Goal: Task Accomplishment & Management: Manage account settings

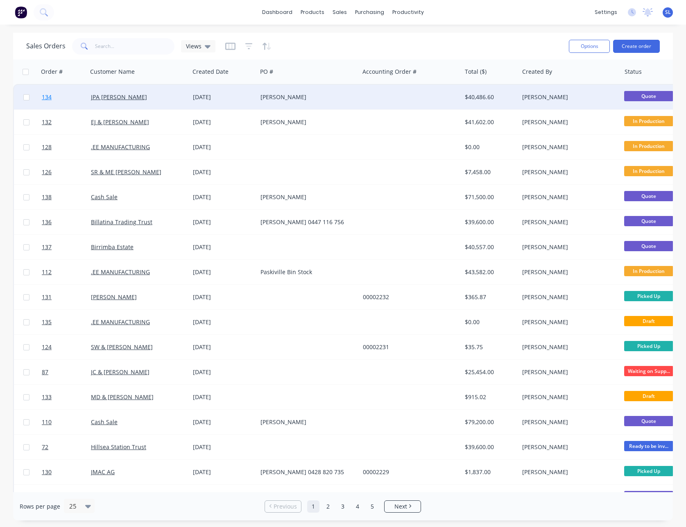
click at [50, 97] on span "134" at bounding box center [47, 97] width 10 height 8
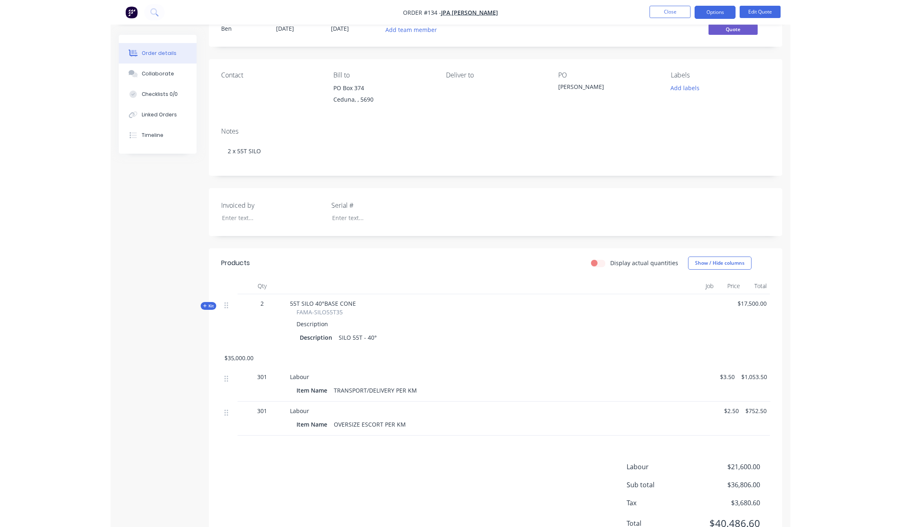
scroll to position [32, 0]
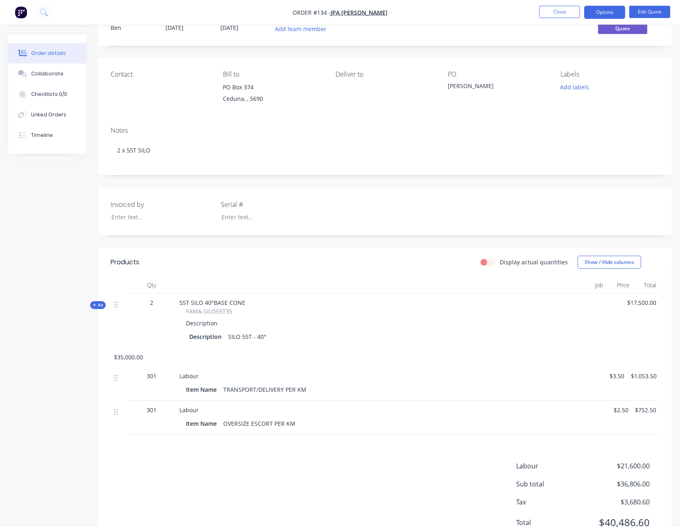
drag, startPoint x: 18, startPoint y: 290, endPoint x: 10, endPoint y: 289, distance: 8.6
click at [18, 290] on div "Created by Ben Created 29/08/25 Required 29/08/25 Assigned to Add team member S…" at bounding box center [340, 282] width 664 height 560
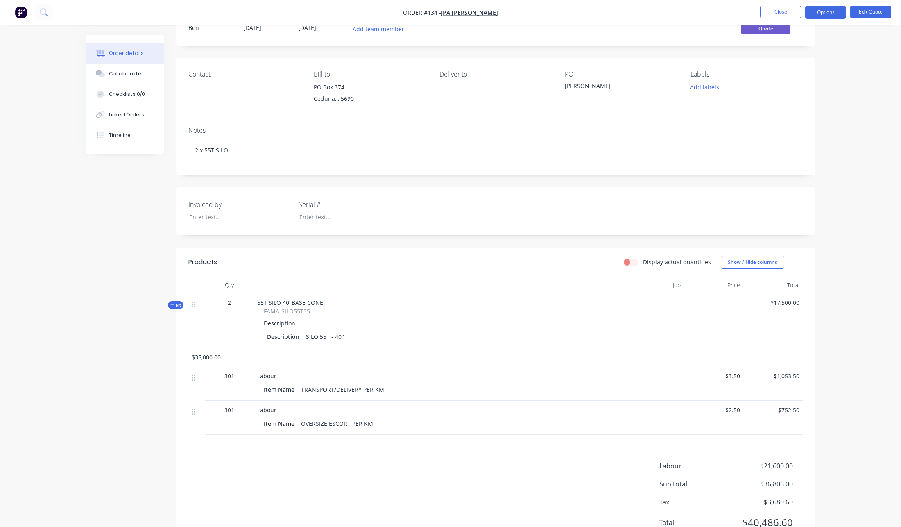
click at [643, 263] on label "Display actual quantities" at bounding box center [677, 262] width 68 height 9
click at [631, 263] on input "Display actual quantities" at bounding box center [627, 262] width 7 height 8
click at [643, 263] on label "Display actual quantities" at bounding box center [677, 262] width 68 height 9
click at [631, 263] on input "Display actual quantities" at bounding box center [627, 262] width 7 height 8
checkbox input "false"
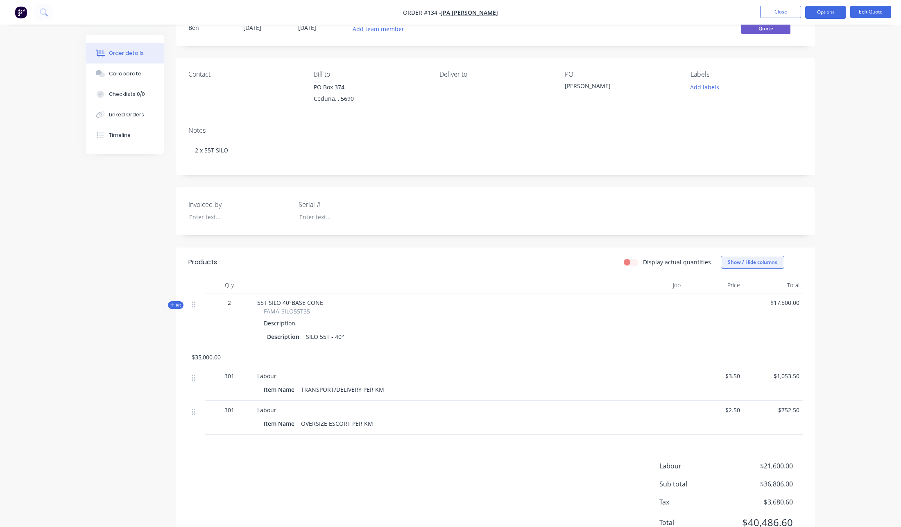
click at [686, 263] on button "Show / Hide columns" at bounding box center [753, 262] width 64 height 13
click at [686, 301] on span at bounding box center [727, 300] width 7 height 7
click at [686, 297] on input "Cost" at bounding box center [724, 297] width 0 height 0
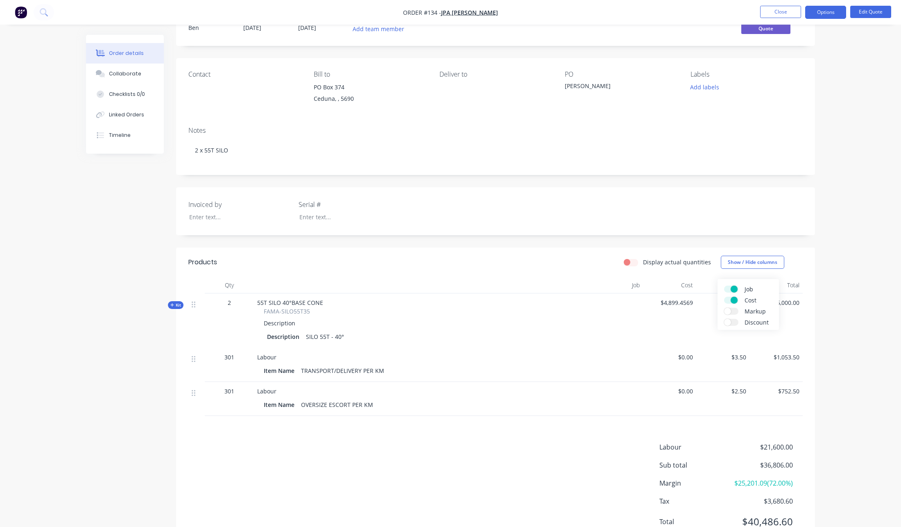
click at [605, 306] on div at bounding box center [612, 320] width 61 height 54
click at [176, 305] on span "Kit" at bounding box center [175, 305] width 11 height 6
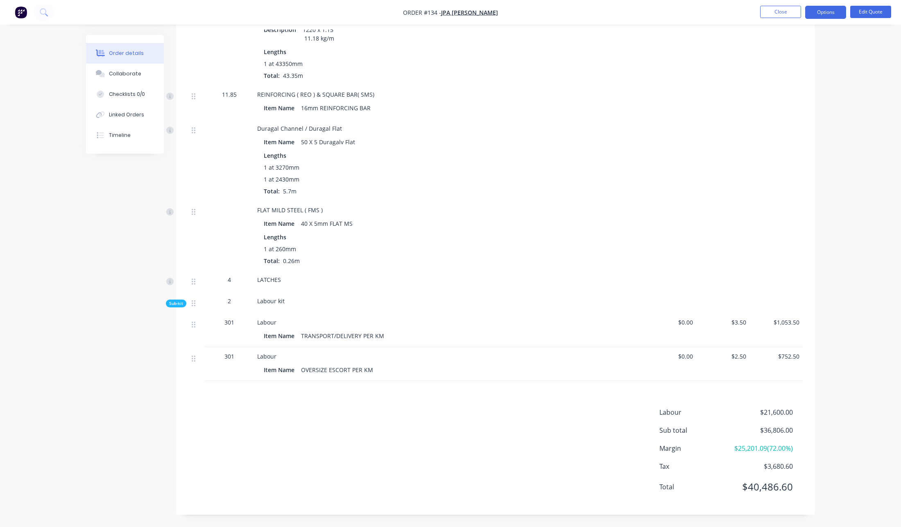
scroll to position [1856, 0]
click at [176, 302] on span "Sub-kit" at bounding box center [176, 303] width 14 height 6
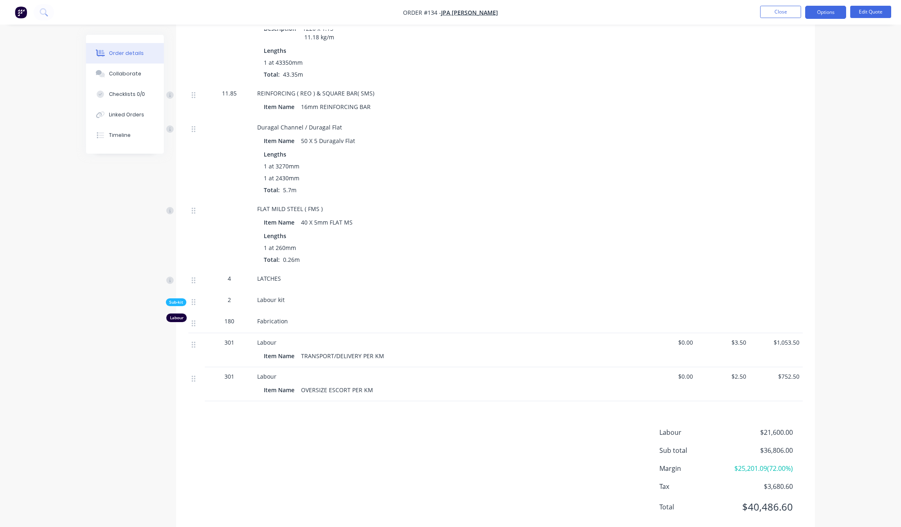
click at [176, 302] on span "Sub-kit" at bounding box center [176, 302] width 14 height 6
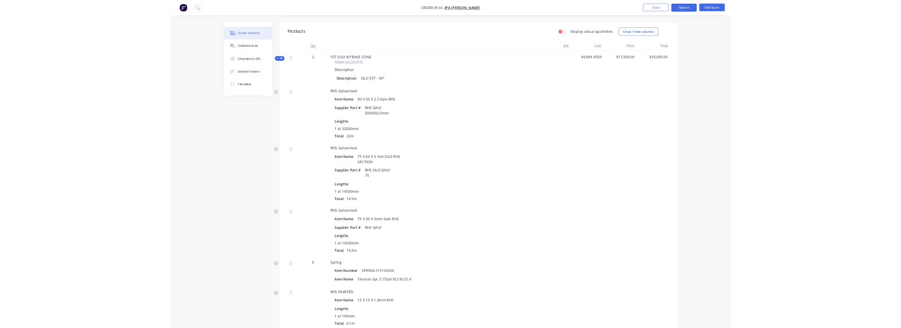
scroll to position [0, 0]
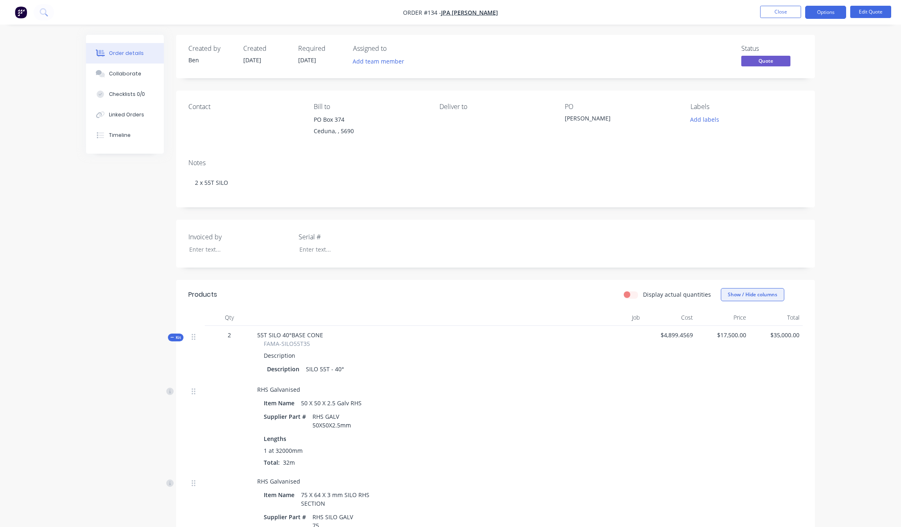
click at [686, 297] on button "Show / Hide columns" at bounding box center [753, 294] width 64 height 13
click at [686, 343] on span at bounding box center [727, 343] width 7 height 7
click at [686, 340] on input "Markup" at bounding box center [724, 340] width 0 height 0
click at [686, 354] on div "257.18%" at bounding box center [678, 353] width 50 height 54
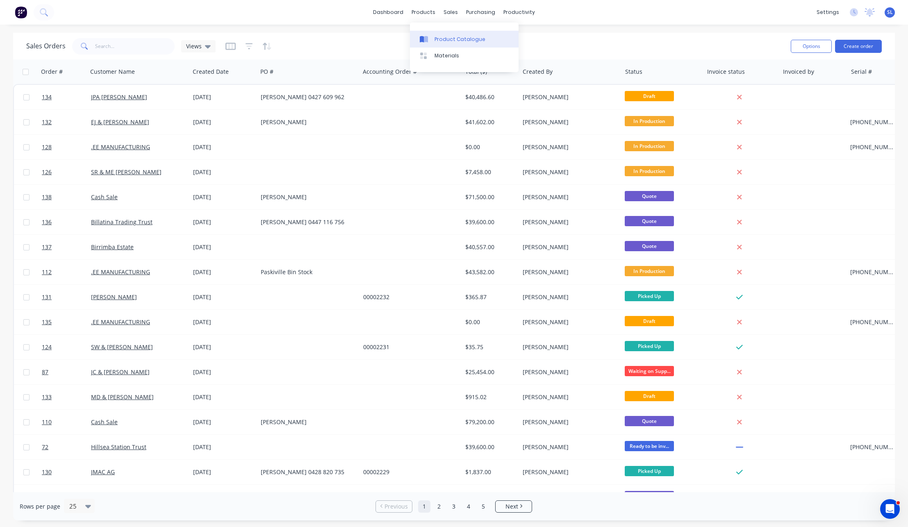
click at [434, 44] on link "Product Catalogue" at bounding box center [464, 39] width 109 height 16
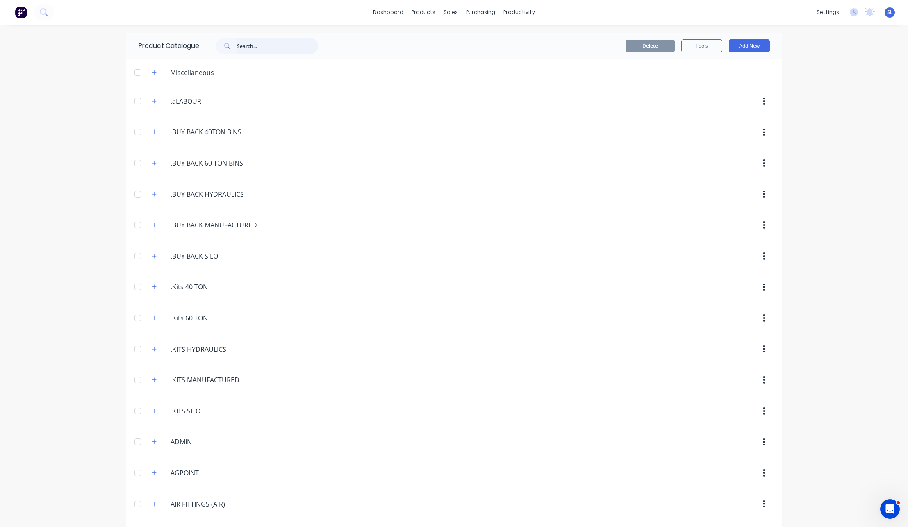
click at [238, 45] on input "text" at bounding box center [277, 46] width 81 height 16
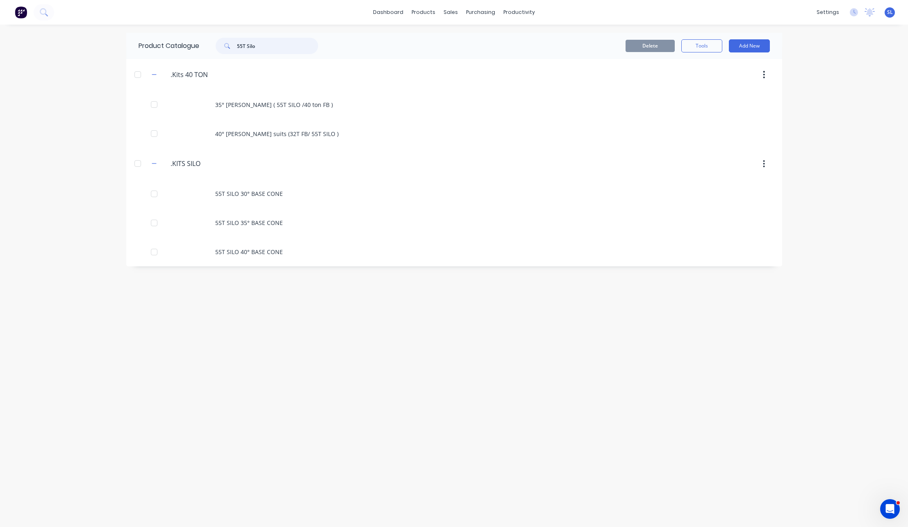
type input "55T Silo"
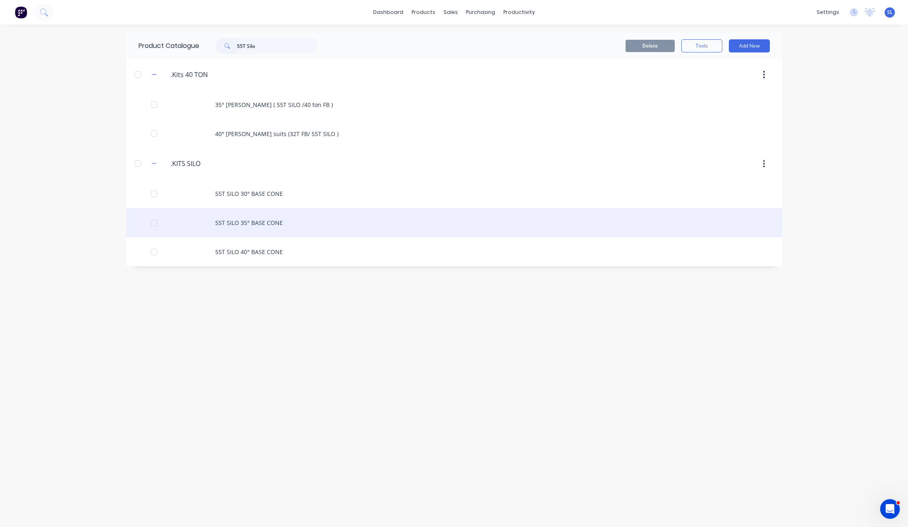
click at [266, 223] on div "55T SILO 35° BASE CONE" at bounding box center [454, 222] width 656 height 29
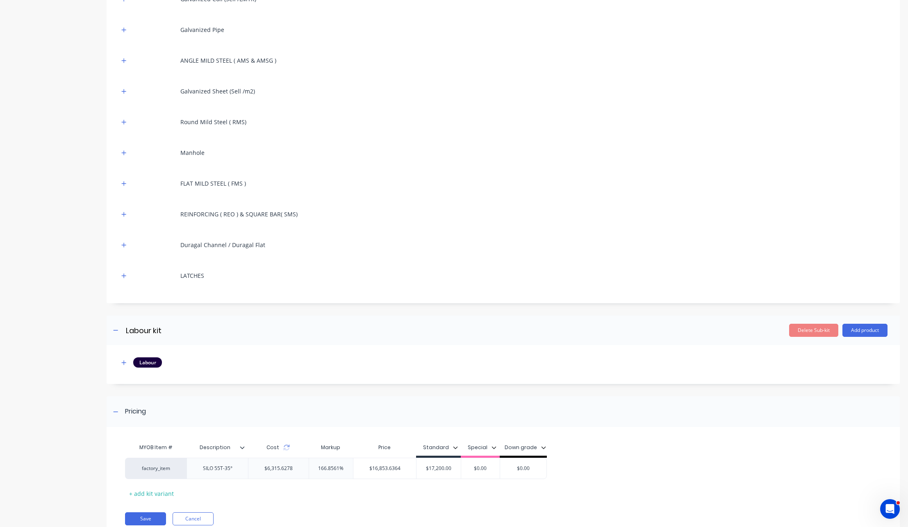
scroll to position [339, 0]
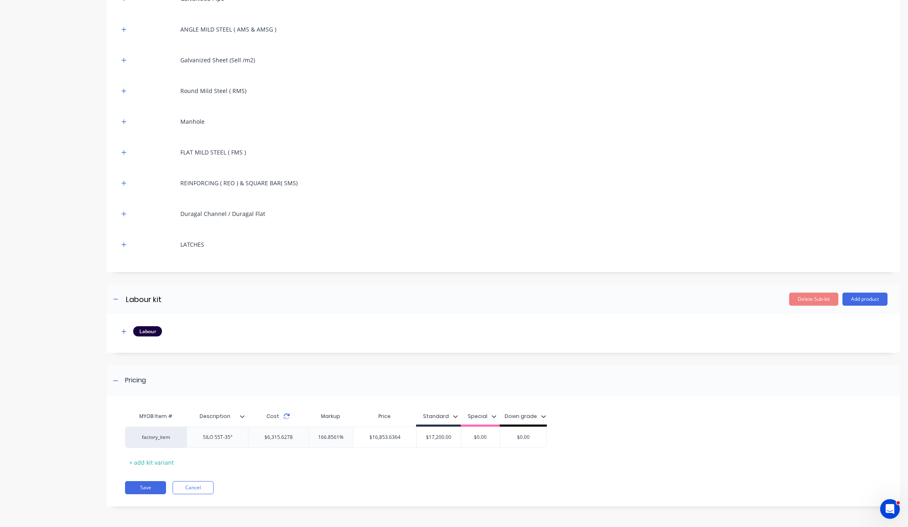
click at [285, 417] on icon at bounding box center [286, 416] width 7 height 7
click at [123, 330] on icon "button" at bounding box center [124, 331] width 5 height 5
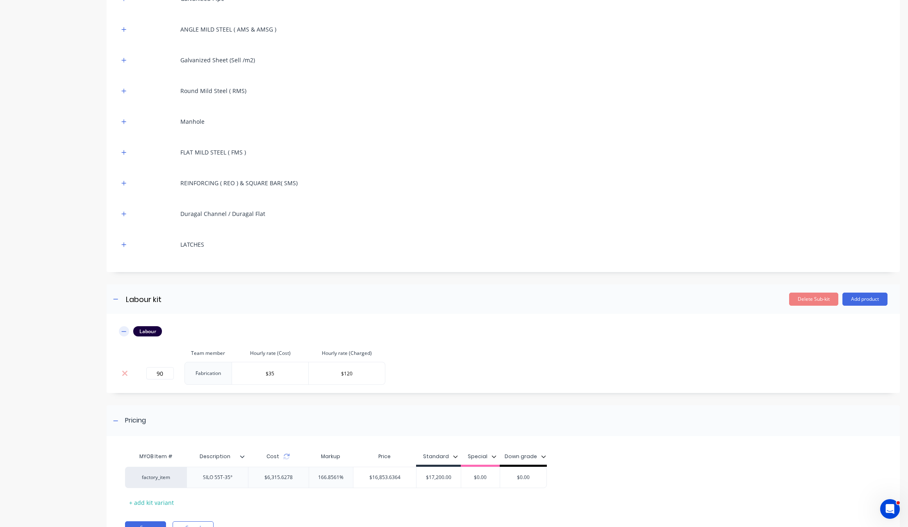
click at [123, 330] on icon "button" at bounding box center [123, 332] width 5 height 6
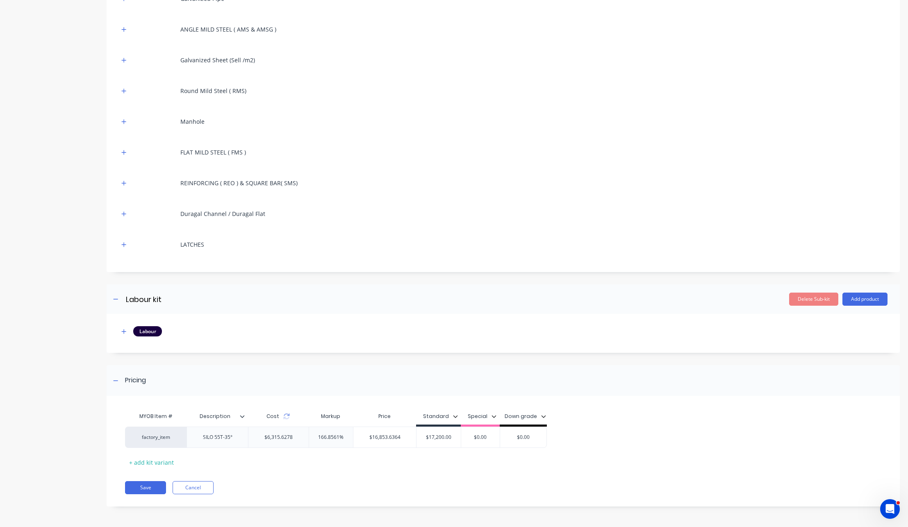
click at [118, 242] on div "RHS Galvanised Spring RHS PAINTED Galvanized Coil (Sell /LMTR) Galvanized Pipe …" at bounding box center [503, 62] width 793 height 420
click at [123, 243] on icon "button" at bounding box center [123, 245] width 5 height 6
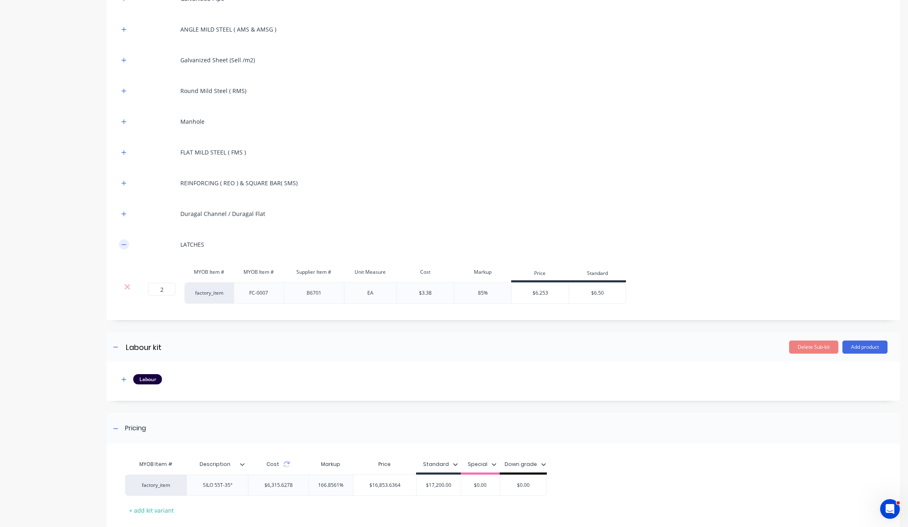
click at [123, 243] on icon "button" at bounding box center [123, 245] width 5 height 6
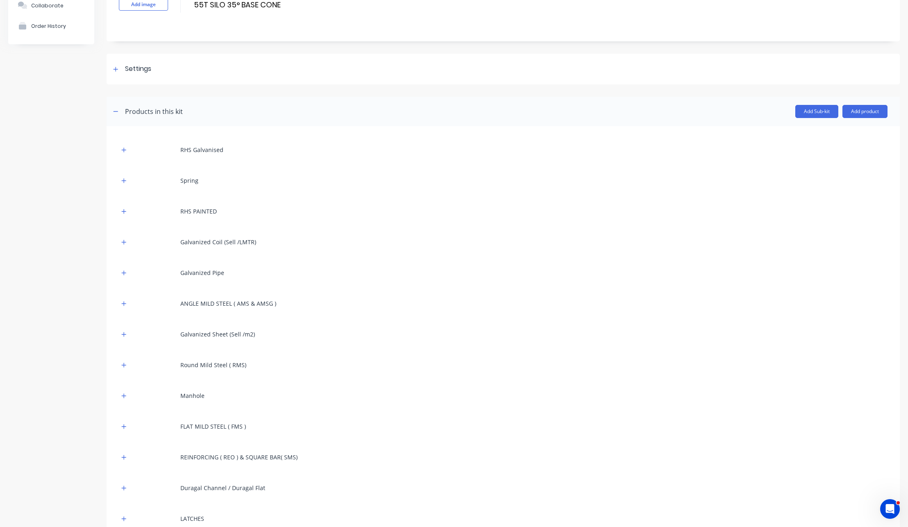
scroll to position [0, 0]
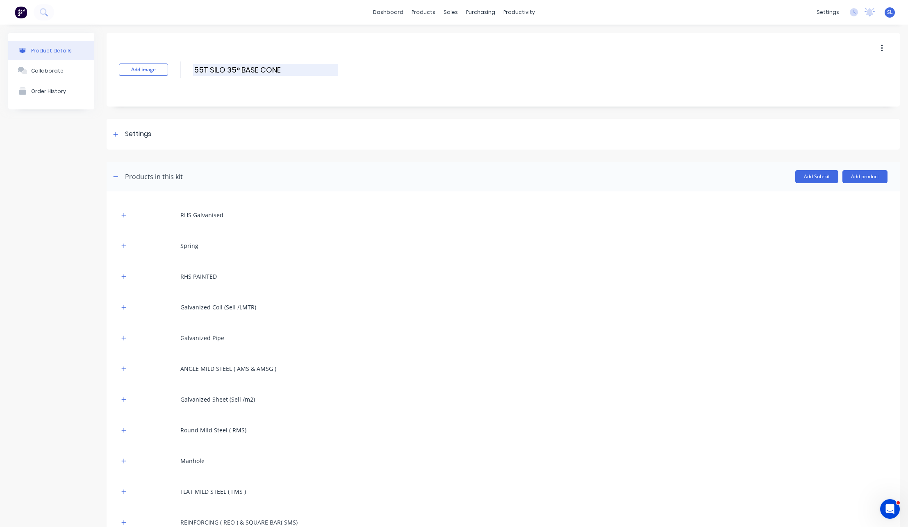
click at [266, 70] on input "55T SILO 35° BASE CONE" at bounding box center [265, 70] width 145 height 12
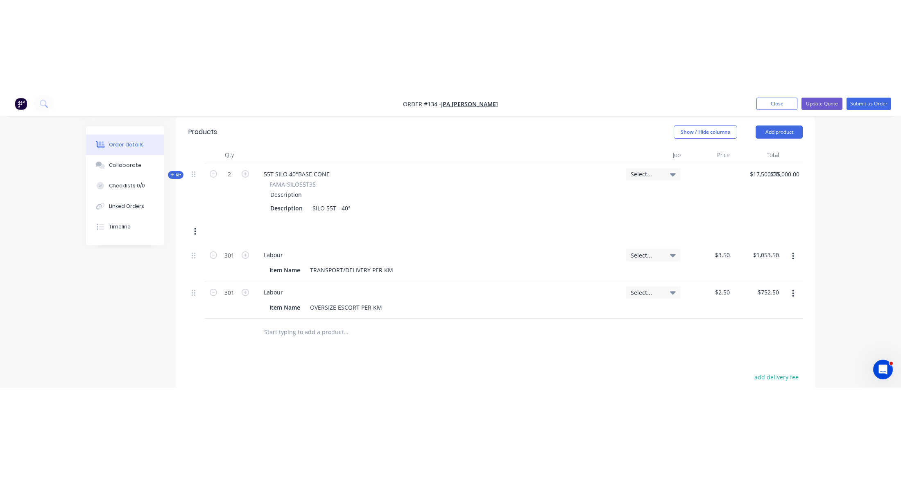
scroll to position [254, 0]
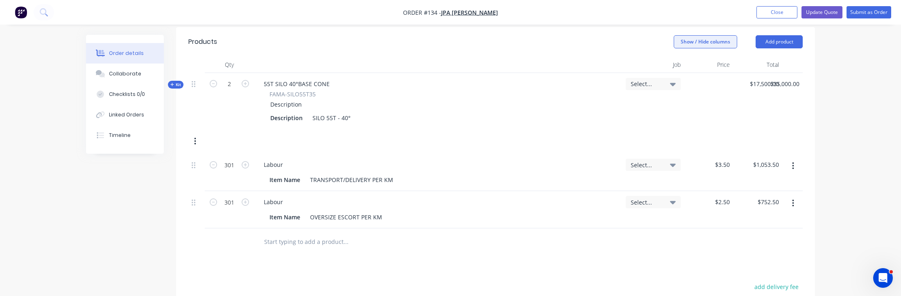
click at [722, 41] on button "Show / Hide columns" at bounding box center [706, 41] width 64 height 13
click at [684, 79] on span at bounding box center [680, 79] width 7 height 7
click at [677, 76] on input "Cost" at bounding box center [677, 76] width 0 height 0
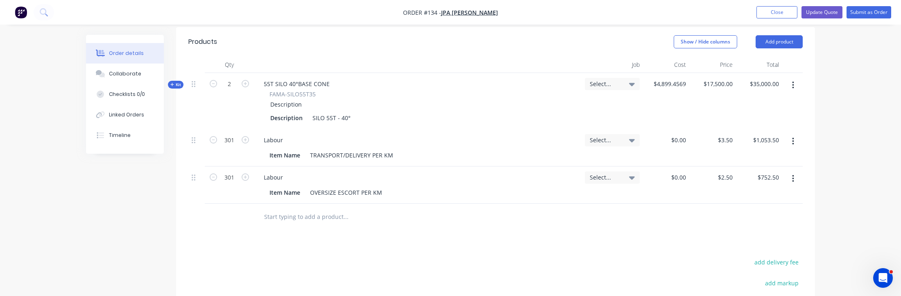
click at [158, 190] on div "Created by [PERSON_NAME] Created [DATE] Required [DATE] Assigned to Add team me…" at bounding box center [450, 110] width 729 height 658
click at [175, 83] on span "Kit" at bounding box center [175, 85] width 11 height 6
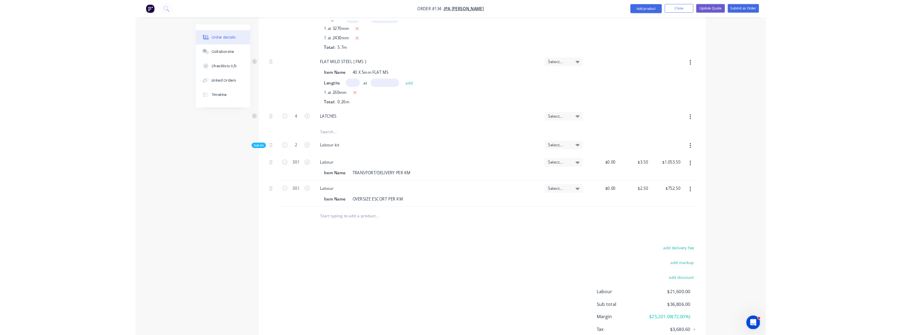
scroll to position [2158, 0]
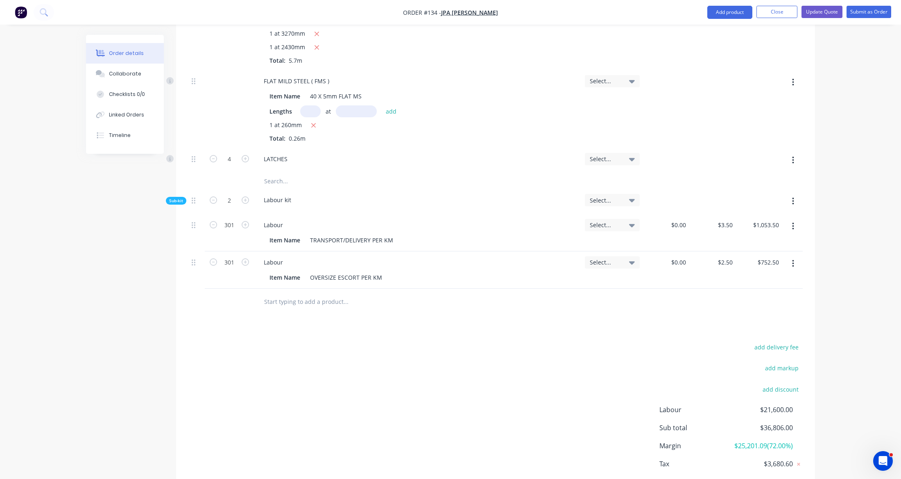
click at [178, 202] on span "Sub-kit" at bounding box center [176, 200] width 14 height 6
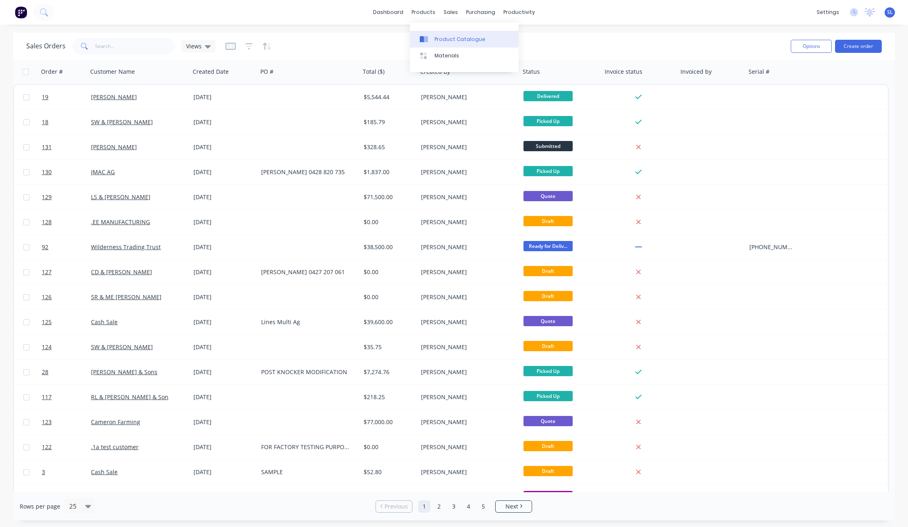
click at [442, 36] on div "Product Catalogue" at bounding box center [459, 39] width 51 height 7
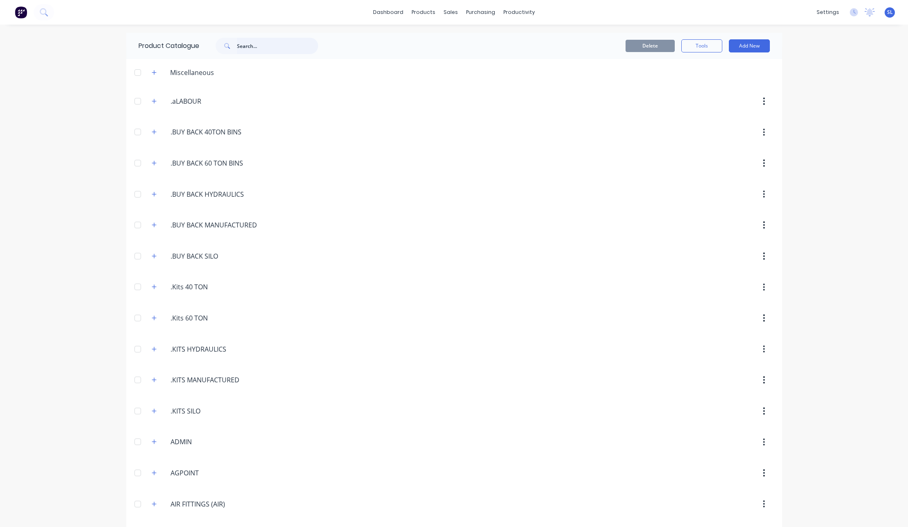
click at [249, 43] on input "text" at bounding box center [277, 46] width 81 height 16
paste input "55T SILO 35° BASE CONE"
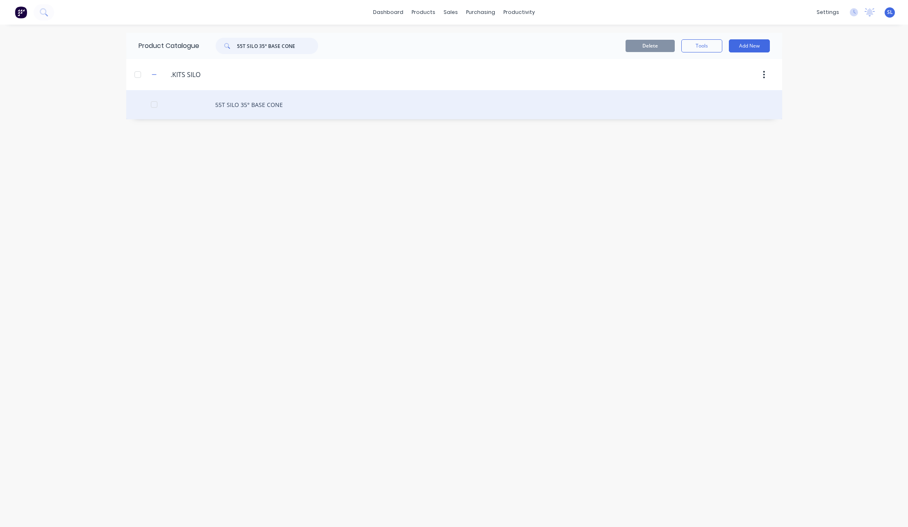
type input "55T SILO 35° BASE CONE"
click at [287, 105] on div "55T SILO 35° BASE CONE" at bounding box center [454, 104] width 656 height 29
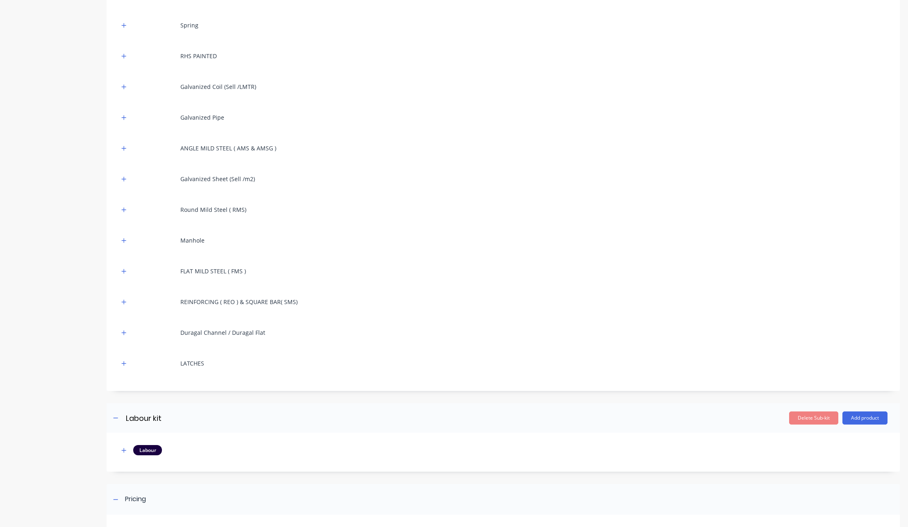
scroll to position [339, 0]
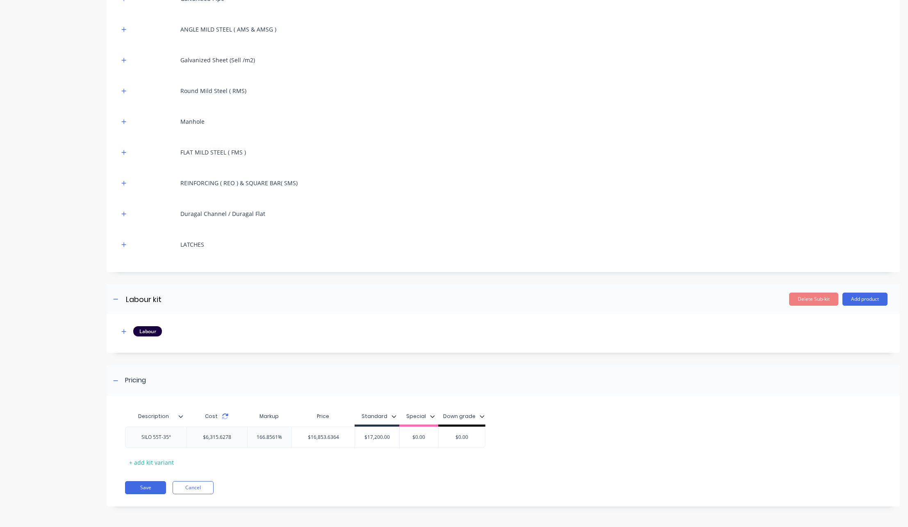
click at [224, 417] on icon at bounding box center [225, 416] width 7 height 7
click at [225, 416] on icon at bounding box center [225, 416] width 7 height 7
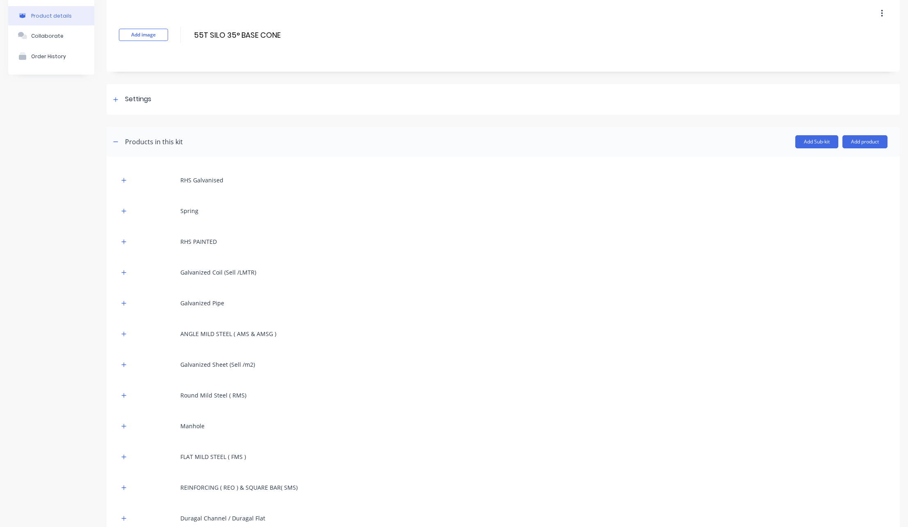
scroll to position [0, 0]
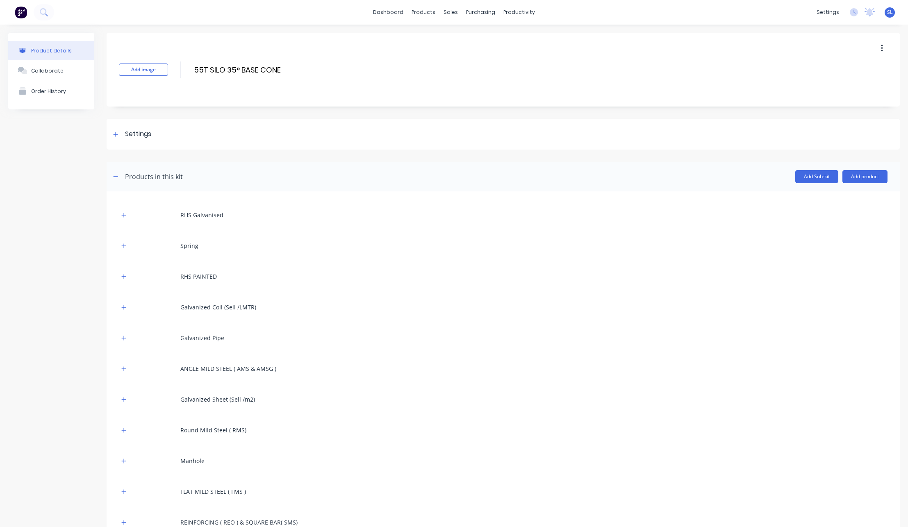
click at [887, 15] on span "SL" at bounding box center [890, 12] width 6 height 7
drag, startPoint x: 805, startPoint y: 35, endPoint x: 858, endPoint y: 38, distance: 53.4
click at [858, 38] on div "Edillilie Engineers Sydney (From Factory) Loteria Administrator" at bounding box center [837, 50] width 109 height 54
click at [458, 40] on div at bounding box center [452, 39] width 12 height 7
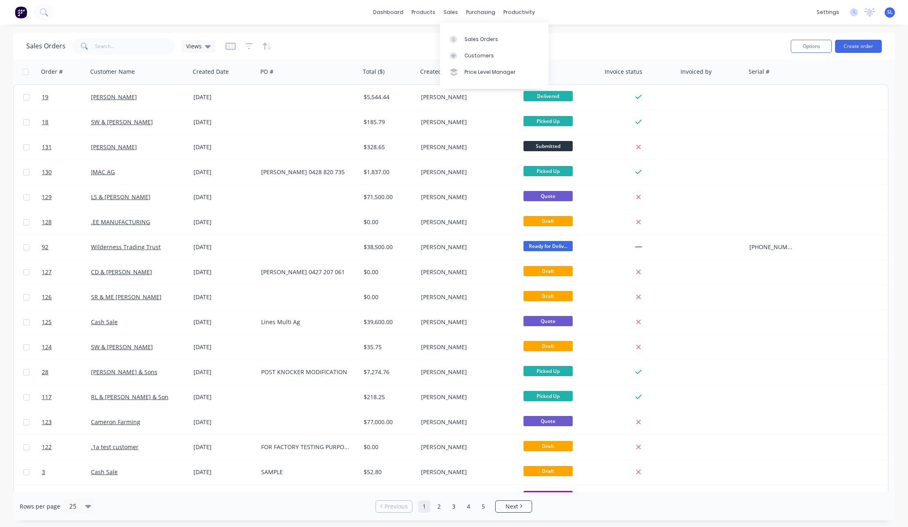
click at [473, 49] on link "Customers" at bounding box center [494, 56] width 109 height 16
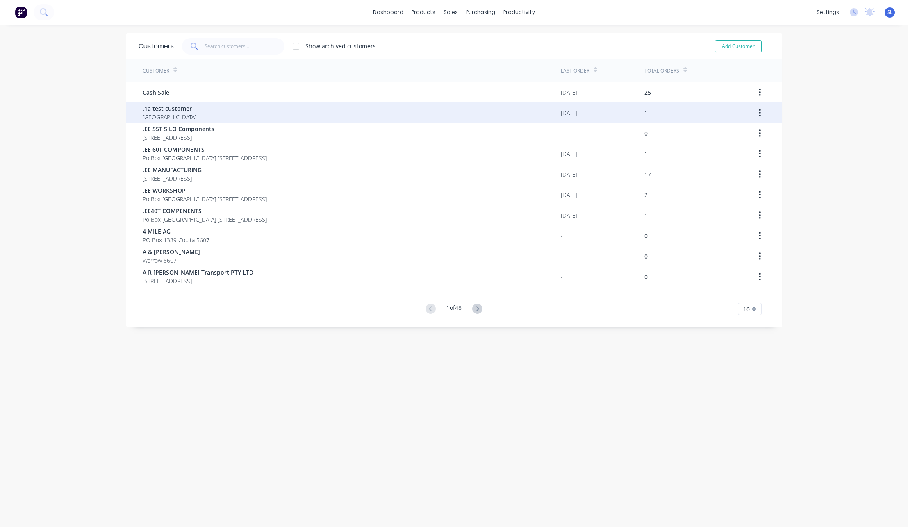
click at [461, 109] on div ".1a test customer [GEOGRAPHIC_DATA]" at bounding box center [352, 112] width 418 height 20
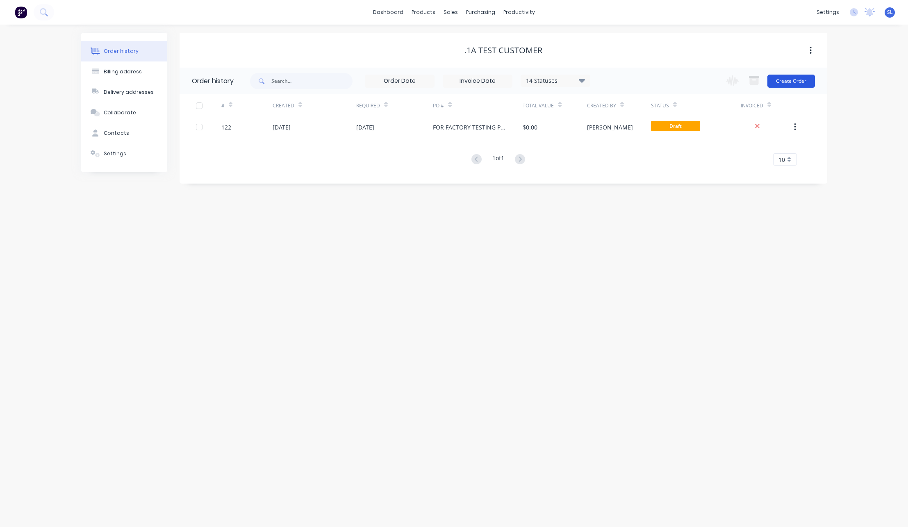
click at [797, 81] on button "Create Order" at bounding box center [791, 81] width 48 height 13
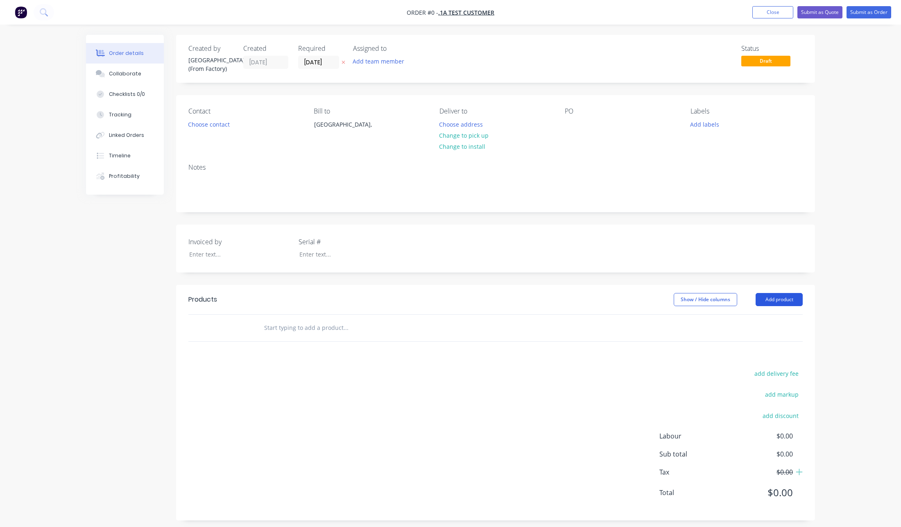
click at [783, 300] on button "Add product" at bounding box center [779, 299] width 47 height 13
click at [776, 315] on div "Product catalogue" at bounding box center [764, 320] width 63 height 12
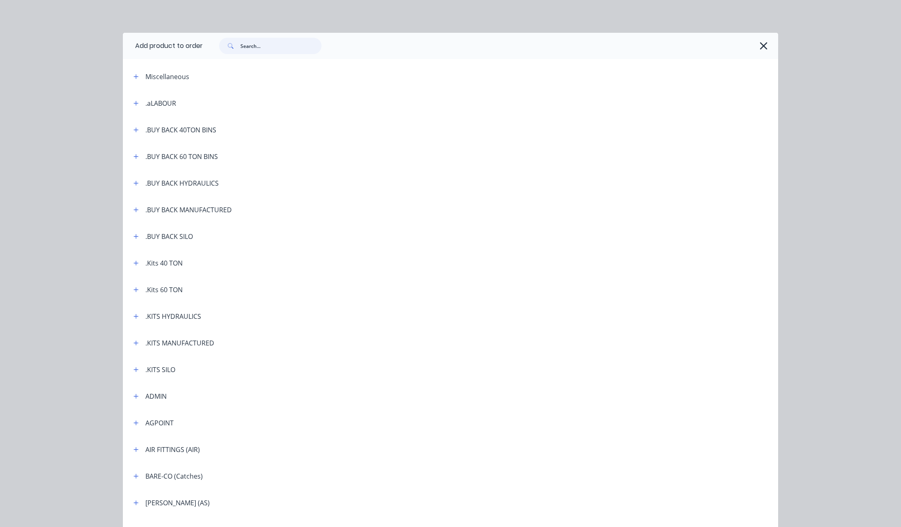
click at [254, 52] on input "text" at bounding box center [281, 46] width 81 height 16
paste input "55T SILO 35° BASE CONE"
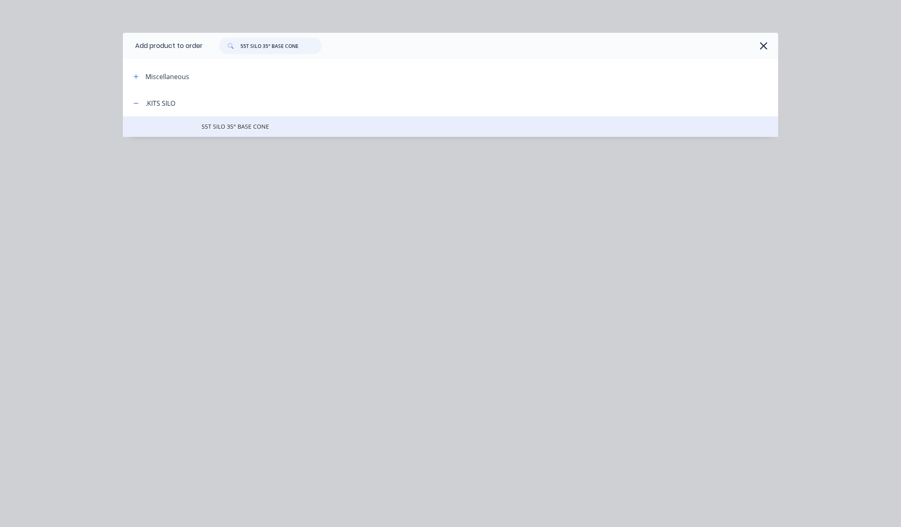
type input "55T SILO 35° BASE CONE"
click at [250, 125] on span "55T SILO 35° BASE CONE" at bounding box center [432, 126] width 461 height 9
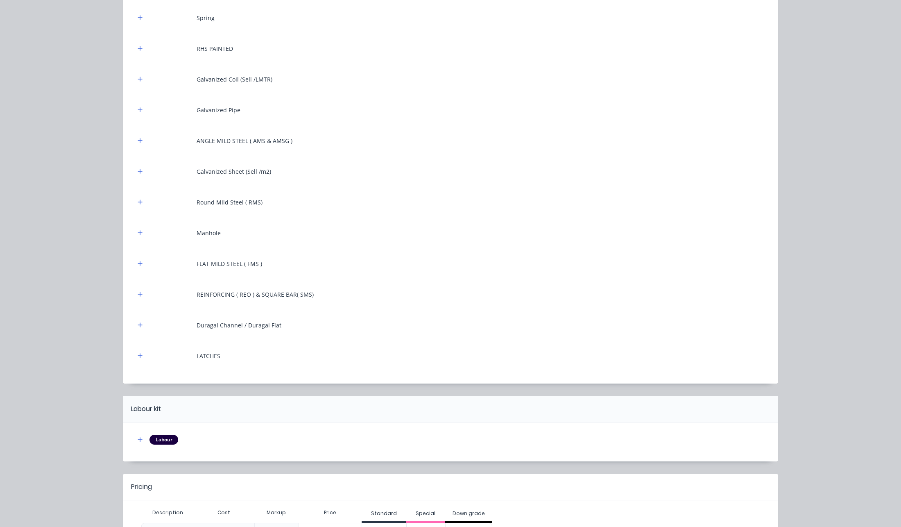
scroll to position [206, 0]
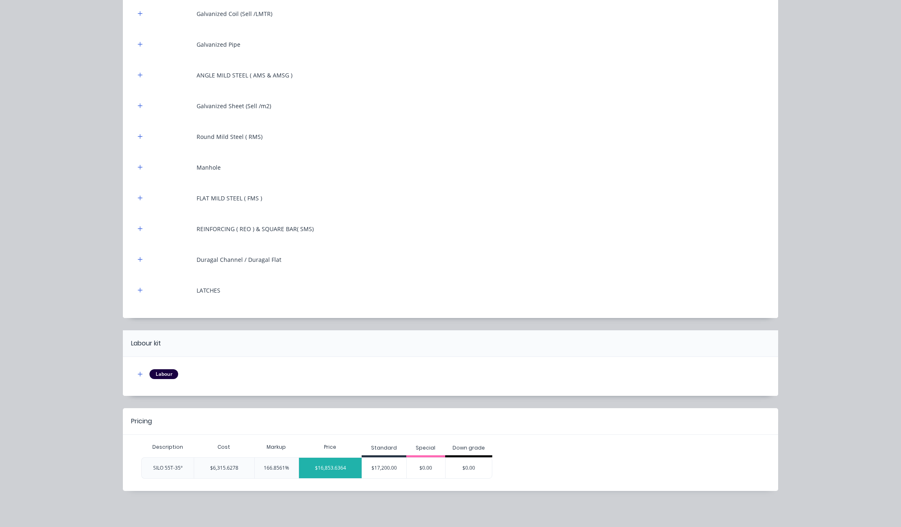
click at [327, 468] on div "$16,853.6364" at bounding box center [330, 468] width 63 height 20
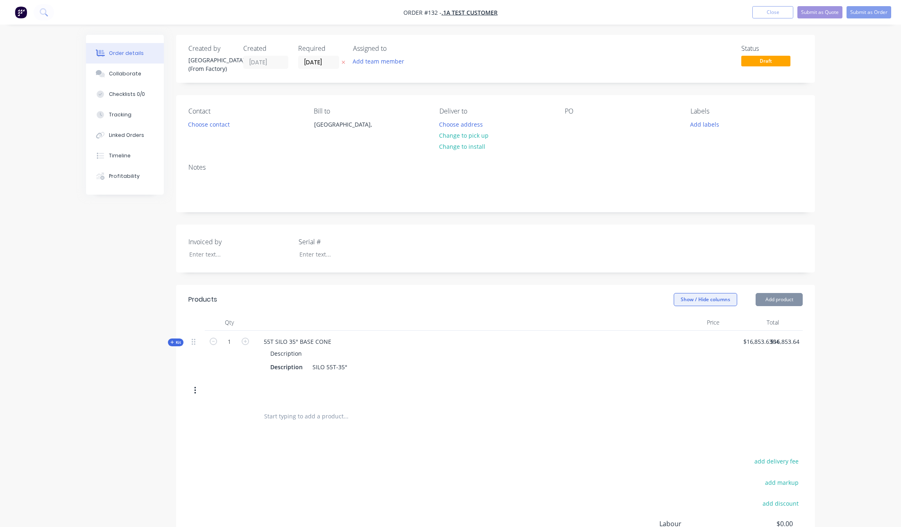
click at [688, 301] on button "Show / Hide columns" at bounding box center [706, 299] width 64 height 13
click at [684, 325] on label "Cost" at bounding box center [684, 326] width 14 height 7
click at [677, 323] on input "Cost" at bounding box center [677, 323] width 0 height 0
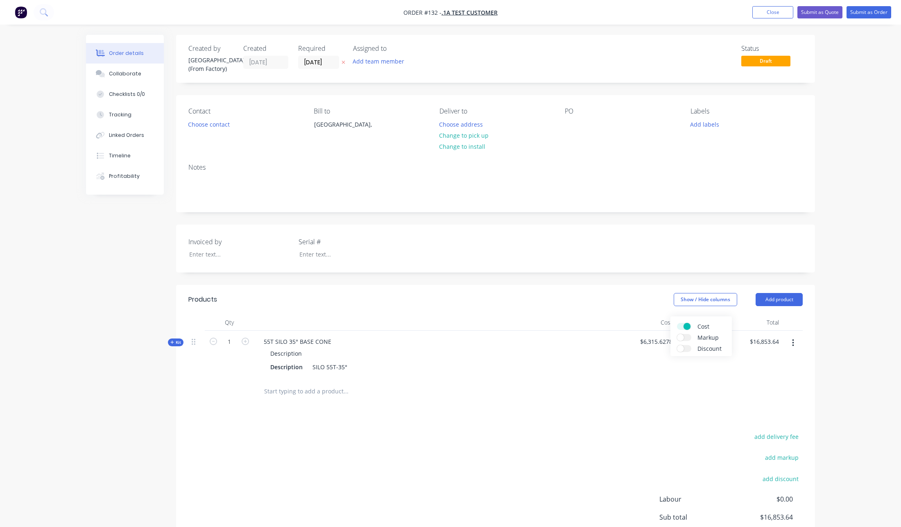
click at [647, 401] on div at bounding box center [495, 391] width 615 height 27
click at [247, 341] on icon "button" at bounding box center [245, 341] width 7 height 7
type input "2"
type input "$13,074.4983"
type input "$26,149.00"
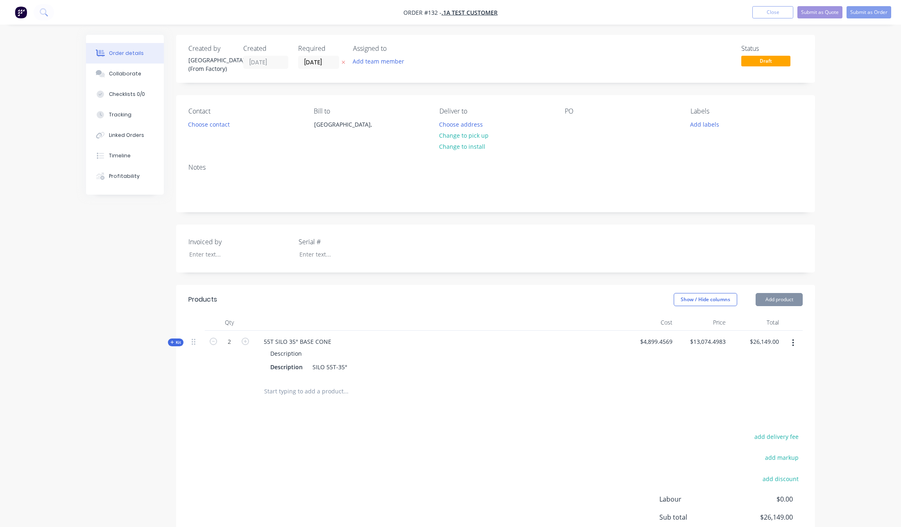
click at [176, 342] on span "Kit" at bounding box center [175, 342] width 11 height 6
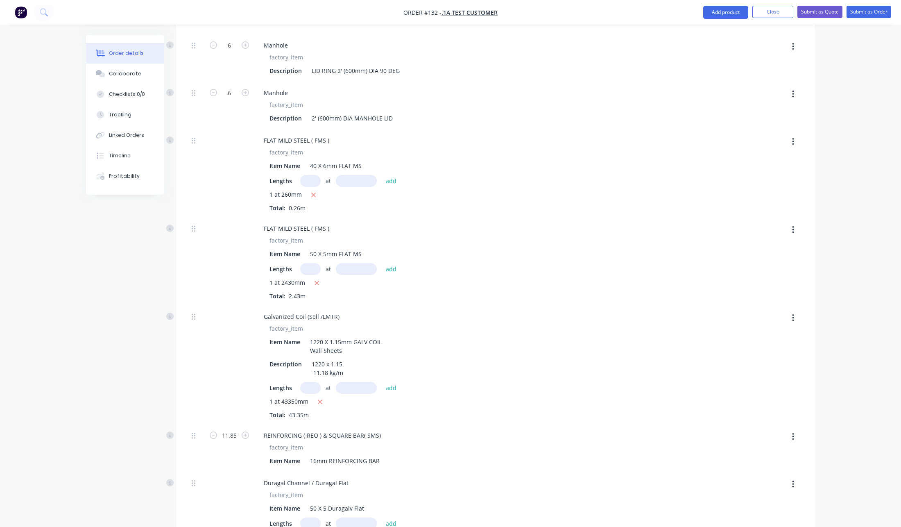
scroll to position [2341, 0]
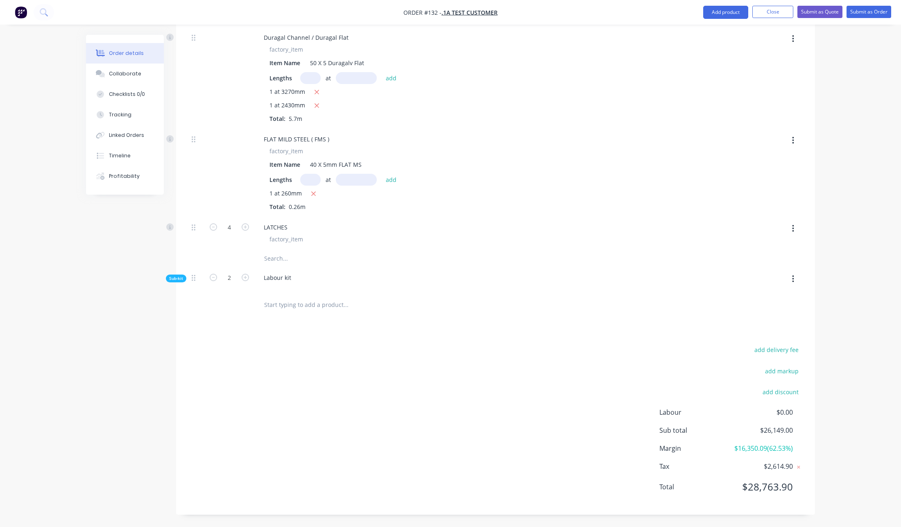
click at [178, 275] on span "Sub-kit" at bounding box center [176, 278] width 14 height 6
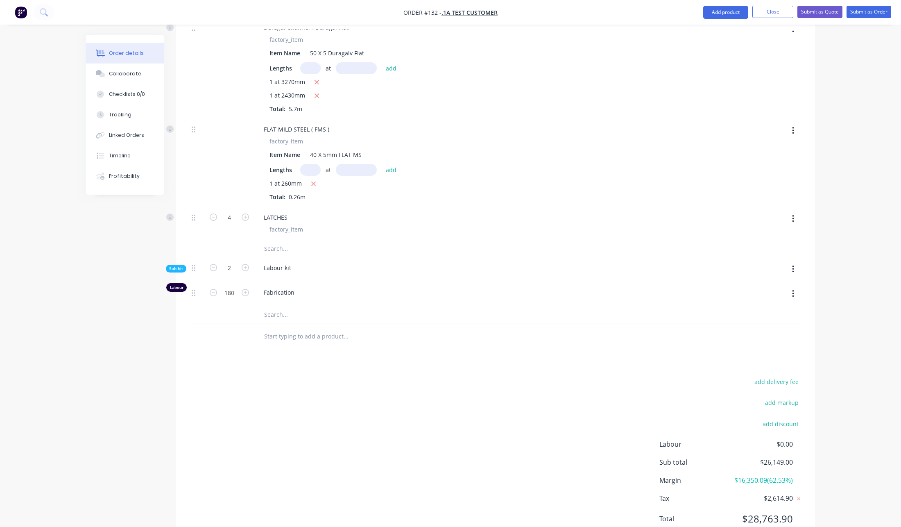
click at [173, 290] on div "Labour" at bounding box center [176, 287] width 20 height 9
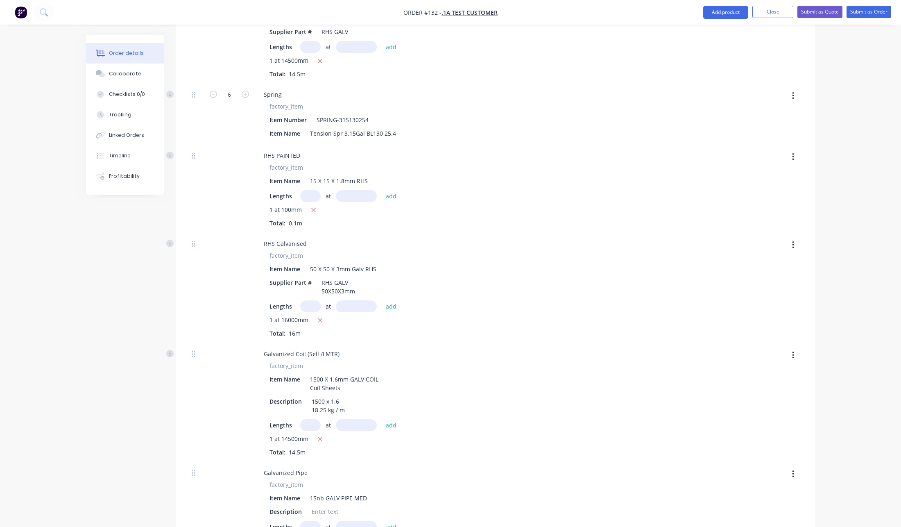
scroll to position [0, 0]
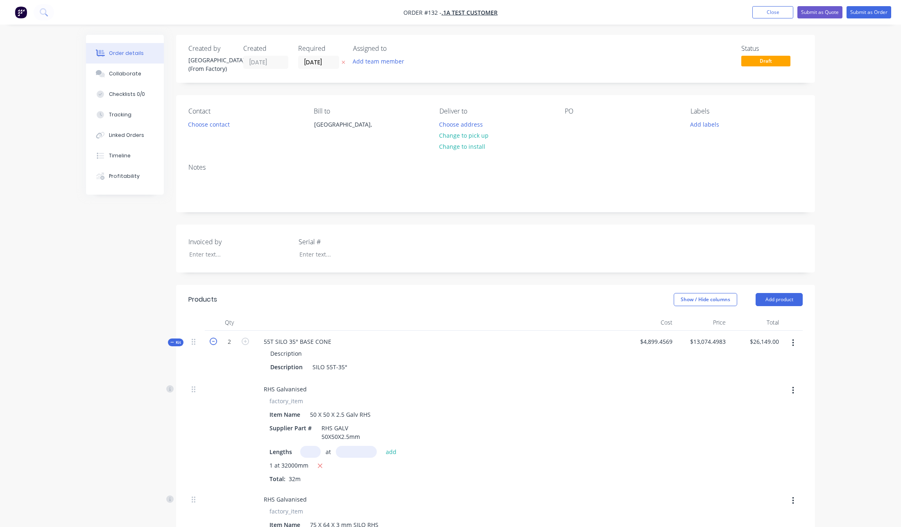
click at [211, 340] on icon "button" at bounding box center [213, 341] width 7 height 7
type input "1"
type input "$16,853.6364"
type input "$16,853.64"
type input "3"
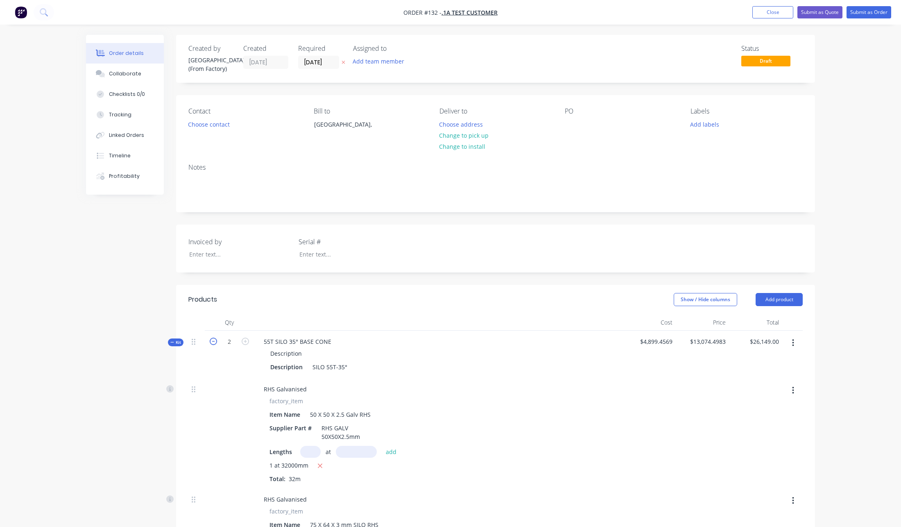
type input "3"
type input "5.925"
type input "2"
type input "1"
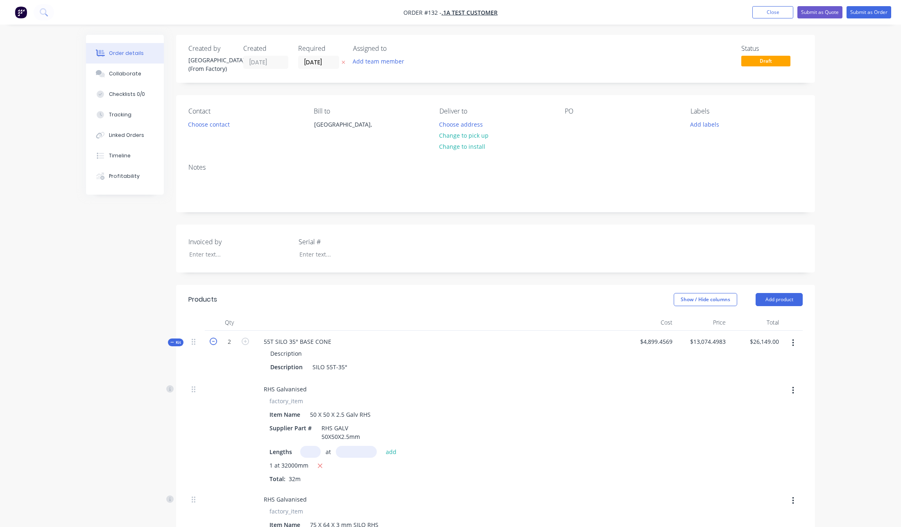
type input "90"
click at [243, 341] on icon "button" at bounding box center [245, 341] width 7 height 7
type input "2"
type input "$13,074.4983"
type input "$26,149.00"
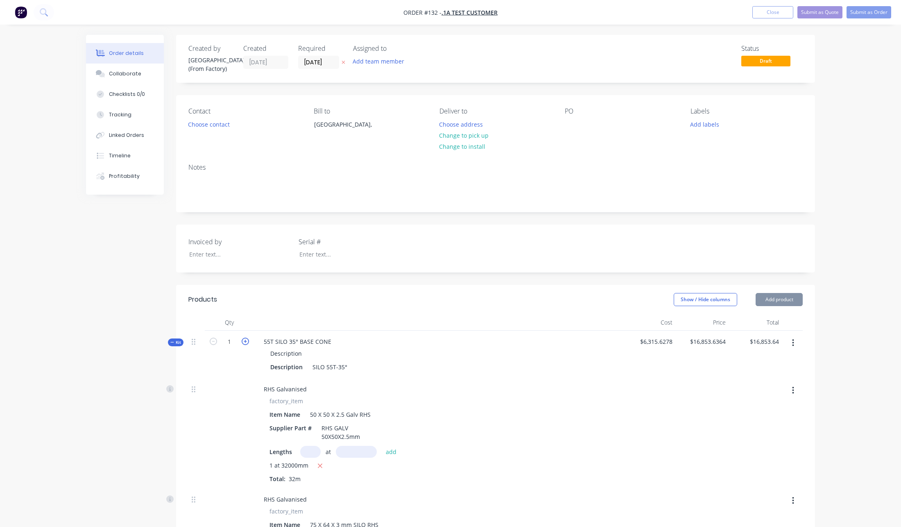
type input "6"
type input "11.85"
type input "4"
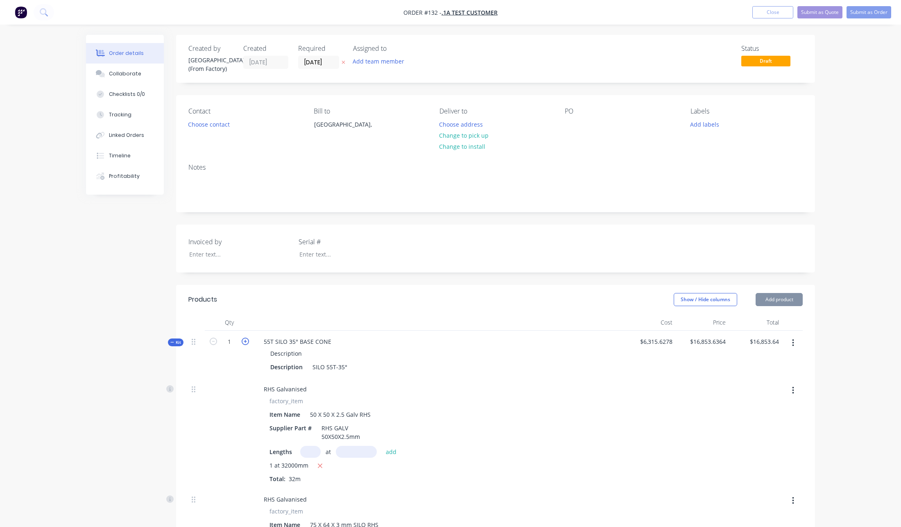
type input "2"
type input "180"
click at [216, 341] on icon "button" at bounding box center [213, 341] width 7 height 7
type input "1"
type input "$16,853.6364"
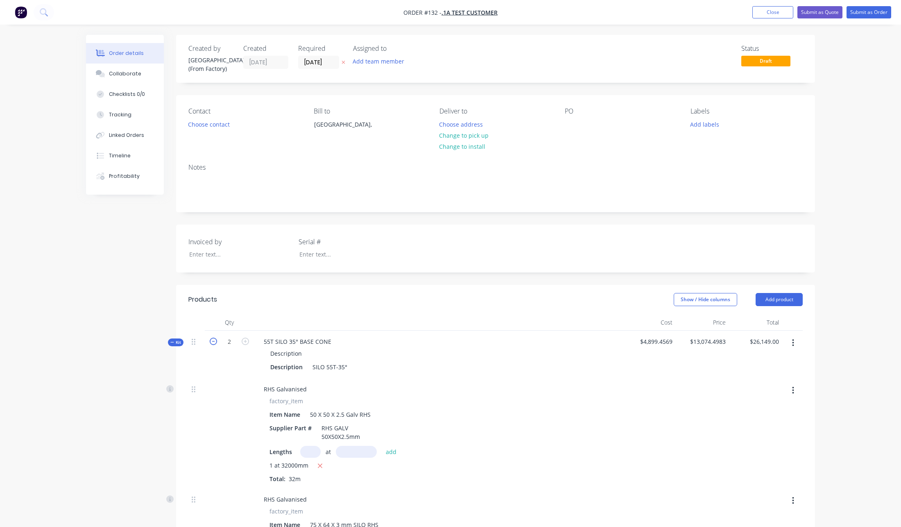
type input "$16,853.64"
type input "3"
type input "5.925"
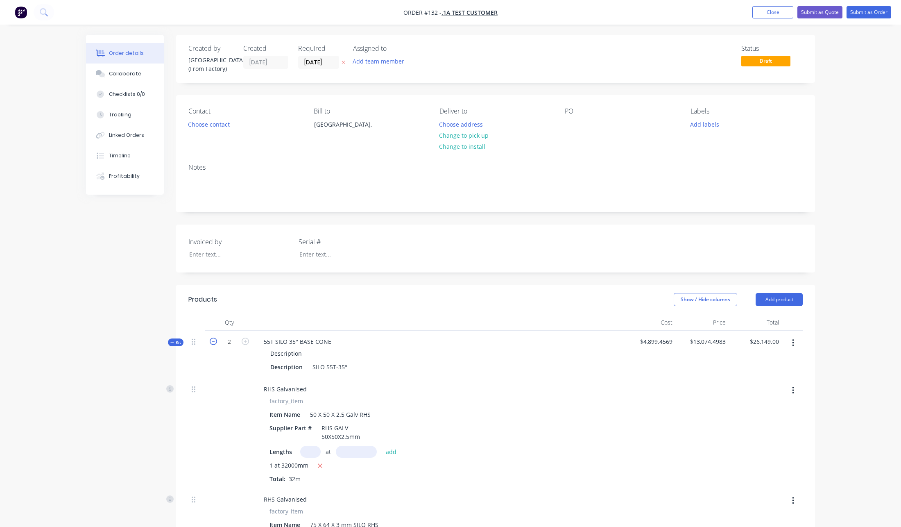
type input "2"
type input "1"
type input "90"
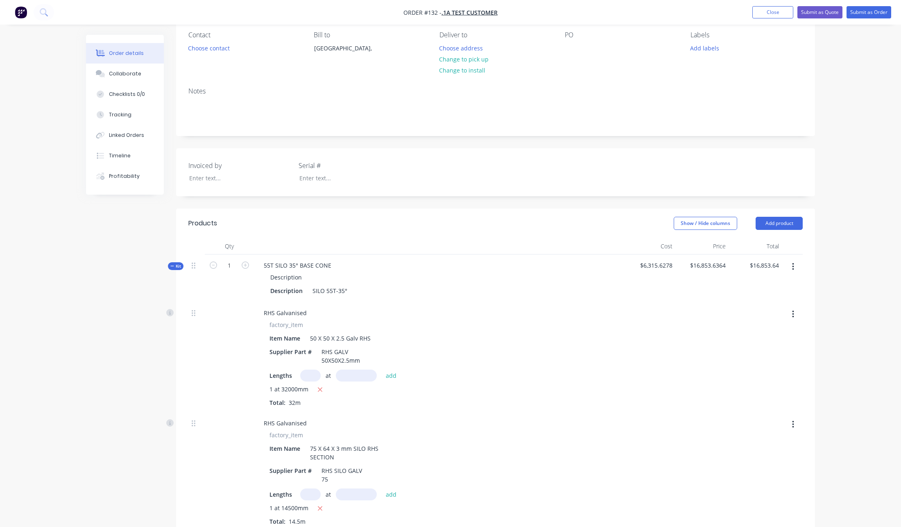
scroll to position [77, 0]
click at [788, 13] on button "Close" at bounding box center [773, 12] width 41 height 12
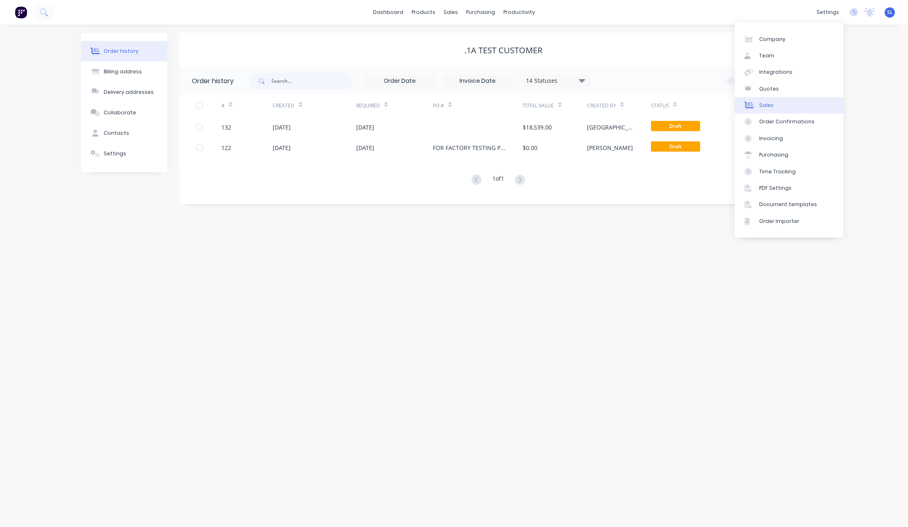
click at [785, 107] on link "Sales" at bounding box center [788, 105] width 109 height 16
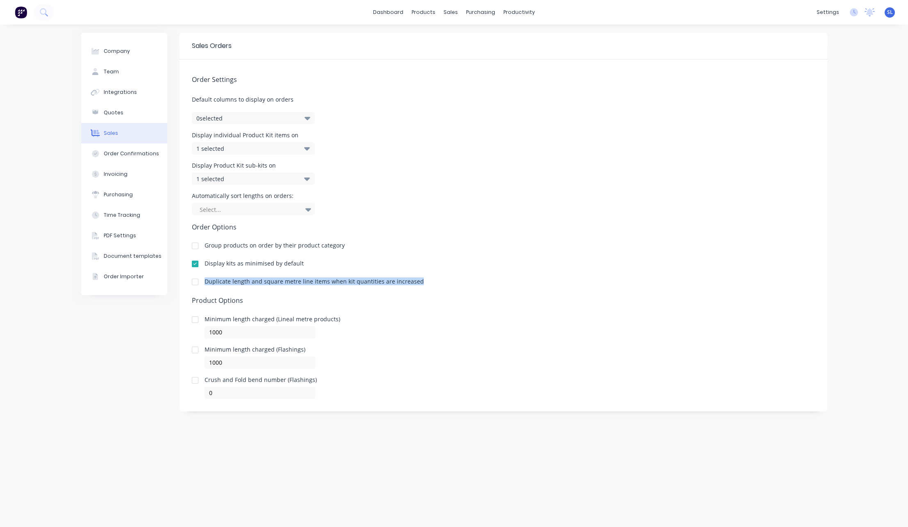
drag, startPoint x: 418, startPoint y: 279, endPoint x: 205, endPoint y: 283, distance: 212.7
click at [205, 283] on div "Duplicate length and square metre line items when kit quantities are increased" at bounding box center [503, 284] width 623 height 10
copy div "Duplicate length and square metre line items when kit quantities are increased"
click at [193, 282] on div at bounding box center [195, 282] width 16 height 16
click at [193, 284] on div at bounding box center [195, 282] width 16 height 16
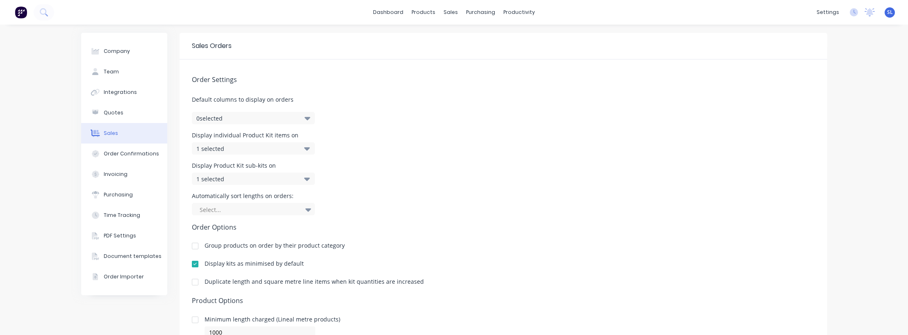
click at [515, 252] on div "Group products on order by their product category" at bounding box center [503, 248] width 623 height 10
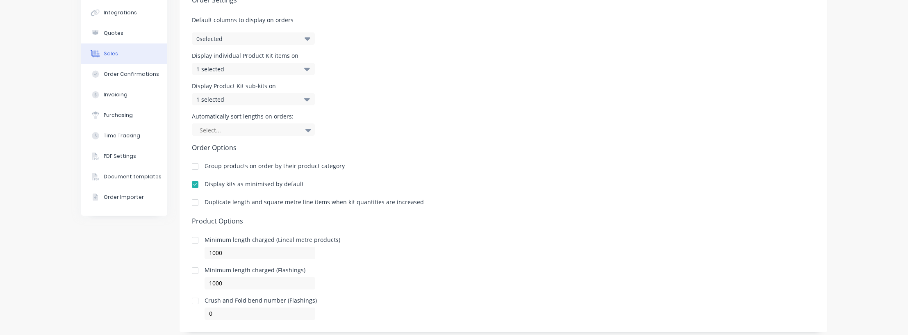
scroll to position [81, 0]
click at [189, 202] on div at bounding box center [195, 201] width 16 height 16
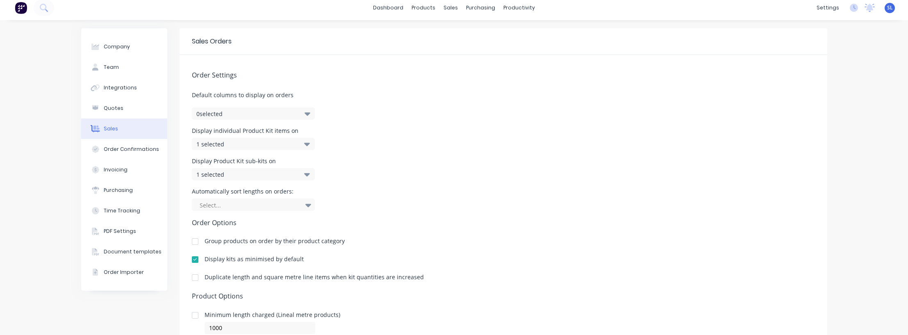
scroll to position [0, 0]
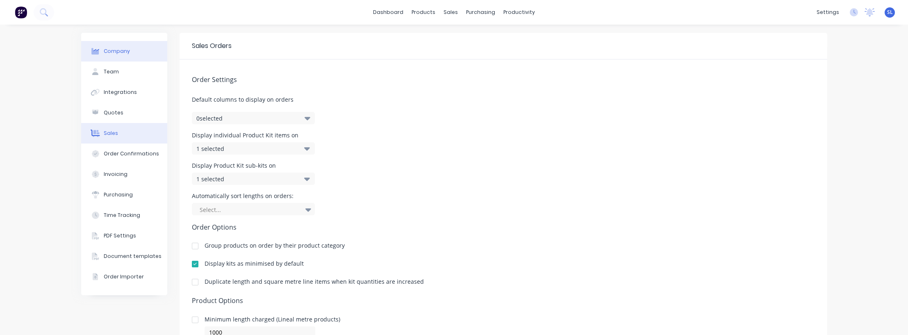
click at [113, 54] on div "Company" at bounding box center [117, 51] width 26 height 7
select select "AU"
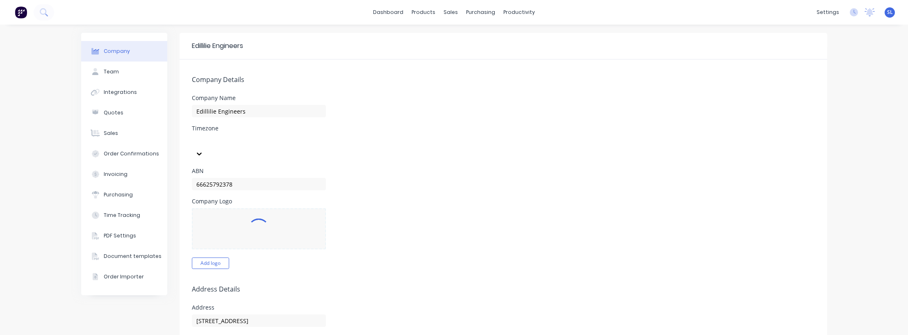
click at [229, 223] on div at bounding box center [259, 228] width 134 height 41
click at [244, 208] on div at bounding box center [259, 228] width 134 height 41
click at [521, 168] on div "ABN 66625792378" at bounding box center [503, 179] width 623 height 22
click at [887, 11] on span "SL" at bounding box center [890, 12] width 6 height 7
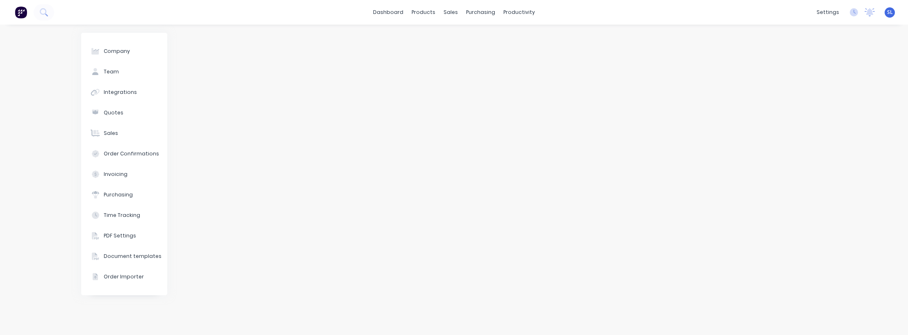
select select "AU"
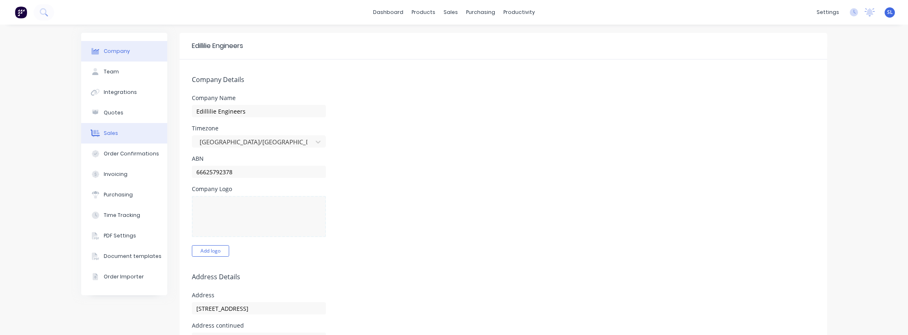
click at [118, 141] on button "Sales" at bounding box center [124, 133] width 86 height 20
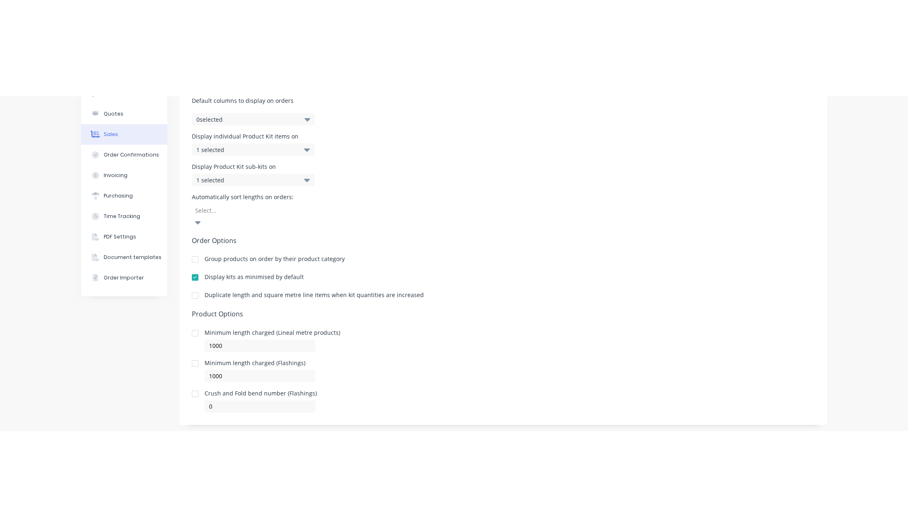
scroll to position [97, 0]
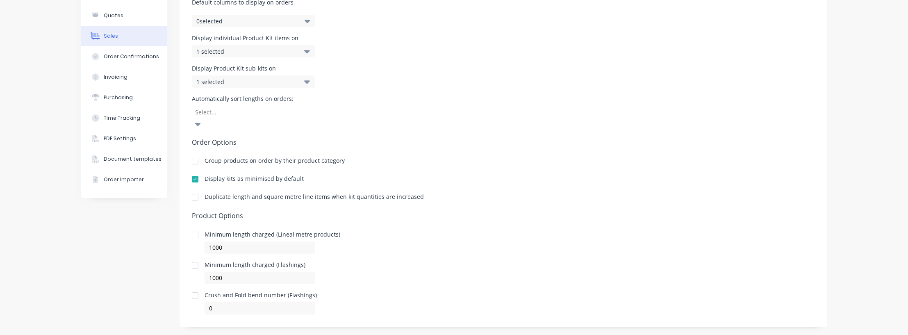
click at [191, 189] on div at bounding box center [195, 197] width 16 height 16
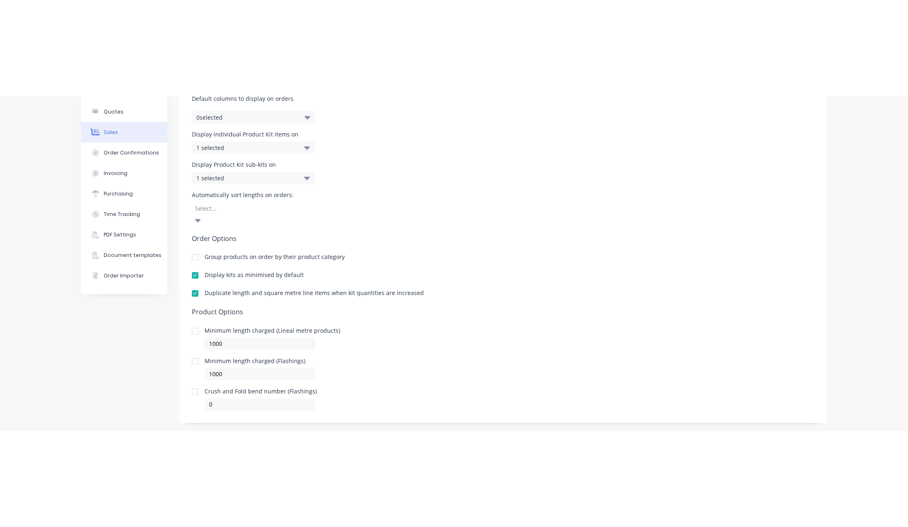
scroll to position [0, 0]
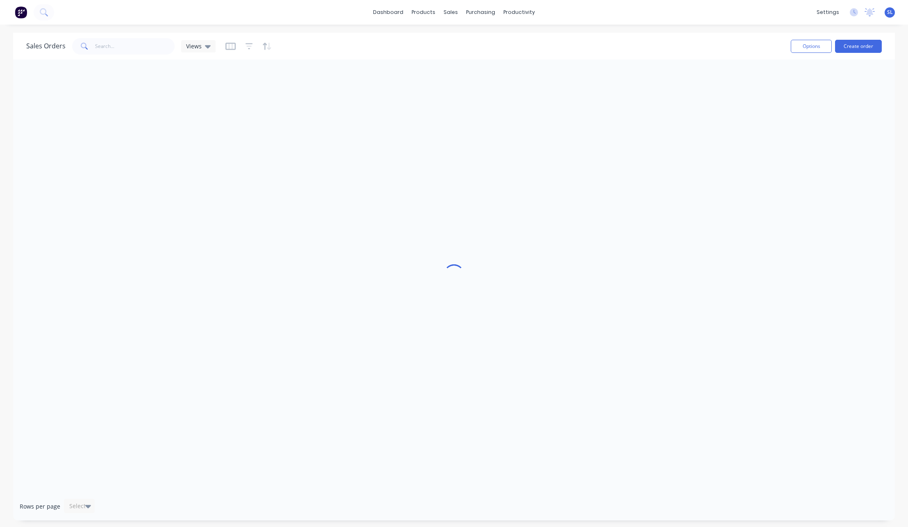
click at [171, 18] on div "dashboard products sales purchasing productivity dashboard products Product Cat…" at bounding box center [454, 12] width 908 height 25
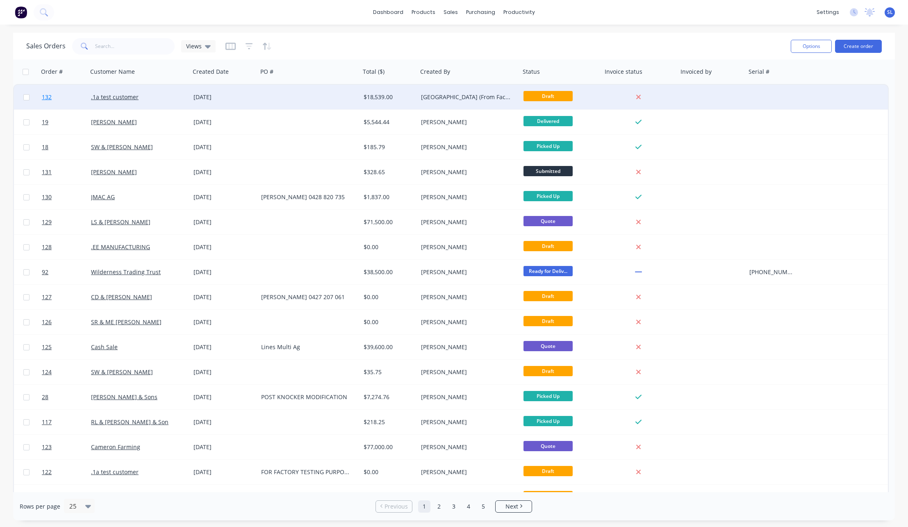
click at [48, 96] on span "132" at bounding box center [47, 97] width 10 height 8
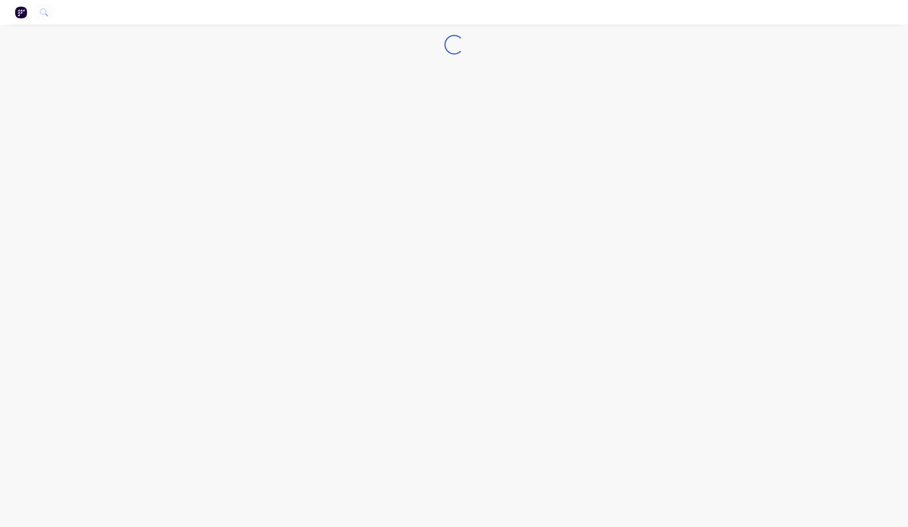
click at [575, 17] on nav at bounding box center [454, 12] width 908 height 25
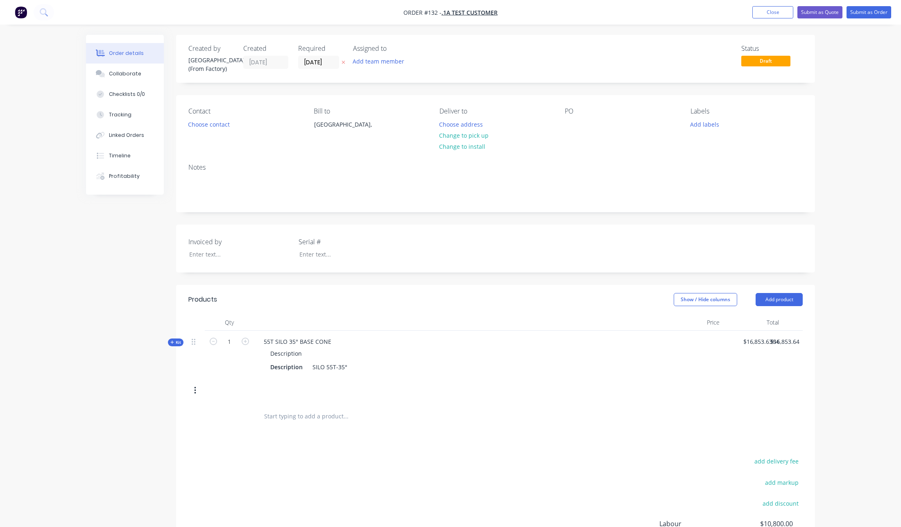
scroll to position [16, 0]
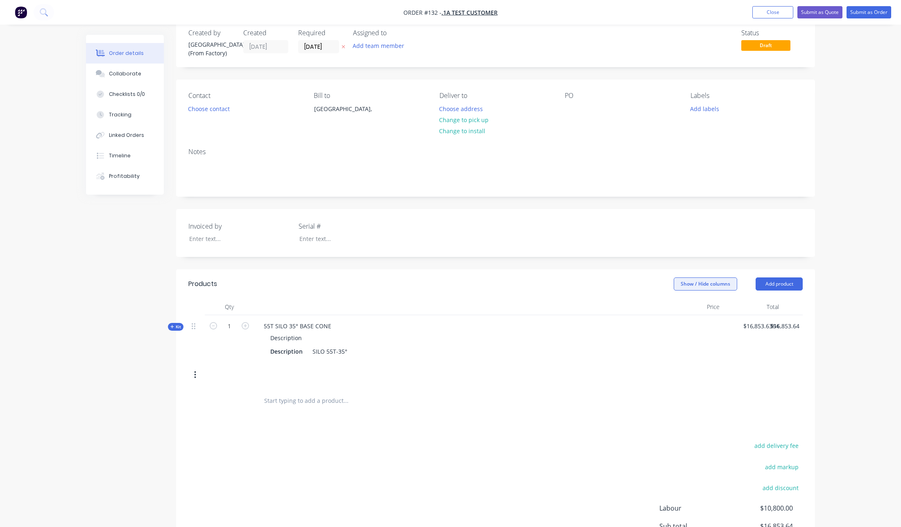
click at [710, 282] on button "Show / Hide columns" at bounding box center [706, 283] width 64 height 13
click at [685, 307] on label "Cost" at bounding box center [684, 310] width 14 height 7
click at [677, 307] on input "Cost" at bounding box center [677, 307] width 0 height 0
click at [177, 328] on span "Kit" at bounding box center [175, 327] width 11 height 6
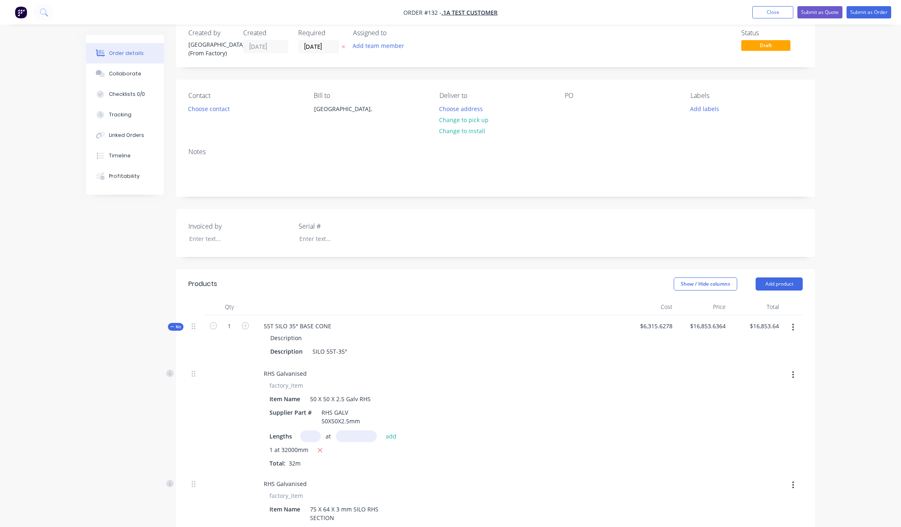
click at [246, 323] on icon "button" at bounding box center [245, 325] width 7 height 7
type input "2"
type input "$33,707.27"
type input "6"
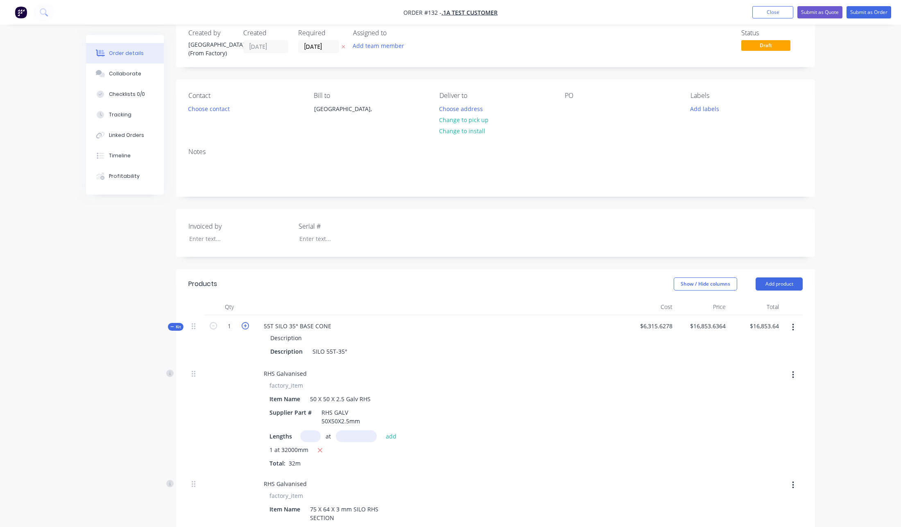
type input "6"
type input "11.85"
type input "4"
type input "2"
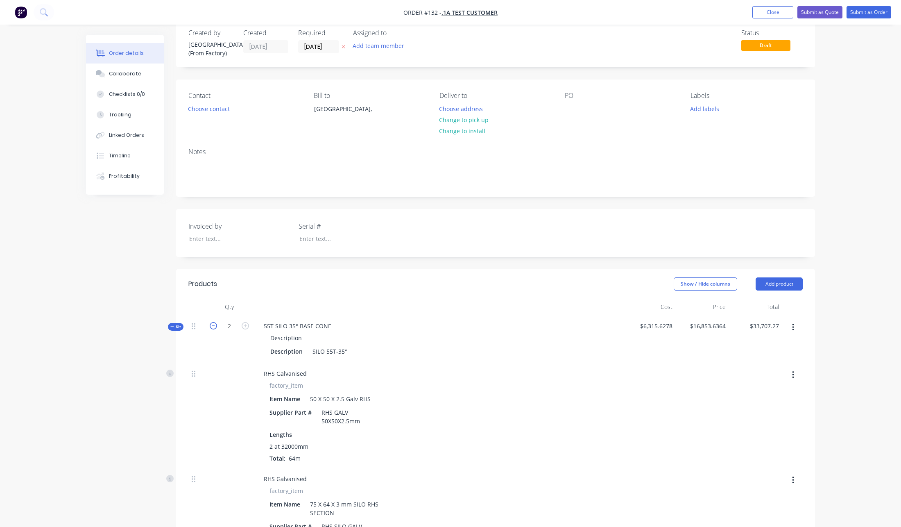
click at [214, 328] on icon "button" at bounding box center [213, 325] width 7 height 7
type input "1"
type input "$16,853.64"
type input "3"
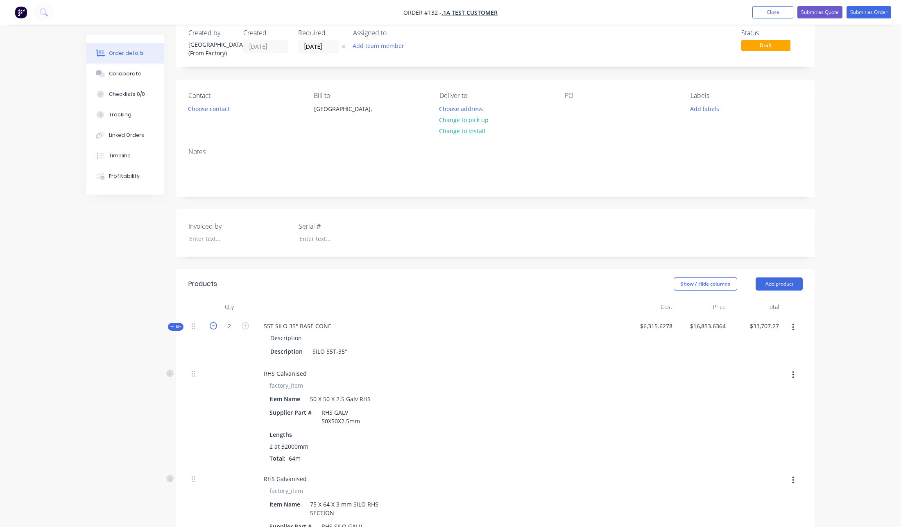
type input "3"
type input "5.925"
type input "2"
type input "1"
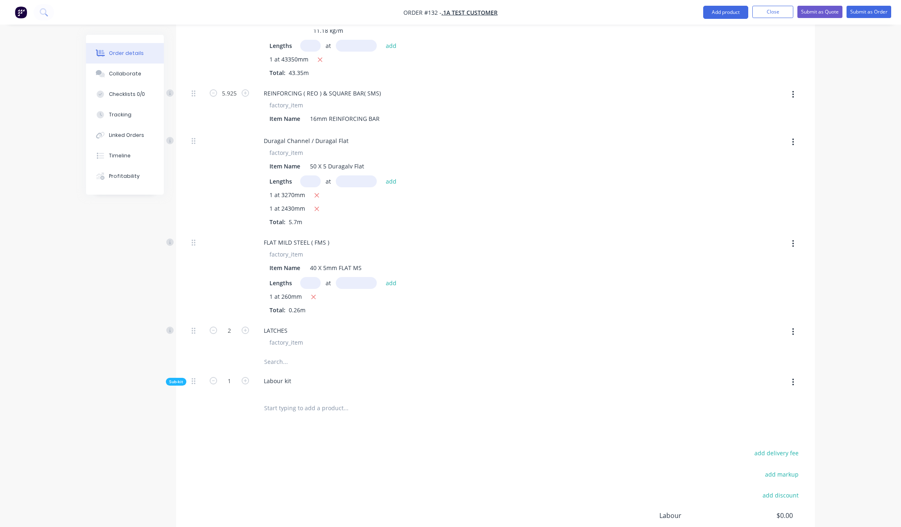
scroll to position [2341, 0]
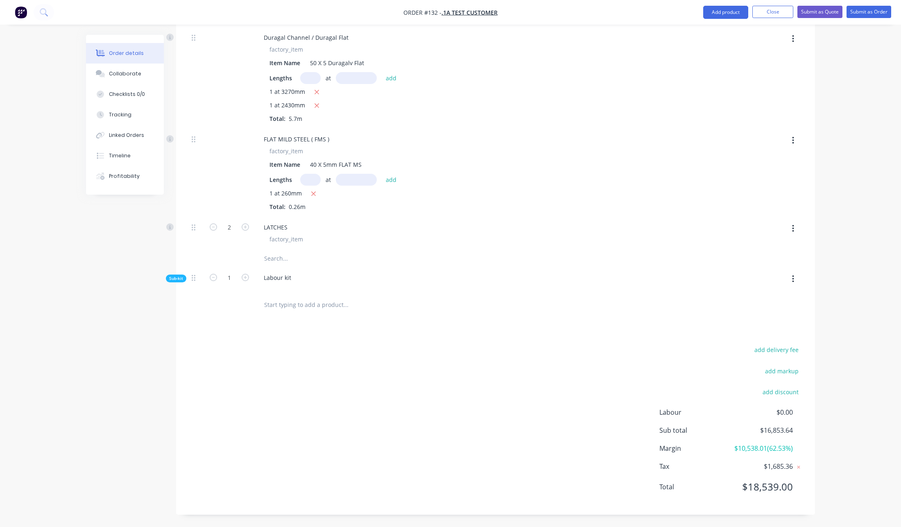
click at [176, 275] on span "Sub-kit" at bounding box center [176, 278] width 14 height 6
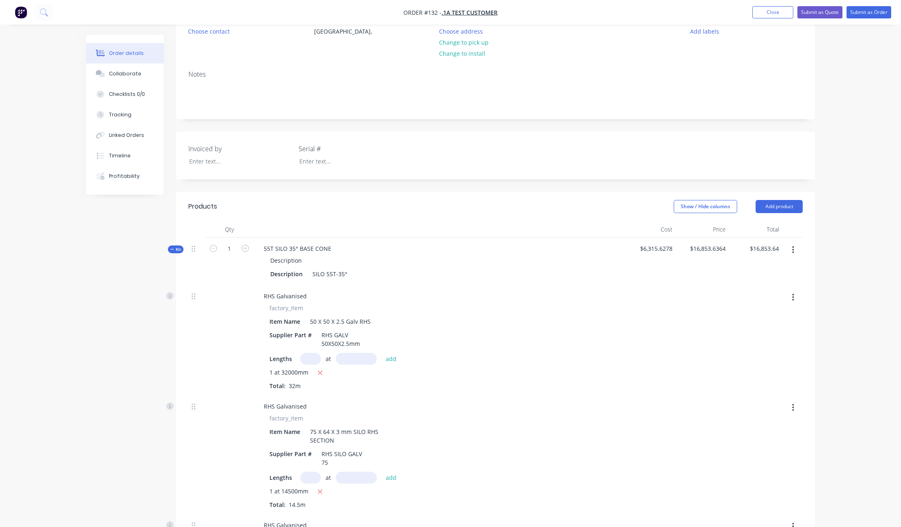
scroll to position [0, 0]
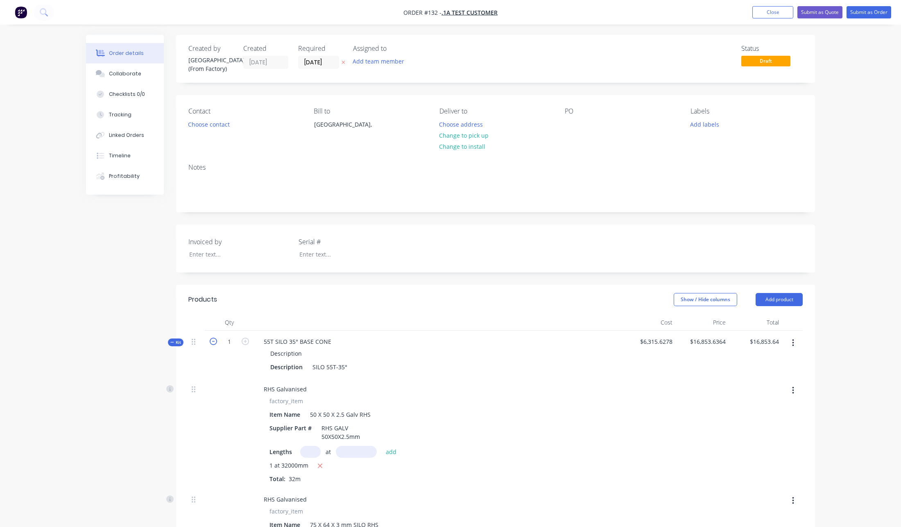
click at [211, 342] on icon "button" at bounding box center [213, 341] width 7 height 7
type input "0"
type input "$0.00"
type input "0"
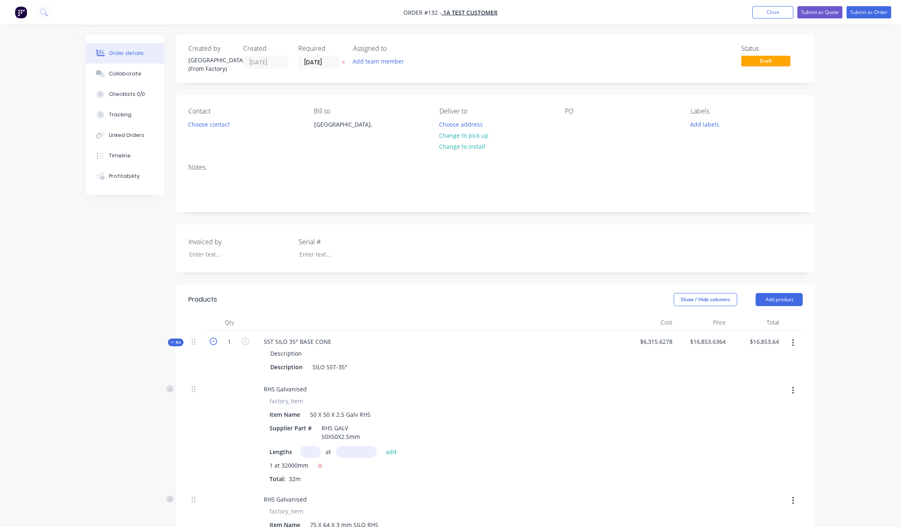
type input "0"
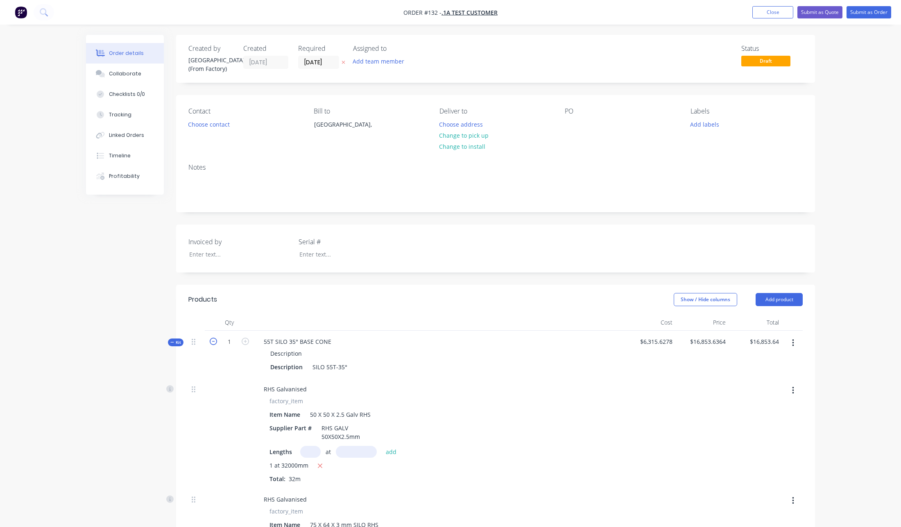
type input "0"
click at [249, 341] on icon "button" at bounding box center [245, 341] width 7 height 7
type input "1"
type input "3"
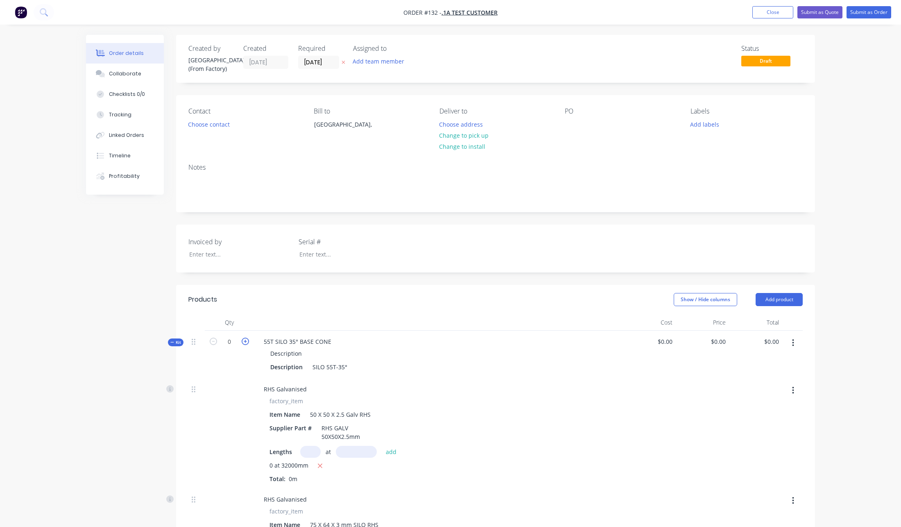
type input "3"
type input "5.925"
type input "2"
click at [245, 343] on icon "button" at bounding box center [245, 341] width 7 height 7
type input "2"
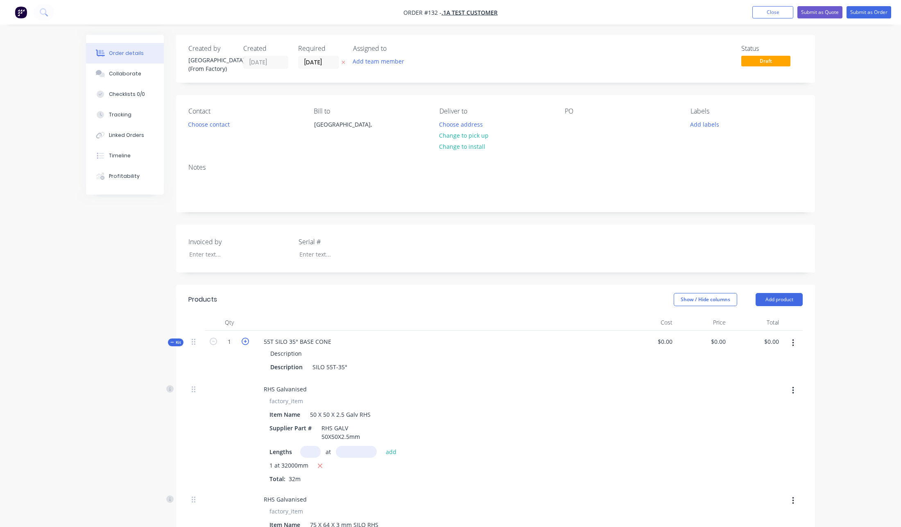
type input "$8,447.6701"
type input "$16,895.34"
type input "6"
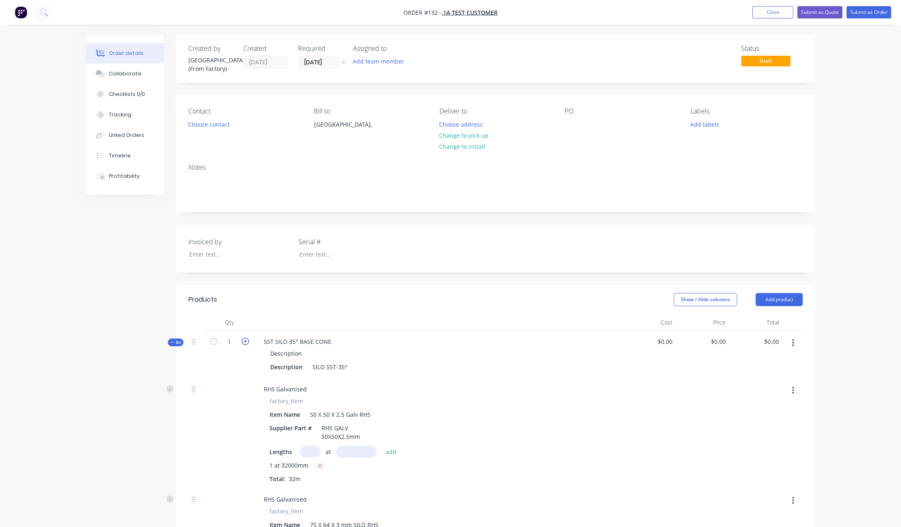
type input "11.85"
type input "4"
click at [212, 341] on icon "button" at bounding box center [213, 341] width 7 height 7
type input "1"
type input "$8,447.67"
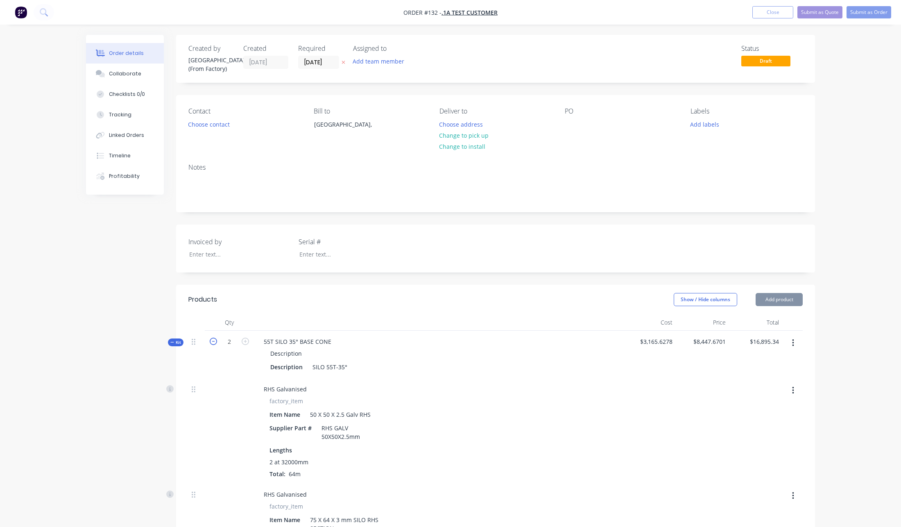
type input "3"
type input "5.925"
type input "2"
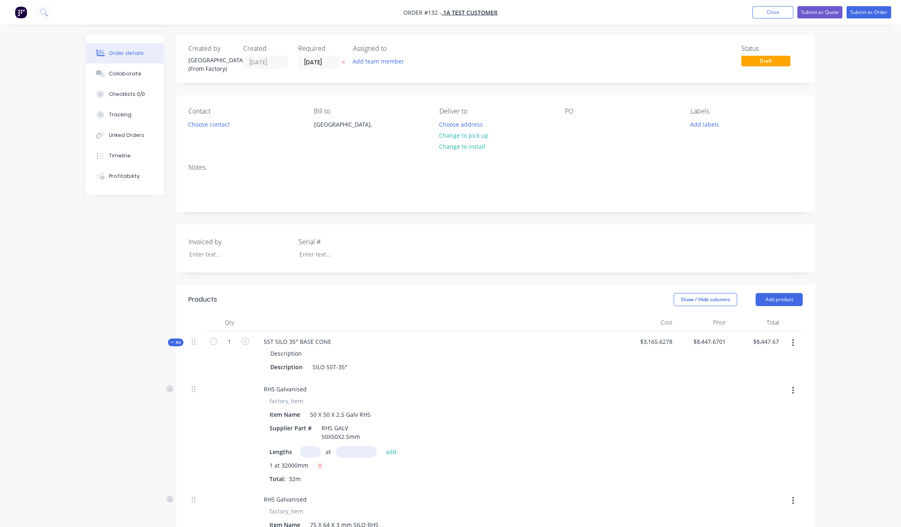
click at [793, 342] on icon "button" at bounding box center [793, 342] width 2 height 7
click at [771, 424] on div "Delete" at bounding box center [764, 430] width 63 height 12
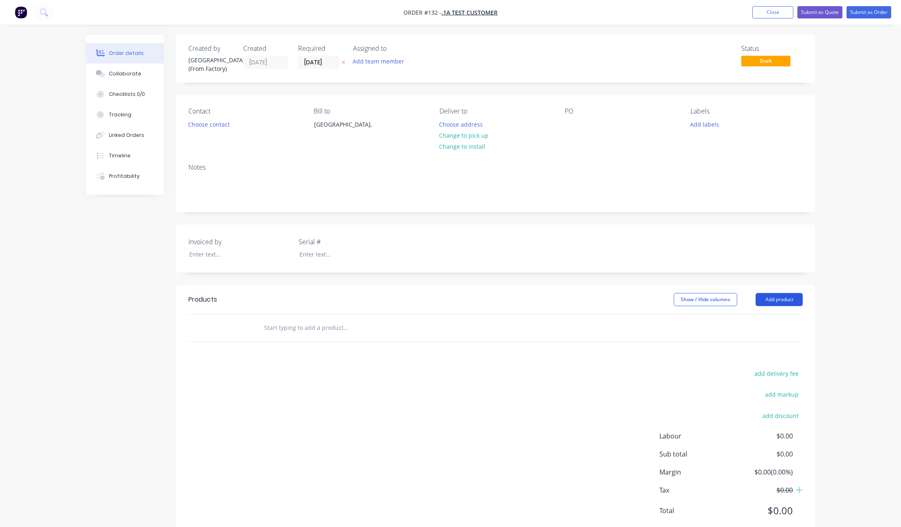
click at [792, 302] on button "Add product" at bounding box center [779, 299] width 47 height 13
click at [742, 321] on div "Product catalogue" at bounding box center [764, 320] width 63 height 12
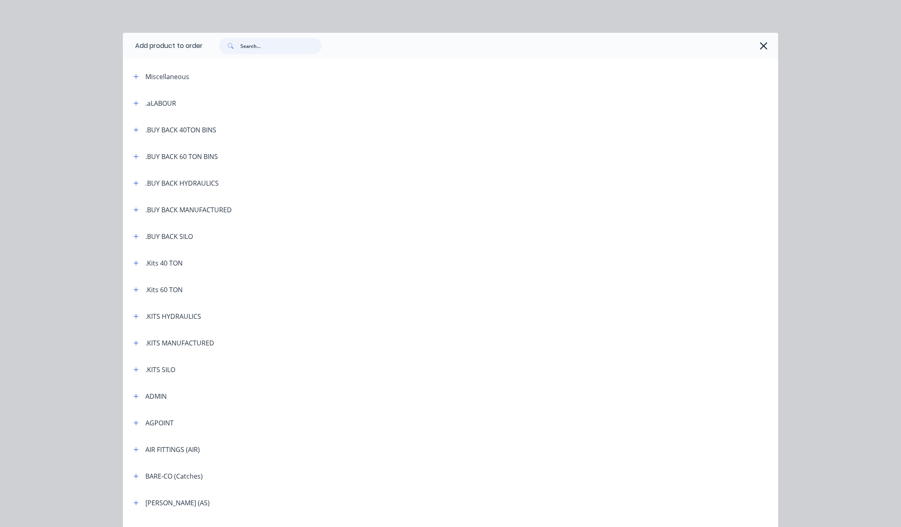
click at [259, 46] on input "text" at bounding box center [281, 46] width 81 height 16
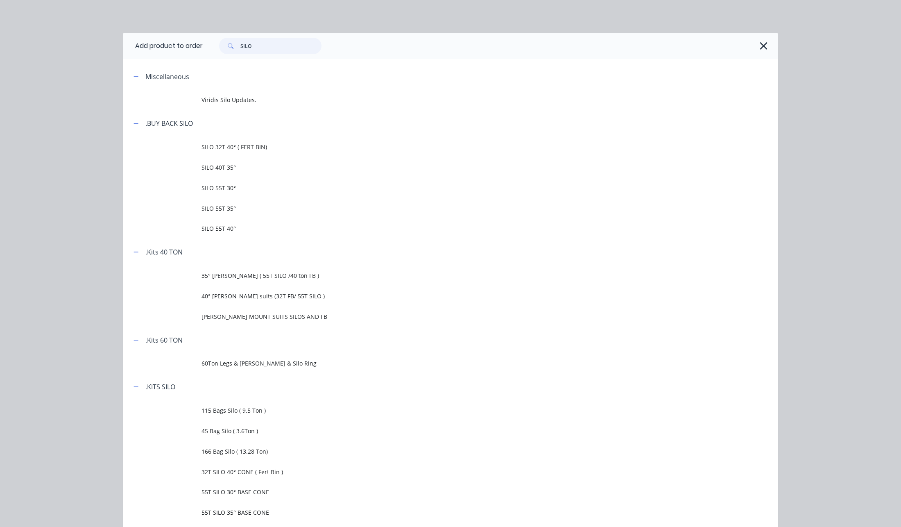
click at [257, 52] on input "SILO" at bounding box center [281, 46] width 81 height 16
paste input "55T SILO 35° BASE CONE"
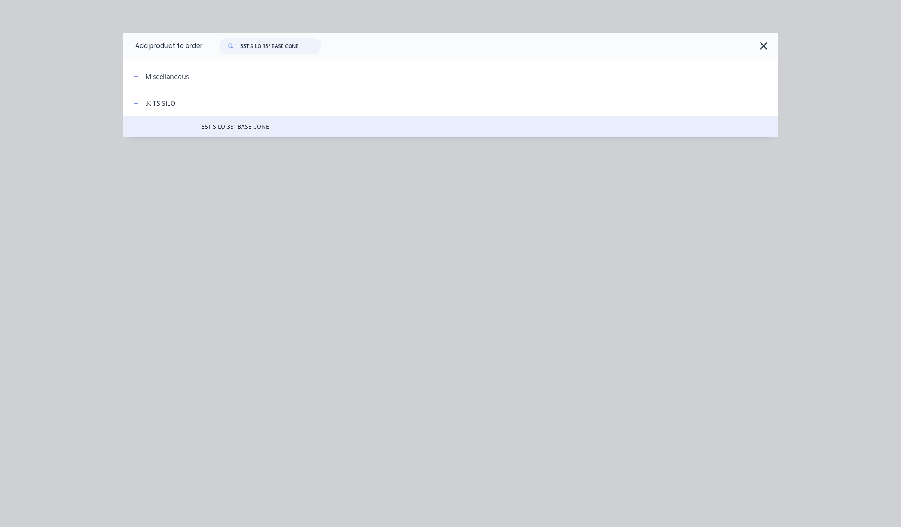
type input "55T SILO 35° BASE CONE"
click at [251, 131] on td "55T SILO 35° BASE CONE" at bounding box center [490, 126] width 577 height 20
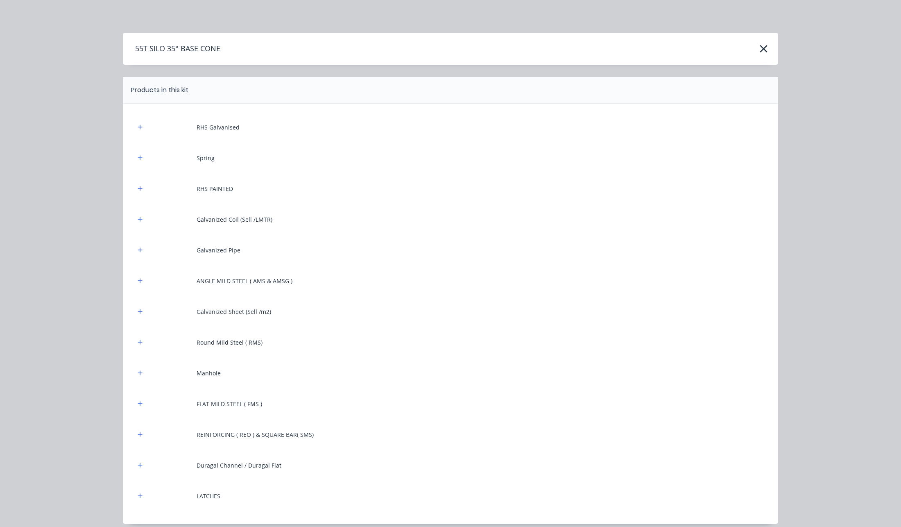
scroll to position [206, 0]
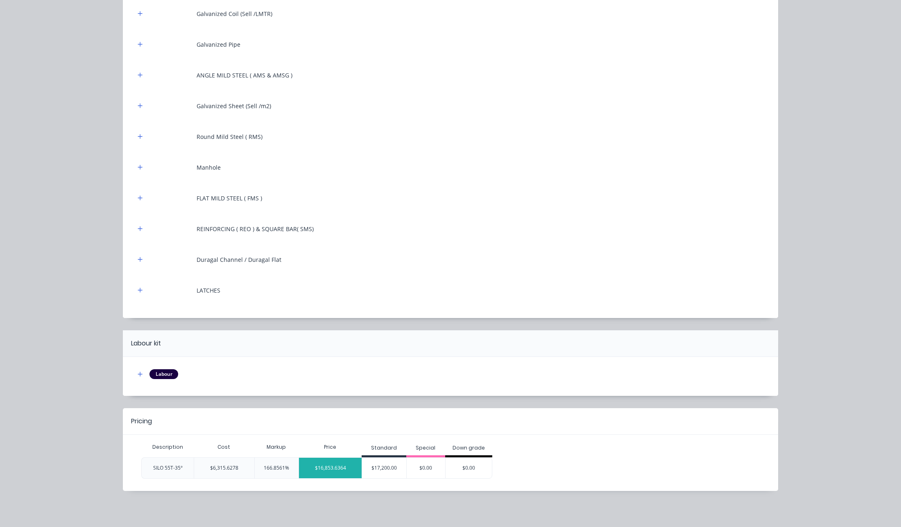
click at [322, 466] on div "$16,853.6364" at bounding box center [330, 468] width 63 height 20
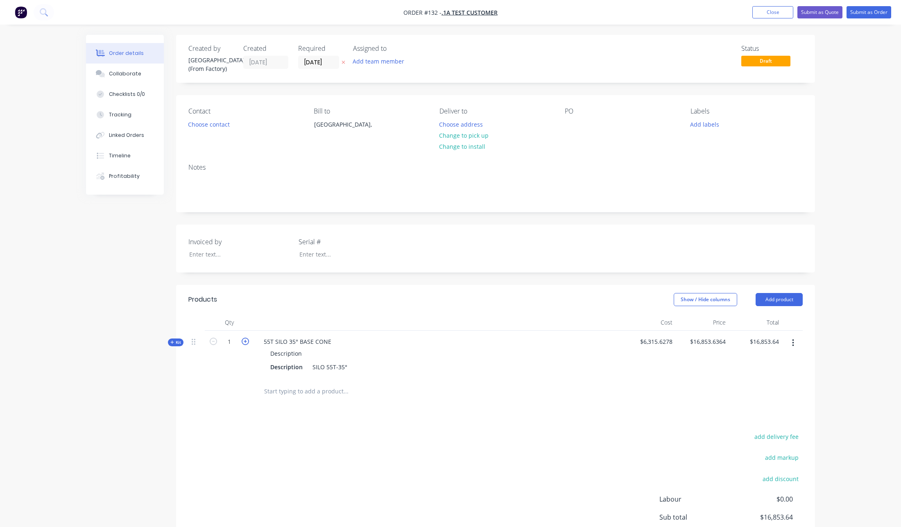
click at [242, 341] on icon "button" at bounding box center [245, 341] width 7 height 7
type input "2"
type input "$33,707.27"
click at [211, 338] on icon "button" at bounding box center [213, 341] width 7 height 7
type input "1"
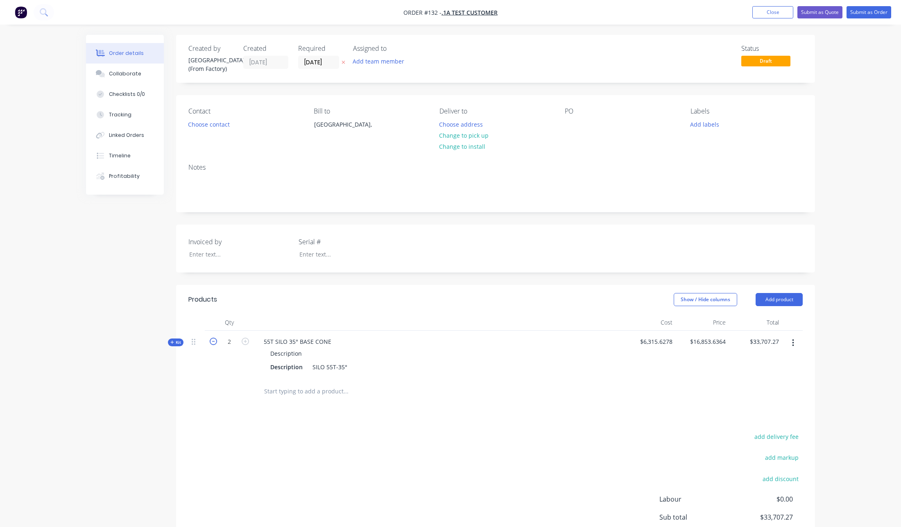
type input "$16,853.64"
click at [173, 337] on div "Created by Sydney (From Factory) Created 02/09/25 Required 02/09/25 Assigned to…" at bounding box center [450, 324] width 729 height 579
click at [172, 341] on icon at bounding box center [172, 342] width 4 height 4
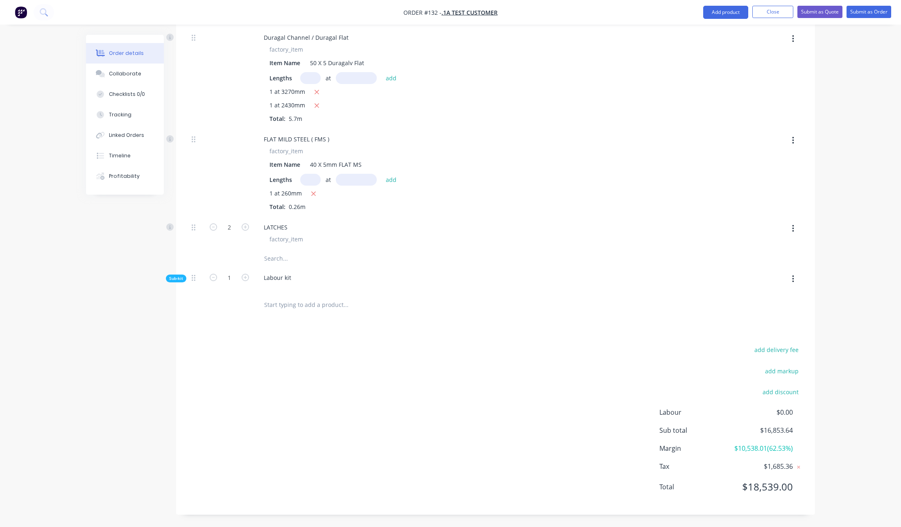
scroll to position [2341, 0]
click at [174, 275] on span "Sub-kit" at bounding box center [176, 278] width 14 height 6
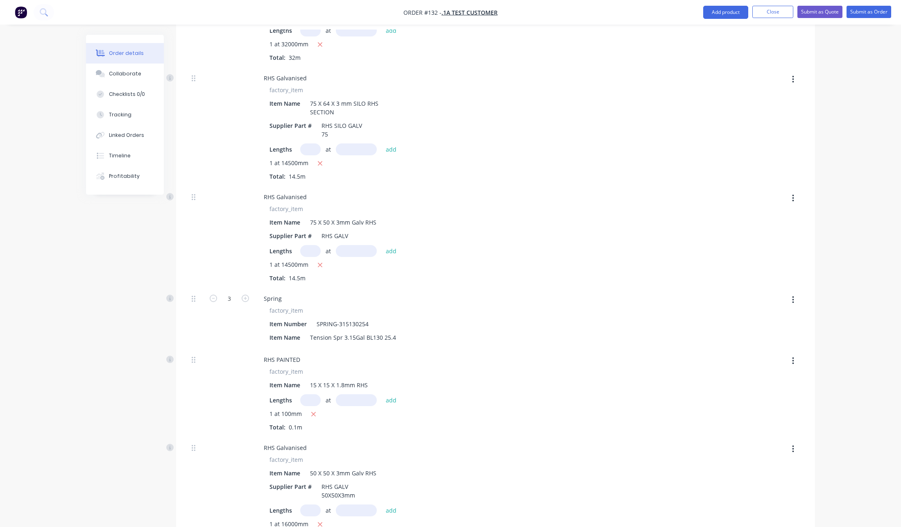
scroll to position [0, 0]
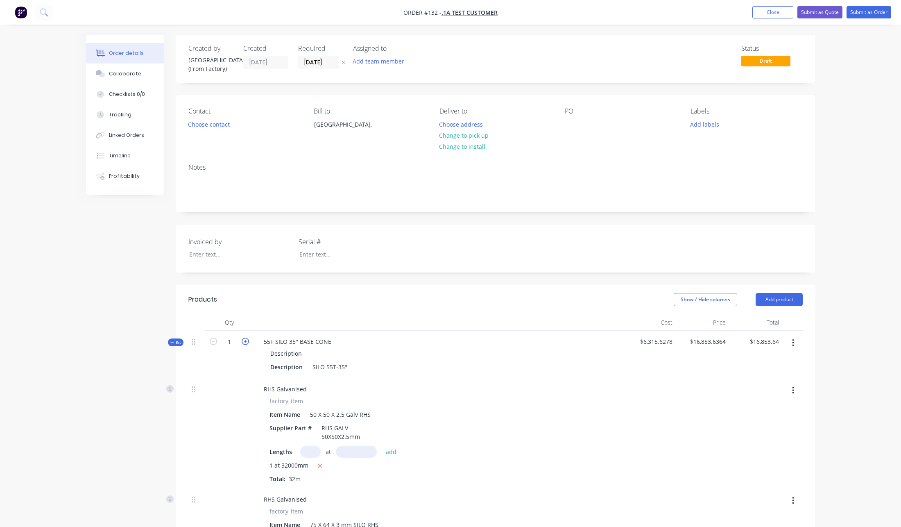
click at [248, 341] on icon "button" at bounding box center [245, 341] width 7 height 7
type input "2"
type input "$33,707.27"
type input "6"
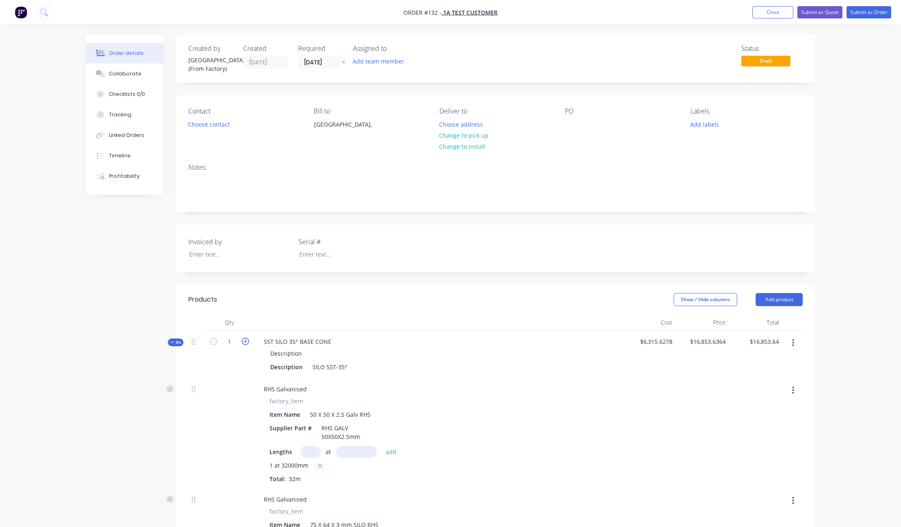
type input "6"
type input "11.85"
type input "4"
type input "2"
type input "180"
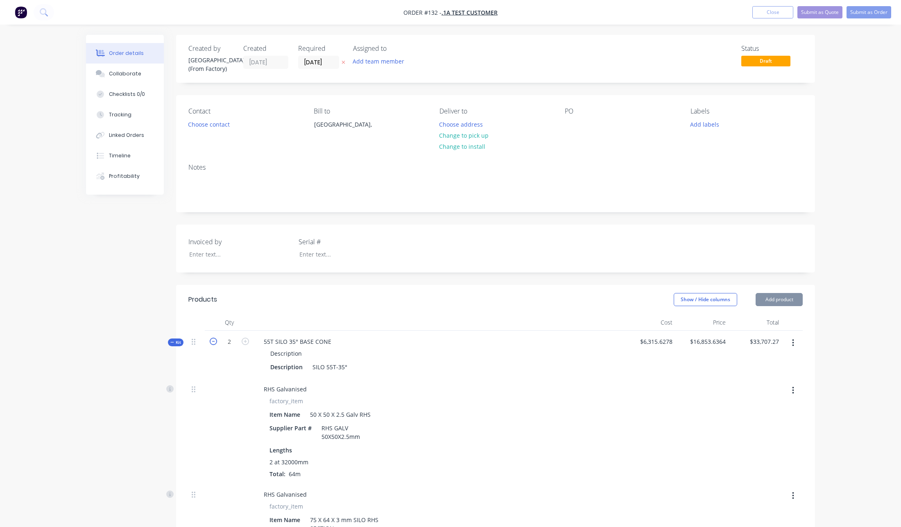
click at [216, 342] on icon "button" at bounding box center [213, 341] width 7 height 7
type input "1"
type input "$16,853.64"
type input "3"
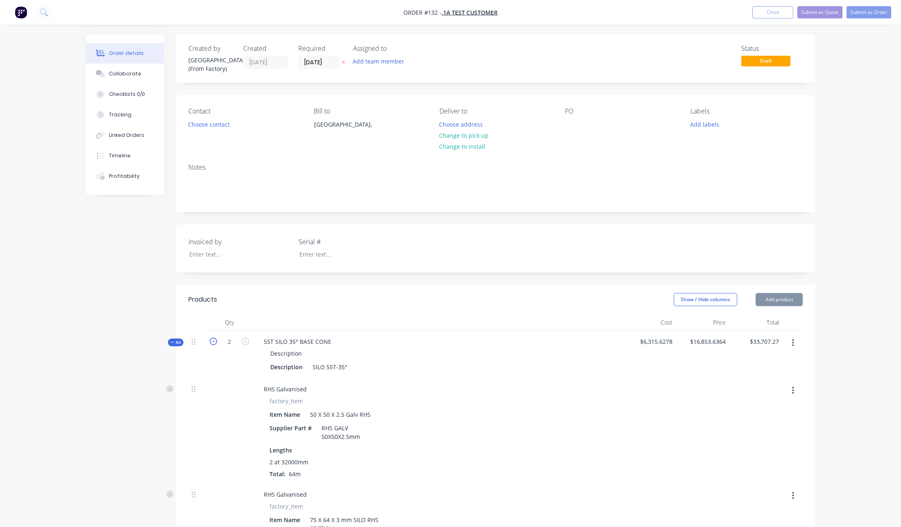
type input "3"
type input "5.925"
type input "2"
type input "1"
type input "90"
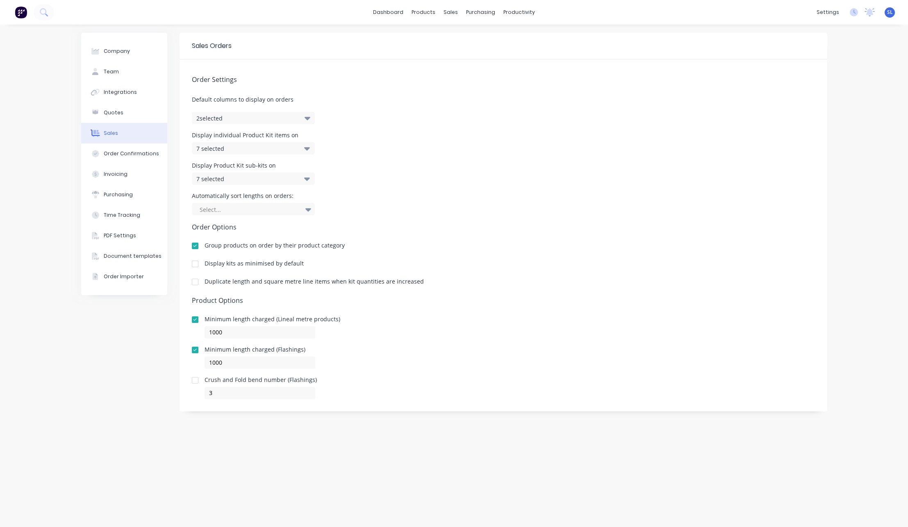
drag, startPoint x: 431, startPoint y: 86, endPoint x: 433, endPoint y: 35, distance: 50.4
click at [431, 84] on div "Order Settings Default columns to display on orders 2 selected Display individu…" at bounding box center [502, 229] width 647 height 340
click at [429, 36] on div at bounding box center [426, 39] width 12 height 7
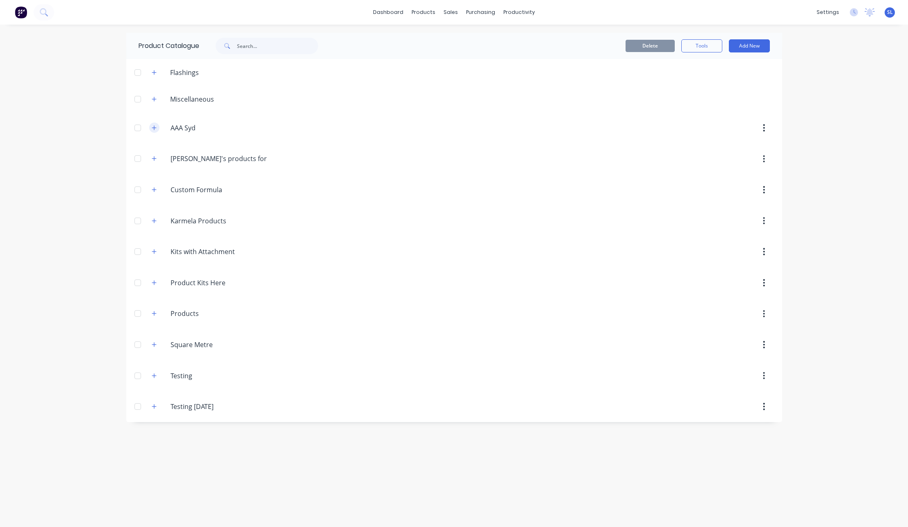
click at [152, 127] on icon "button" at bounding box center [154, 128] width 5 height 6
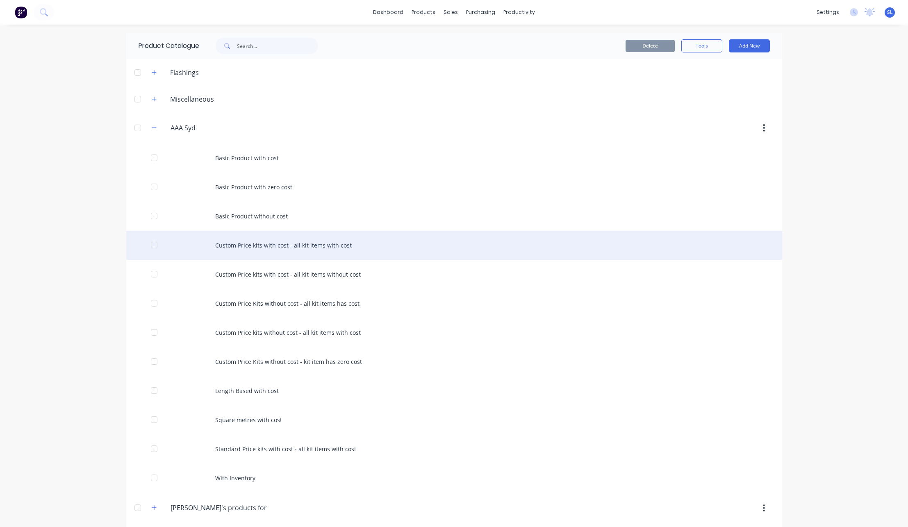
click at [333, 246] on div "Custom Price kits with cost - all kit items with cost" at bounding box center [454, 245] width 656 height 29
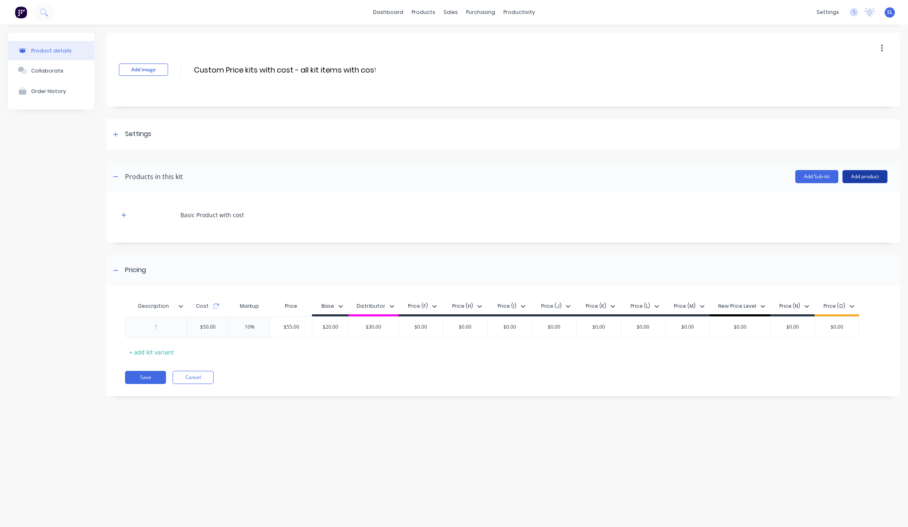
click at [868, 172] on button "Add product" at bounding box center [864, 176] width 45 height 13
click at [767, 233] on div "Basic Product with cost" at bounding box center [503, 219] width 768 height 31
click at [829, 171] on button "Add Sub-kit" at bounding box center [816, 176] width 43 height 13
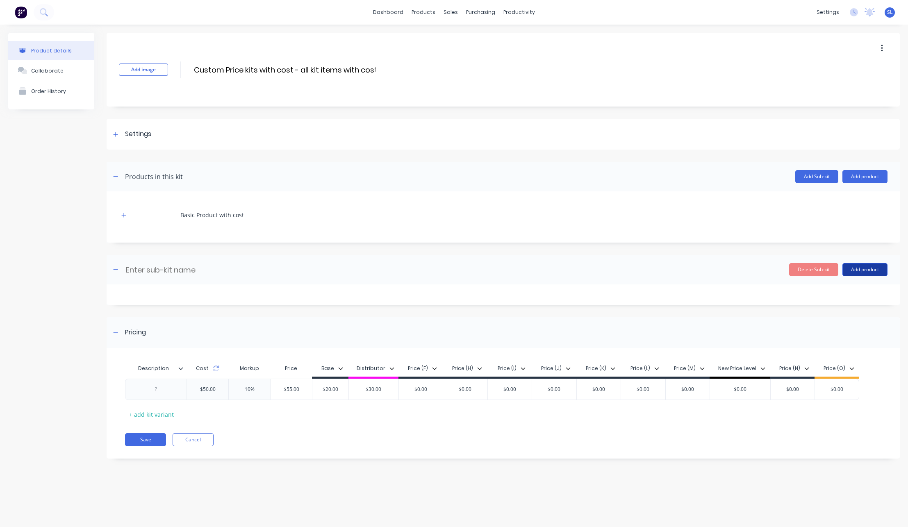
click at [869, 265] on button "Add product" at bounding box center [864, 269] width 45 height 13
click at [853, 309] on div "Labour" at bounding box center [848, 307] width 63 height 12
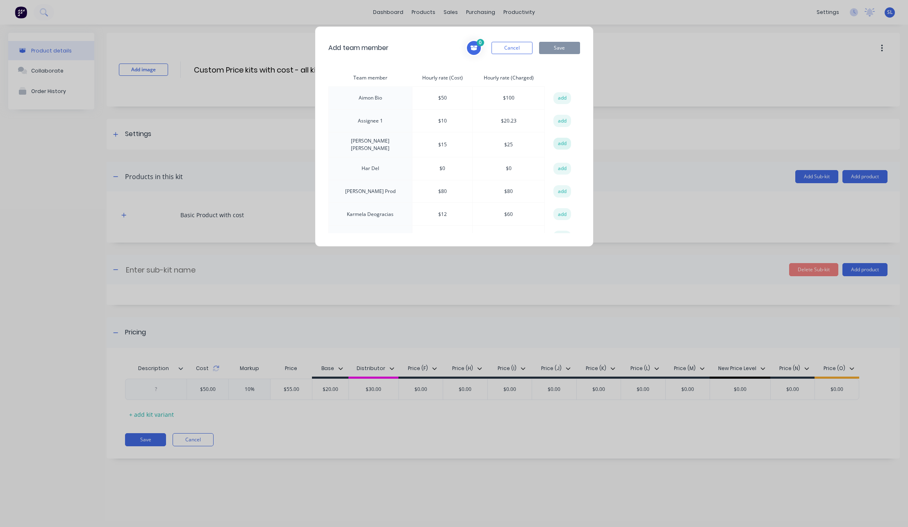
click at [556, 140] on button "add" at bounding box center [562, 144] width 18 height 12
click at [546, 44] on button "Save" at bounding box center [559, 48] width 41 height 12
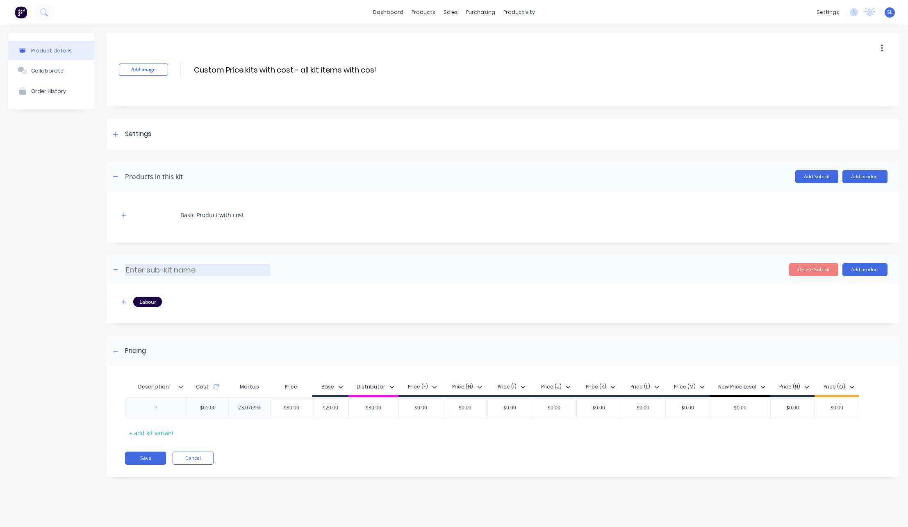
click at [168, 267] on input at bounding box center [197, 270] width 145 height 12
click at [216, 388] on icon at bounding box center [216, 387] width 7 height 7
type input "Labour sub kit"
click at [146, 455] on button "Save" at bounding box center [145, 458] width 41 height 13
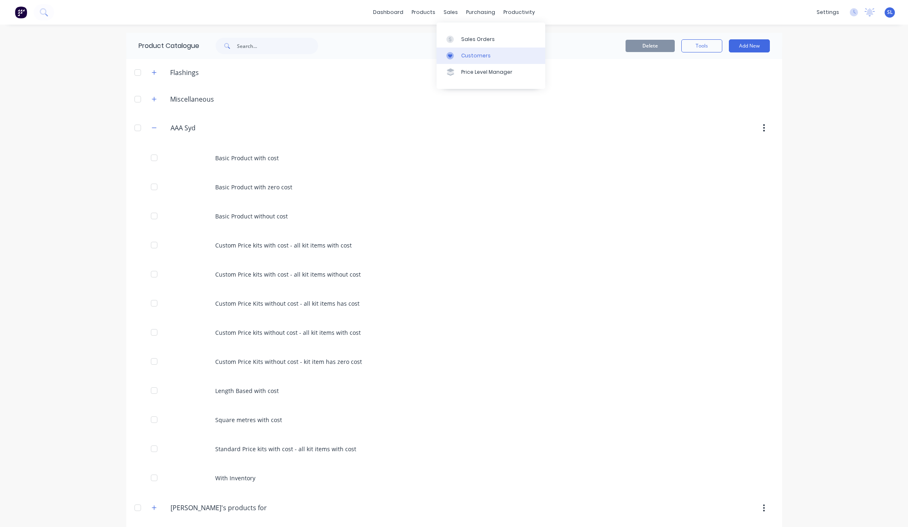
click at [477, 57] on div "Customers" at bounding box center [476, 55] width 30 height 7
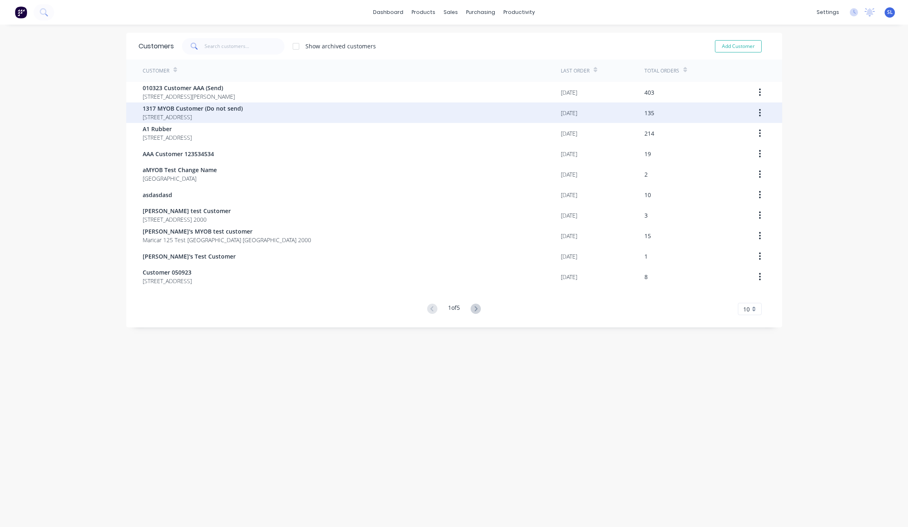
click at [438, 117] on div "1317 MYOB Customer (Do not send) [STREET_ADDRESS]" at bounding box center [352, 112] width 418 height 20
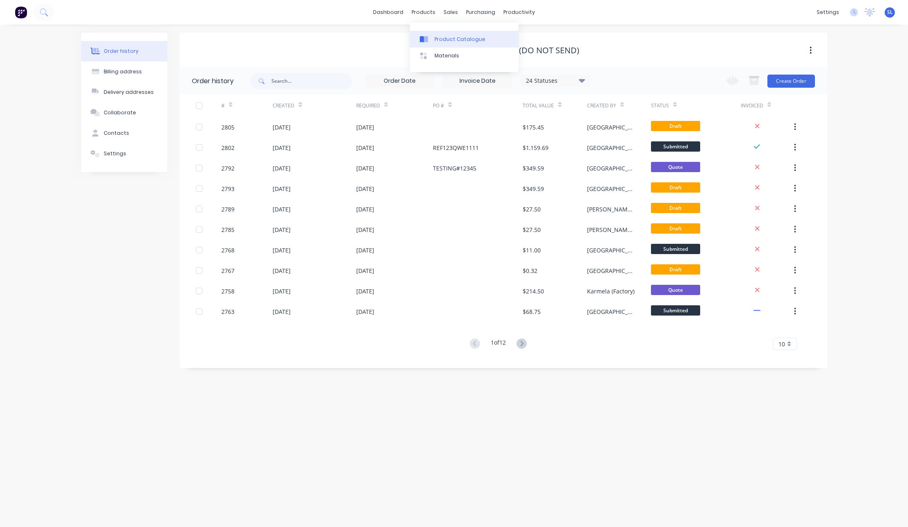
click at [426, 40] on icon at bounding box center [426, 39] width 4 height 7
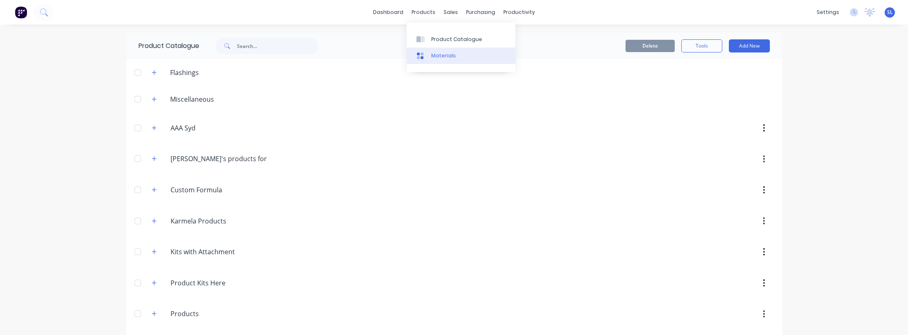
click at [432, 54] on div "Materials" at bounding box center [443, 55] width 25 height 7
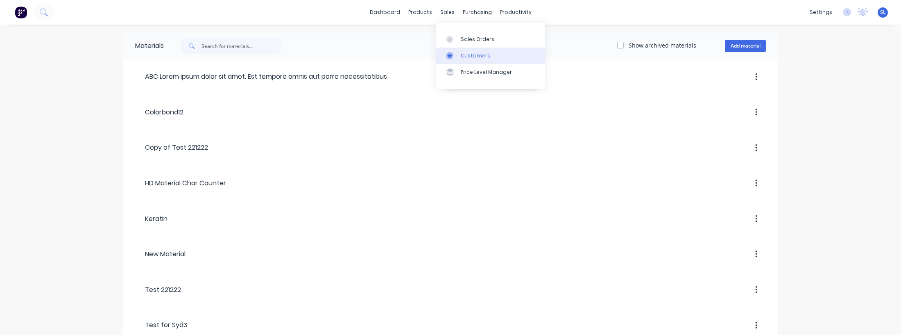
click at [457, 52] on div at bounding box center [452, 55] width 12 height 7
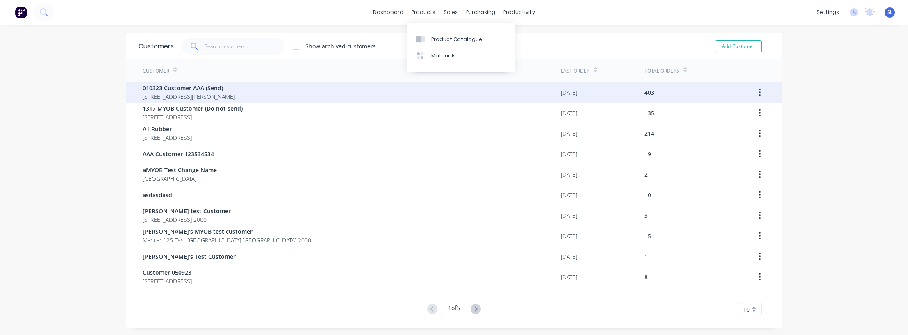
click at [410, 96] on div "010323 Customer AAA (Send) [STREET_ADDRESS][PERSON_NAME]" at bounding box center [352, 92] width 418 height 20
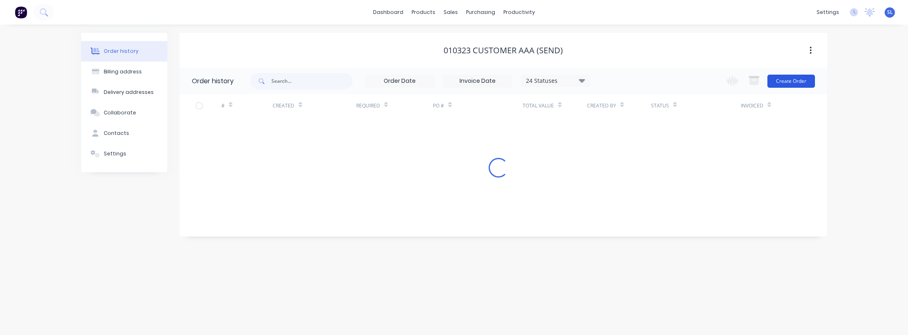
click at [806, 80] on button "Create Order" at bounding box center [791, 81] width 48 height 13
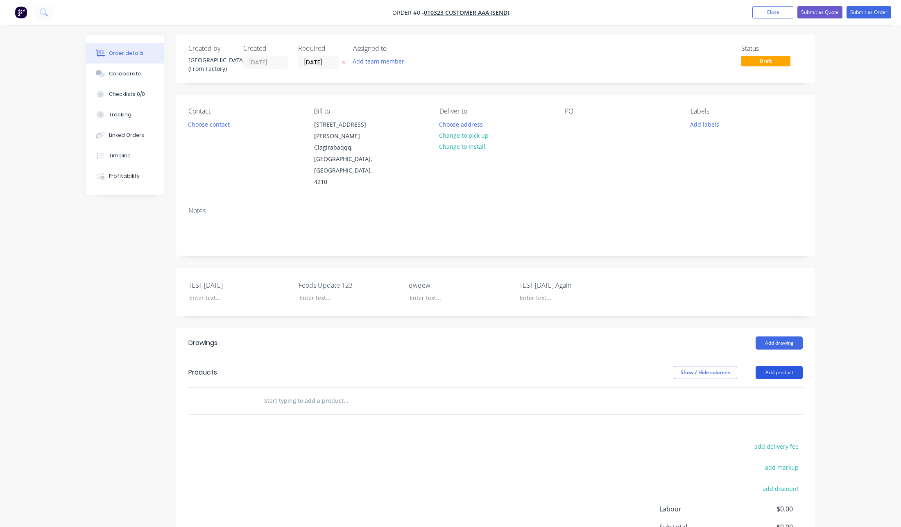
click at [799, 334] on button "Add product" at bounding box center [779, 372] width 47 height 13
click at [792, 334] on div "Product catalogue" at bounding box center [764, 393] width 63 height 12
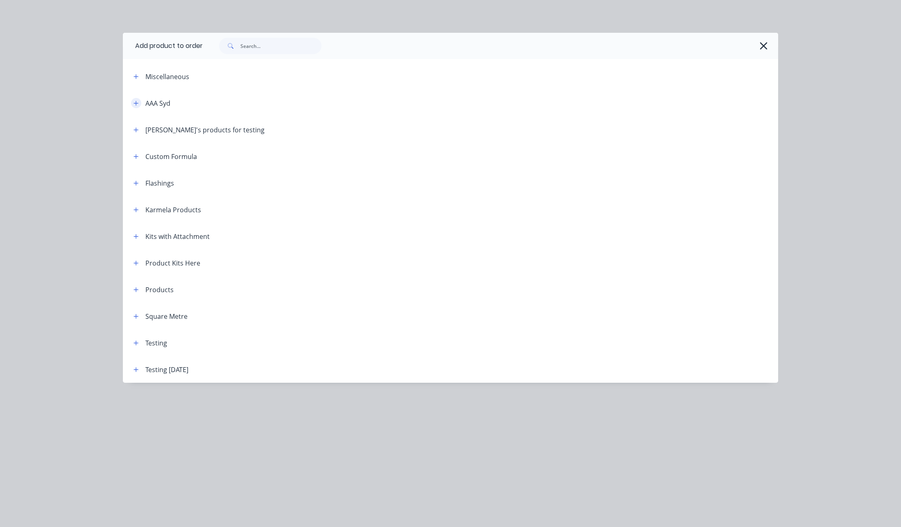
click at [135, 104] on icon "button" at bounding box center [136, 103] width 5 height 6
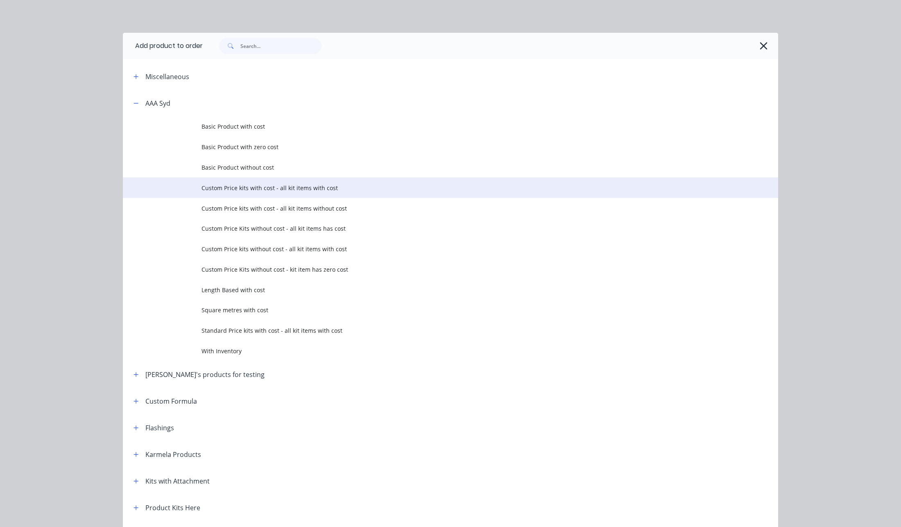
click at [301, 193] on td "Custom Price kits with cost - all kit items with cost" at bounding box center [490, 187] width 577 height 20
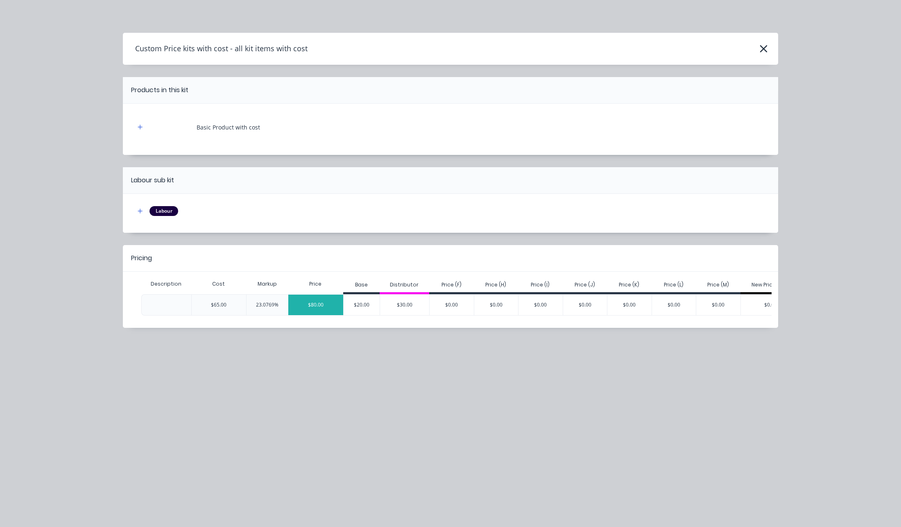
click at [309, 305] on div "$80.00" at bounding box center [315, 305] width 55 height 20
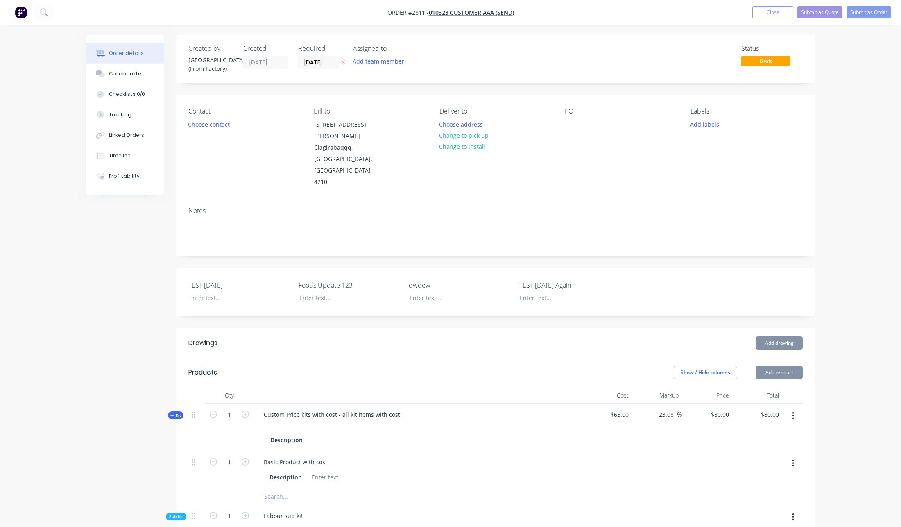
scroll to position [170, 0]
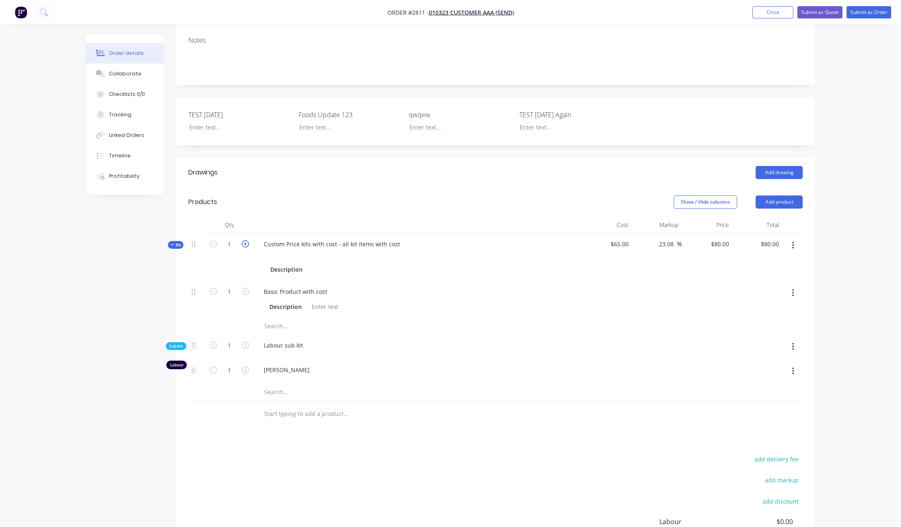
click at [244, 240] on icon "button" at bounding box center [245, 243] width 7 height 7
type input "2"
type input "$160.00"
type input "2"
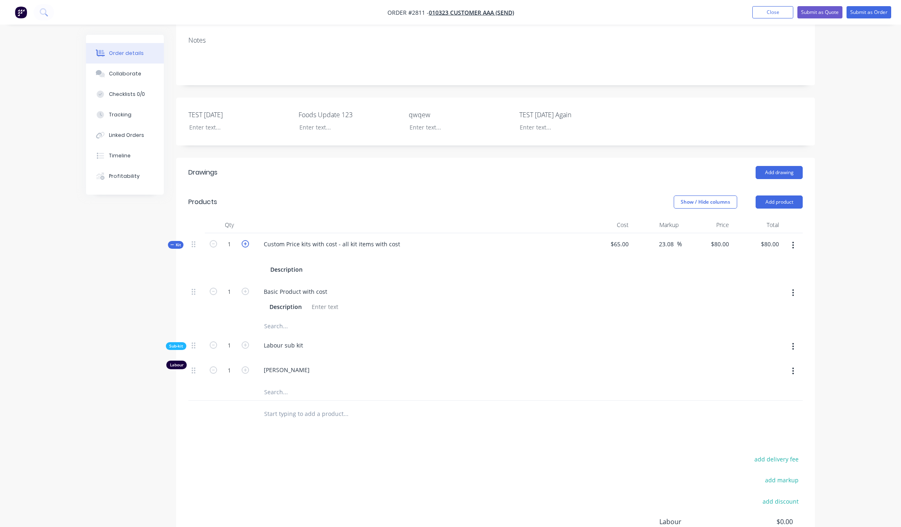
type input "2"
click at [215, 240] on icon "button" at bounding box center [213, 243] width 7 height 7
type input "1"
type input "$80.00"
type input "1"
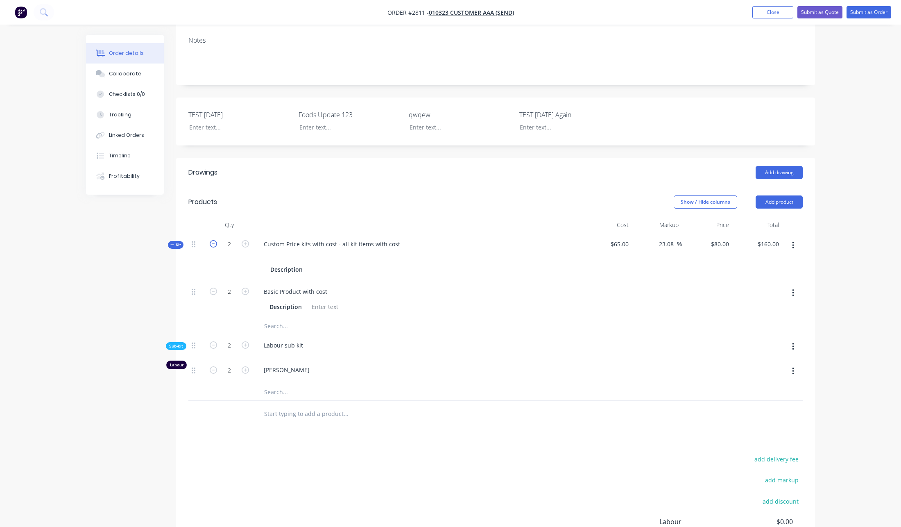
type input "1"
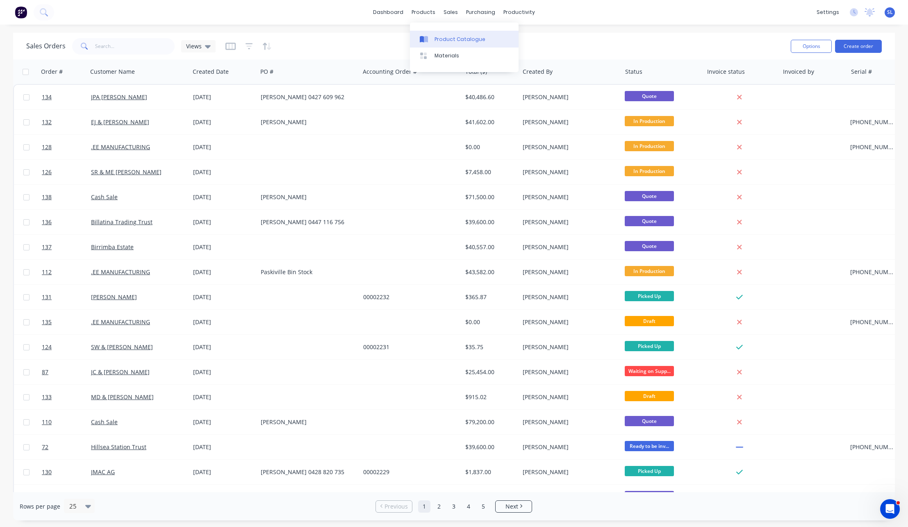
click at [434, 36] on div "Product Catalogue" at bounding box center [459, 39] width 51 height 7
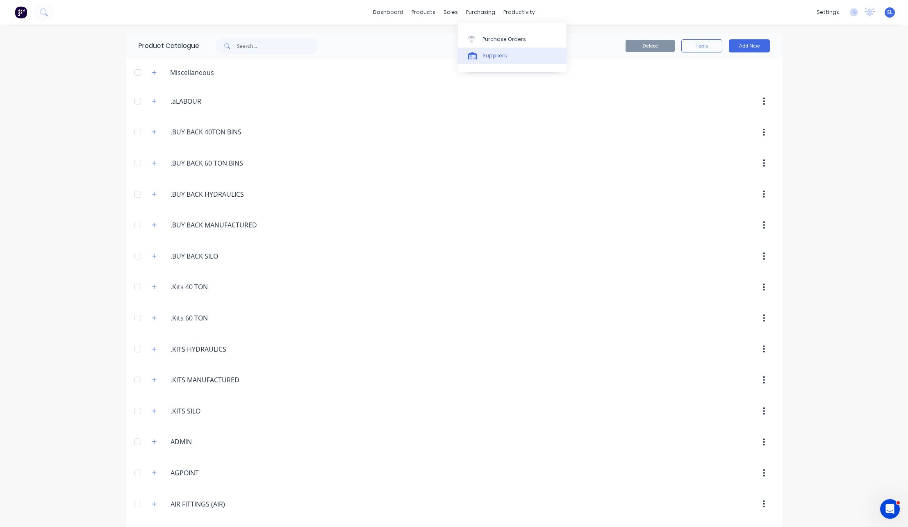
click at [474, 52] on icon at bounding box center [472, 55] width 9 height 7
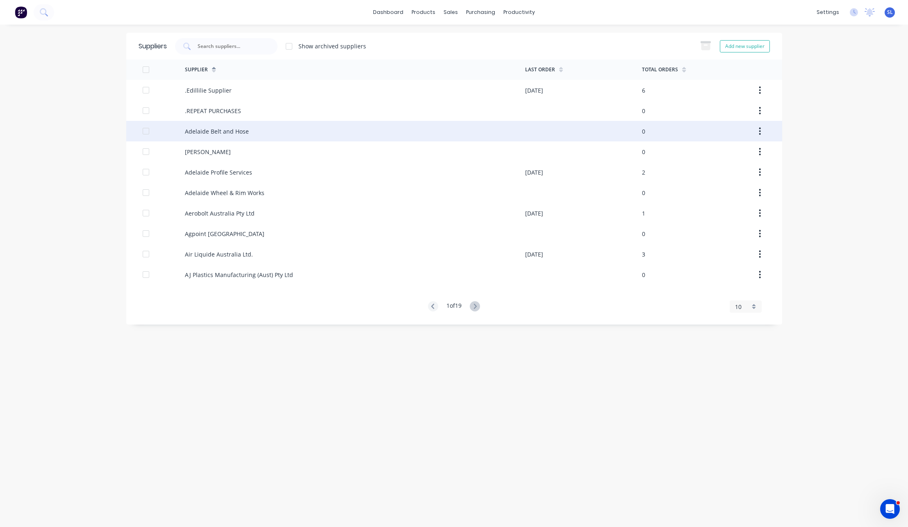
click at [260, 139] on div "Adelaide Belt and Hose" at bounding box center [355, 131] width 340 height 20
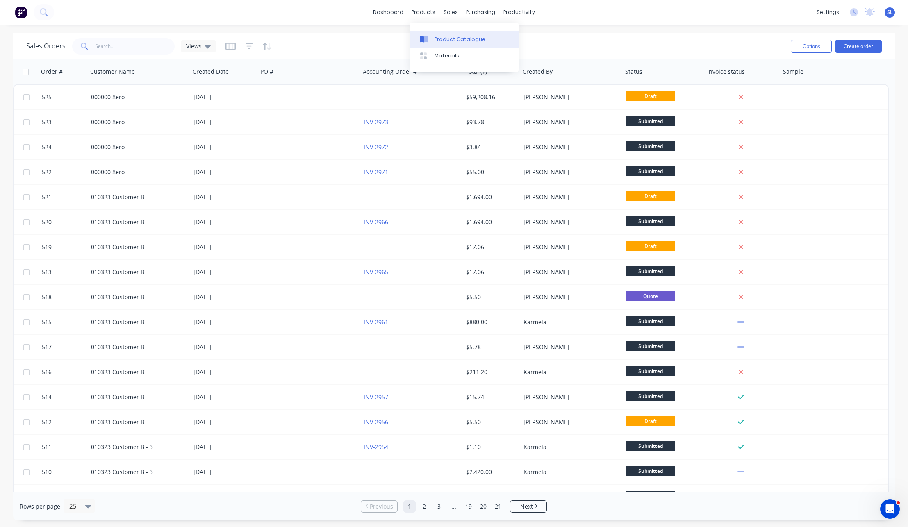
click at [426, 42] on icon at bounding box center [424, 39] width 8 height 7
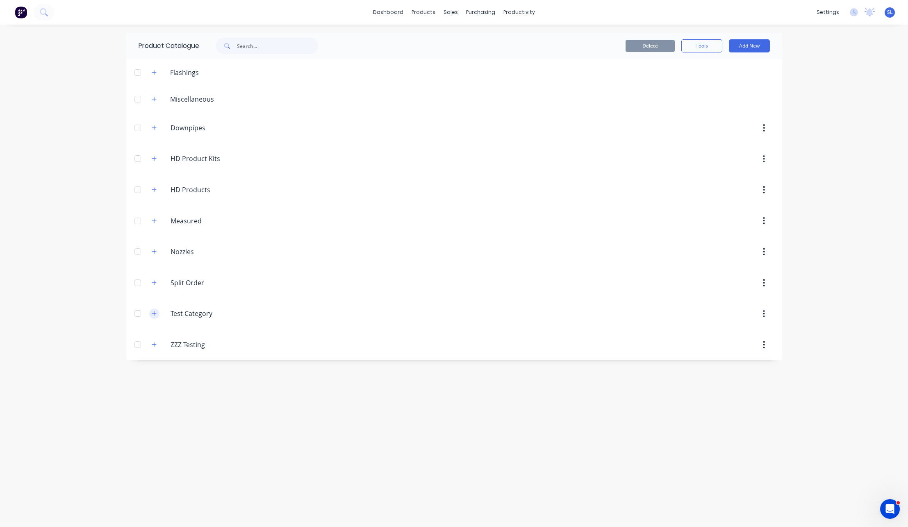
click at [152, 315] on icon "button" at bounding box center [154, 314] width 5 height 6
click at [150, 344] on button "button" at bounding box center [154, 344] width 10 height 10
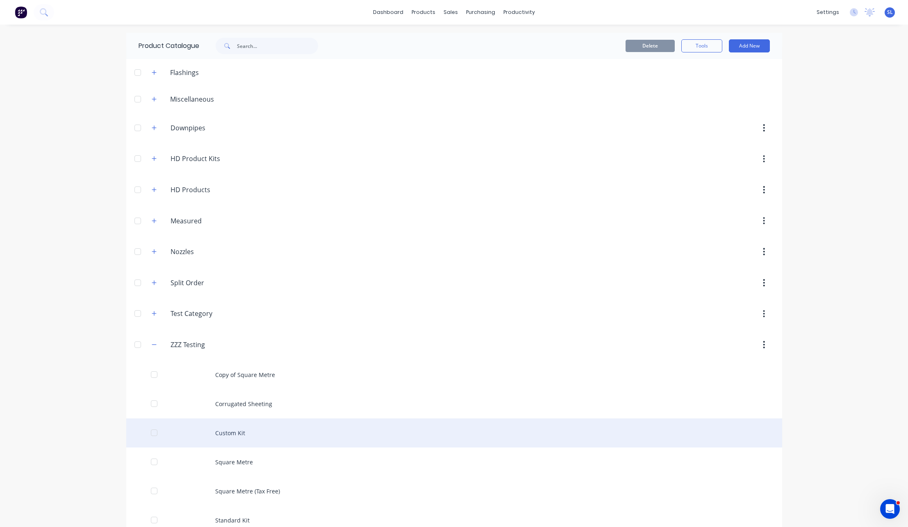
click at [237, 438] on div "Custom Kit" at bounding box center [454, 432] width 656 height 29
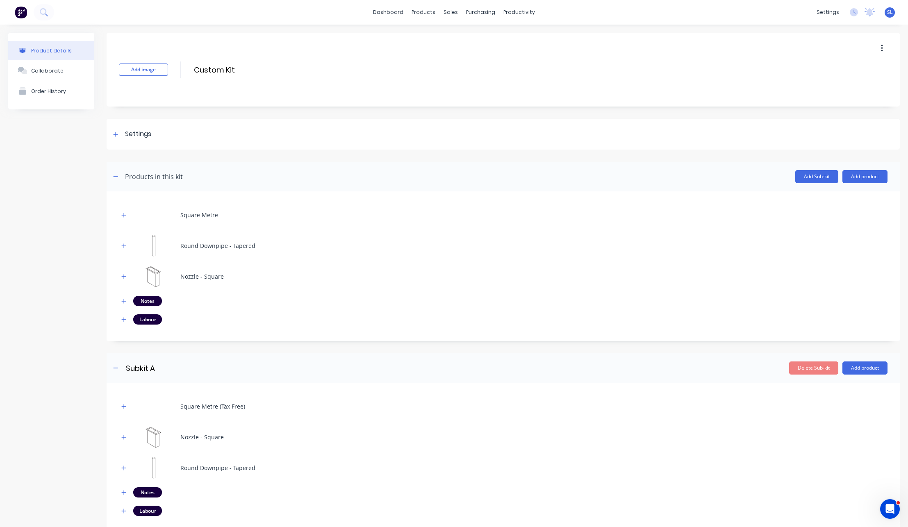
scroll to position [176, 0]
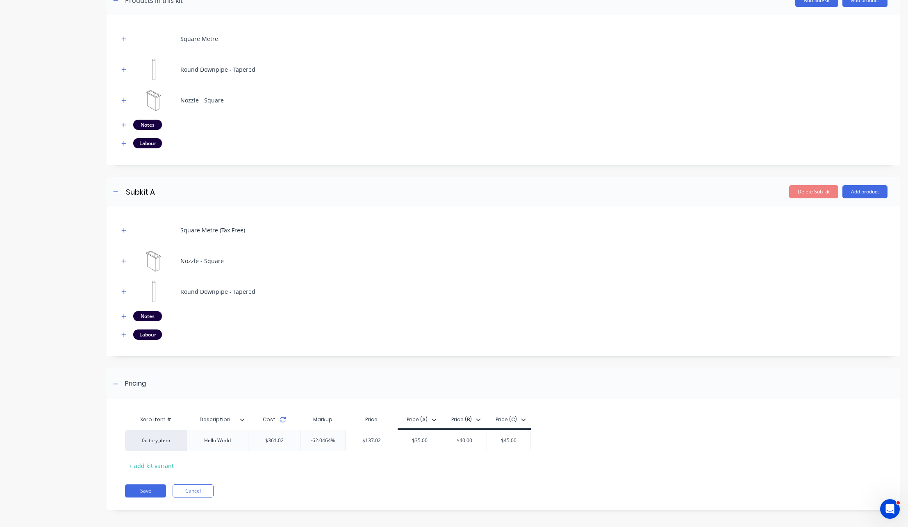
click at [281, 420] on icon at bounding box center [282, 419] width 7 height 7
click at [125, 294] on icon "button" at bounding box center [123, 292] width 5 height 6
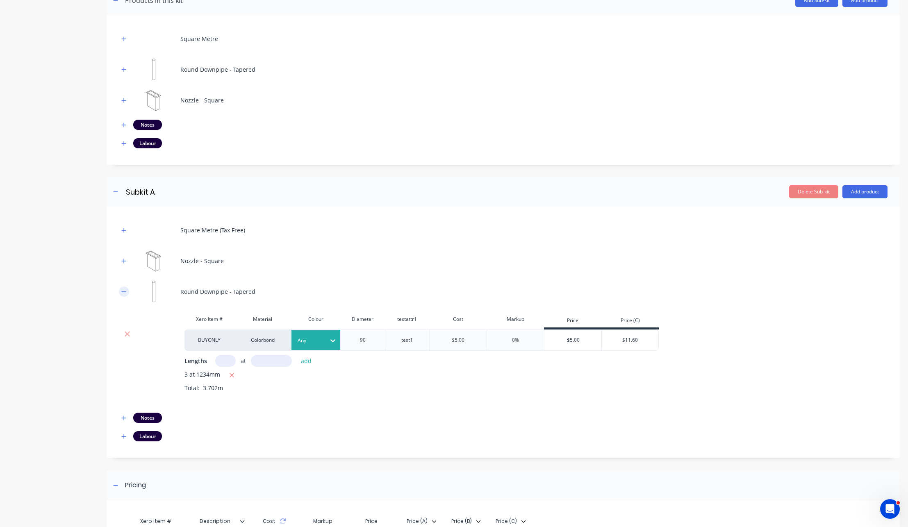
click at [125, 294] on icon "button" at bounding box center [123, 292] width 5 height 6
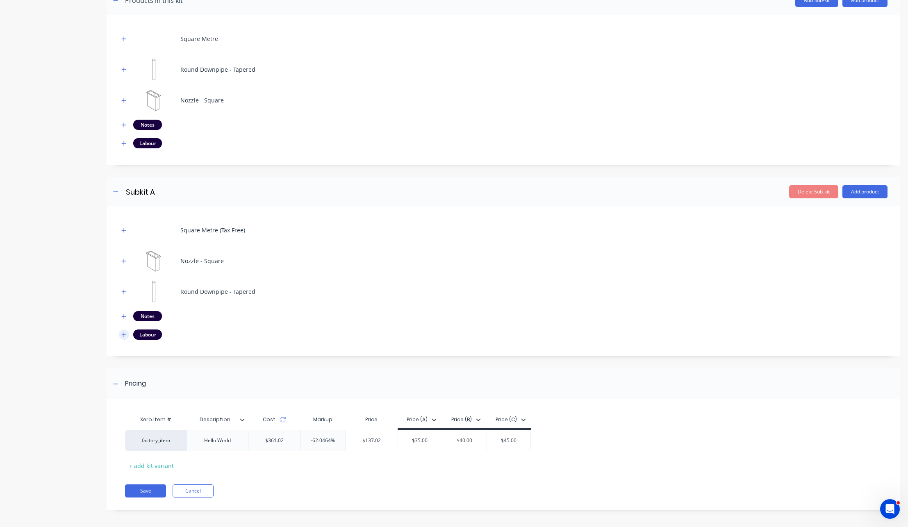
click at [123, 333] on icon "button" at bounding box center [123, 335] width 5 height 6
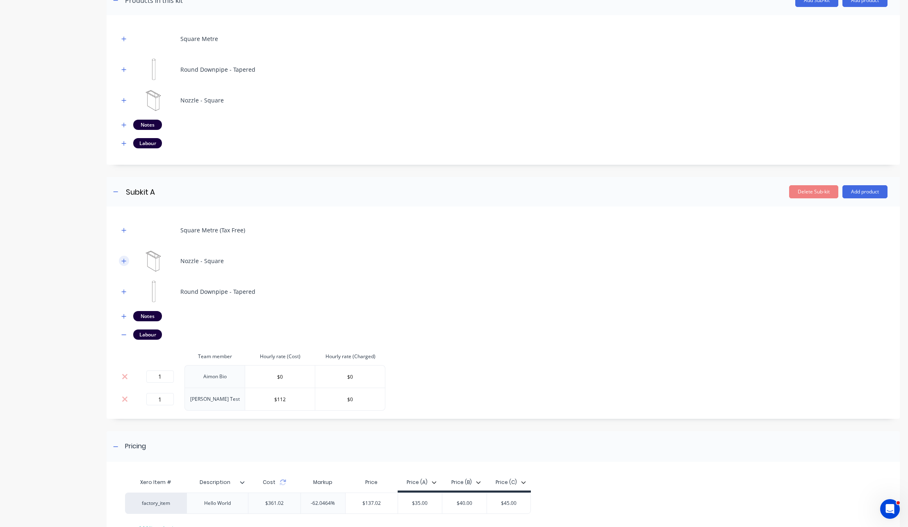
click at [124, 259] on icon "button" at bounding box center [124, 261] width 5 height 5
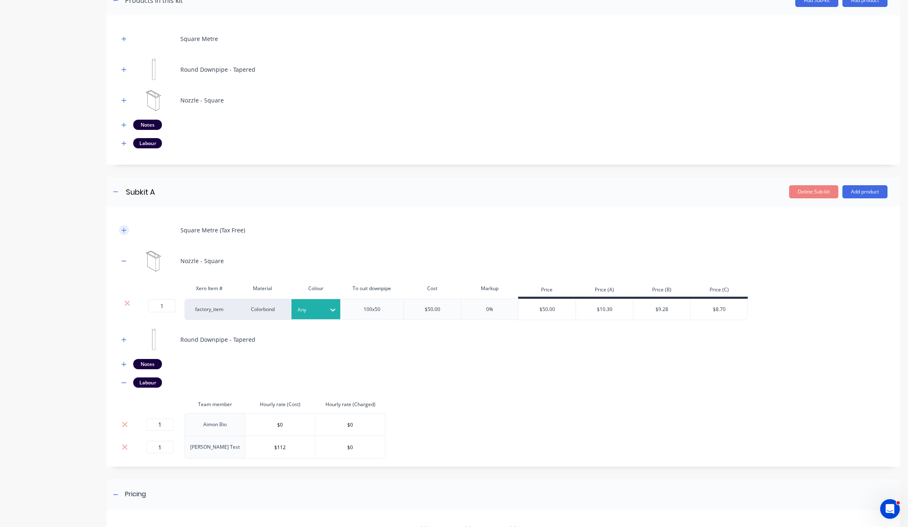
click at [124, 231] on icon "button" at bounding box center [123, 230] width 5 height 6
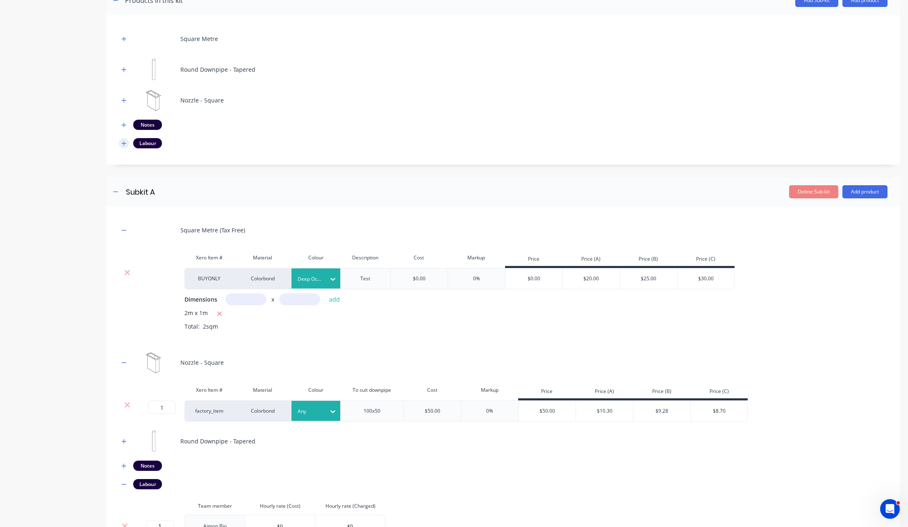
click at [123, 145] on icon "button" at bounding box center [123, 144] width 5 height 6
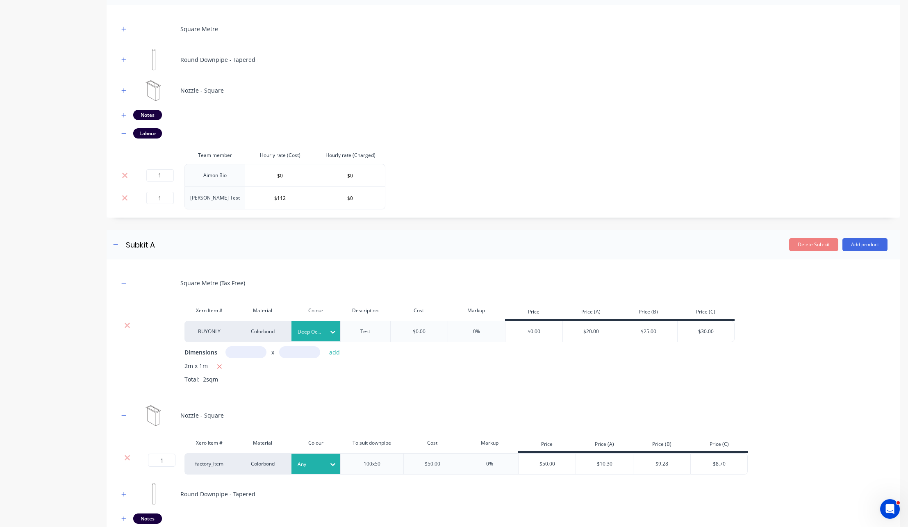
scroll to position [0, 0]
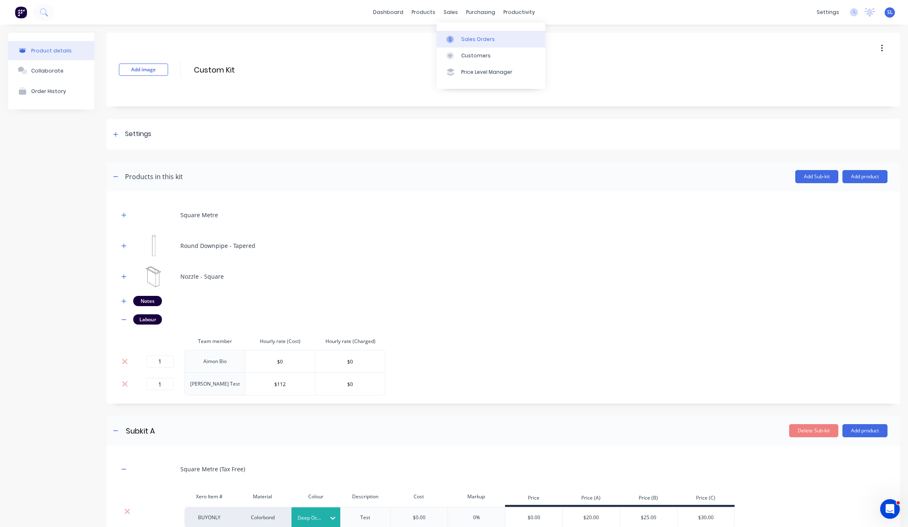
click at [454, 33] on link "Sales Orders" at bounding box center [490, 39] width 109 height 16
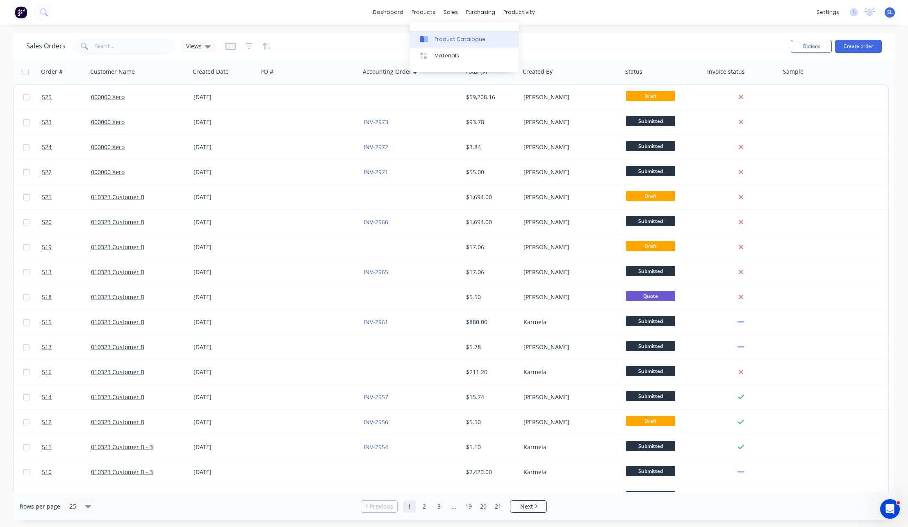
click at [429, 41] on div at bounding box center [426, 39] width 12 height 7
click at [465, 54] on div "Customers" at bounding box center [479, 55] width 30 height 7
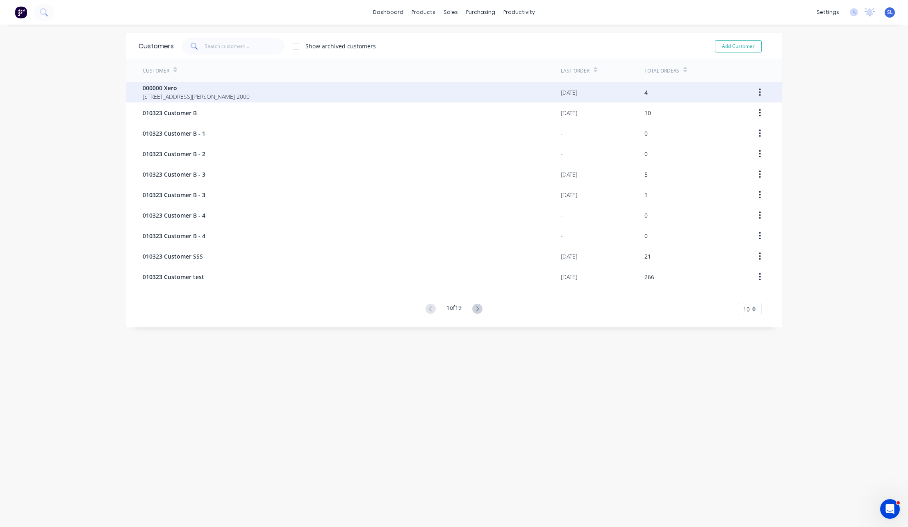
click at [315, 96] on div "000000 Xero [GEOGRAPHIC_DATA][PERSON_NAME] 2000" at bounding box center [352, 92] width 418 height 20
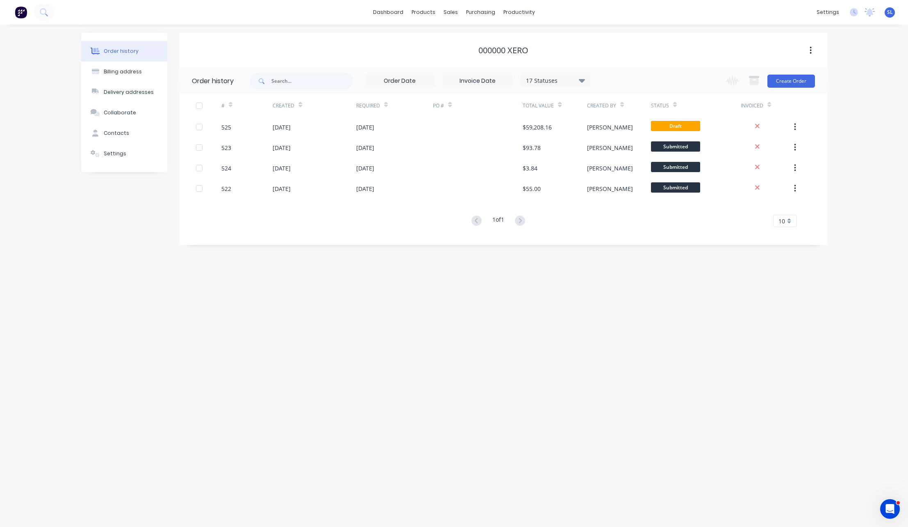
click at [790, 89] on div "Change order status Submitted Ready for Pick Up Ready for Delivery In Progress …" at bounding box center [767, 81] width 93 height 27
click at [791, 82] on button "Create Order" at bounding box center [791, 81] width 48 height 13
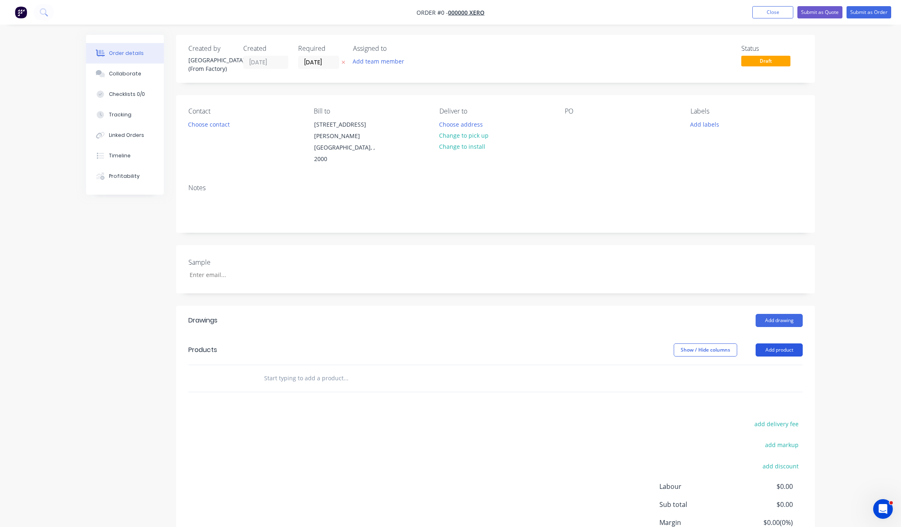
click at [778, 343] on button "Add product" at bounding box center [779, 349] width 47 height 13
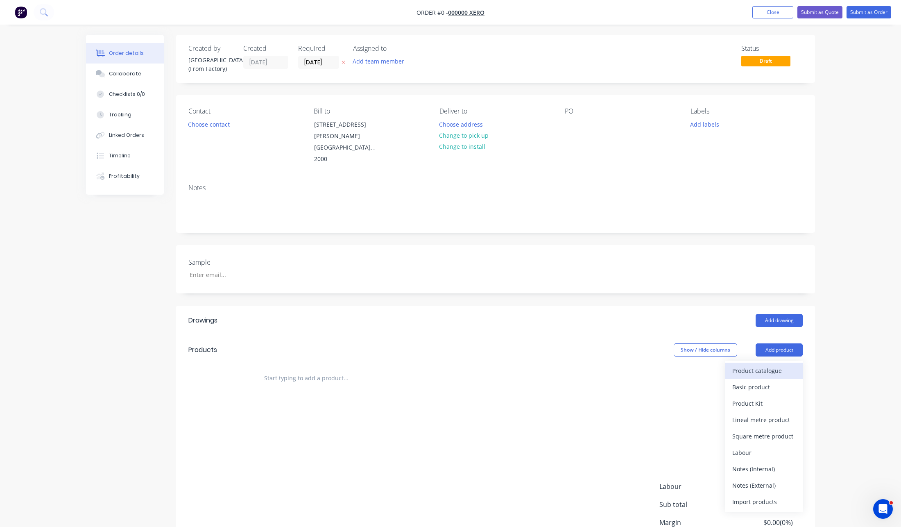
click at [781, 365] on div "Product catalogue" at bounding box center [764, 371] width 63 height 12
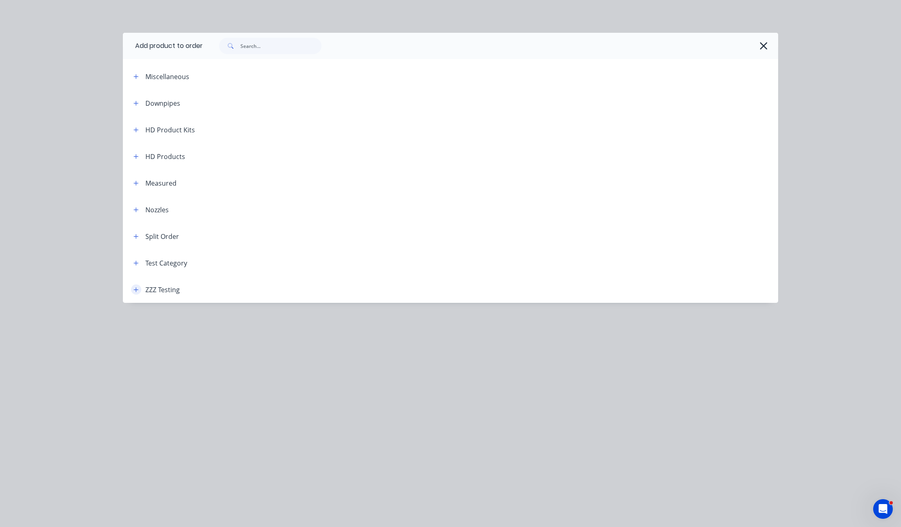
click at [133, 291] on button "button" at bounding box center [136, 289] width 10 height 10
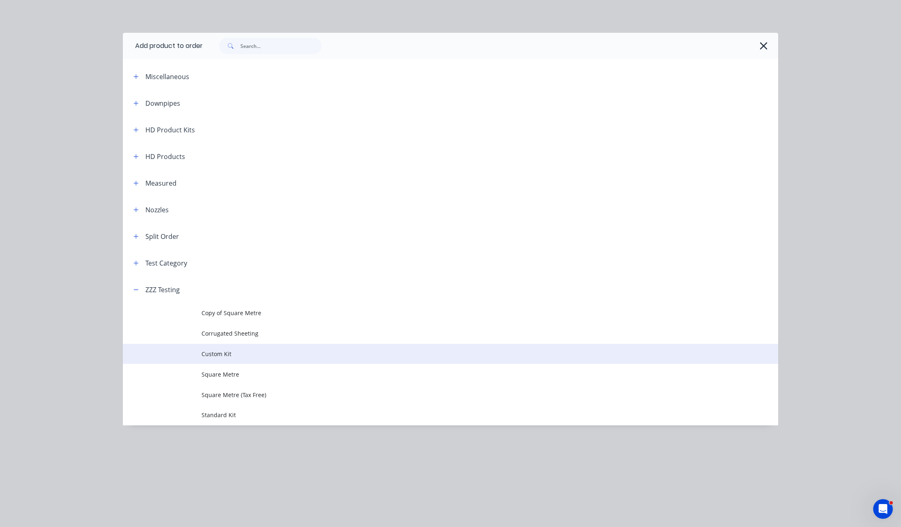
click at [193, 350] on td at bounding box center [162, 354] width 79 height 20
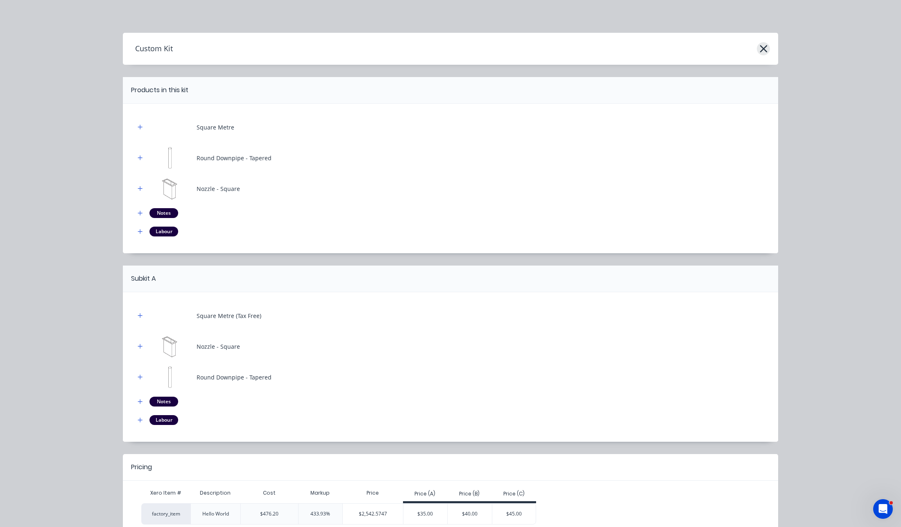
click at [760, 49] on icon "button" at bounding box center [763, 48] width 7 height 7
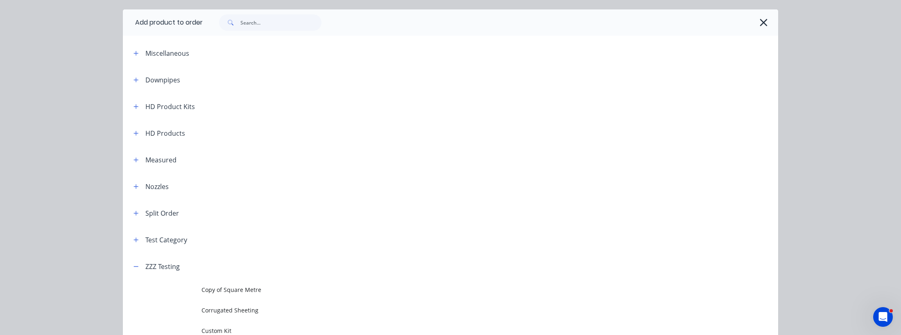
scroll to position [127, 0]
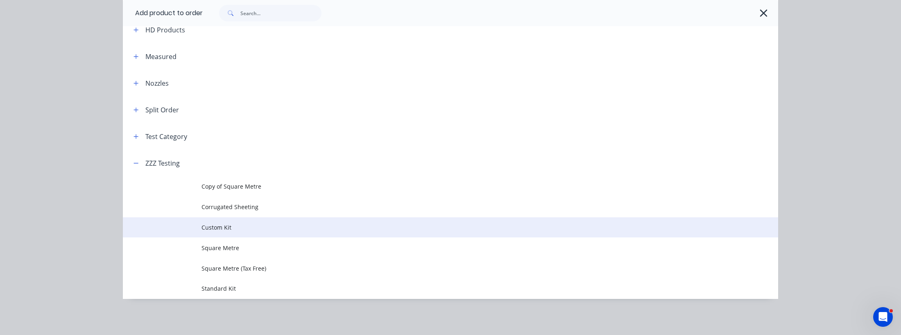
click at [217, 227] on span "Custom Kit" at bounding box center [432, 227] width 461 height 9
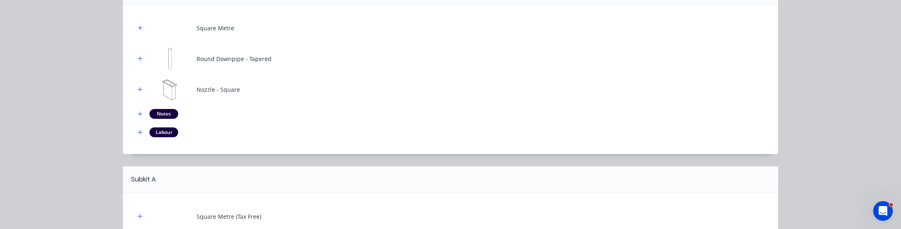
scroll to position [0, 0]
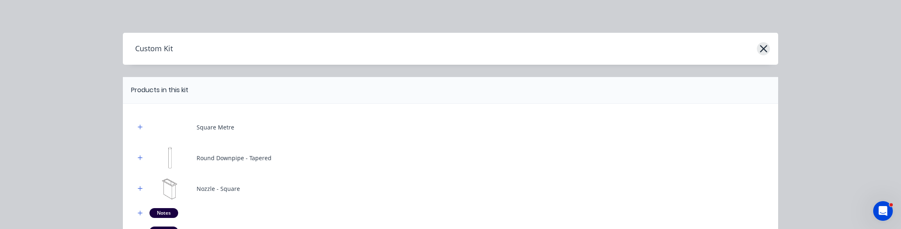
click at [760, 48] on icon "button" at bounding box center [764, 48] width 9 height 11
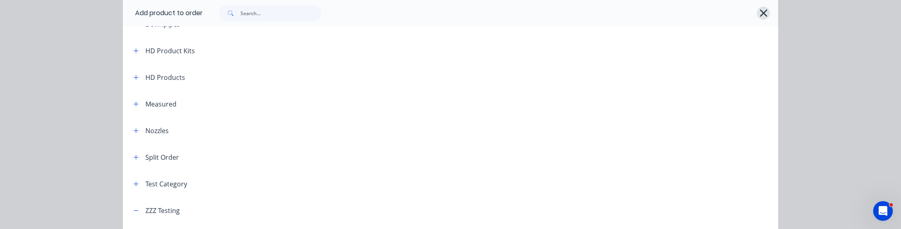
scroll to position [156, 0]
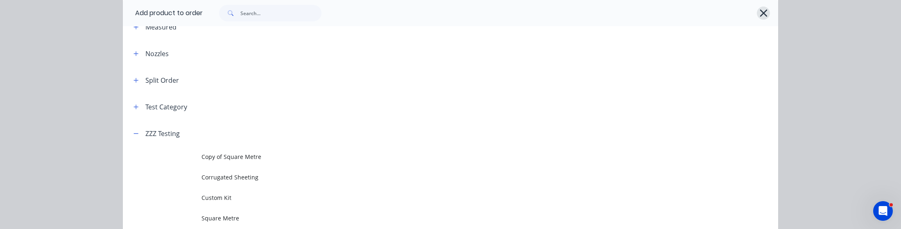
click at [760, 10] on icon "button" at bounding box center [764, 12] width 9 height 11
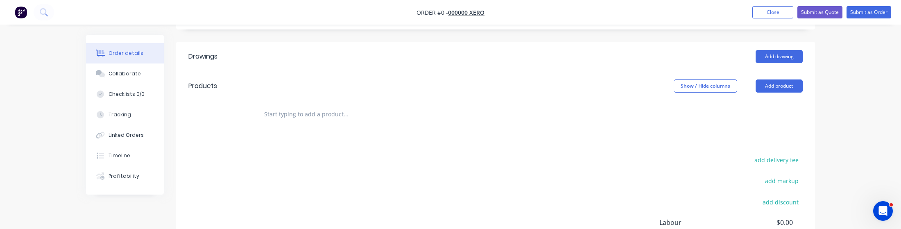
scroll to position [352, 0]
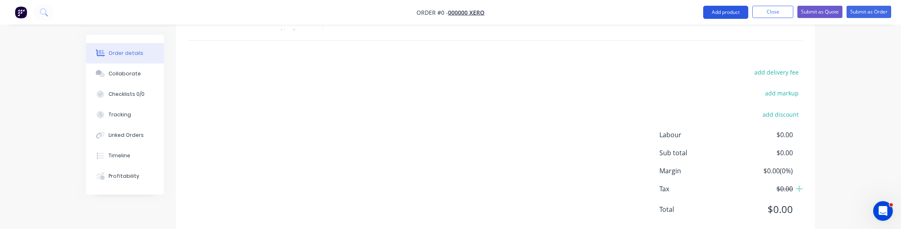
click at [735, 15] on button "Add product" at bounding box center [726, 12] width 45 height 13
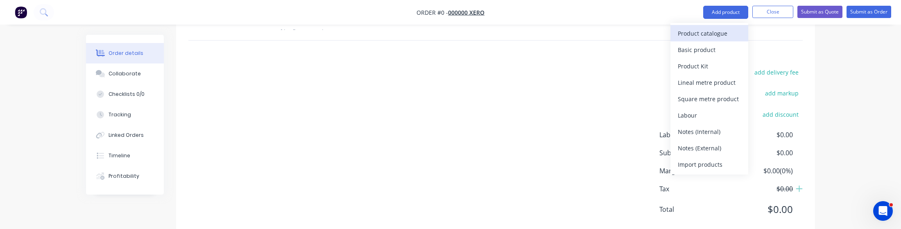
click at [723, 36] on div "Product catalogue" at bounding box center [709, 33] width 63 height 12
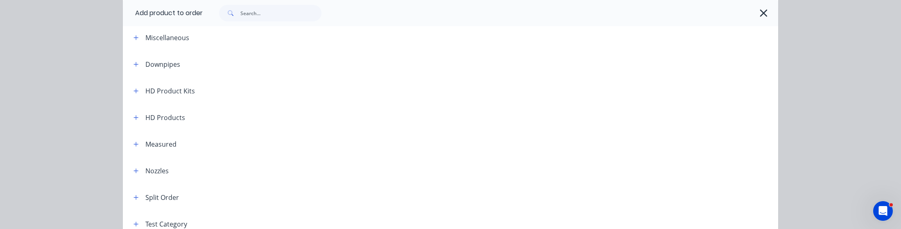
scroll to position [110, 0]
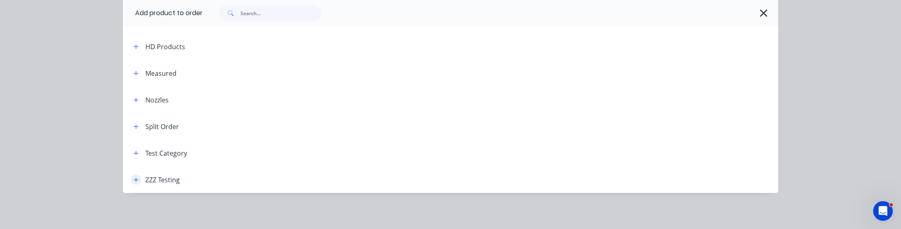
click at [134, 179] on icon "button" at bounding box center [136, 180] width 5 height 6
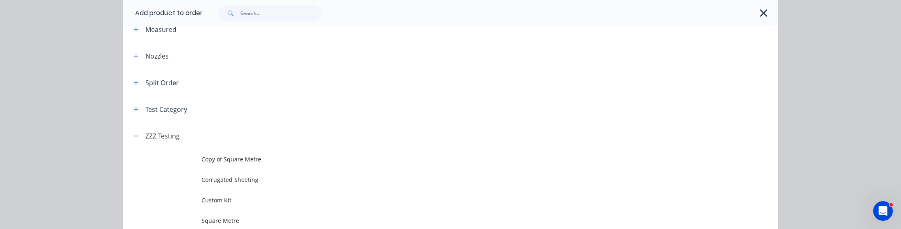
scroll to position [232, 0]
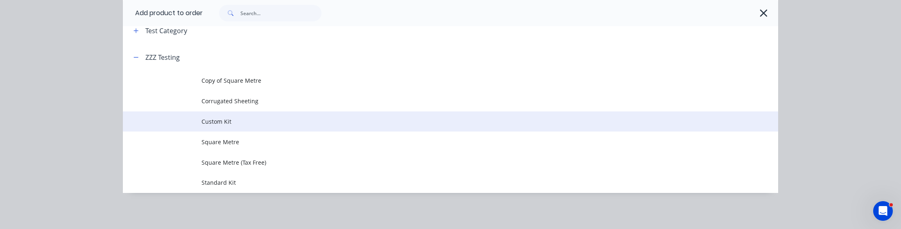
click at [239, 126] on td "Custom Kit" at bounding box center [490, 121] width 577 height 20
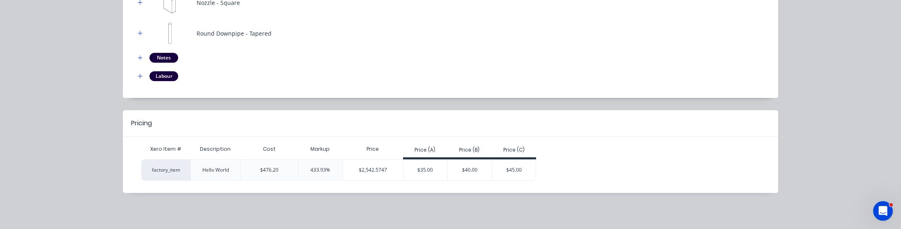
scroll to position [363, 0]
click at [522, 46] on div "Square Metre (Tax Free) Nozzle - Square Round Downpipe - Tapered Notes Labour" at bounding box center [450, 21] width 631 height 121
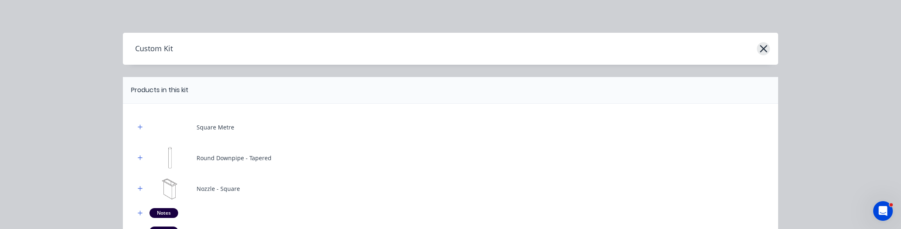
scroll to position [216, 0]
click at [765, 48] on button "button" at bounding box center [763, 48] width 13 height 13
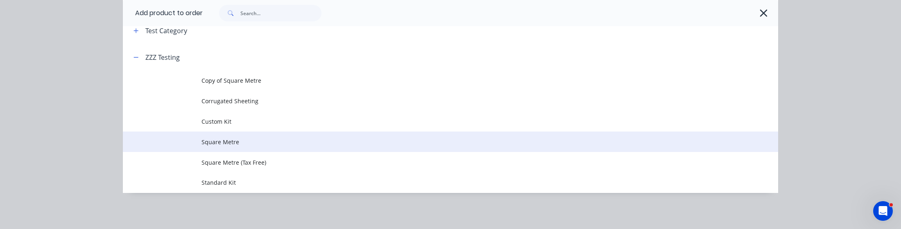
scroll to position [296, 0]
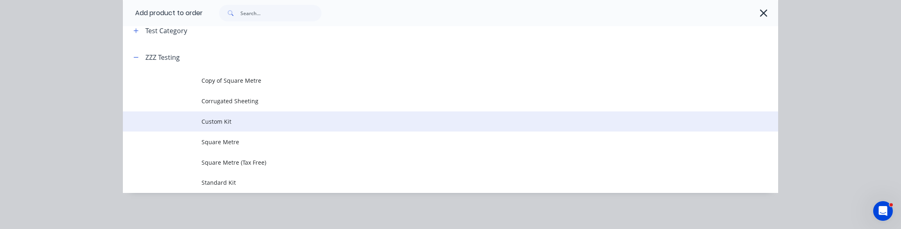
click at [228, 124] on span "Custom Kit" at bounding box center [432, 121] width 461 height 9
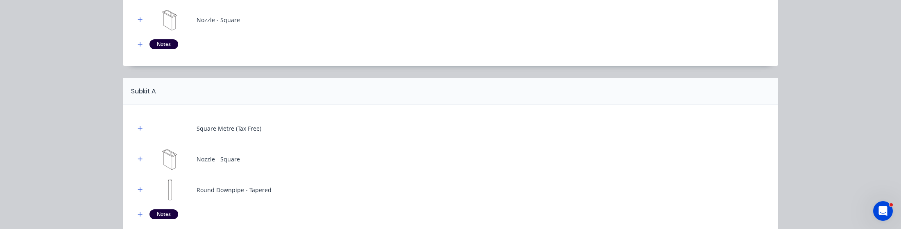
scroll to position [307, 0]
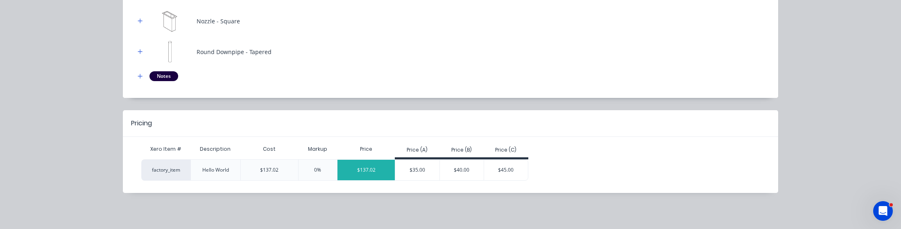
click at [348, 168] on div "$137.02" at bounding box center [366, 170] width 57 height 20
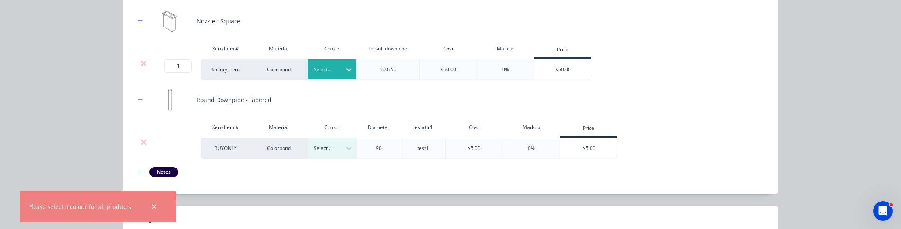
click at [316, 62] on div "Select..." at bounding box center [332, 69] width 49 height 20
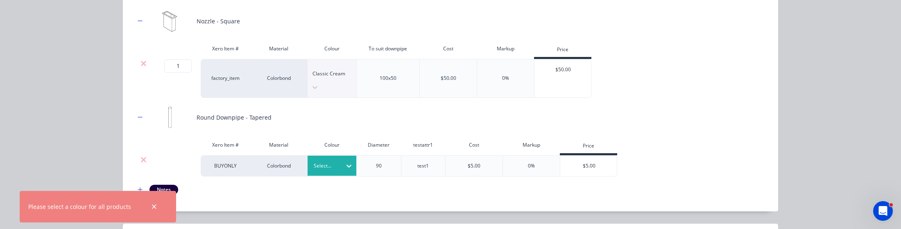
click at [330, 156] on div "Select..." at bounding box center [332, 166] width 49 height 20
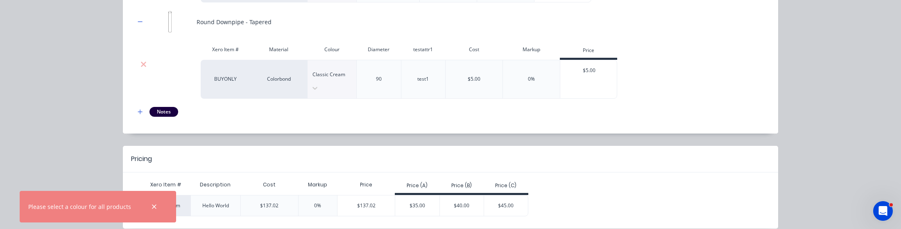
scroll to position [403, 0]
click at [375, 195] on div "$137.02" at bounding box center [366, 205] width 57 height 20
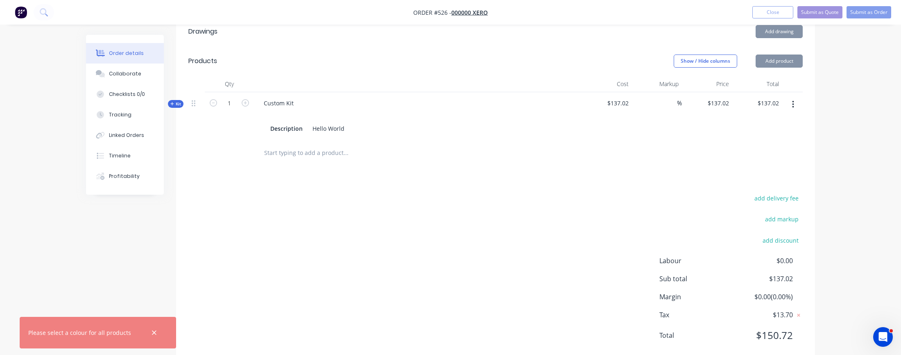
scroll to position [129, 0]
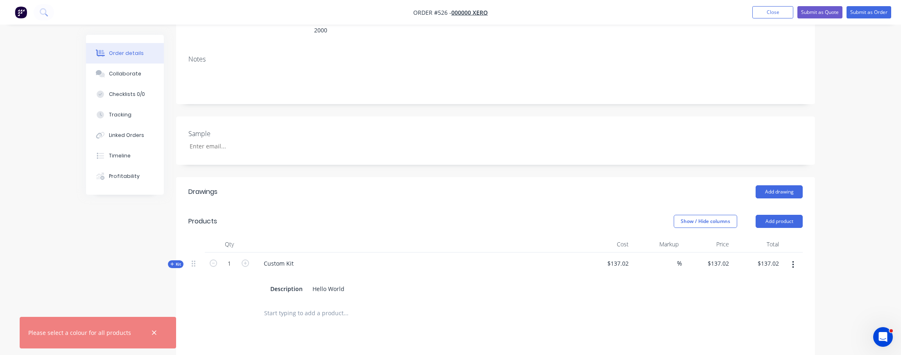
click at [169, 260] on div "Kit" at bounding box center [176, 264] width 16 height 8
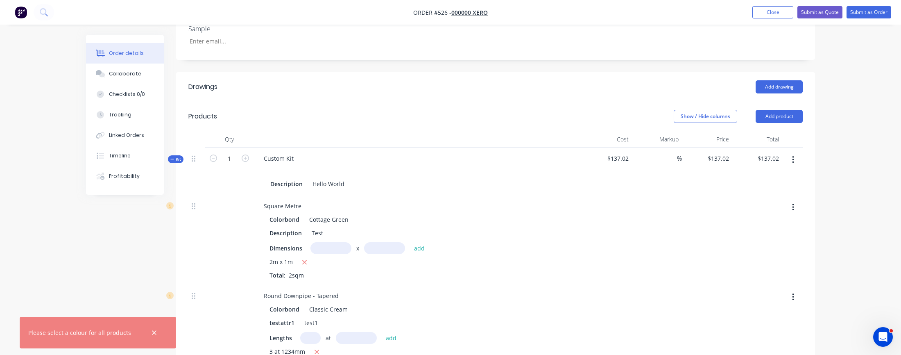
scroll to position [277, 0]
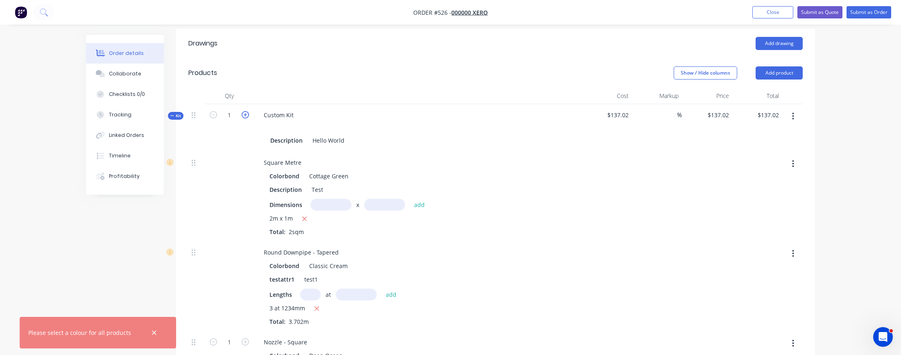
click at [245, 111] on icon "button" at bounding box center [245, 114] width 7 height 7
type input "2"
type input "$118.51"
type input "$237.02"
type input "2"
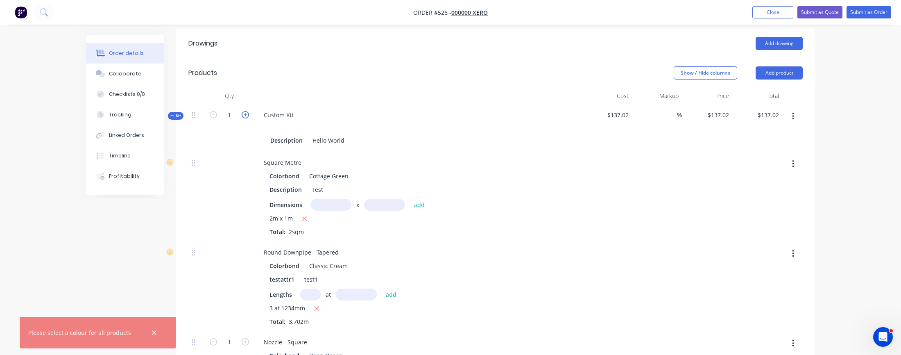
type input "2"
click at [212, 111] on icon "button" at bounding box center [213, 114] width 7 height 7
type input "1"
type input "$137.02"
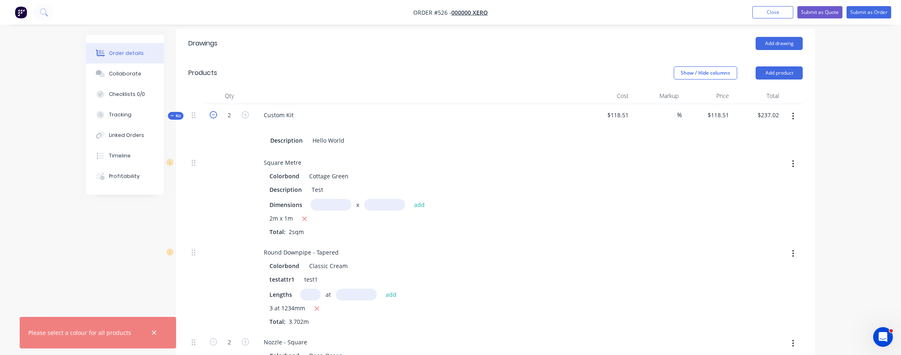
type input "1"
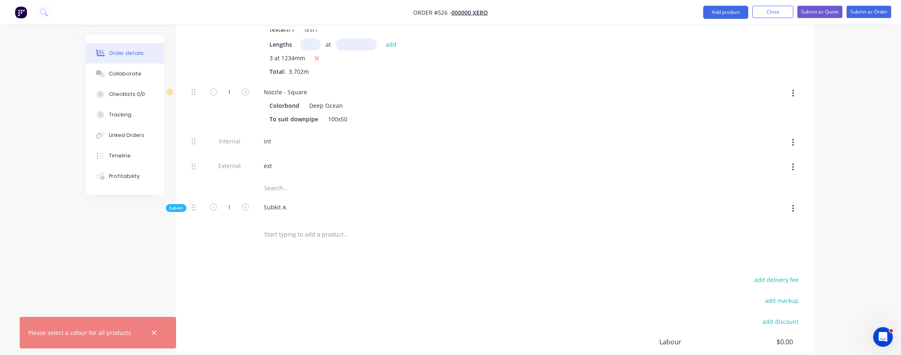
scroll to position [602, 0]
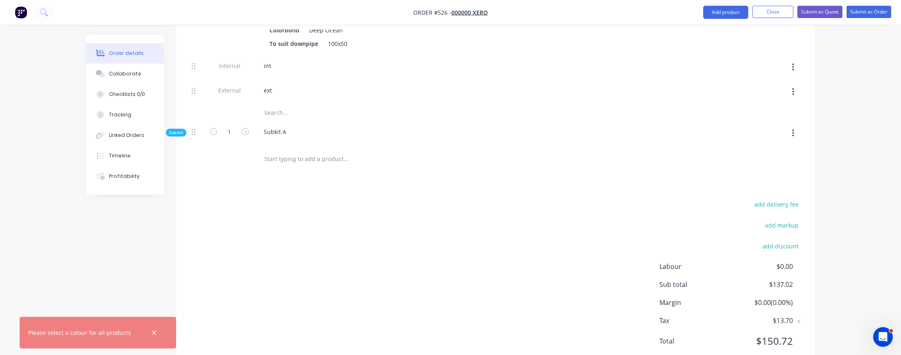
click at [168, 107] on div "Order details Collaborate Checklists 0/0 Tracking Linked Orders Timeline Profit…" at bounding box center [131, 115] width 90 height 160
click at [172, 129] on span "Sub-kit" at bounding box center [176, 132] width 14 height 6
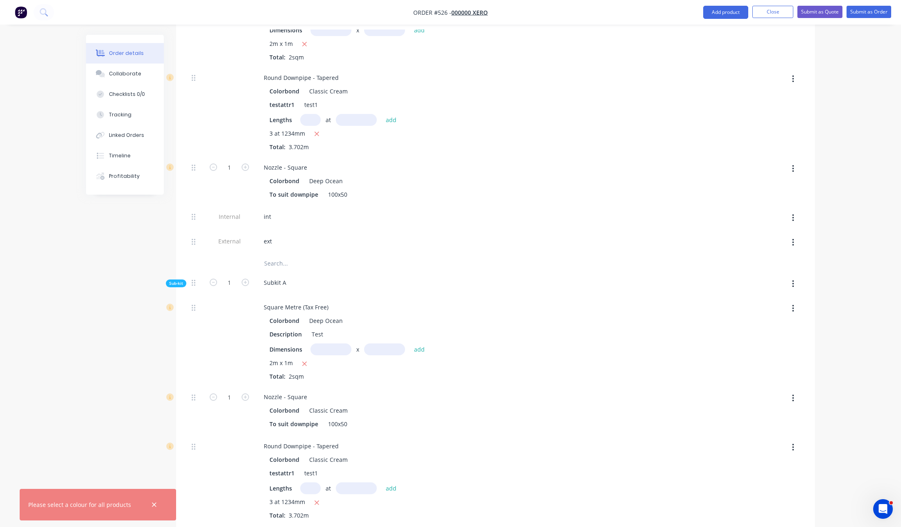
scroll to position [452, 0]
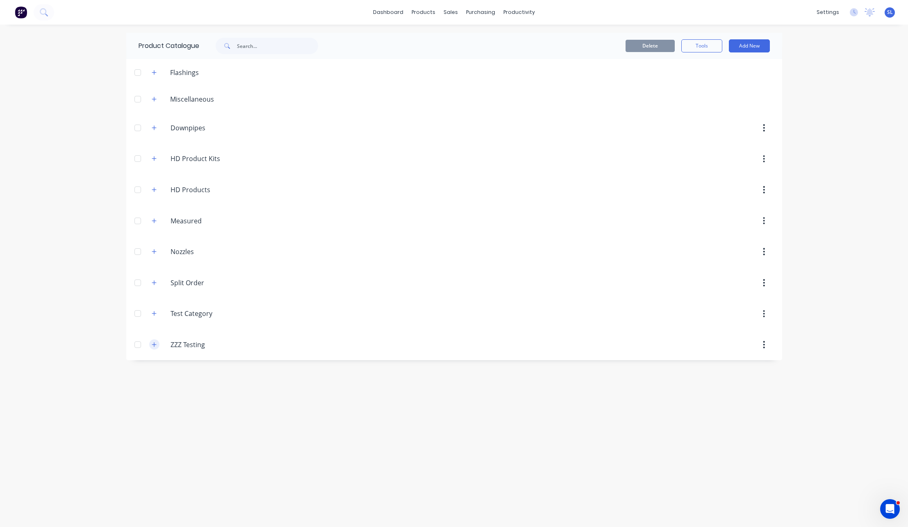
click at [154, 345] on icon "button" at bounding box center [154, 344] width 5 height 5
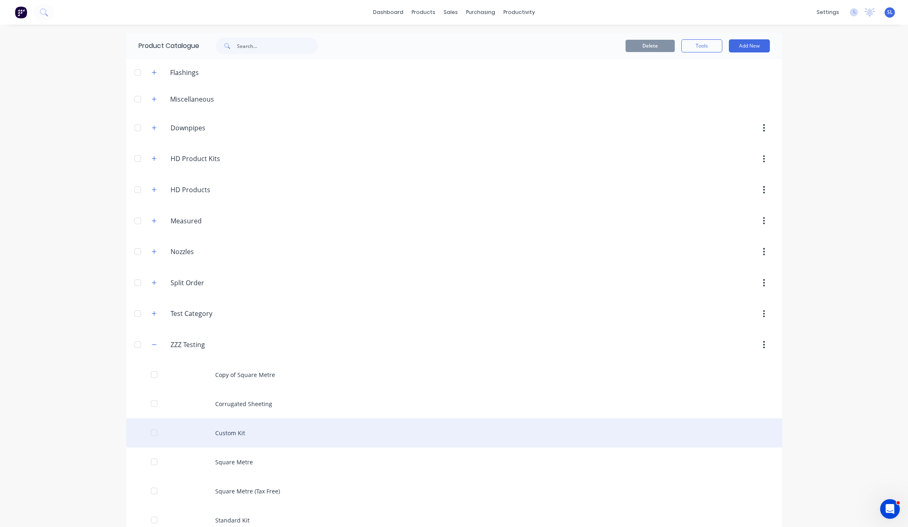
click at [221, 431] on div "Custom Kit" at bounding box center [454, 432] width 656 height 29
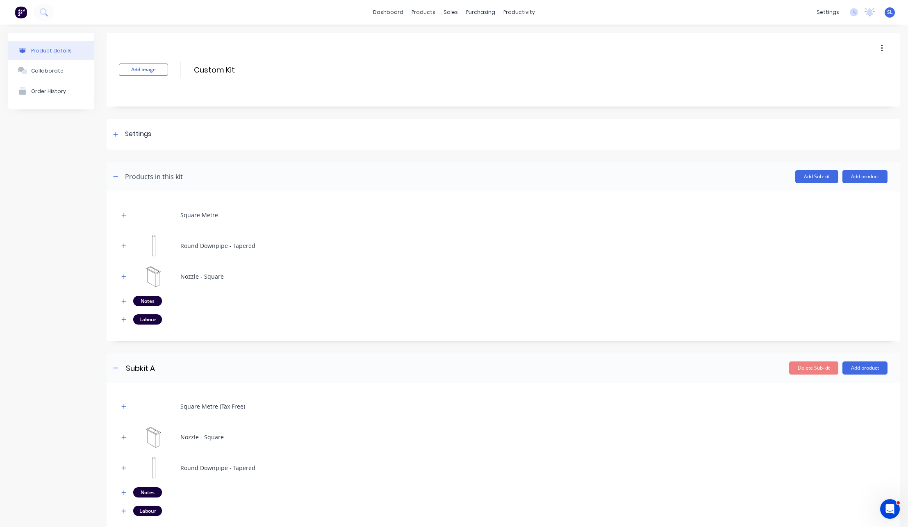
scroll to position [179, 0]
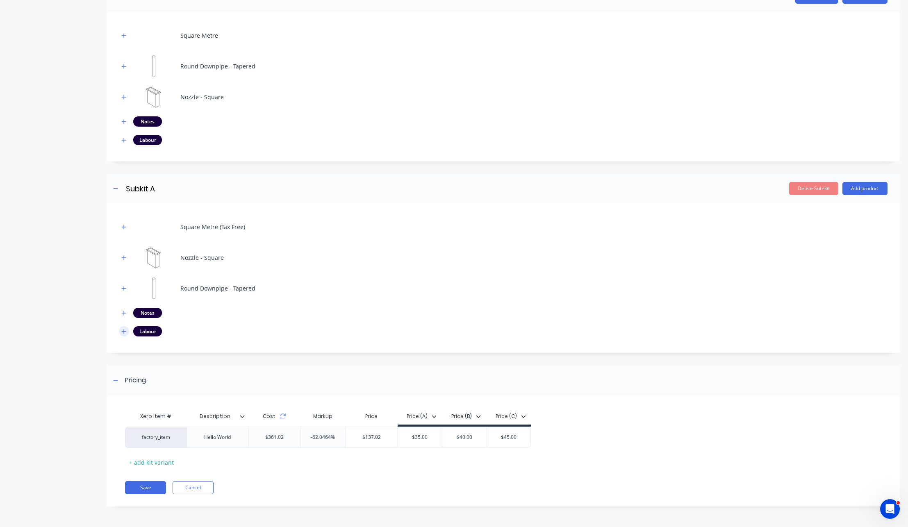
click at [127, 330] on button "button" at bounding box center [124, 331] width 10 height 10
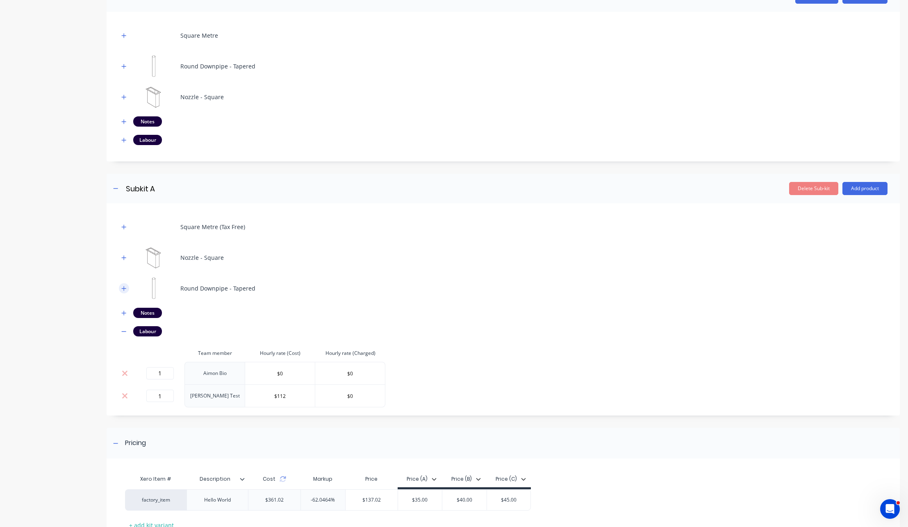
click at [125, 289] on icon "button" at bounding box center [123, 289] width 5 height 6
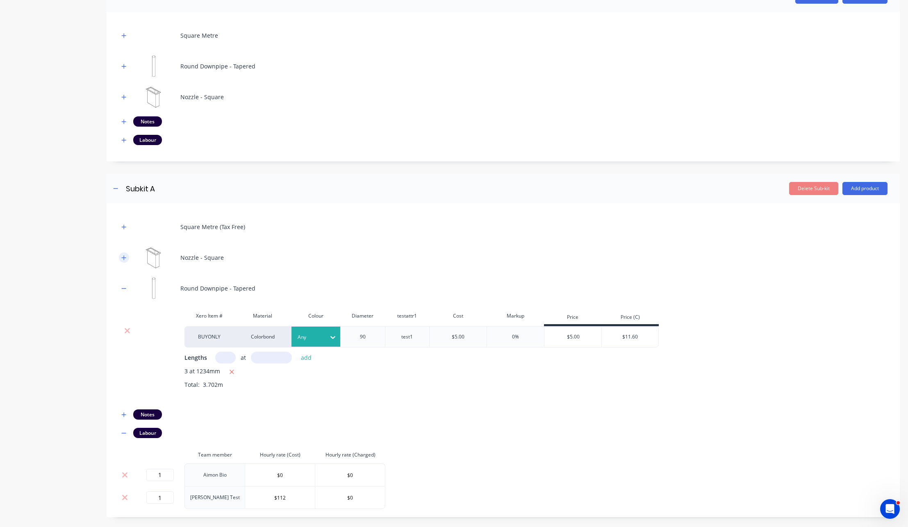
click at [123, 260] on icon "button" at bounding box center [123, 258] width 5 height 6
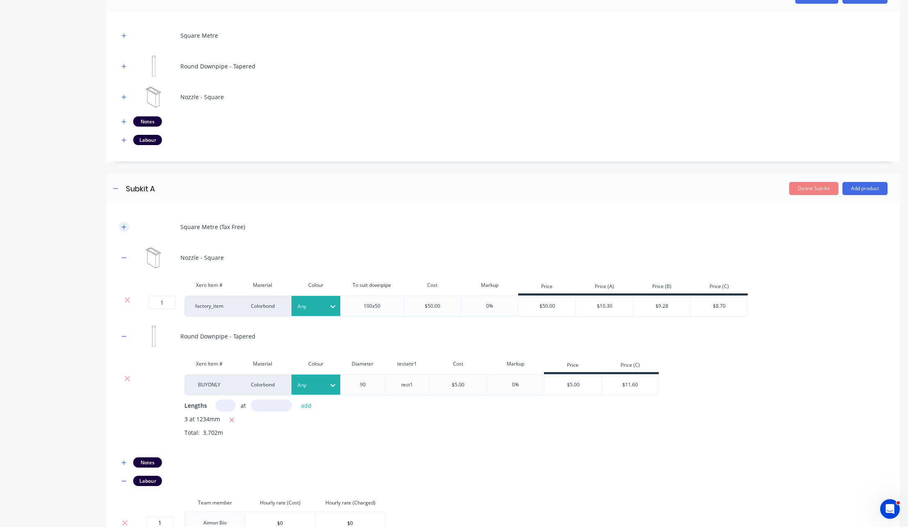
click at [123, 227] on icon "button" at bounding box center [123, 227] width 5 height 6
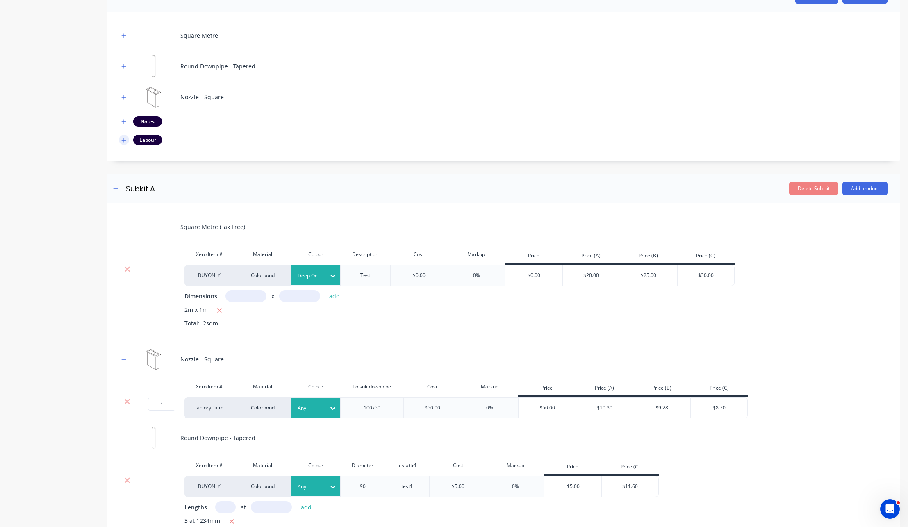
click at [123, 139] on icon "button" at bounding box center [123, 140] width 5 height 6
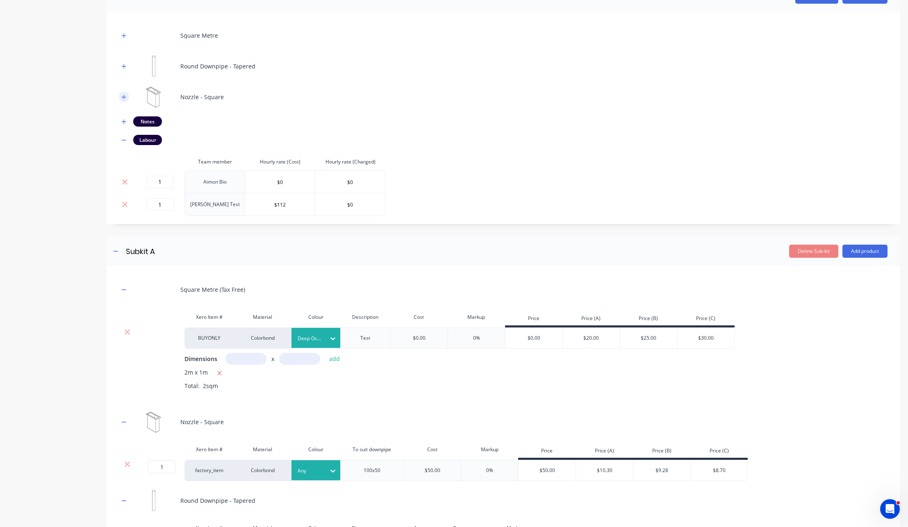
click at [121, 94] on icon "button" at bounding box center [123, 97] width 5 height 6
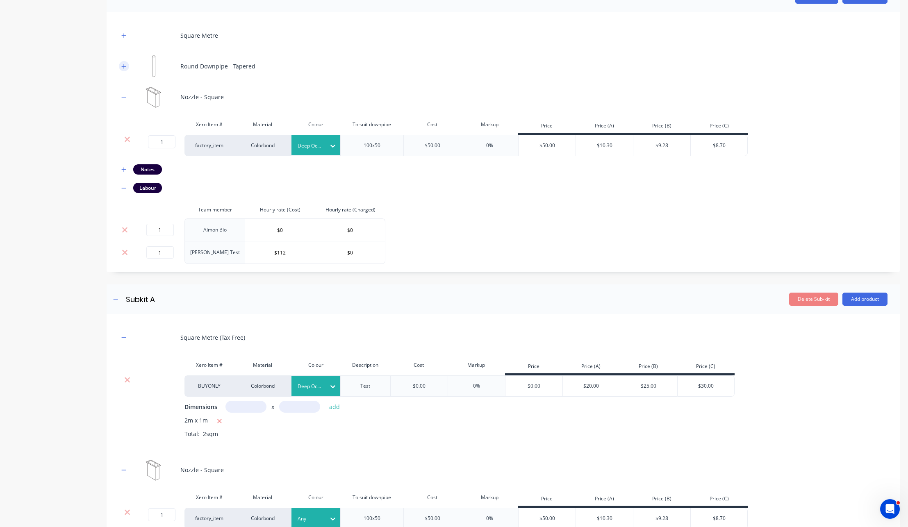
click at [124, 67] on icon "button" at bounding box center [123, 67] width 5 height 6
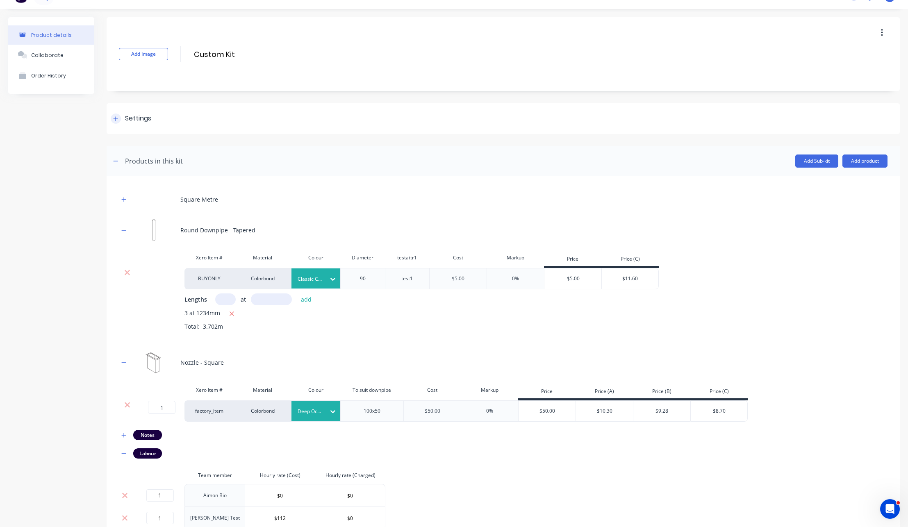
scroll to position [0, 0]
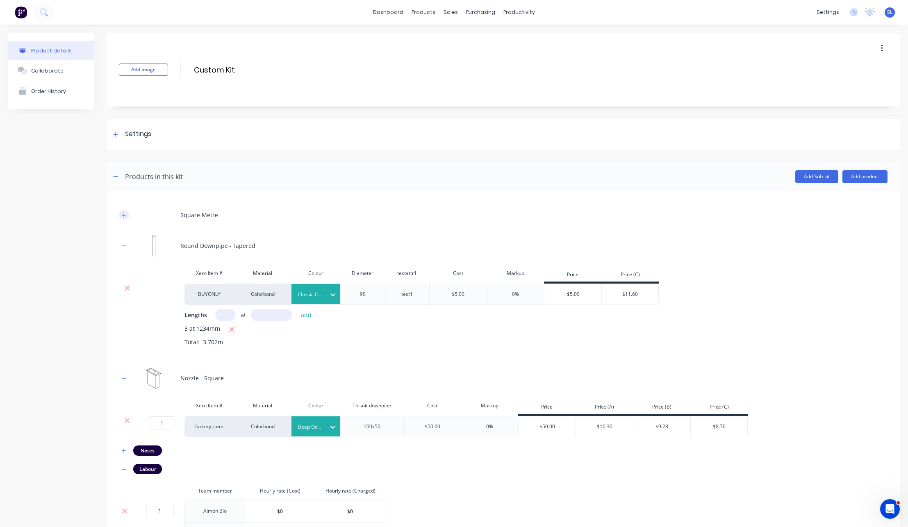
click at [122, 217] on icon "button" at bounding box center [123, 215] width 5 height 6
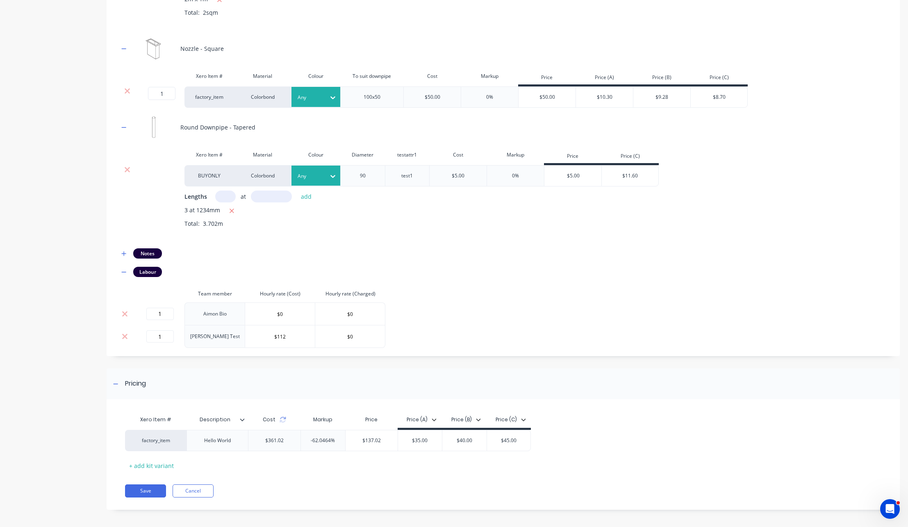
scroll to position [803, 0]
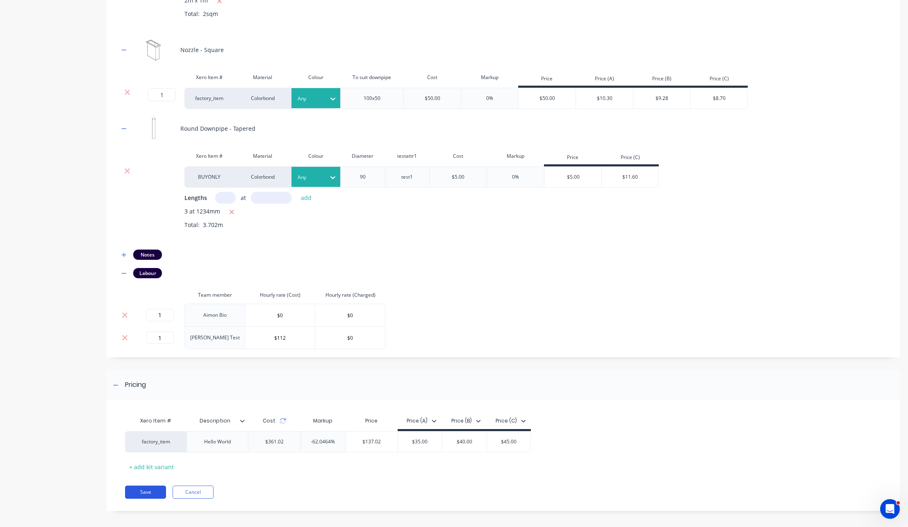
click at [136, 489] on button "Save" at bounding box center [145, 492] width 41 height 13
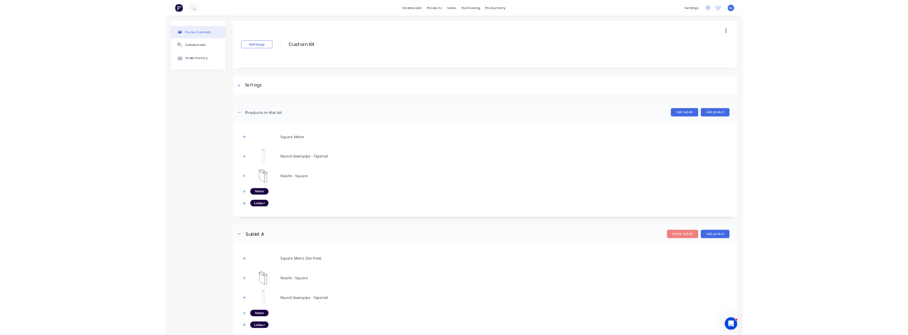
scroll to position [179, 0]
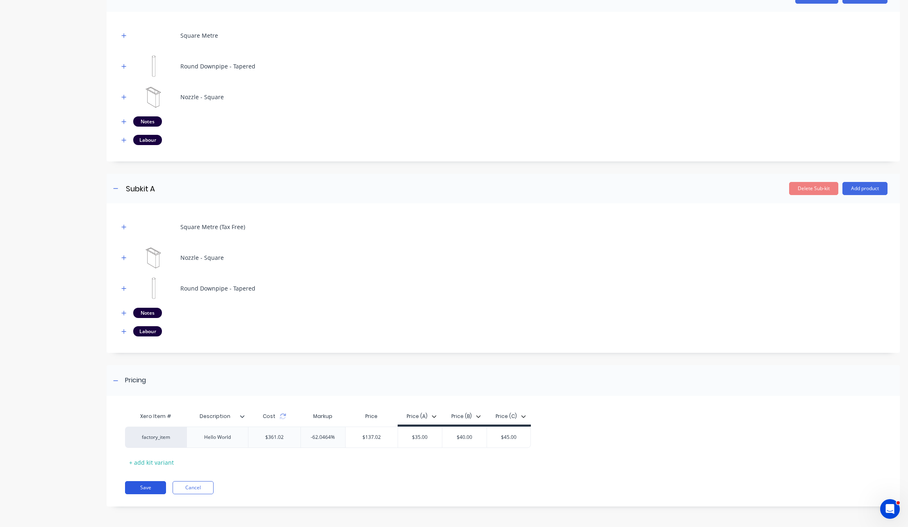
click at [150, 485] on button "Save" at bounding box center [145, 487] width 41 height 13
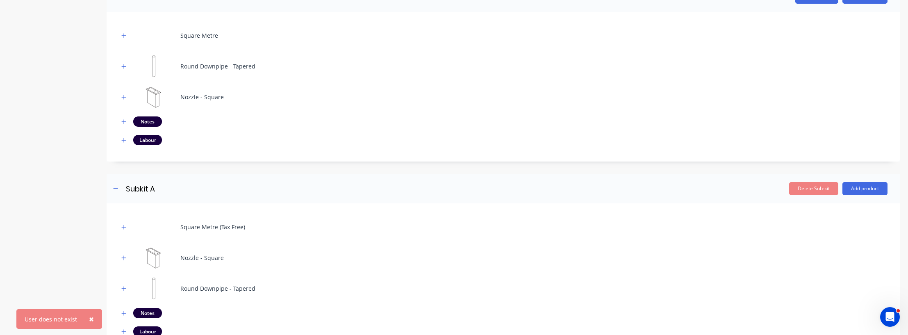
click at [140, 335] on html "× User does not exist dashboard products sales purchasing productivity dashboar…" at bounding box center [454, 167] width 908 height 335
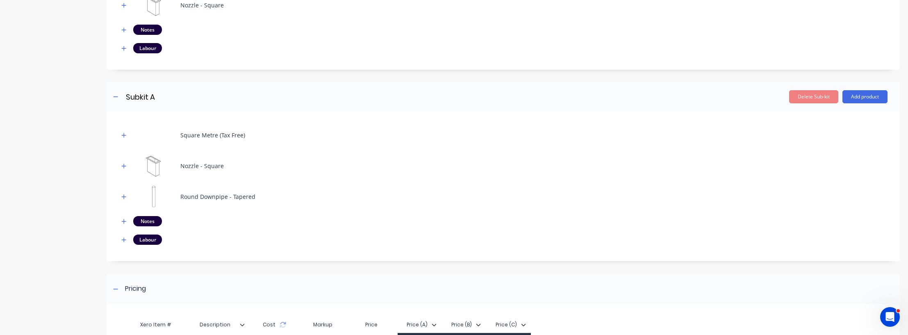
scroll to position [372, 0]
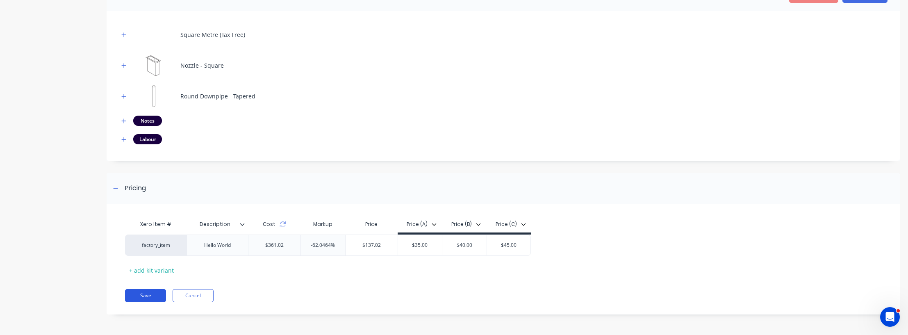
click at [147, 295] on button "Save" at bounding box center [145, 295] width 41 height 13
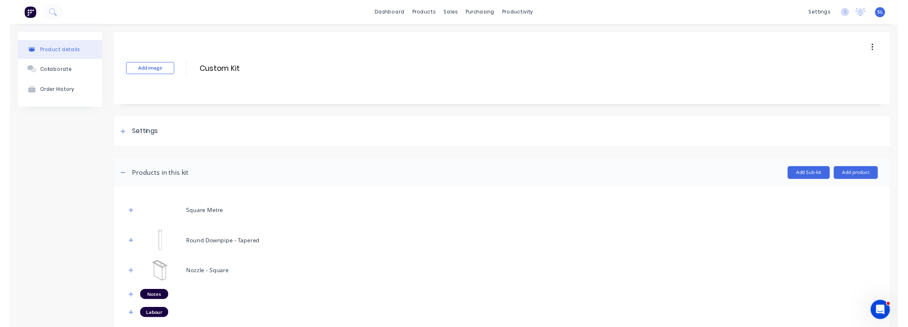
scroll to position [372, 0]
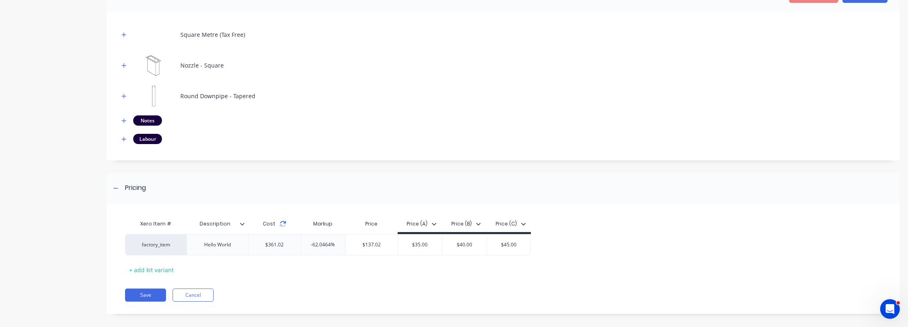
click at [280, 222] on icon at bounding box center [283, 222] width 6 height 2
click at [137, 295] on button "Save" at bounding box center [145, 295] width 41 height 13
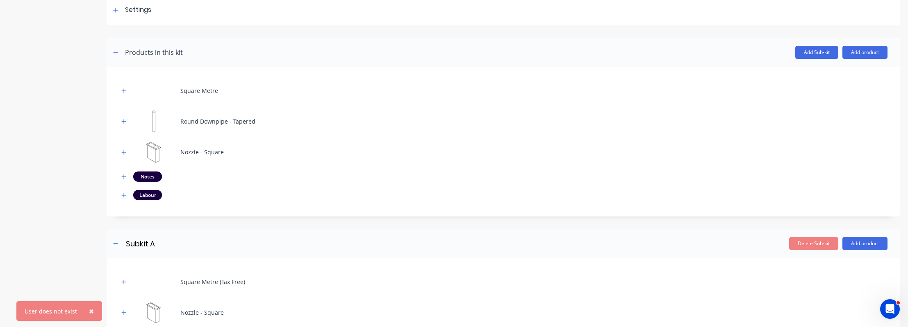
scroll to position [0, 0]
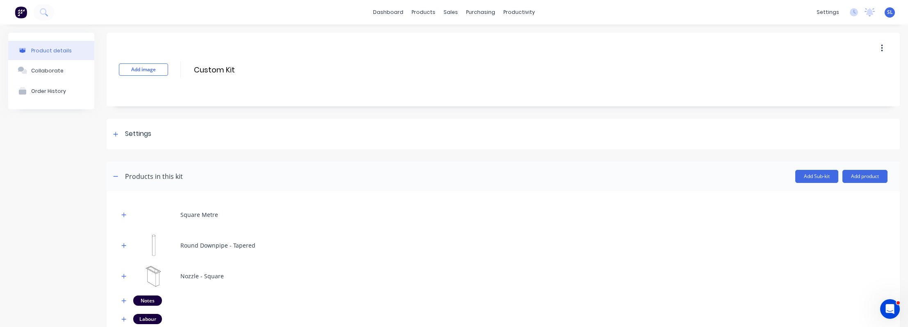
click at [887, 11] on span "SL" at bounding box center [890, 12] width 6 height 7
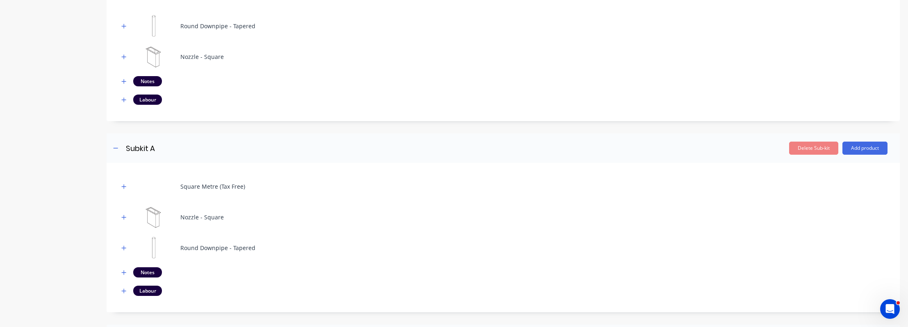
scroll to position [379, 0]
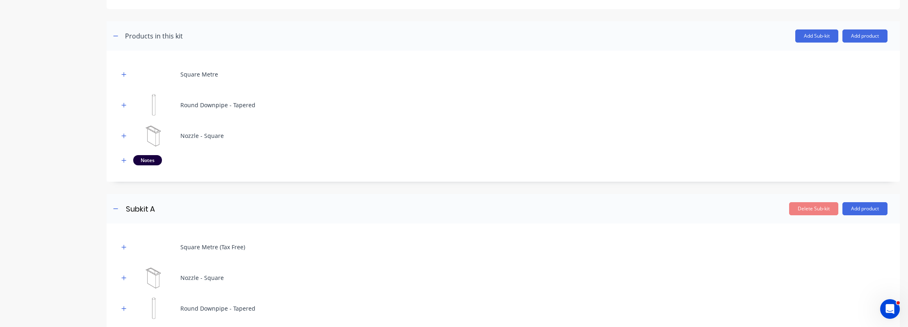
scroll to position [342, 0]
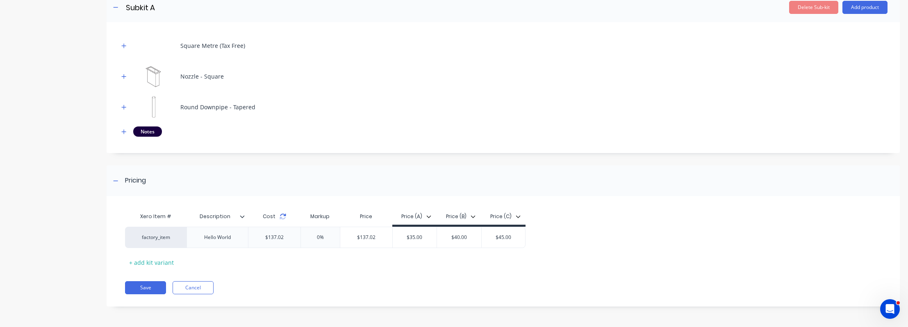
click at [281, 217] on icon at bounding box center [282, 216] width 7 height 7
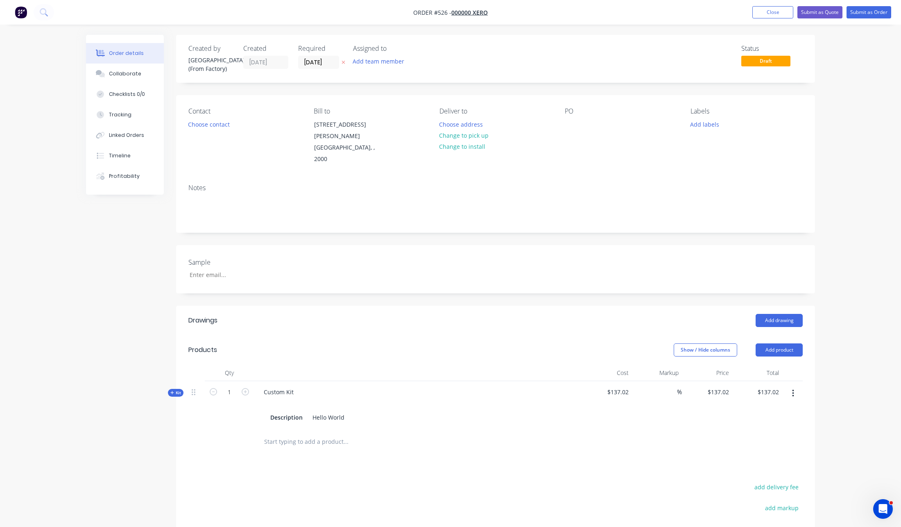
click at [798, 386] on button "button" at bounding box center [793, 393] width 19 height 15
click at [788, 474] on div "Delete" at bounding box center [764, 480] width 63 height 12
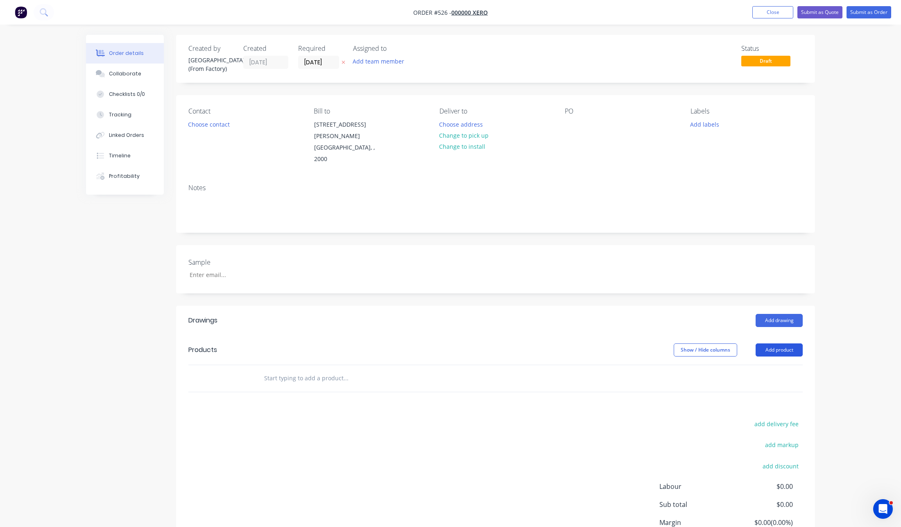
click at [773, 343] on button "Add product" at bounding box center [779, 349] width 47 height 13
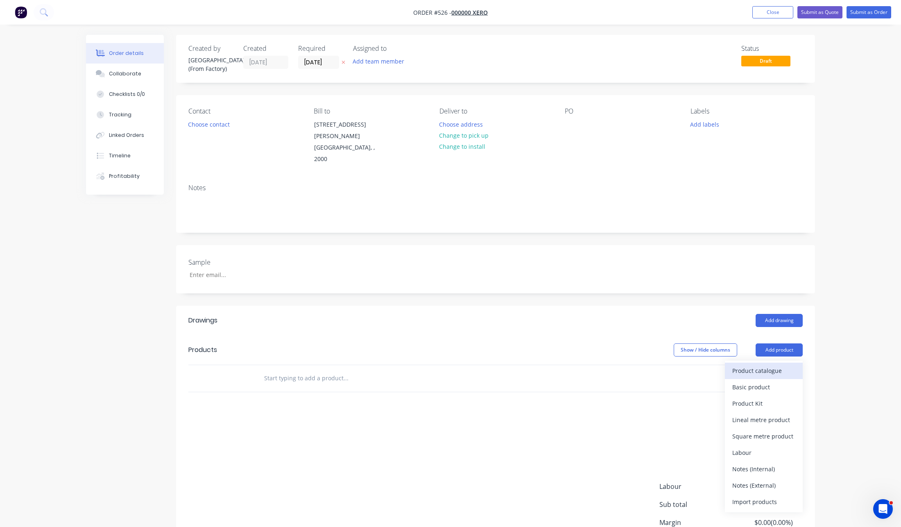
click at [772, 365] on div "Product catalogue" at bounding box center [764, 371] width 63 height 12
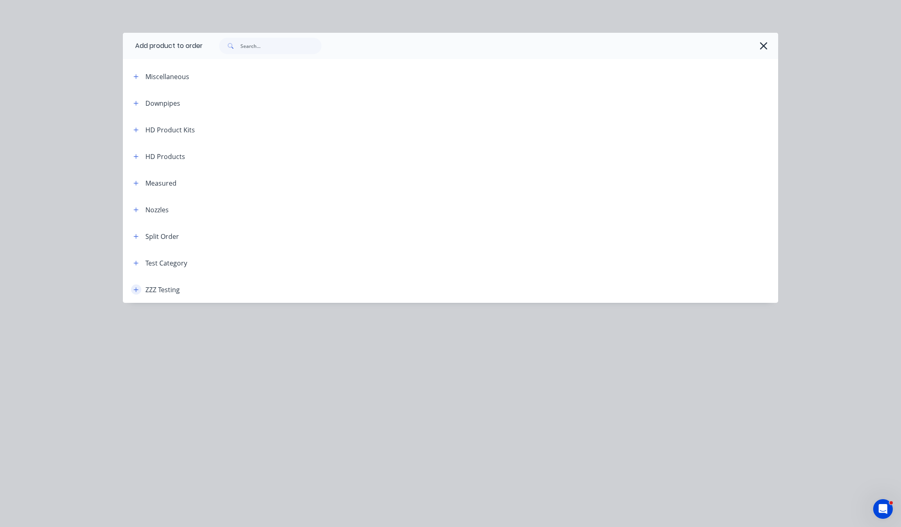
click at [138, 292] on button "button" at bounding box center [136, 289] width 10 height 10
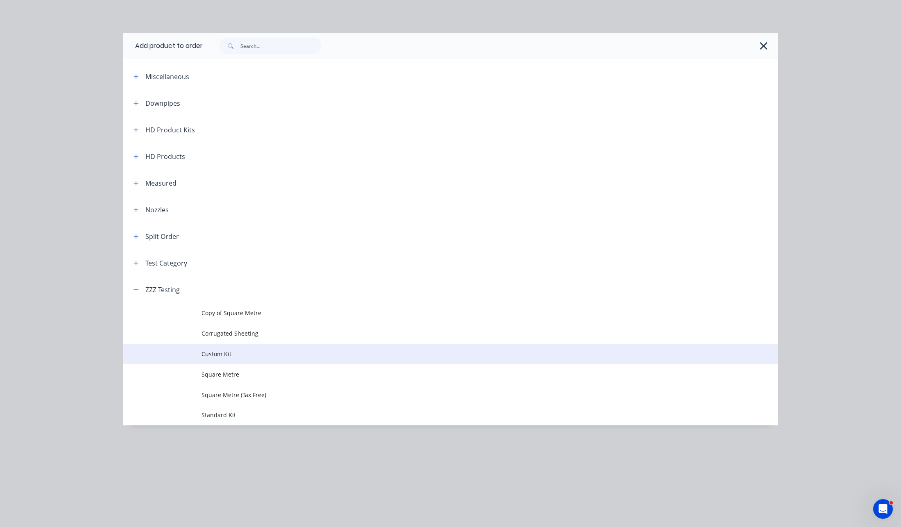
click at [216, 350] on span "Custom Kit" at bounding box center [432, 354] width 461 height 9
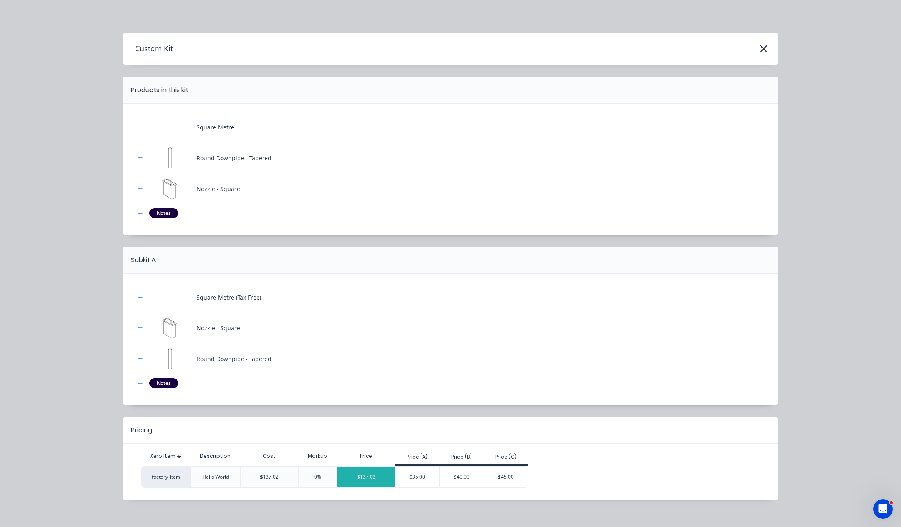
click at [354, 479] on div "$137.02" at bounding box center [366, 477] width 57 height 20
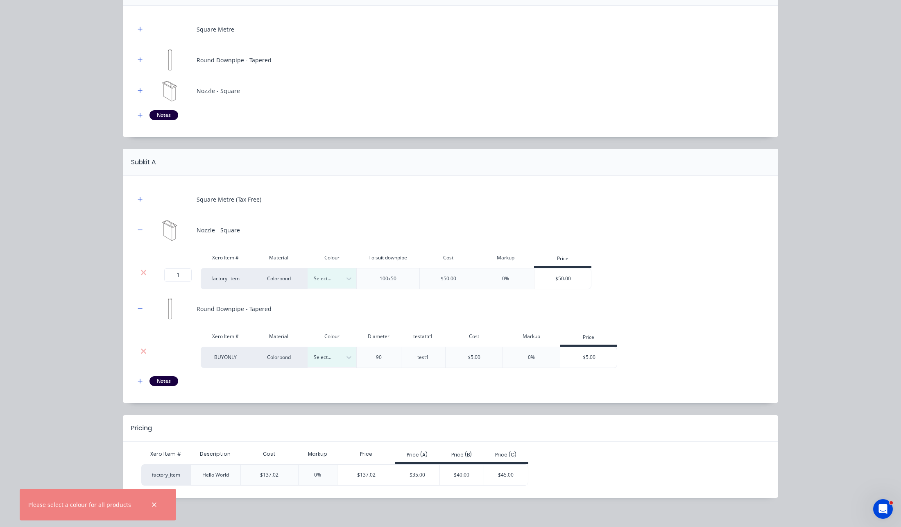
scroll to position [105, 0]
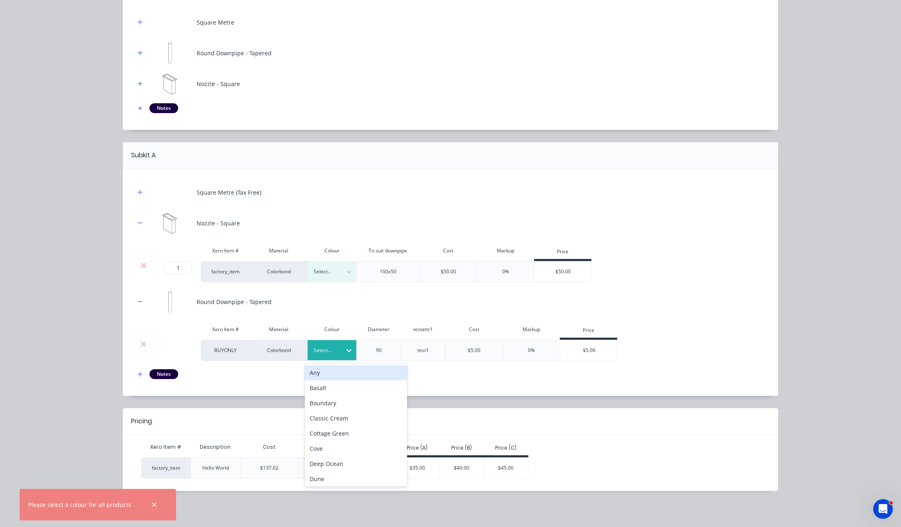
click at [324, 350] on div at bounding box center [326, 350] width 25 height 9
click at [328, 430] on div "Cottage Green" at bounding box center [356, 433] width 102 height 15
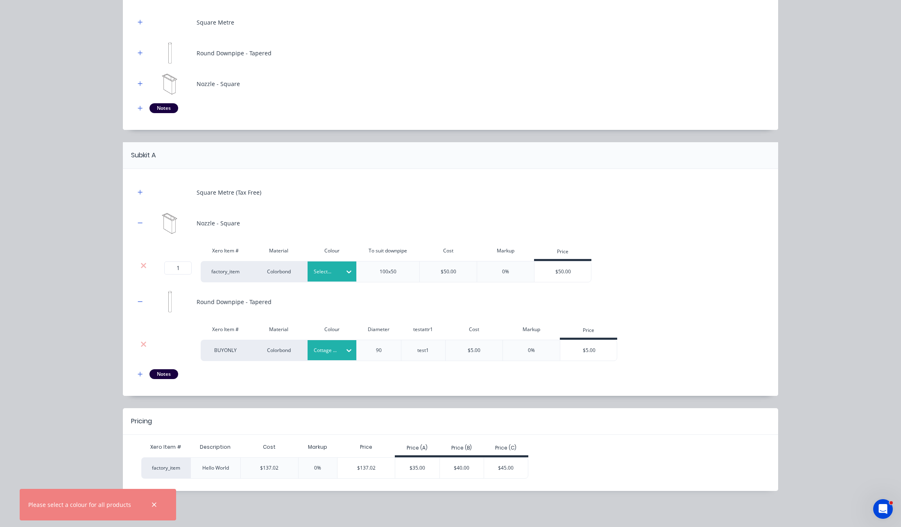
drag, startPoint x: 327, startPoint y: 265, endPoint x: 328, endPoint y: 270, distance: 5.5
click at [327, 265] on div "Select..." at bounding box center [332, 271] width 49 height 20
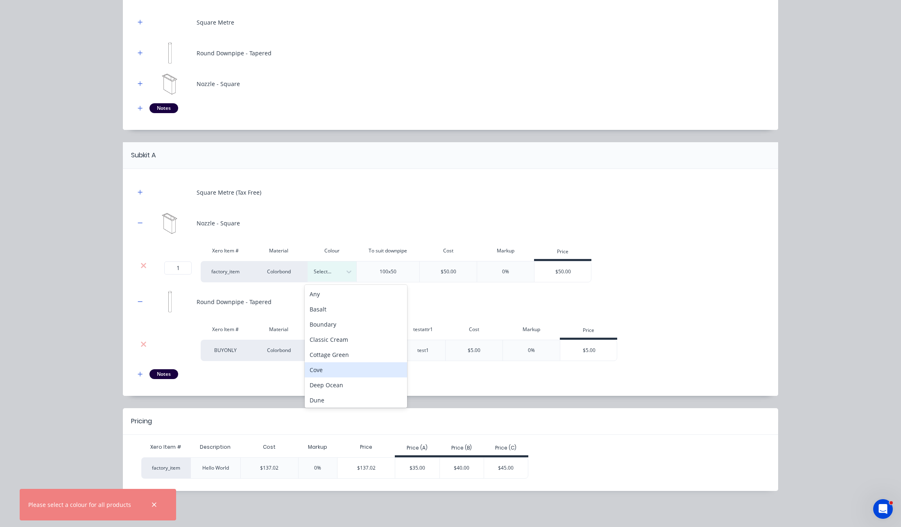
click at [335, 376] on div "Cove" at bounding box center [356, 369] width 102 height 15
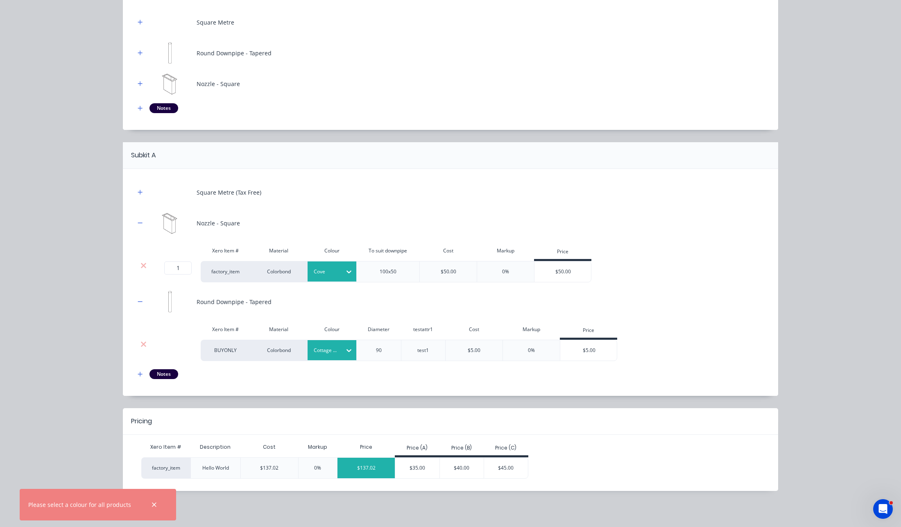
click at [372, 465] on div "$137.02" at bounding box center [366, 468] width 57 height 20
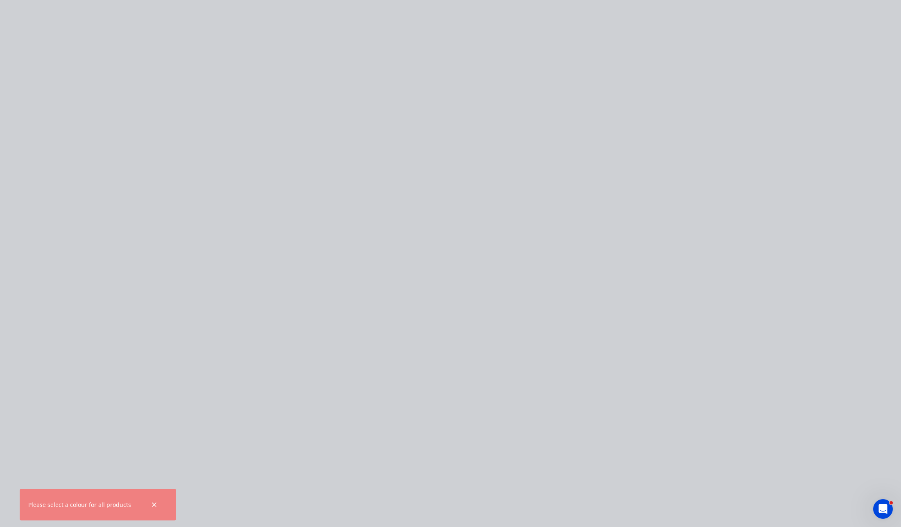
scroll to position [0, 0]
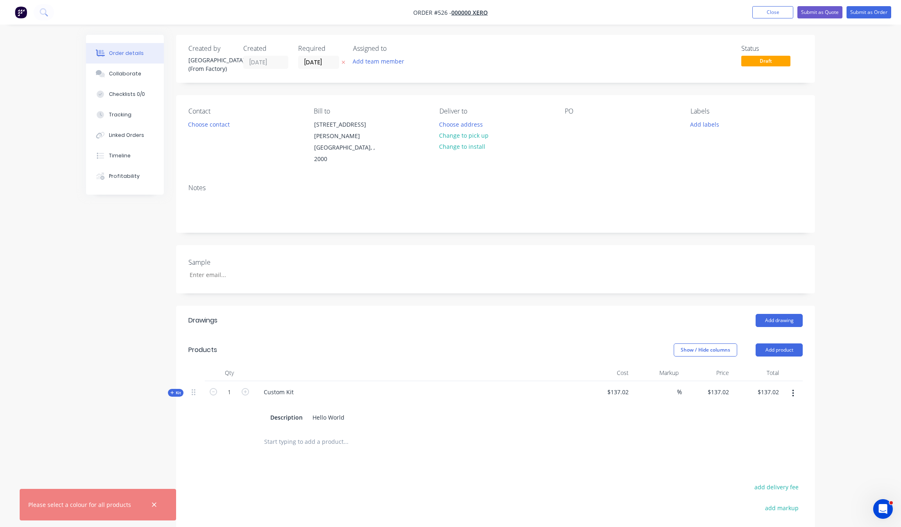
click at [177, 390] on span "Kit" at bounding box center [175, 393] width 11 height 6
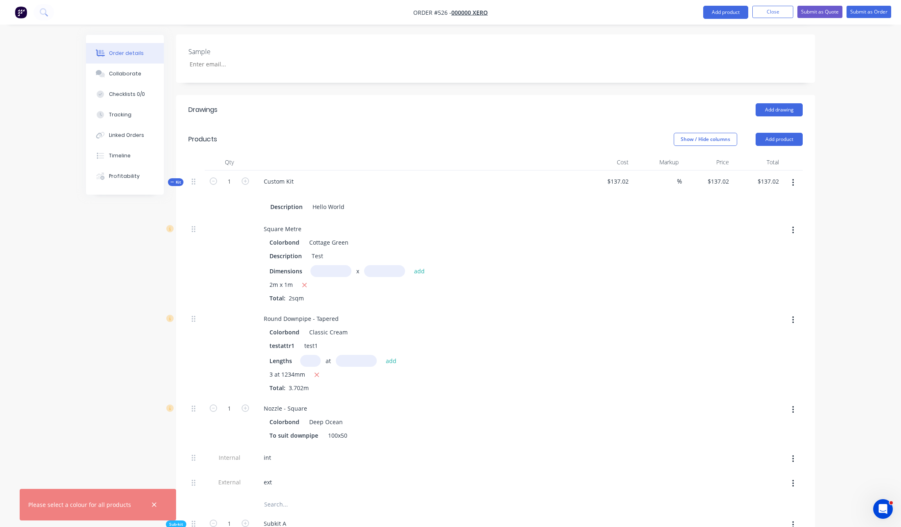
scroll to position [403, 0]
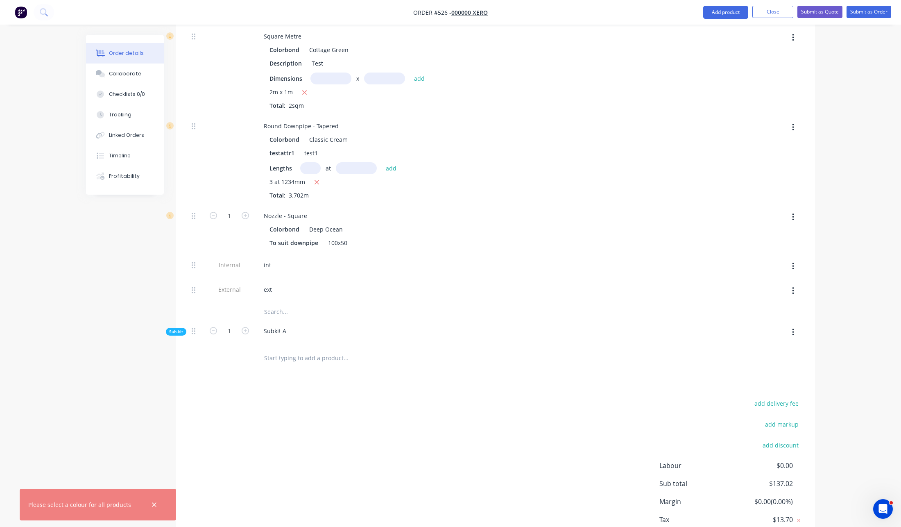
click at [175, 329] on span "Sub-kit" at bounding box center [176, 332] width 14 height 6
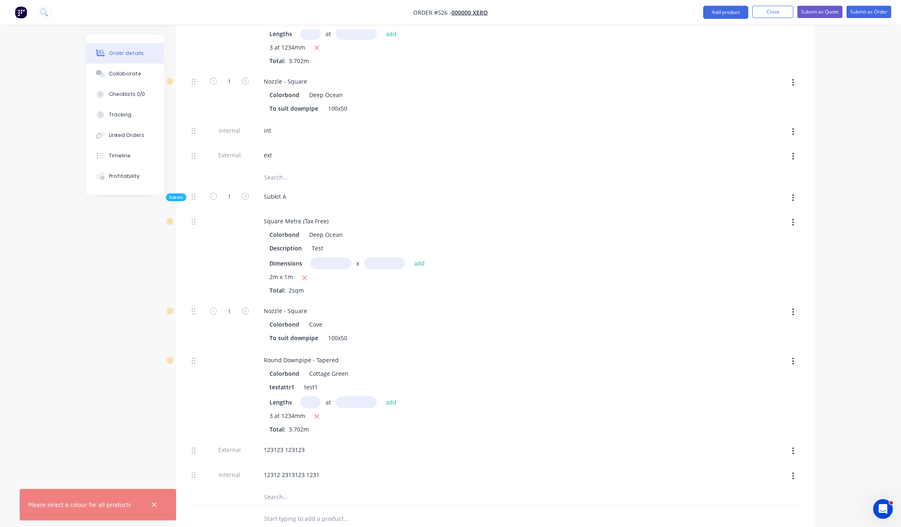
scroll to position [547, 0]
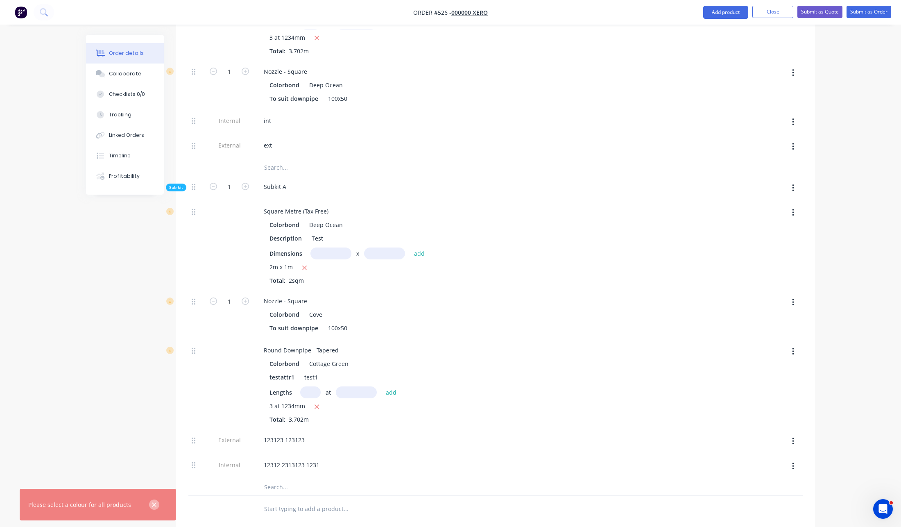
click at [153, 505] on icon "button" at bounding box center [154, 504] width 5 height 7
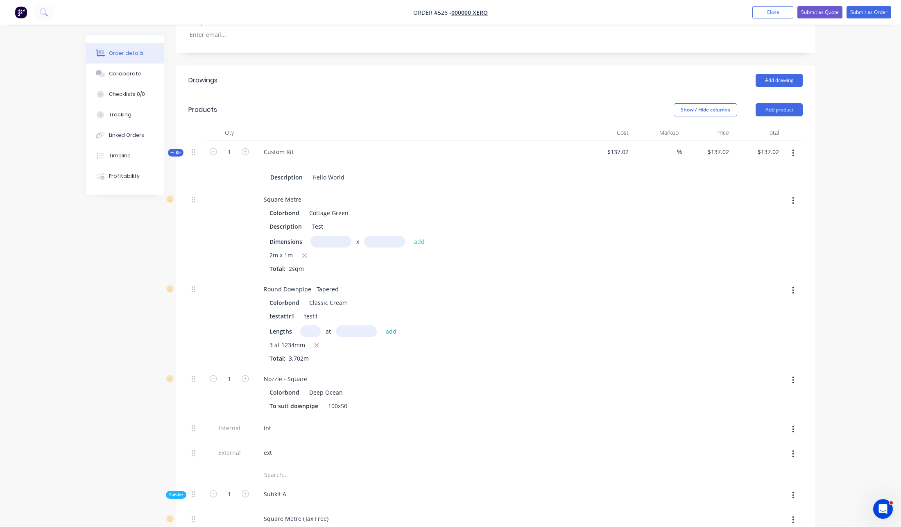
scroll to position [245, 0]
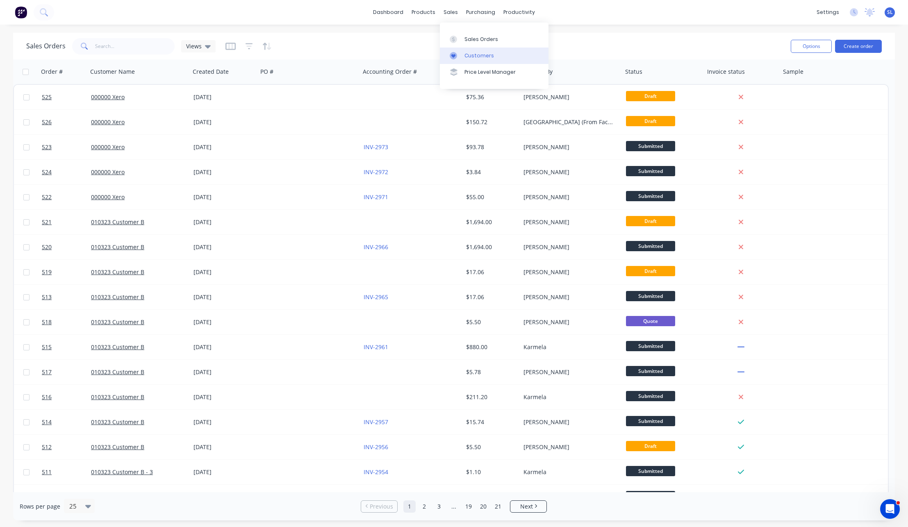
click at [477, 54] on div "Customers" at bounding box center [479, 55] width 30 height 7
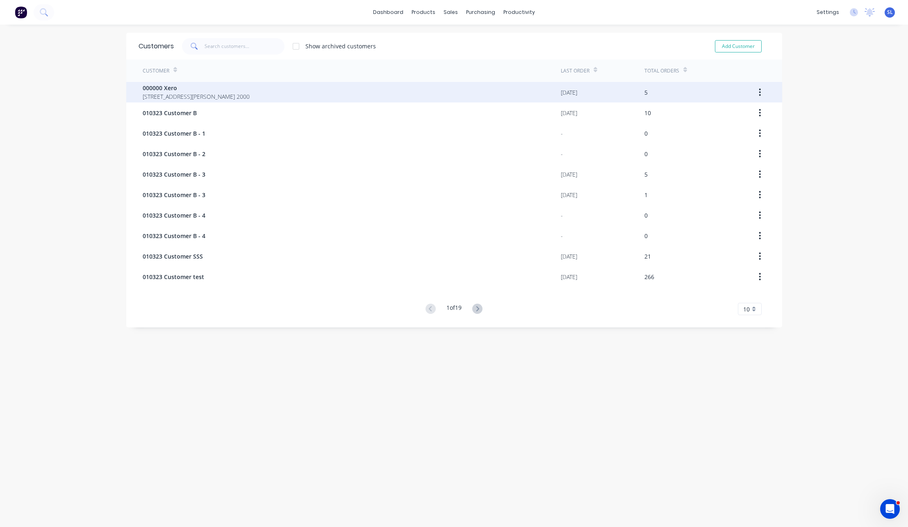
click at [272, 93] on div "000000 Xero [GEOGRAPHIC_DATA][PERSON_NAME] 2000" at bounding box center [352, 92] width 418 height 20
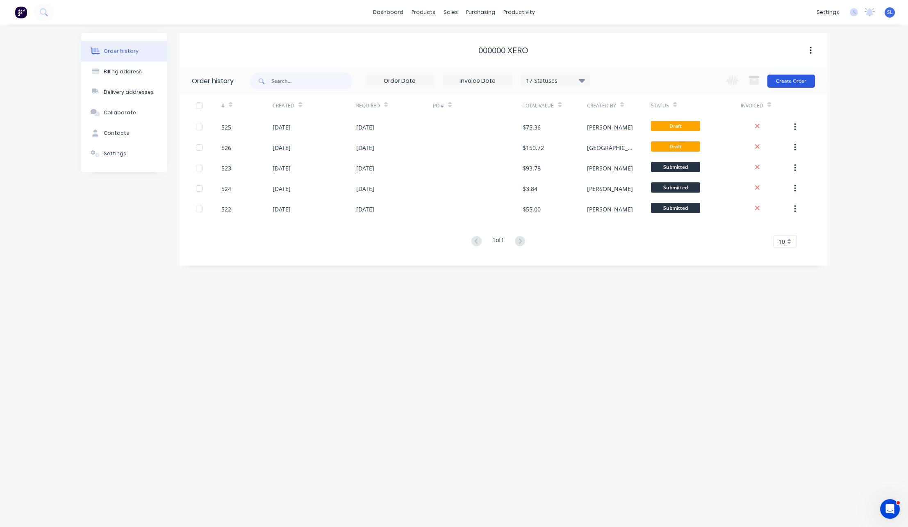
click at [780, 86] on button "Create Order" at bounding box center [791, 81] width 48 height 13
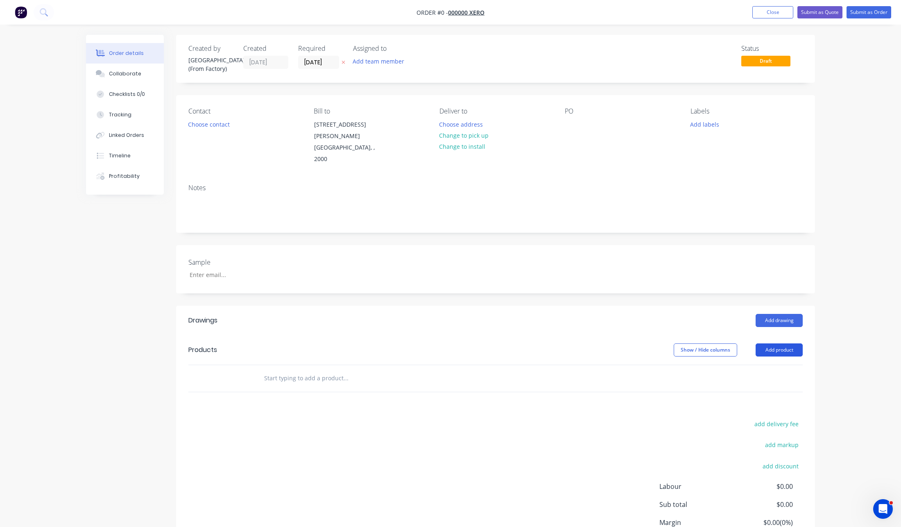
click at [795, 343] on button "Add product" at bounding box center [779, 349] width 47 height 13
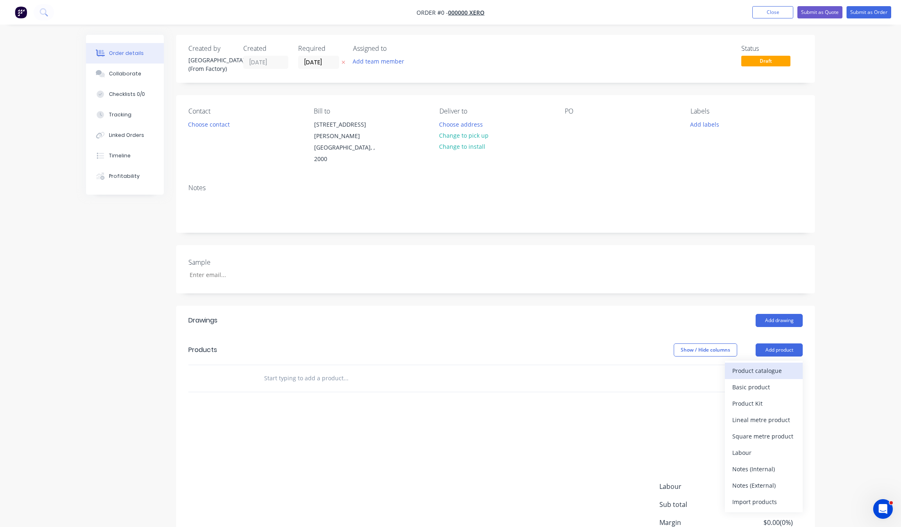
click at [792, 363] on button "Product catalogue" at bounding box center [764, 371] width 78 height 16
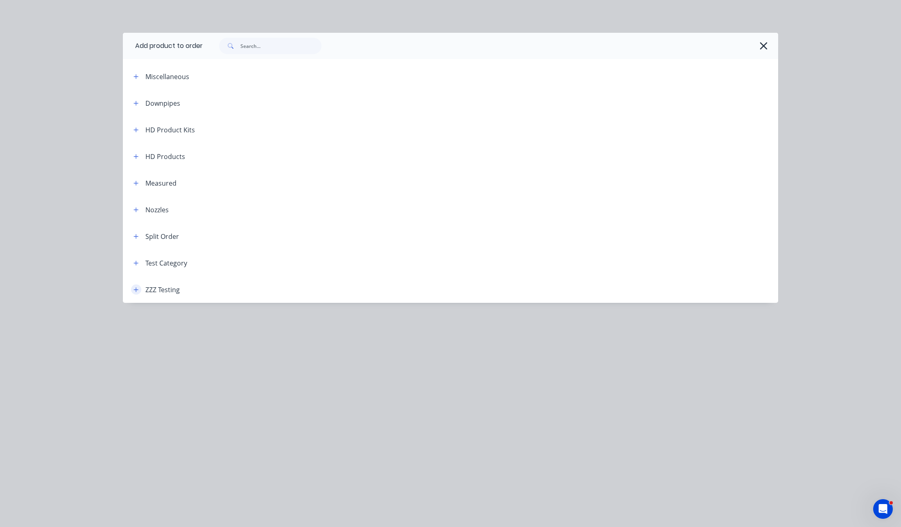
click at [136, 290] on icon "button" at bounding box center [136, 289] width 5 height 5
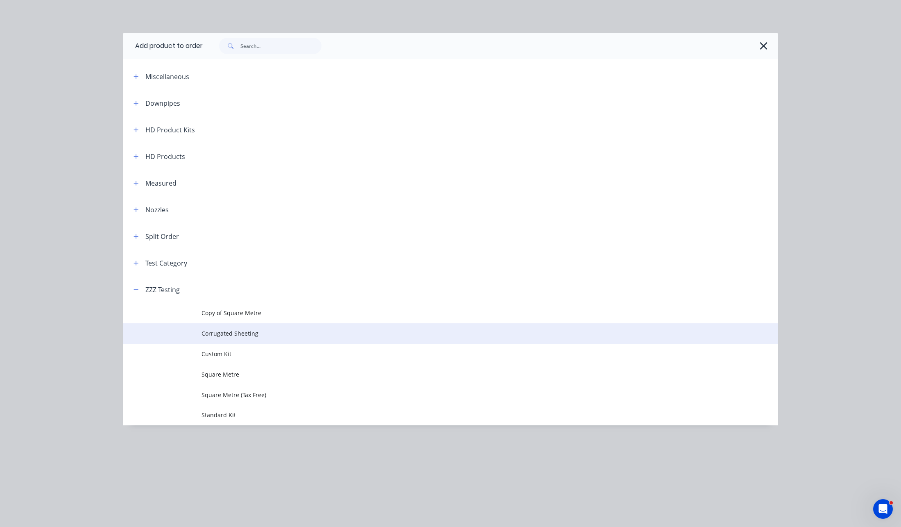
scroll to position [65, 0]
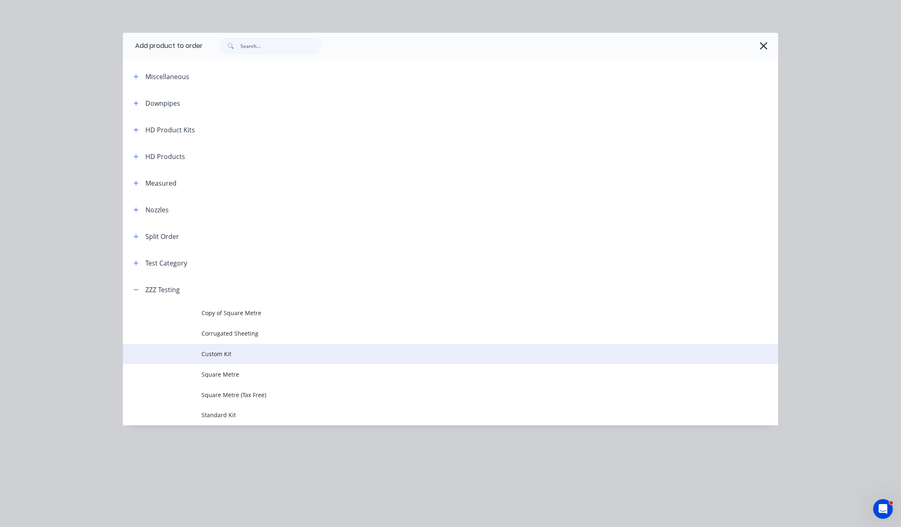
click at [226, 345] on td "Custom Kit" at bounding box center [490, 354] width 577 height 20
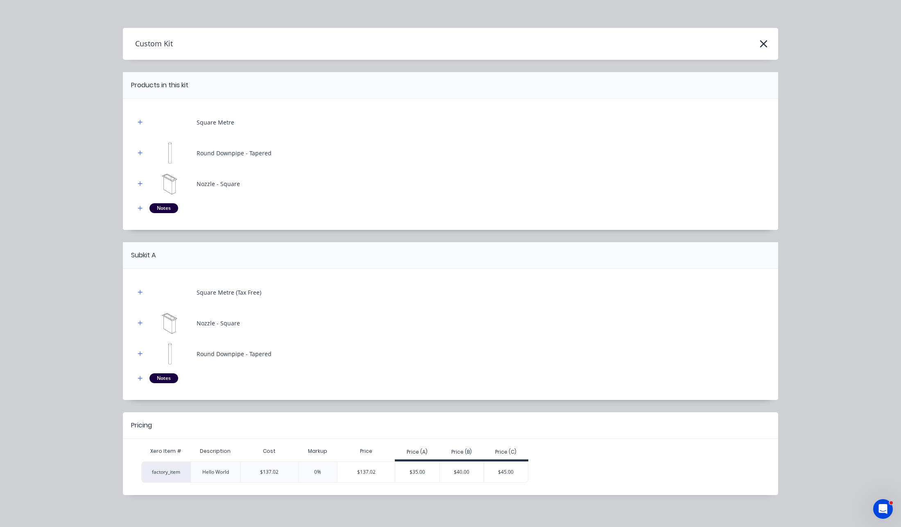
scroll to position [9, 0]
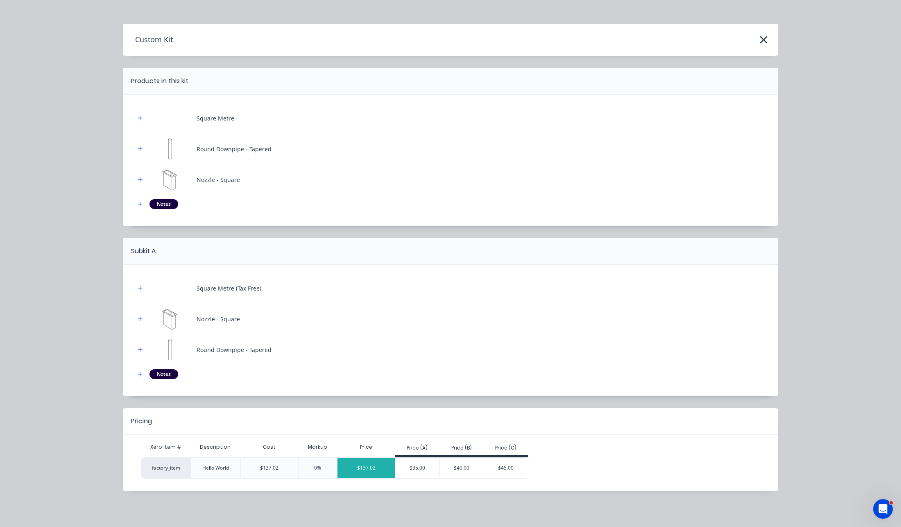
click at [370, 465] on div "$137.02" at bounding box center [366, 468] width 57 height 20
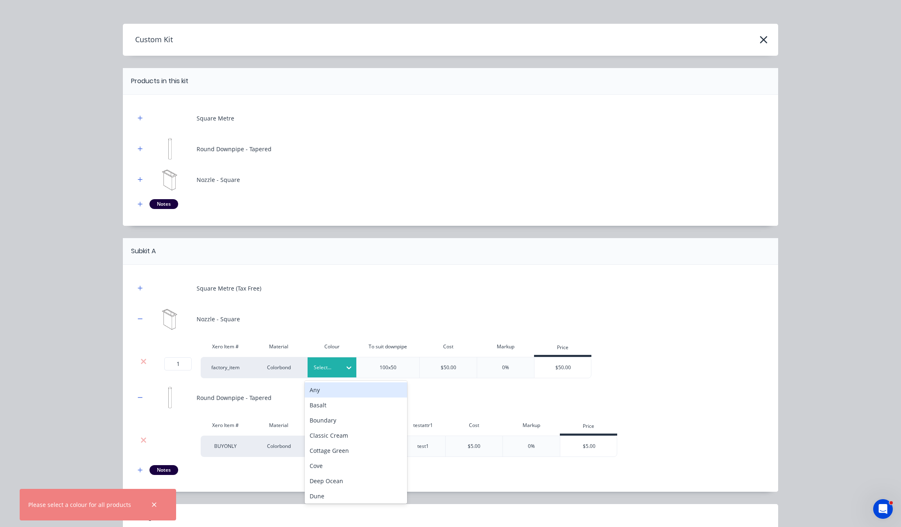
click at [329, 368] on div at bounding box center [326, 367] width 25 height 9
click at [328, 433] on div "Classic Cream" at bounding box center [356, 435] width 102 height 15
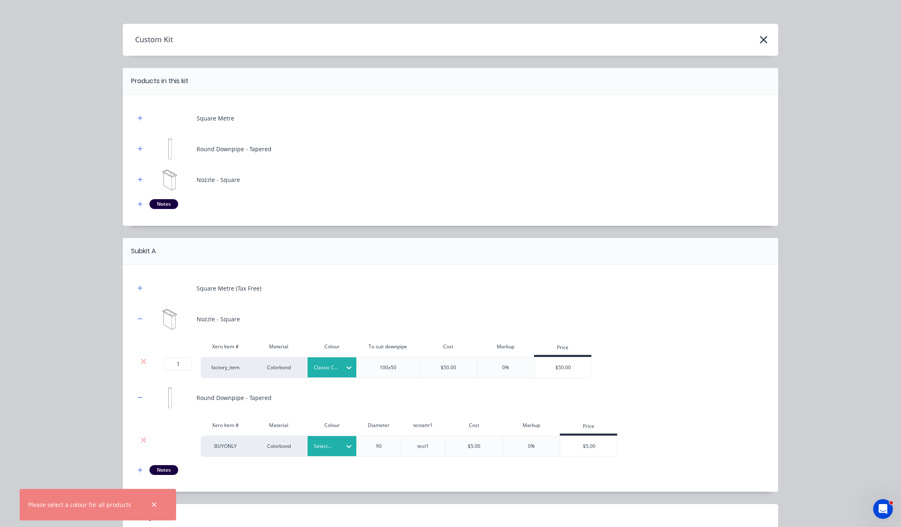
click at [331, 443] on div at bounding box center [326, 446] width 25 height 9
click at [332, 488] on div "Basalt" at bounding box center [356, 483] width 102 height 15
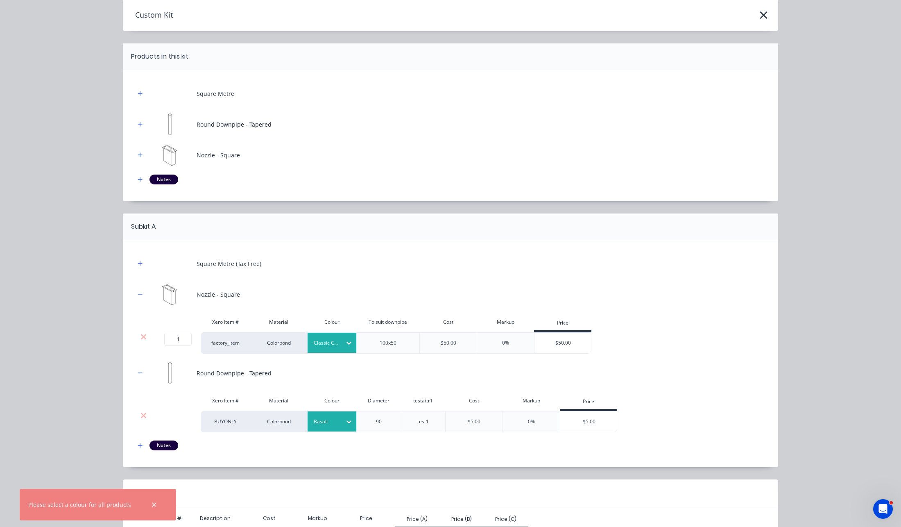
scroll to position [105, 0]
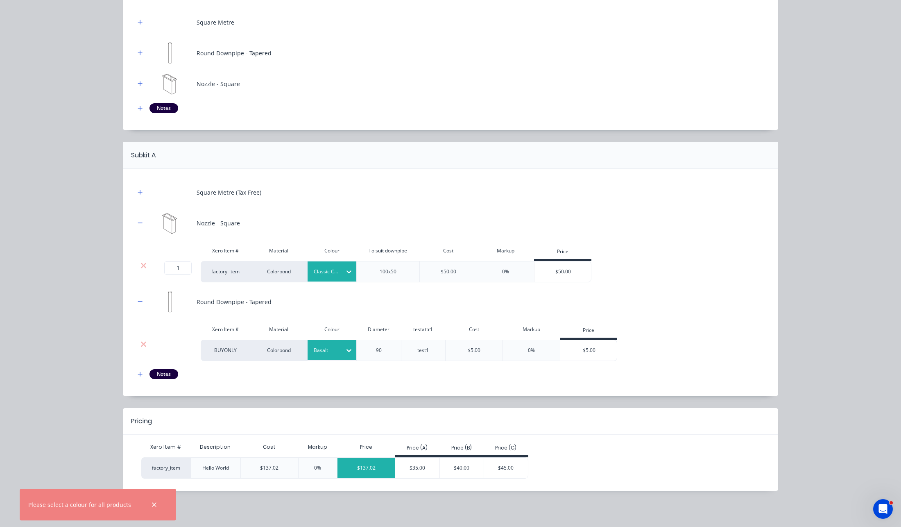
click at [351, 462] on div "$137.02" at bounding box center [366, 468] width 57 height 20
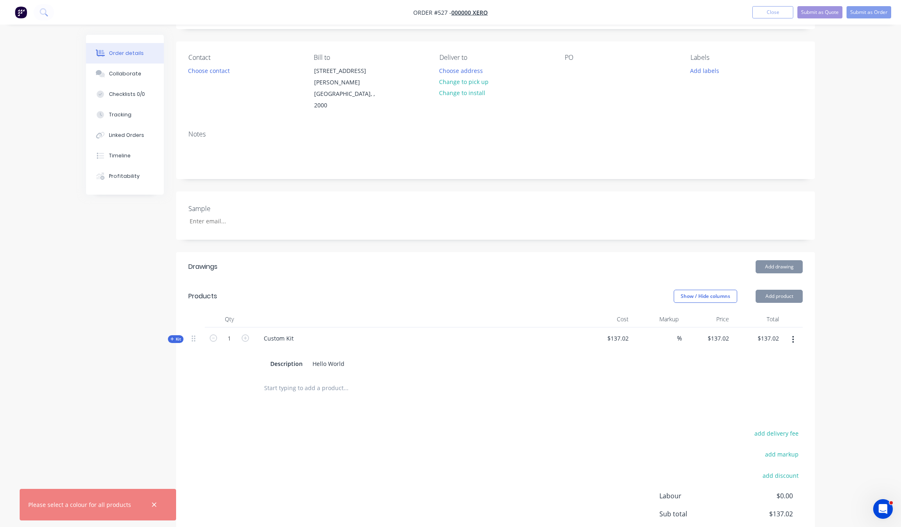
click at [177, 336] on span "Kit" at bounding box center [175, 339] width 11 height 6
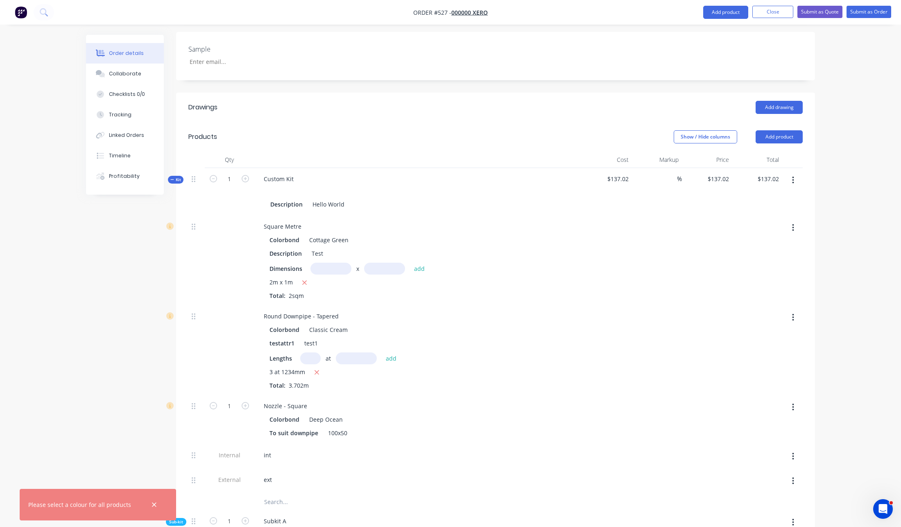
scroll to position [436, 0]
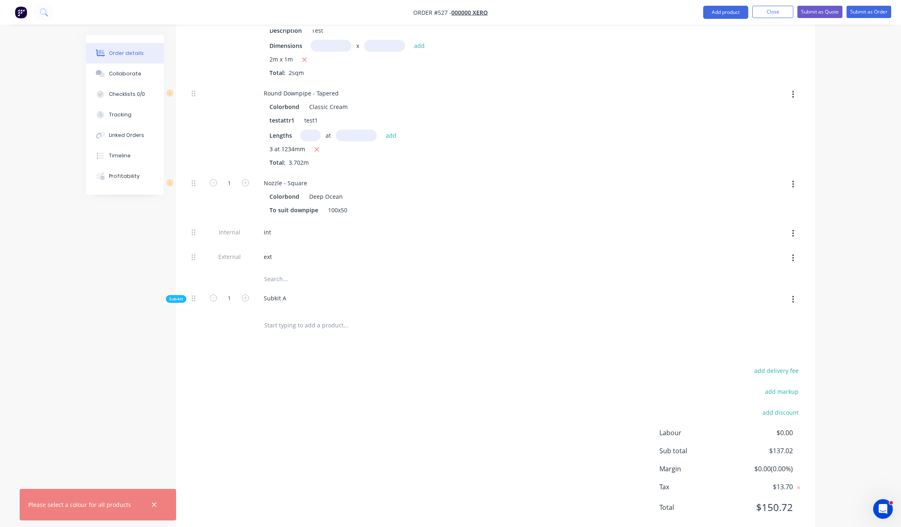
click at [798, 292] on button "button" at bounding box center [793, 299] width 19 height 15
click at [785, 331] on div "Delete" at bounding box center [764, 337] width 63 height 12
type input "$68.51"
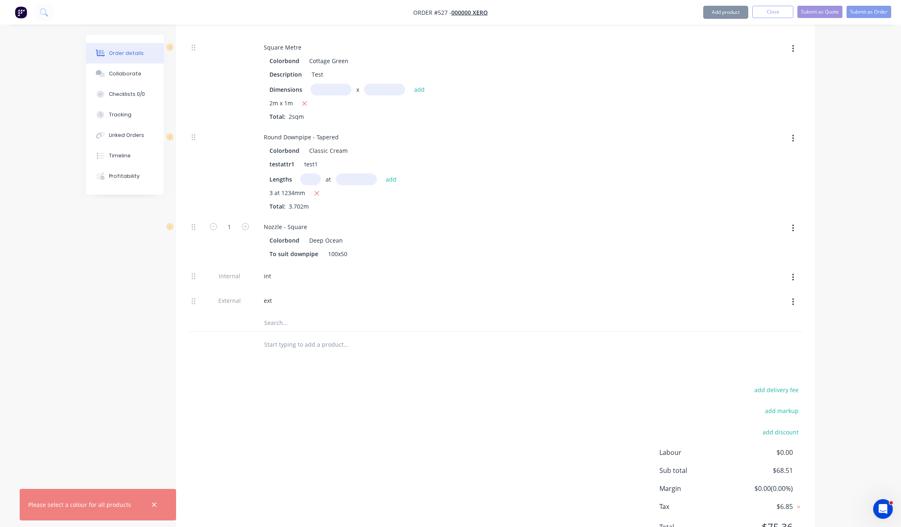
scroll to position [252, 0]
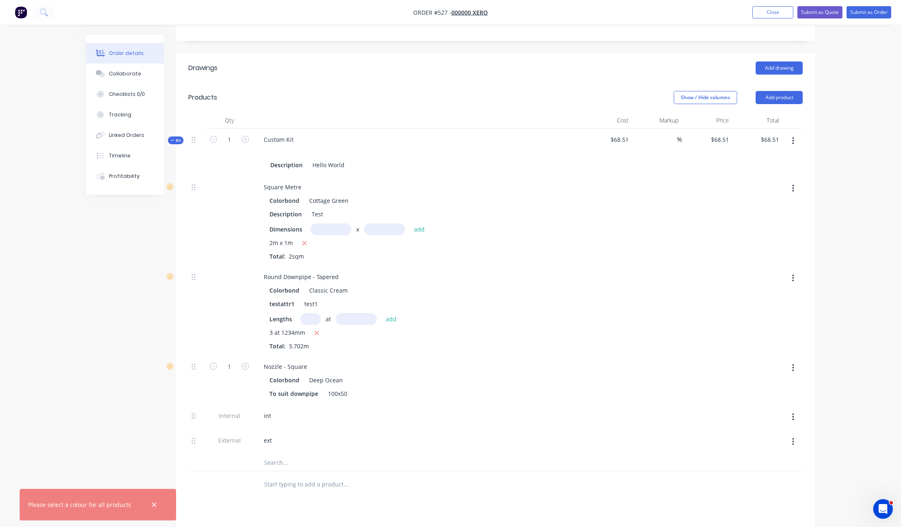
click at [795, 134] on button "button" at bounding box center [793, 141] width 19 height 15
click at [785, 173] on div "Add sub kit to kit" at bounding box center [764, 179] width 63 height 12
click at [243, 136] on icon "button" at bounding box center [245, 139] width 7 height 7
type input "2"
type input "$59.255"
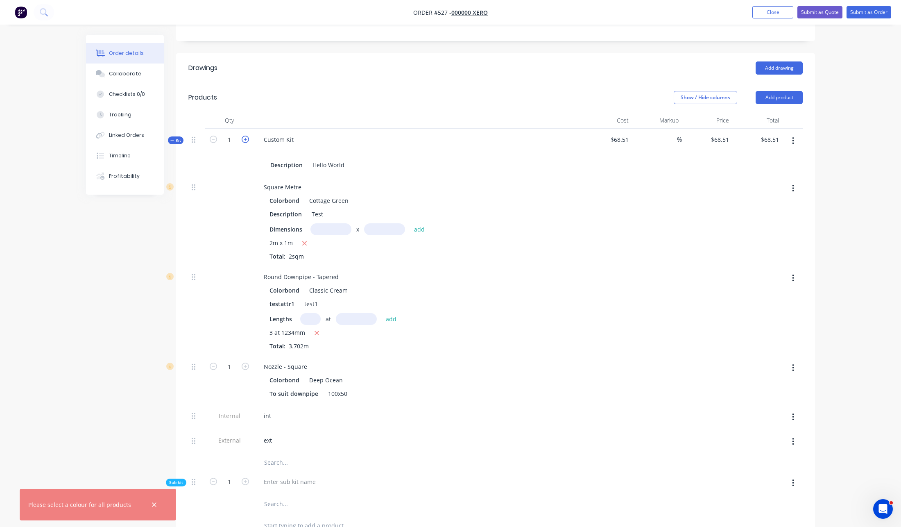
type input "$118.51"
type input "2"
click at [213, 136] on icon "button" at bounding box center [213, 139] width 7 height 7
type input "1"
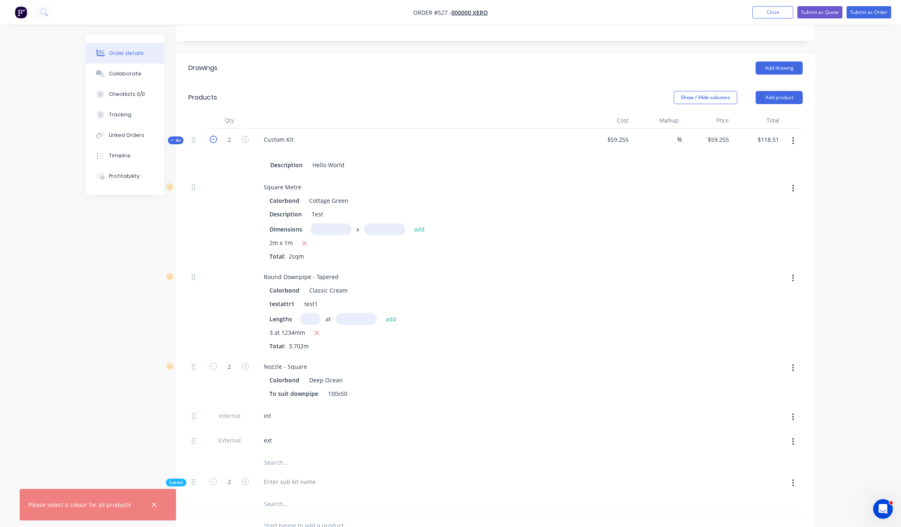
type input "$68.51"
type input "1"
click at [152, 503] on icon "button" at bounding box center [154, 504] width 5 height 7
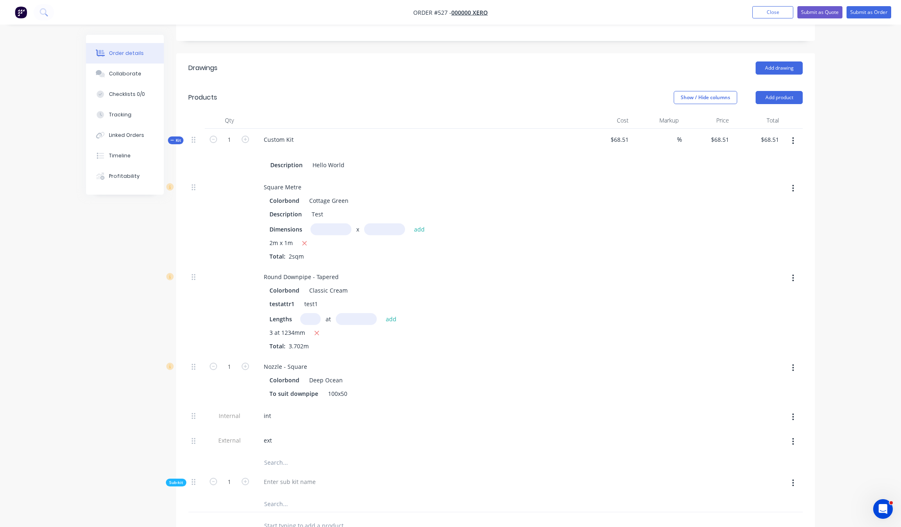
click at [144, 375] on div "Created by Sydney (From Factory) Created 02/09/25 Required 02/09/25 Assigned to…" at bounding box center [450, 264] width 729 height 965
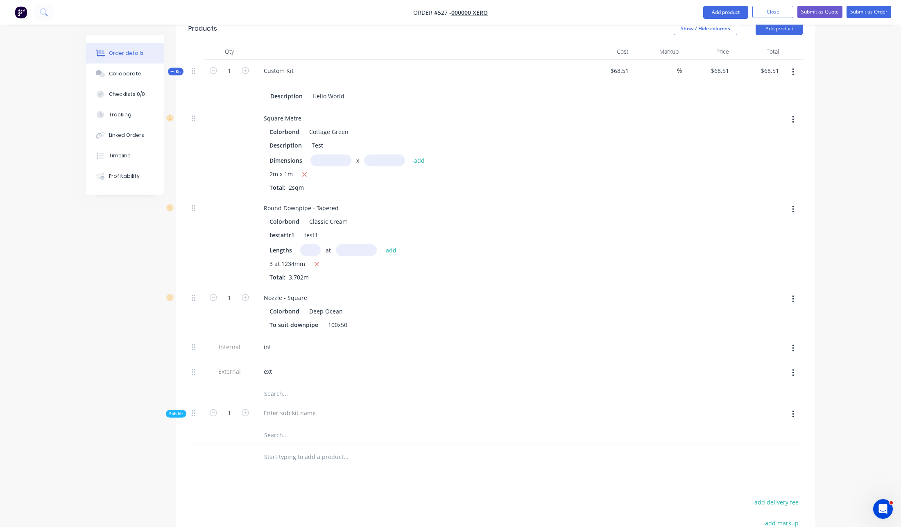
scroll to position [325, 0]
click at [791, 403] on button "button" at bounding box center [793, 410] width 19 height 15
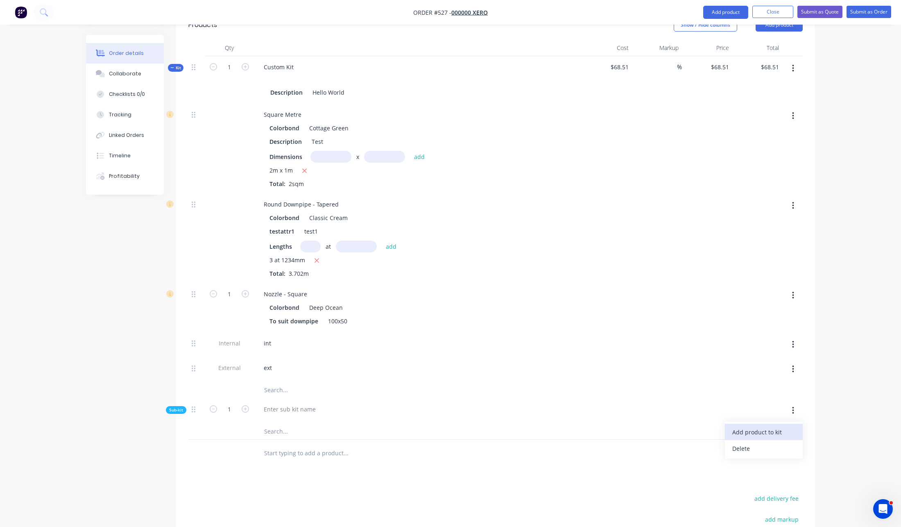
click at [787, 426] on div "Add product to kit" at bounding box center [764, 432] width 63 height 12
click at [763, 459] on div "Product catalogue" at bounding box center [764, 465] width 63 height 12
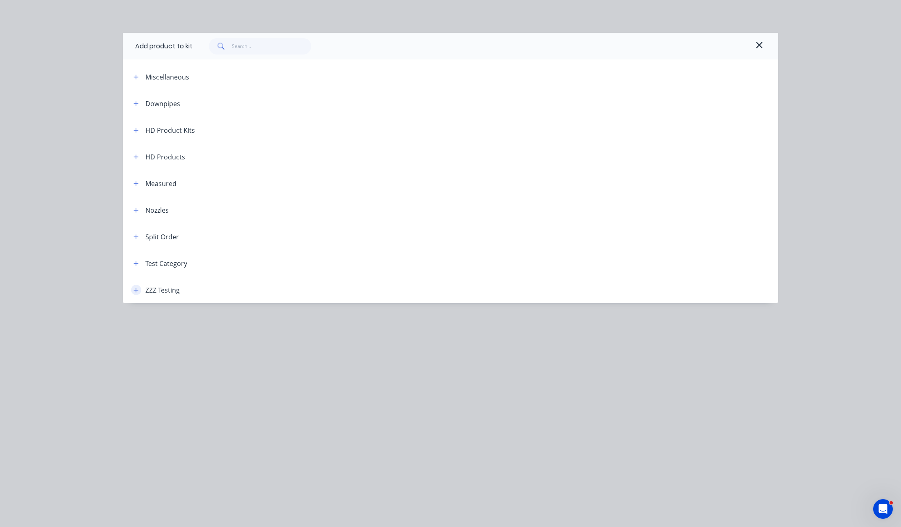
click at [134, 292] on icon "button" at bounding box center [136, 290] width 5 height 6
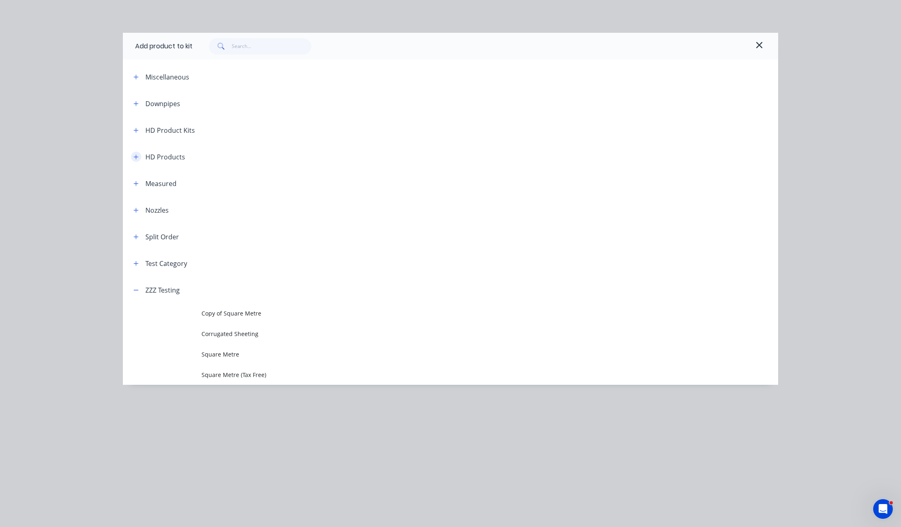
click at [138, 157] on button "button" at bounding box center [136, 157] width 10 height 10
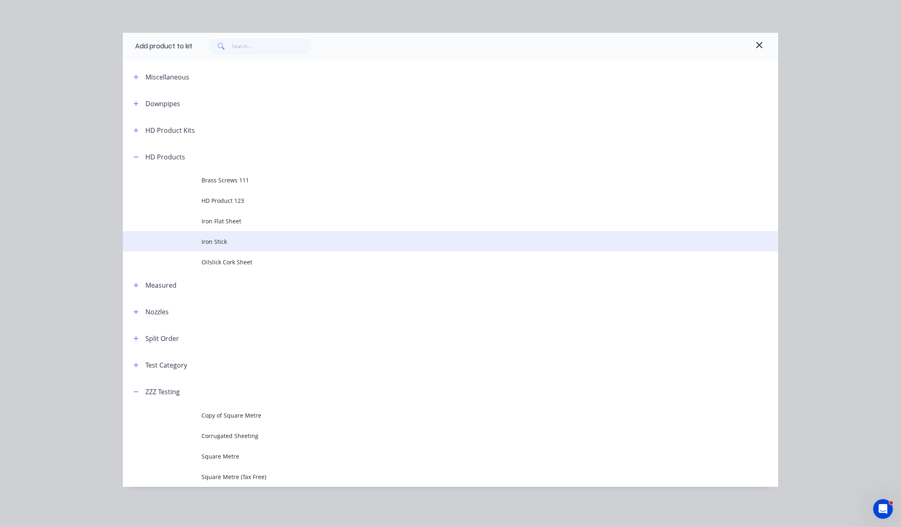
click at [216, 241] on span "Iron Stick" at bounding box center [432, 241] width 461 height 9
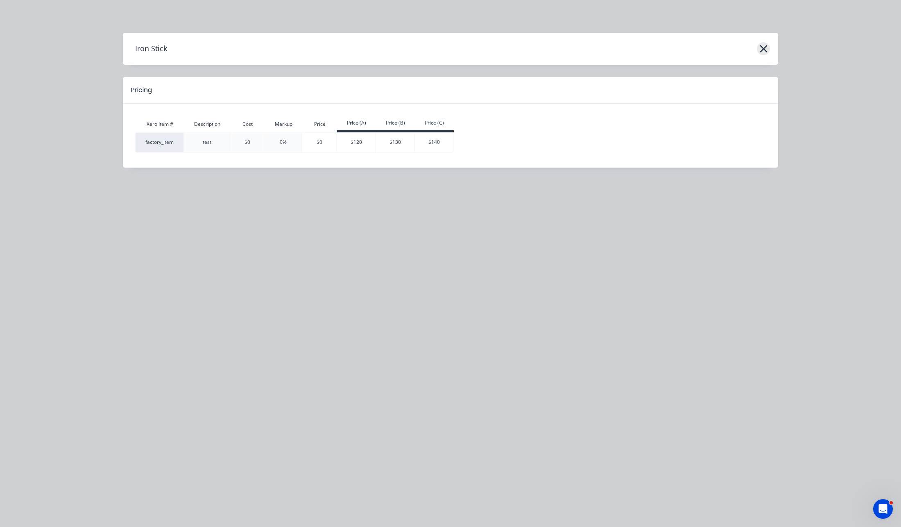
click at [760, 48] on icon "button" at bounding box center [764, 48] width 9 height 11
click at [764, 49] on icon "button" at bounding box center [763, 48] width 7 height 7
click at [765, 45] on icon "button" at bounding box center [764, 48] width 9 height 11
click at [760, 45] on icon "button" at bounding box center [763, 48] width 7 height 7
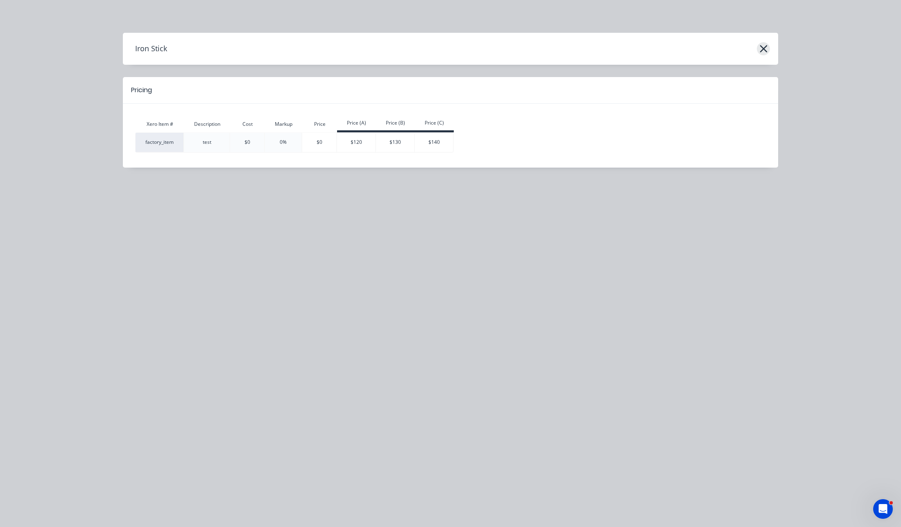
click at [762, 47] on icon "button" at bounding box center [763, 48] width 7 height 7
click at [763, 48] on icon "button" at bounding box center [763, 48] width 7 height 7
click at [583, 220] on div "Iron Stick Pricing Xero Item # Description Cost Markup Price Price (A) Price (B…" at bounding box center [450, 263] width 901 height 527
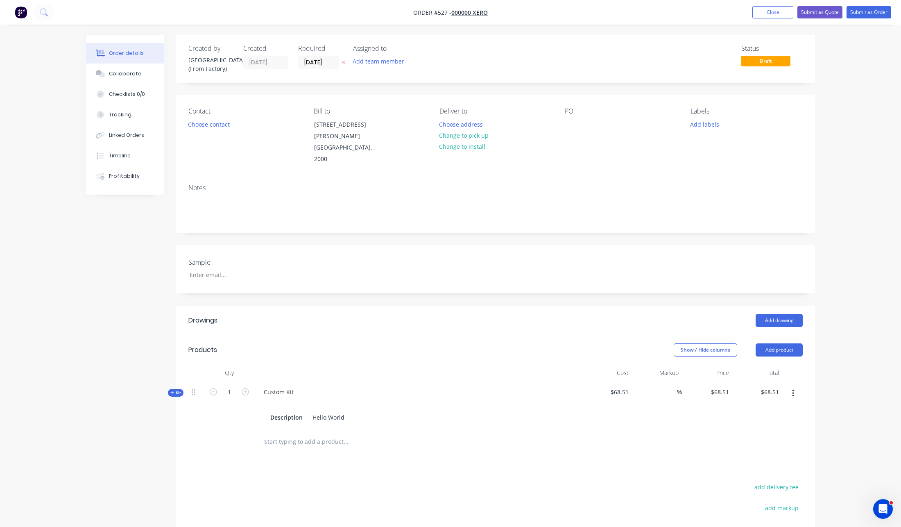
click at [793, 390] on icon "button" at bounding box center [793, 393] width 2 height 7
click at [173, 390] on icon at bounding box center [172, 392] width 4 height 4
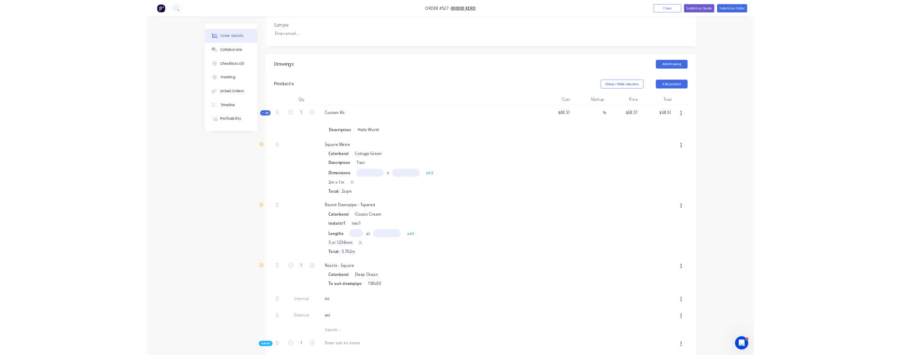
scroll to position [436, 0]
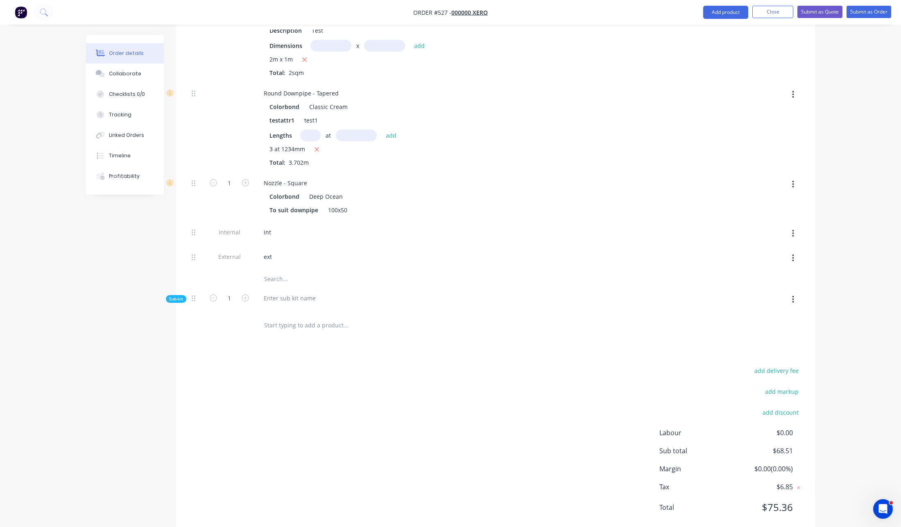
click at [795, 292] on button "button" at bounding box center [793, 299] width 19 height 15
click at [786, 315] on div "Add product to kit" at bounding box center [764, 321] width 63 height 12
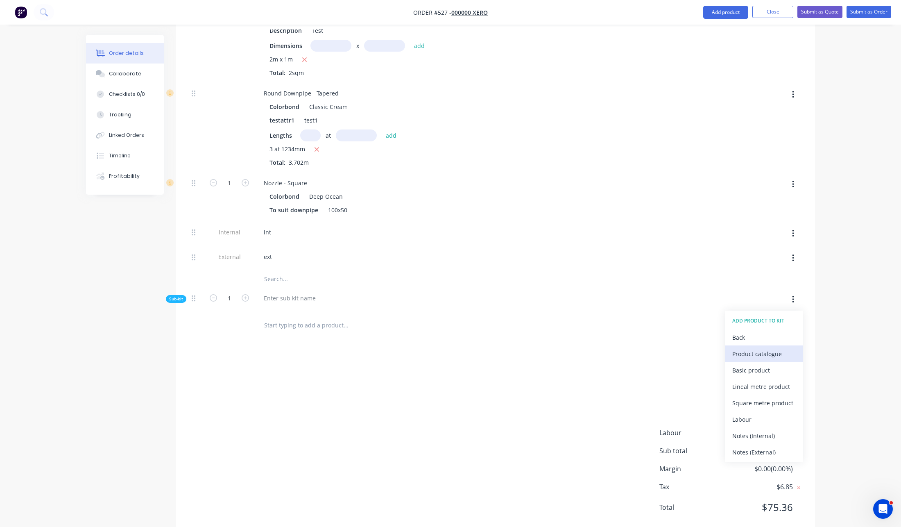
click at [739, 348] on div "Product catalogue" at bounding box center [764, 354] width 63 height 12
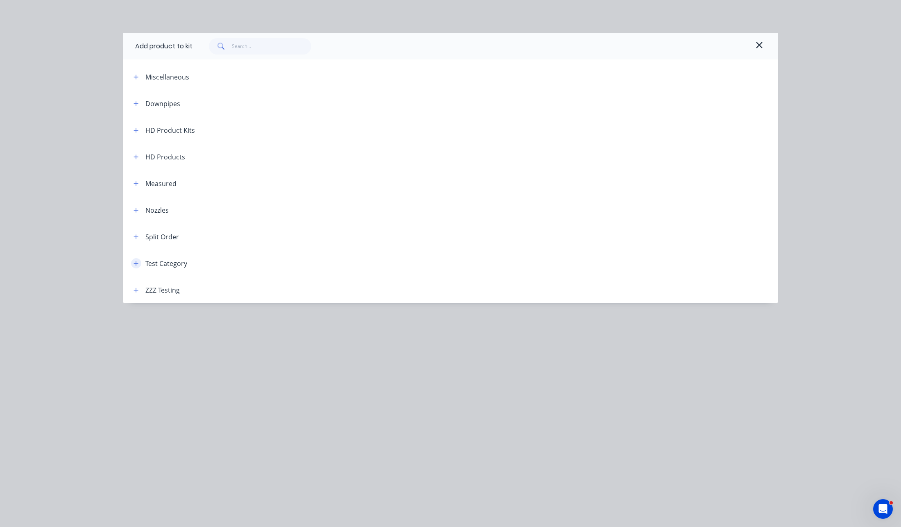
click at [137, 262] on icon "button" at bounding box center [136, 264] width 5 height 6
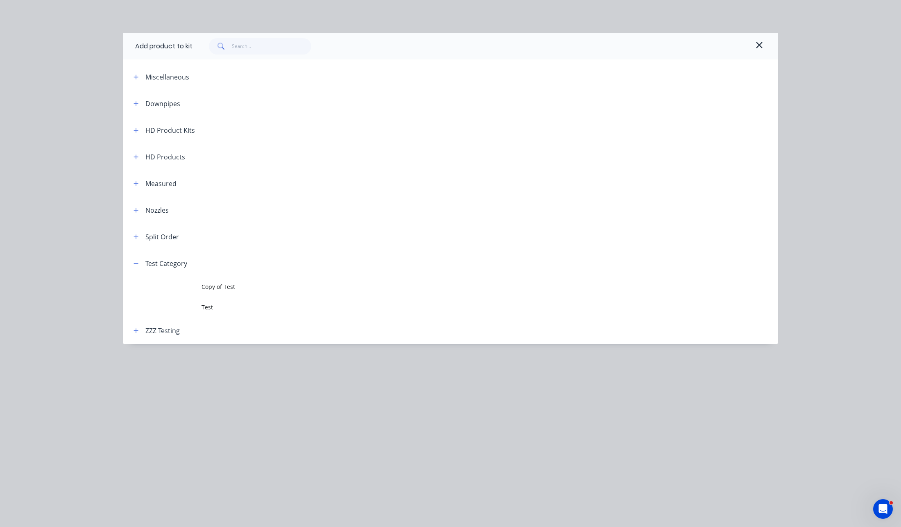
click at [138, 178] on span at bounding box center [136, 183] width 10 height 10
click at [136, 158] on icon "button" at bounding box center [136, 156] width 5 height 5
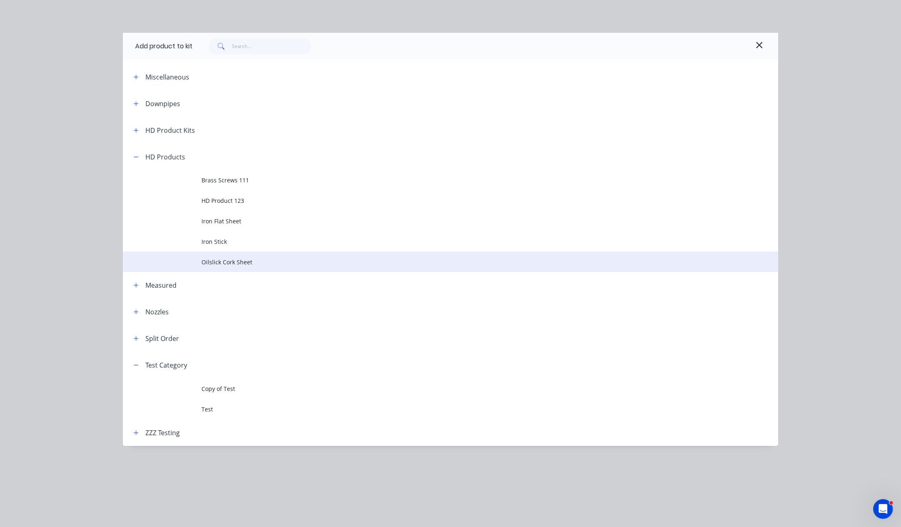
click at [239, 264] on span "Oilslick Cork Sheet" at bounding box center [432, 262] width 461 height 9
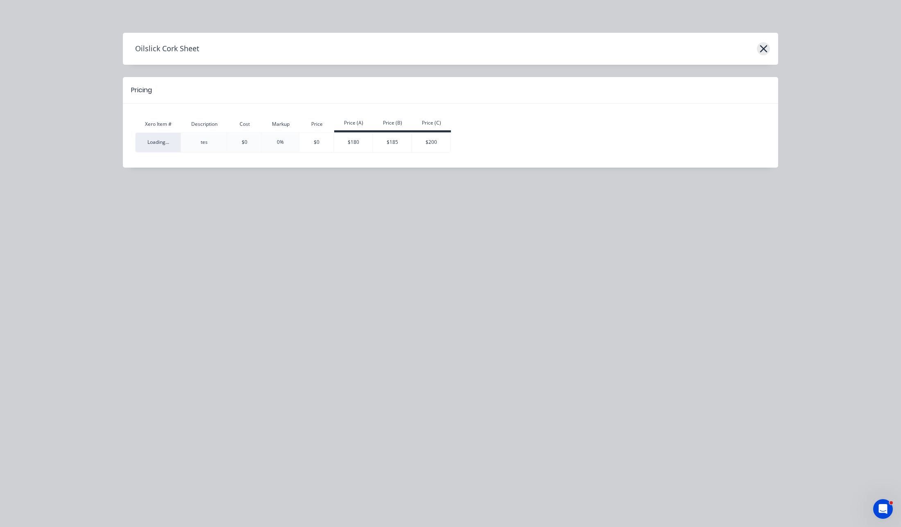
click at [762, 46] on icon "button" at bounding box center [764, 48] width 9 height 11
click at [763, 47] on icon "button" at bounding box center [764, 48] width 9 height 11
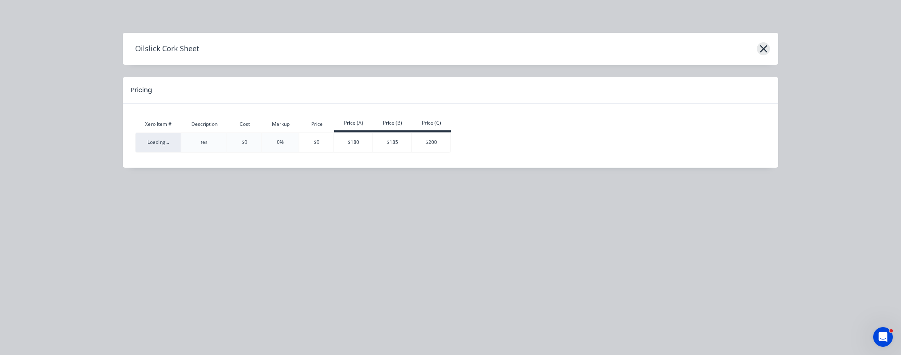
click at [760, 48] on icon "button" at bounding box center [764, 48] width 9 height 11
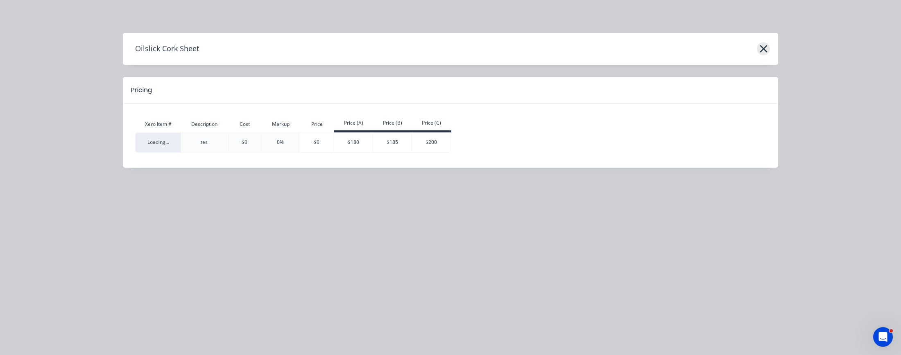
click at [760, 45] on icon "button" at bounding box center [764, 48] width 9 height 11
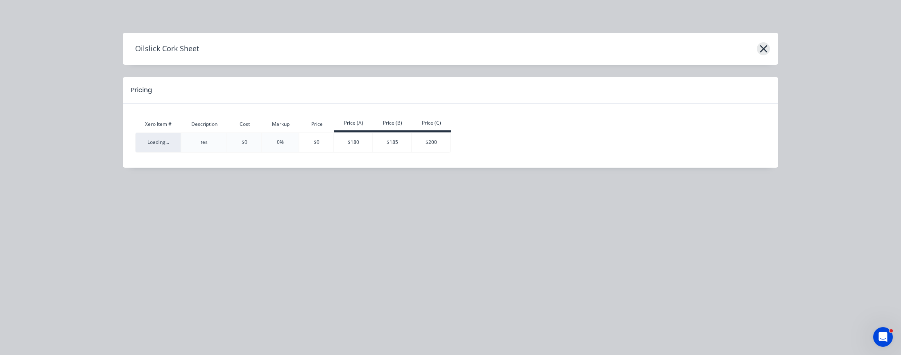
click at [758, 47] on button "button" at bounding box center [763, 48] width 13 height 13
click at [763, 49] on icon "button" at bounding box center [763, 48] width 7 height 7
click at [596, 59] on header "Oilslick Cork Sheet" at bounding box center [451, 49] width 656 height 32
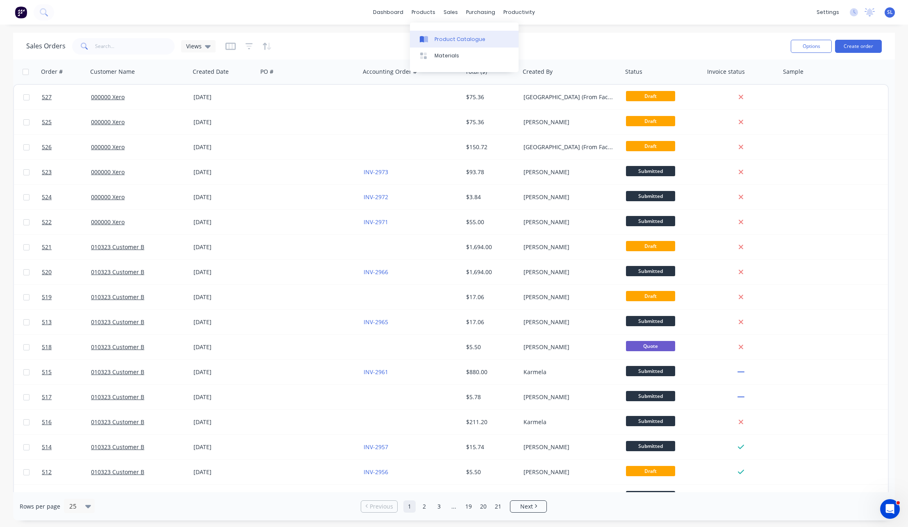
click at [432, 43] on link "Product Catalogue" at bounding box center [464, 39] width 109 height 16
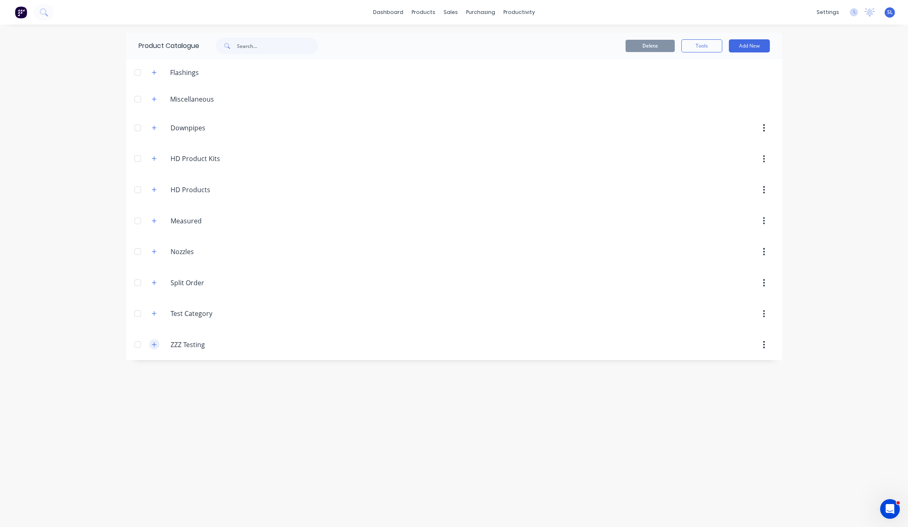
click at [153, 340] on button "button" at bounding box center [154, 344] width 10 height 10
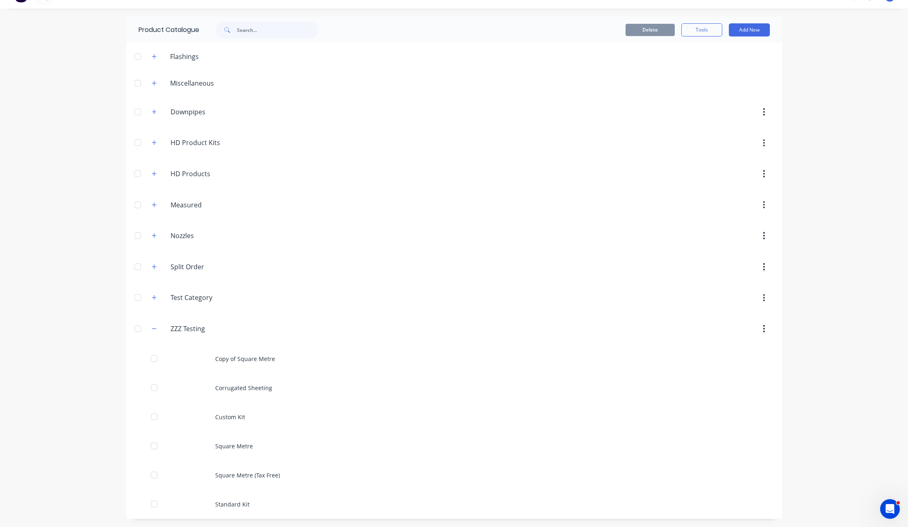
click at [768, 36] on div "Delete Tools Add New" at bounding box center [559, 30] width 443 height 26
click at [760, 30] on button "Add New" at bounding box center [749, 29] width 41 height 13
click at [725, 86] on div "Product" at bounding box center [730, 84] width 63 height 12
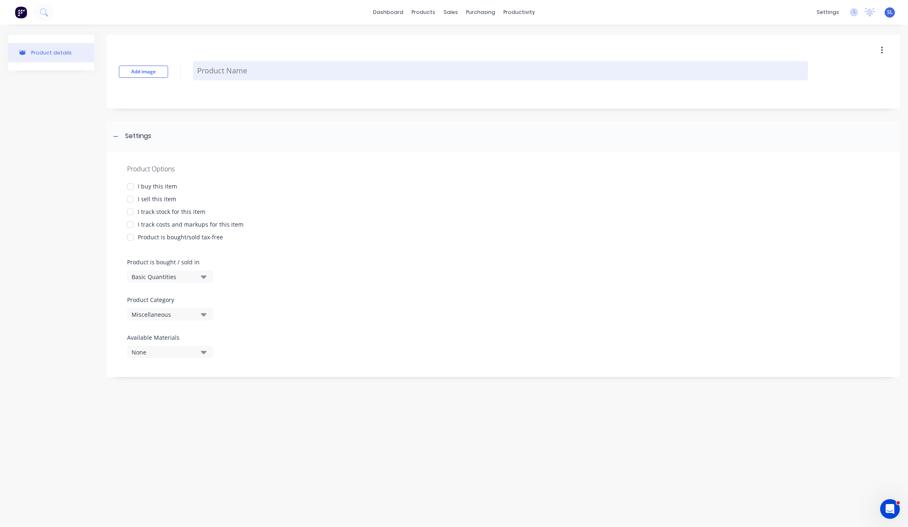
click at [204, 78] on textarea at bounding box center [500, 70] width 615 height 19
type textarea "x"
type textarea "B"
type textarea "x"
type textarea "Ba"
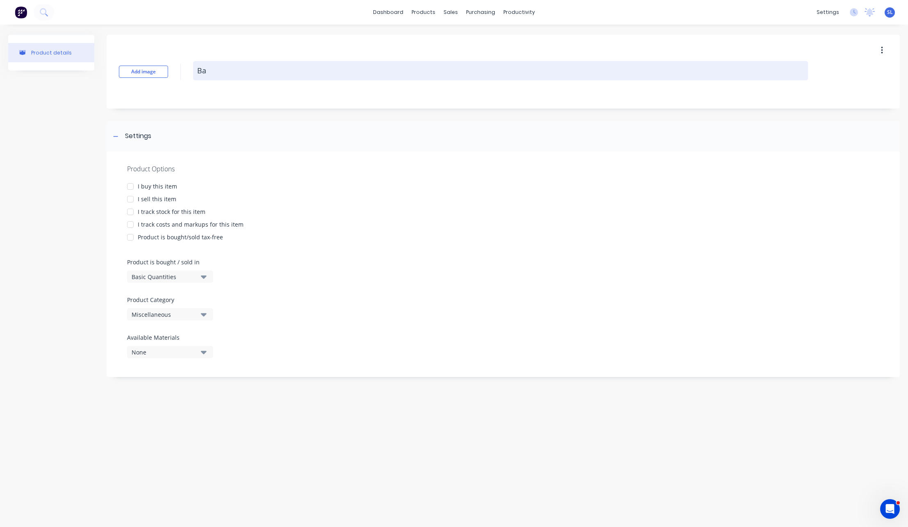
type textarea "x"
type textarea "Bas"
type textarea "x"
type textarea "Basi"
type textarea "x"
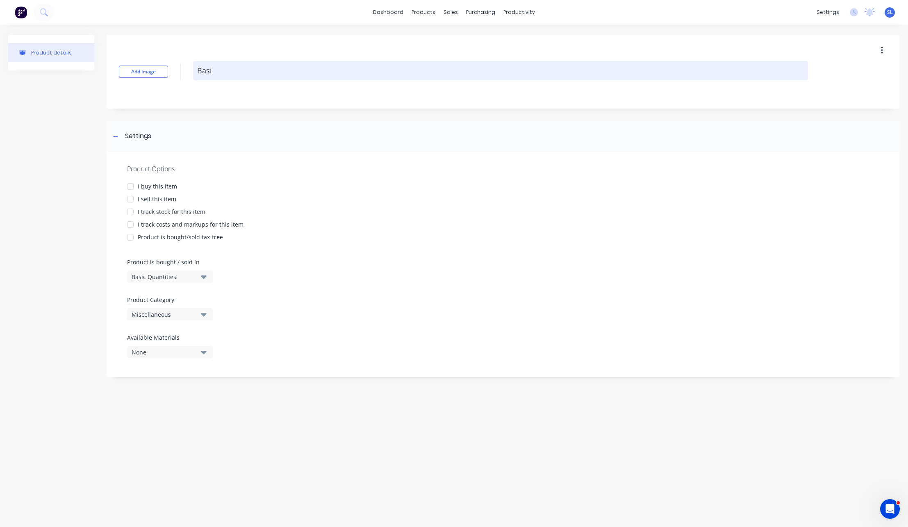
type textarea "Basic"
type textarea "x"
type textarea "Basic"
type textarea "x"
type textarea "Basic p"
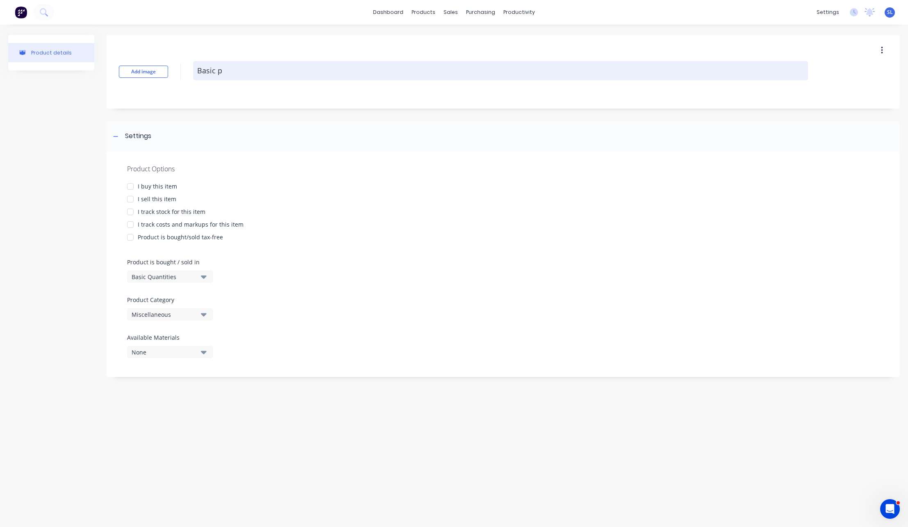
type textarea "x"
type textarea "Basic pr"
type textarea "x"
type textarea "Basic prod"
type textarea "x"
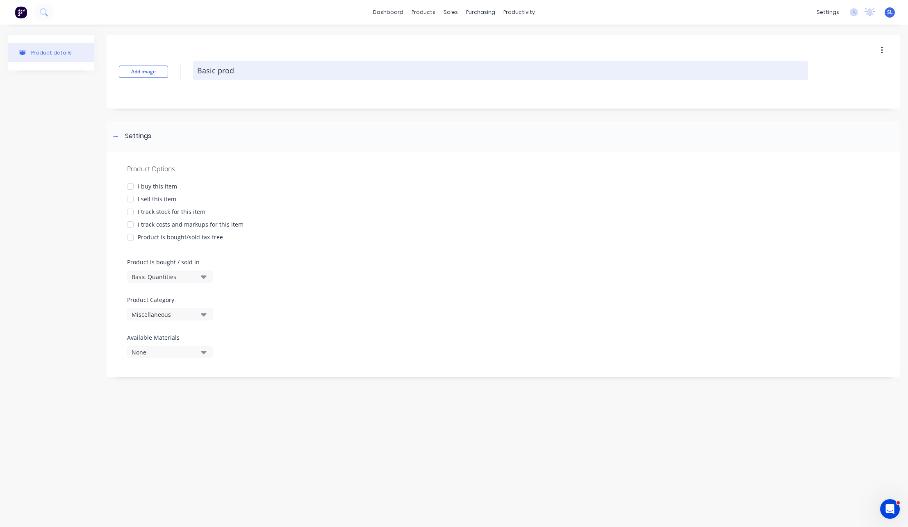
type textarea "Basic produ"
type textarea "x"
type textarea "Basic produc"
type textarea "x"
type textarea "Basic product"
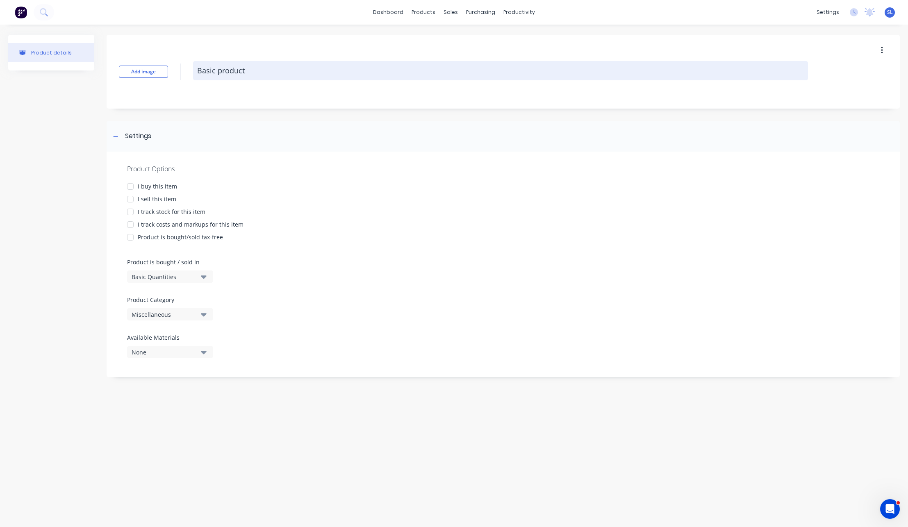
type textarea "x"
type textarea "Basic product"
type textarea "x"
type textarea "Basic product w"
type textarea "x"
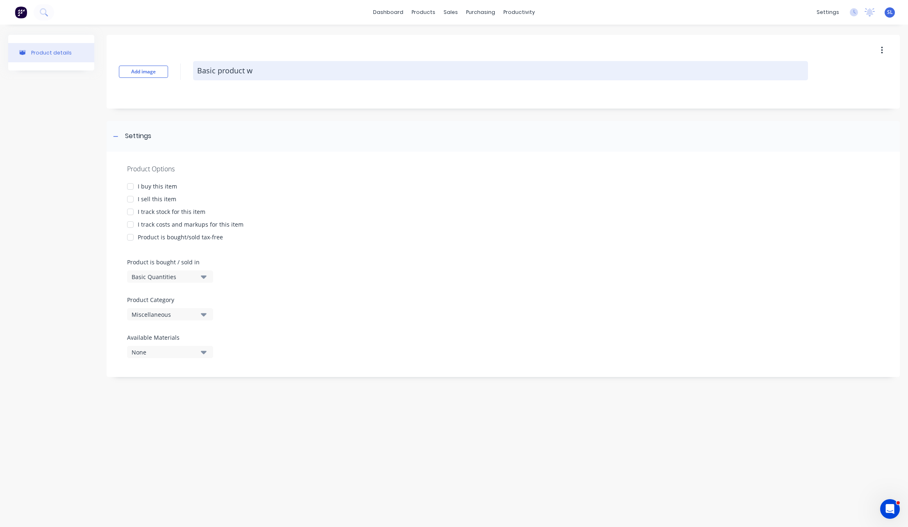
type textarea "Basic product wi"
type textarea "x"
type textarea "Basic product wit"
type textarea "x"
type textarea "Basic product with"
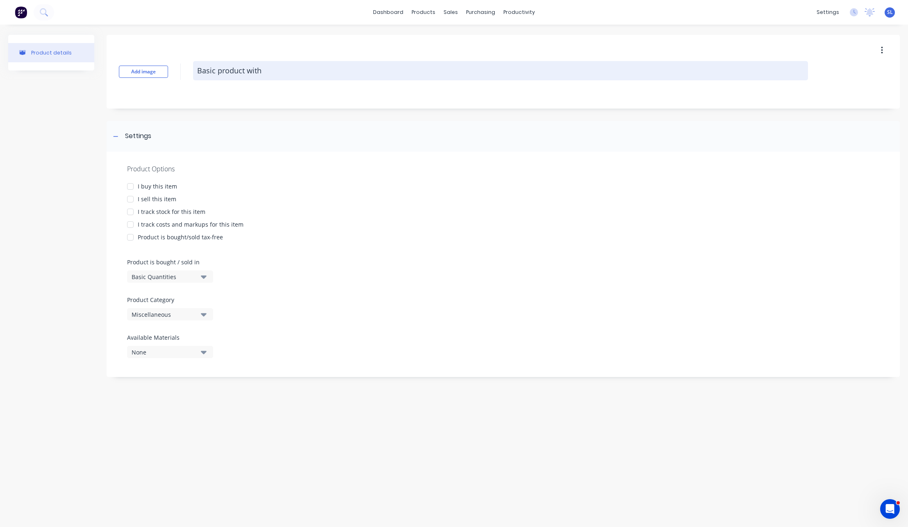
type textarea "x"
type textarea "Basic product with"
type textarea "x"
type textarea "Basic product with c"
type textarea "x"
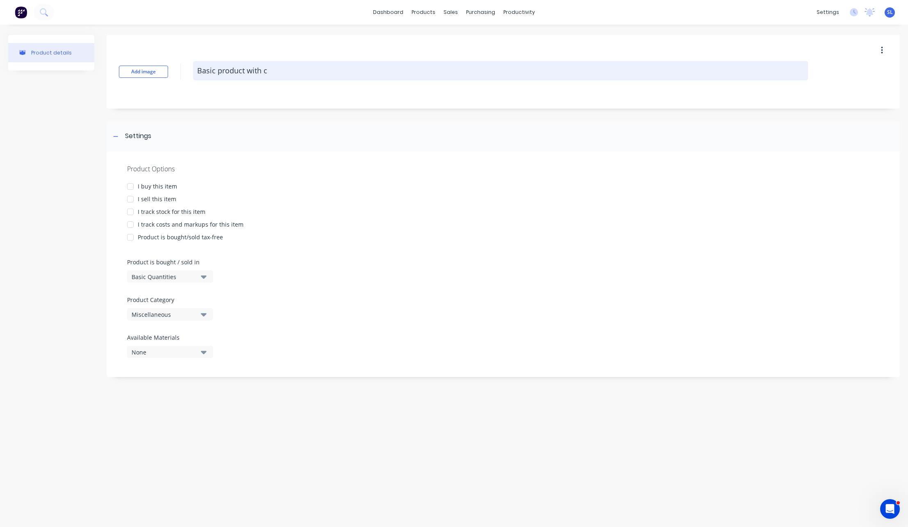
type textarea "Basic product with co"
type textarea "x"
type textarea "Basic product with cos"
type textarea "x"
type textarea "Basic product with cost"
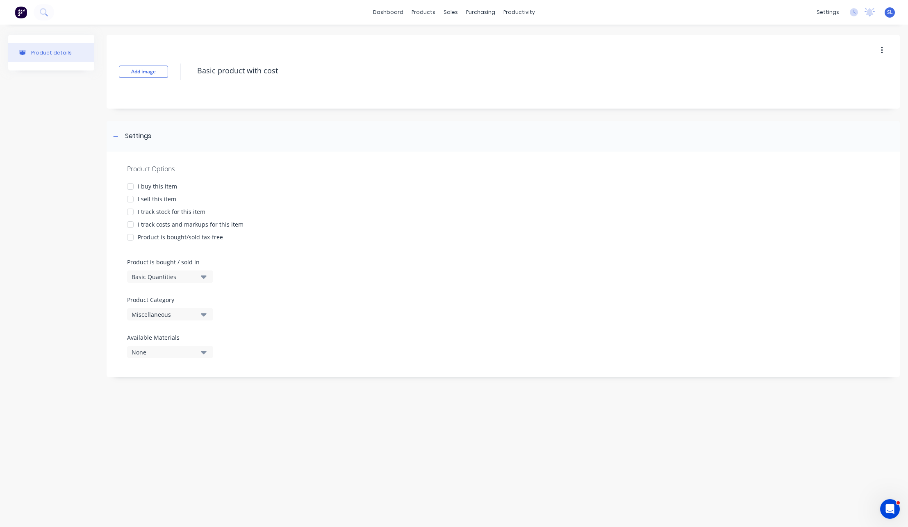
click at [128, 199] on div at bounding box center [130, 199] width 16 height 16
type textarea "x"
type textarea "Basic product with cost"
type textarea "x"
type textarea "Basic product with cost"
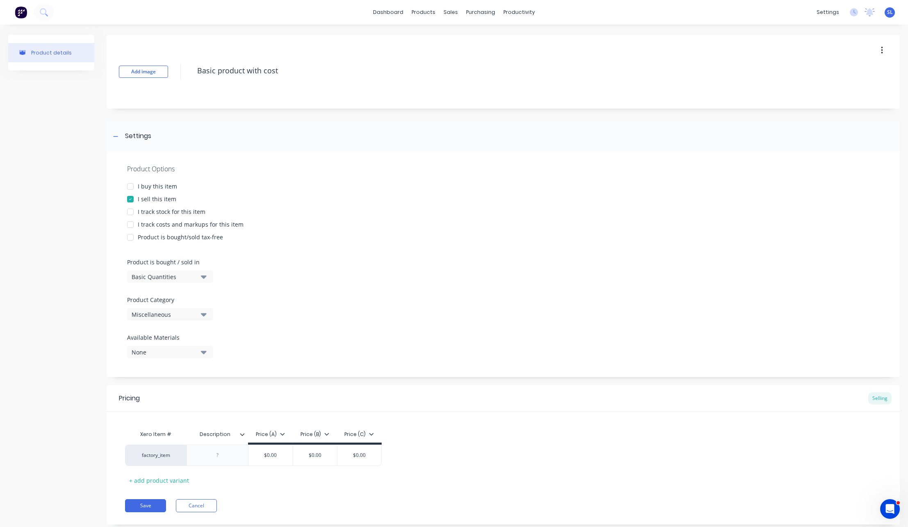
click at [172, 316] on div "Miscellaneous" at bounding box center [165, 314] width 66 height 9
click at [172, 317] on div "Miscellaneous" at bounding box center [165, 314] width 66 height 9
click at [168, 429] on div "ZZZ Testing" at bounding box center [188, 433] width 123 height 16
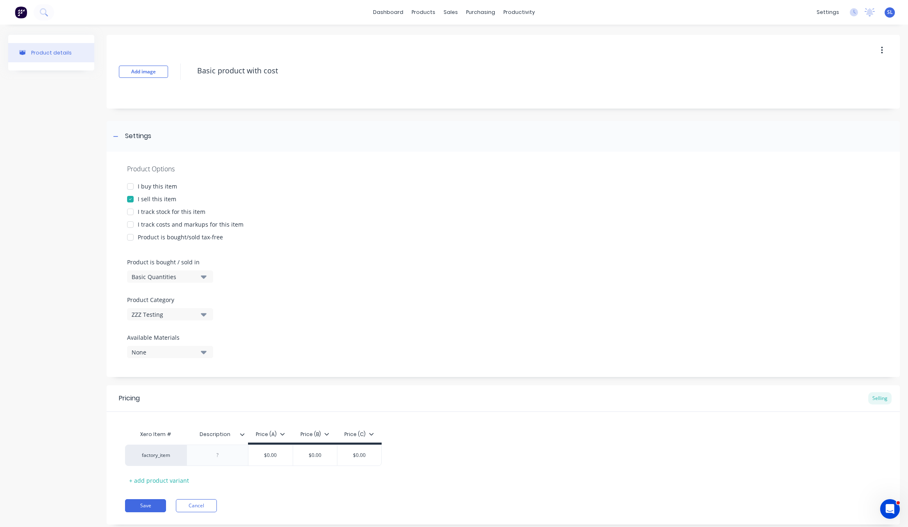
click at [157, 225] on div "I track costs and markups for this item" at bounding box center [191, 224] width 106 height 9
type textarea "x"
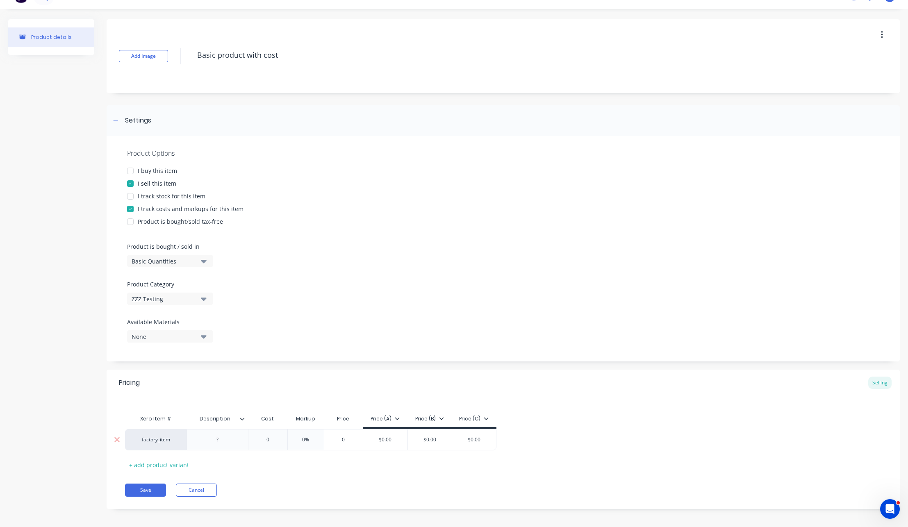
type input "0"
click at [273, 439] on input "0" at bounding box center [267, 439] width 41 height 7
type textarea "x"
type input "50"
type textarea "x"
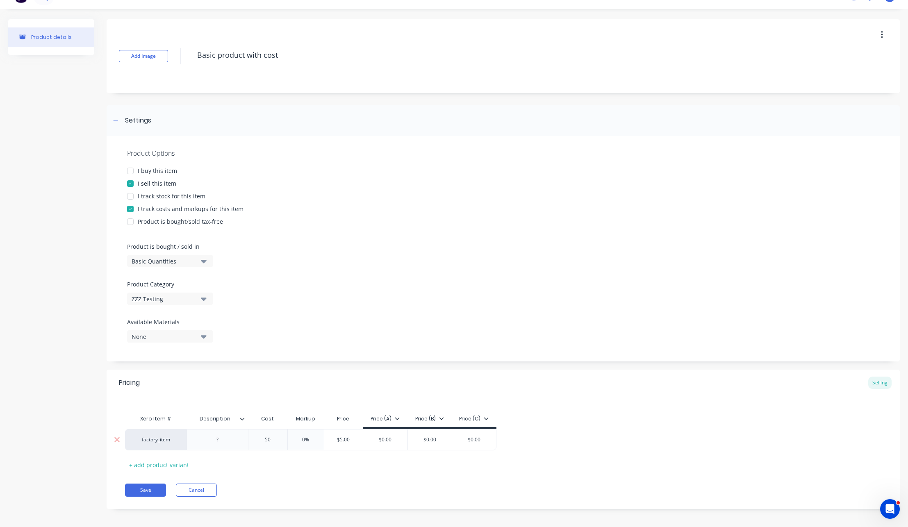
type input "50"
type input "0%"
type textarea "x"
type input "5"
type textarea "x"
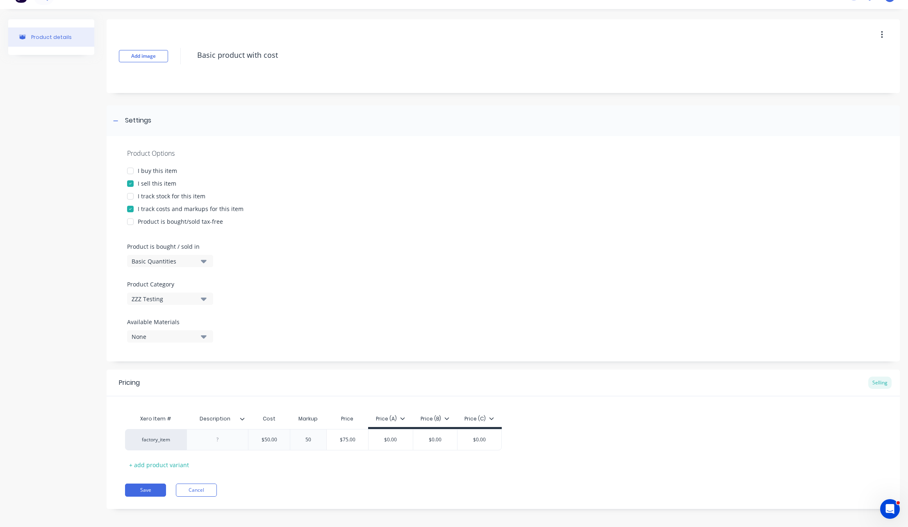
type input "50"
click at [111, 469] on div "Xero Item # Description Cost Markup Price Price (A) Price (B) Price (C) factory…" at bounding box center [503, 433] width 793 height 75
click at [135, 488] on button "Save" at bounding box center [145, 489] width 41 height 13
type textarea "x"
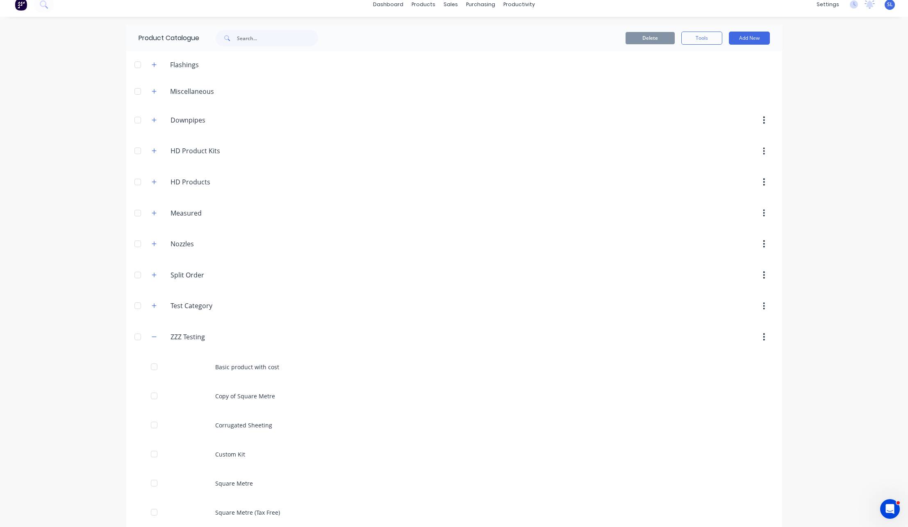
scroll to position [45, 0]
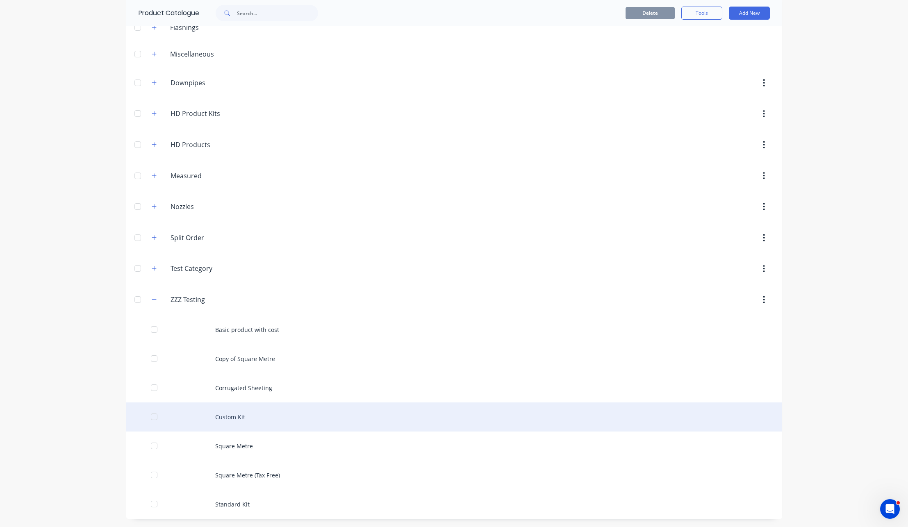
click at [237, 414] on div "Custom Kit" at bounding box center [454, 416] width 656 height 29
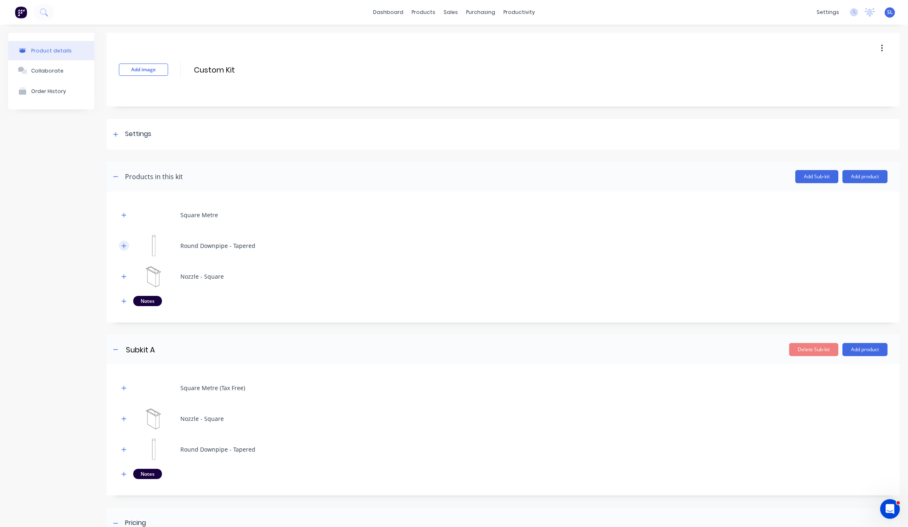
click at [124, 245] on icon "button" at bounding box center [124, 245] width 5 height 5
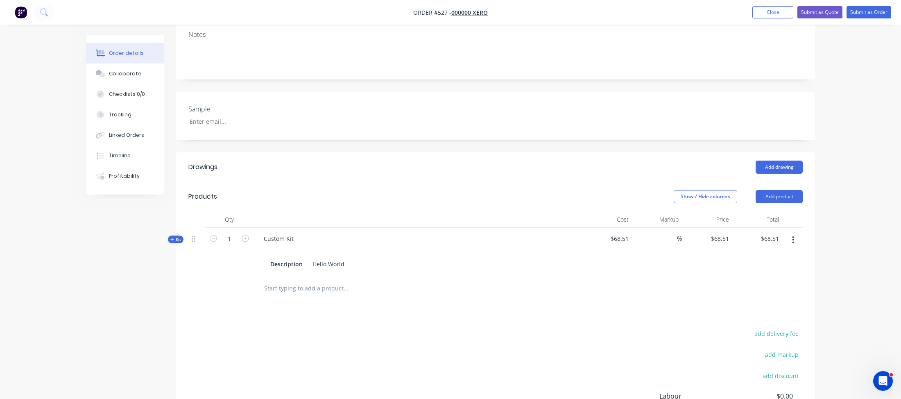
scroll to position [157, 0]
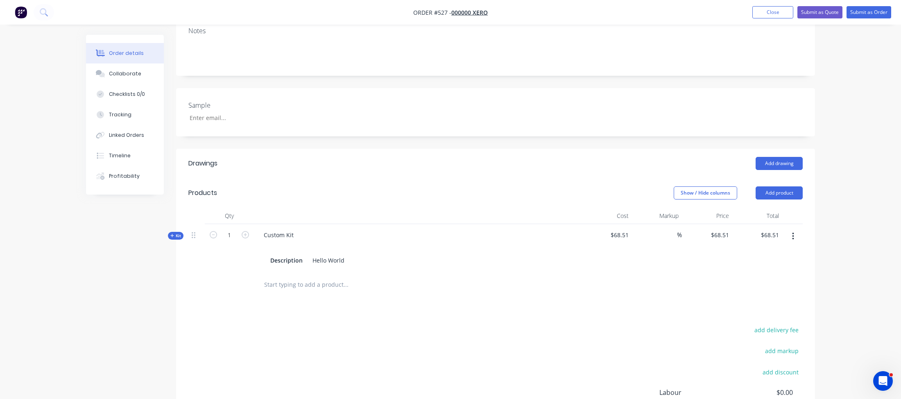
click at [175, 209] on div "Created by [PERSON_NAME] (From Factory) Created [DATE] Required [DATE] Assigned…" at bounding box center [450, 192] width 729 height 629
click at [176, 233] on span "Kit" at bounding box center [175, 236] width 11 height 6
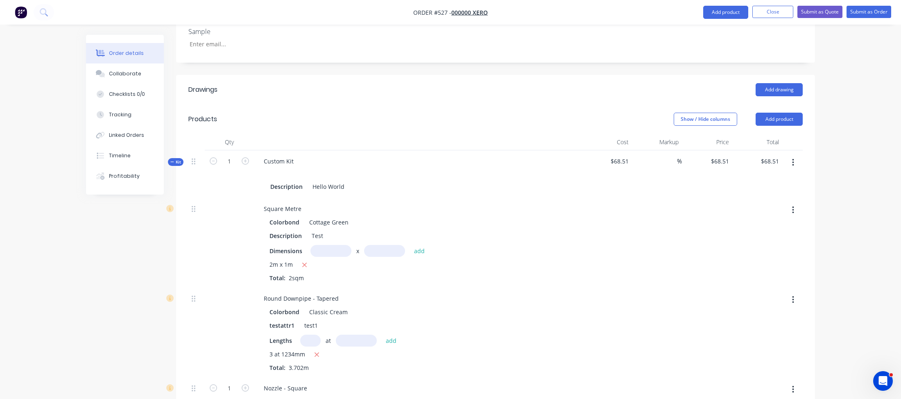
scroll to position [326, 0]
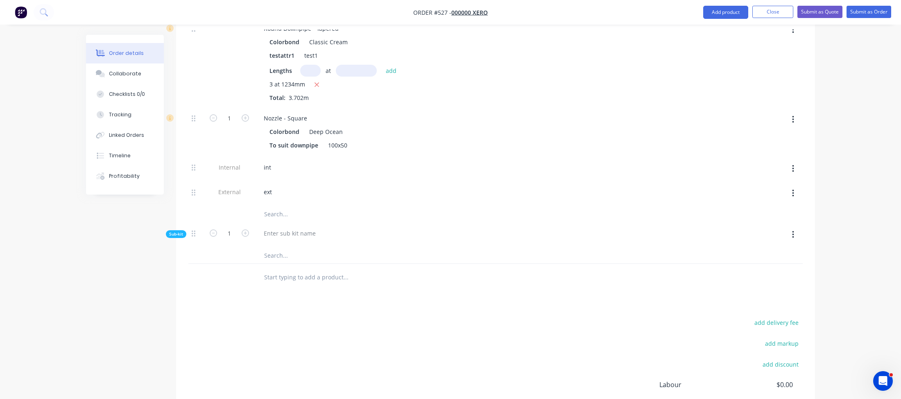
click at [170, 231] on span "Sub-kit" at bounding box center [176, 234] width 14 height 6
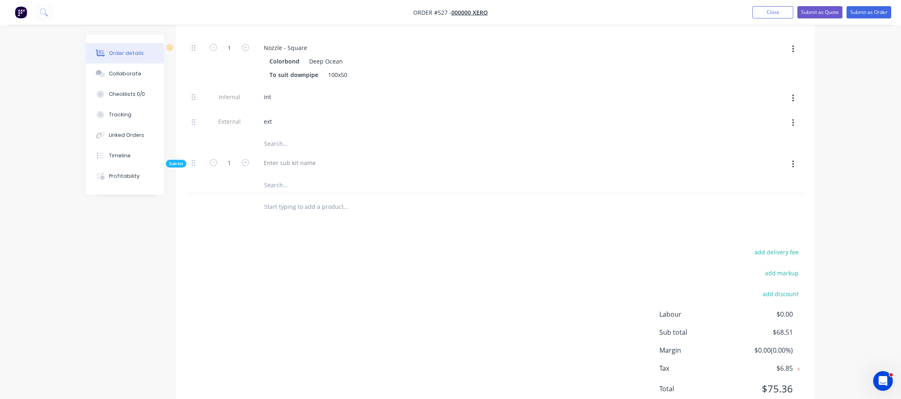
scroll to position [581, 0]
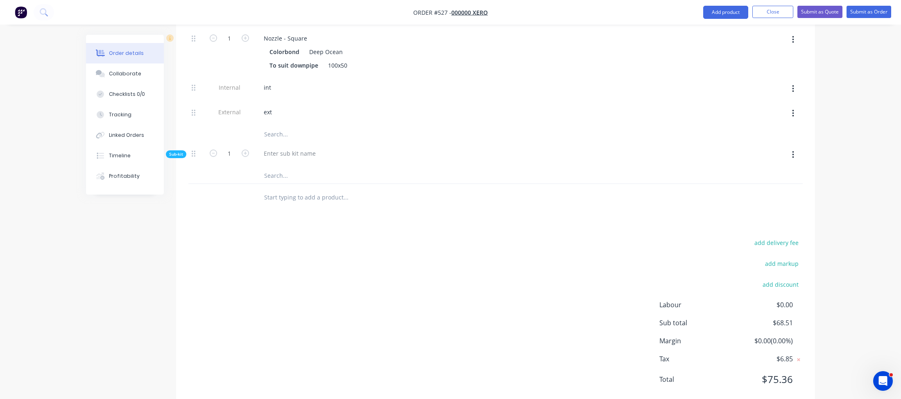
click at [788, 148] on button "button" at bounding box center [793, 155] width 19 height 15
click at [787, 170] on div "Add product to kit" at bounding box center [764, 176] width 63 height 12
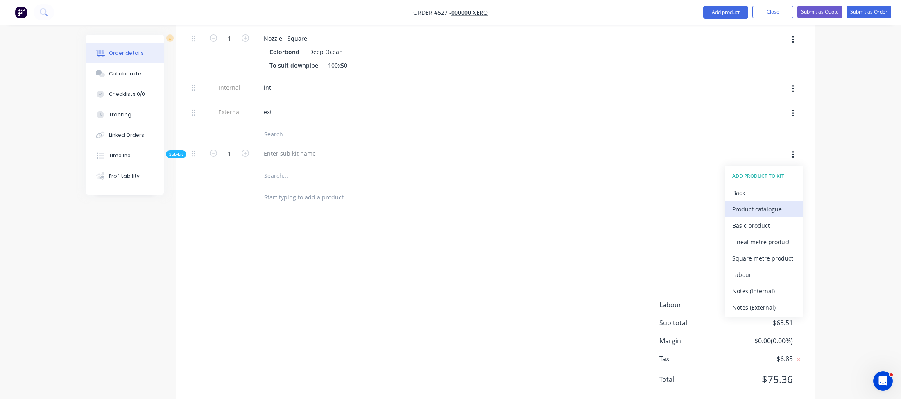
click at [735, 203] on div "Product catalogue" at bounding box center [764, 209] width 63 height 12
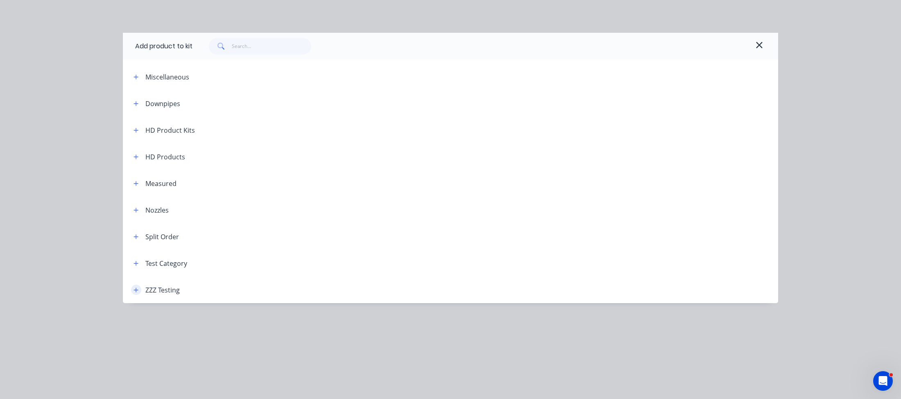
click at [136, 294] on button "button" at bounding box center [136, 290] width 10 height 10
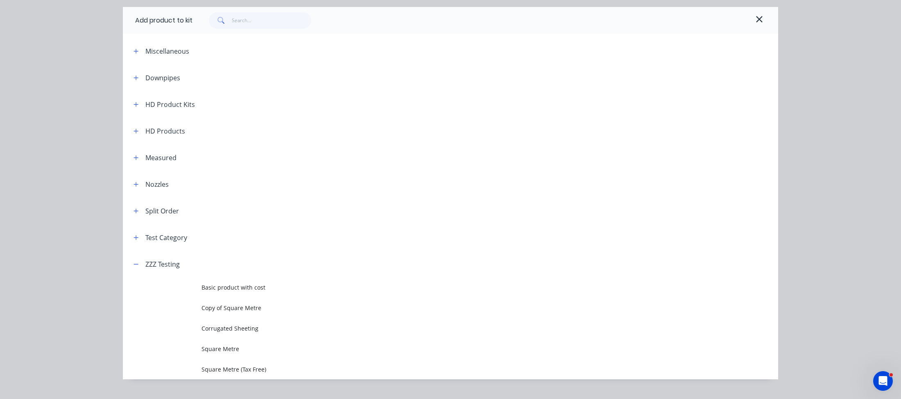
scroll to position [42, 0]
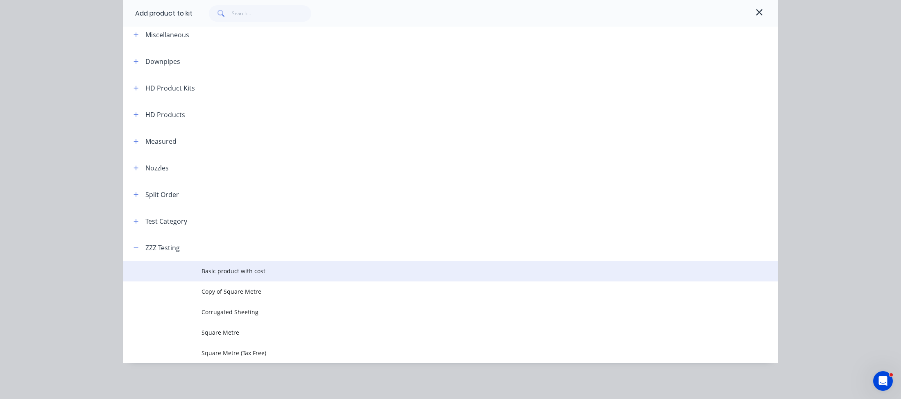
click at [230, 275] on span "Basic product with cost" at bounding box center [432, 271] width 461 height 9
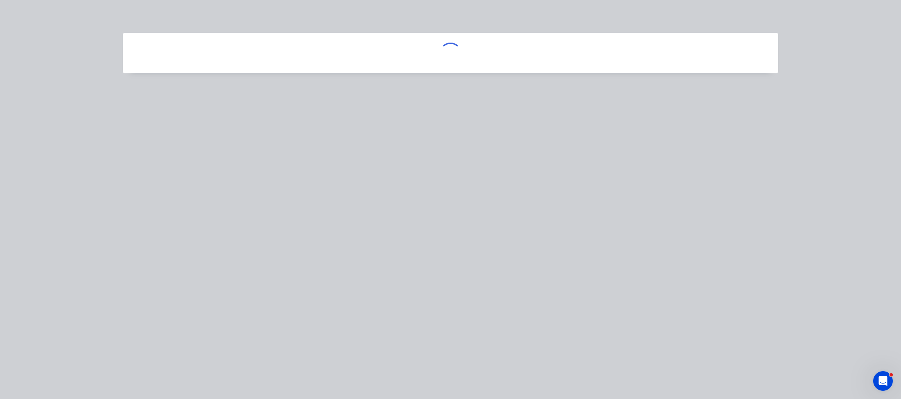
scroll to position [0, 0]
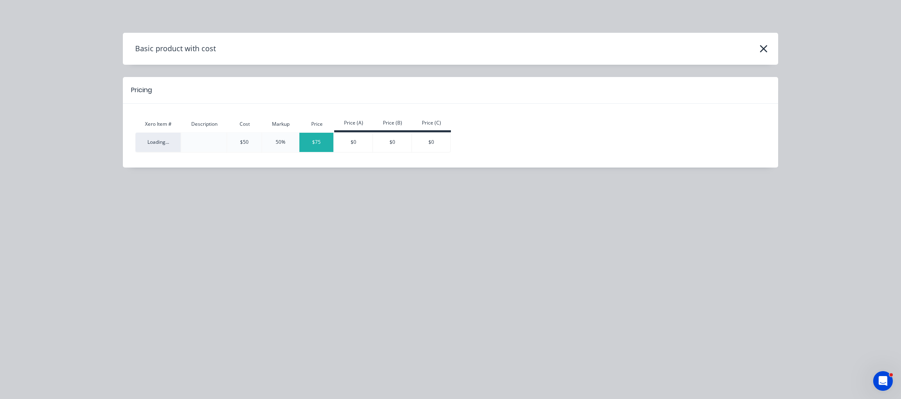
type input "$118.51"
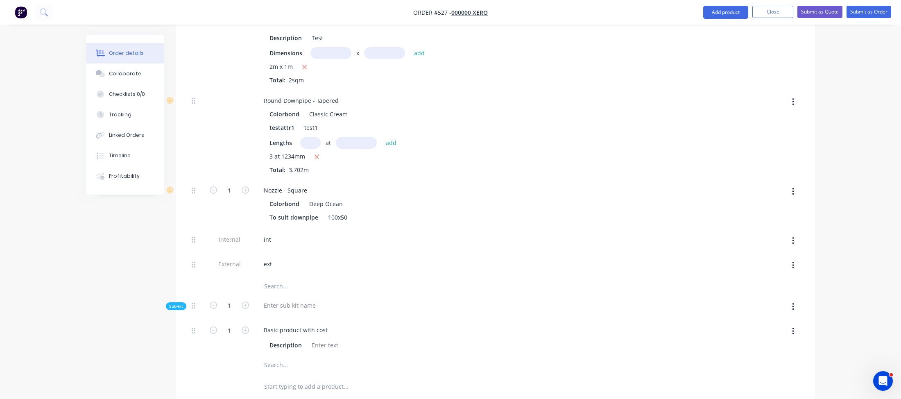
scroll to position [271, 0]
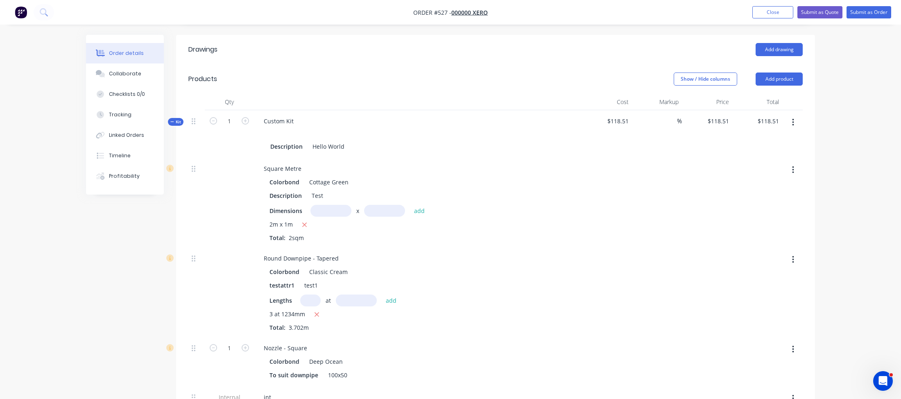
click at [793, 166] on icon "button" at bounding box center [793, 170] width 2 height 9
click at [772, 218] on div "Delete" at bounding box center [764, 224] width 63 height 12
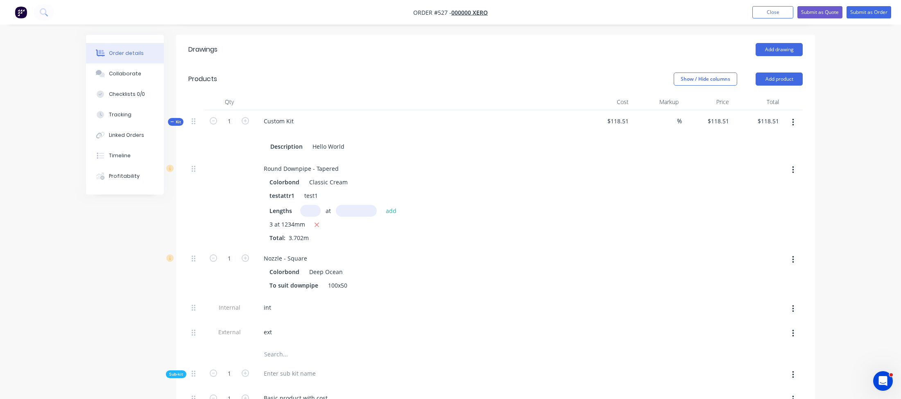
click at [791, 163] on button "button" at bounding box center [793, 170] width 19 height 15
click at [769, 218] on div "Delete" at bounding box center [764, 224] width 63 height 12
type input "$100.00"
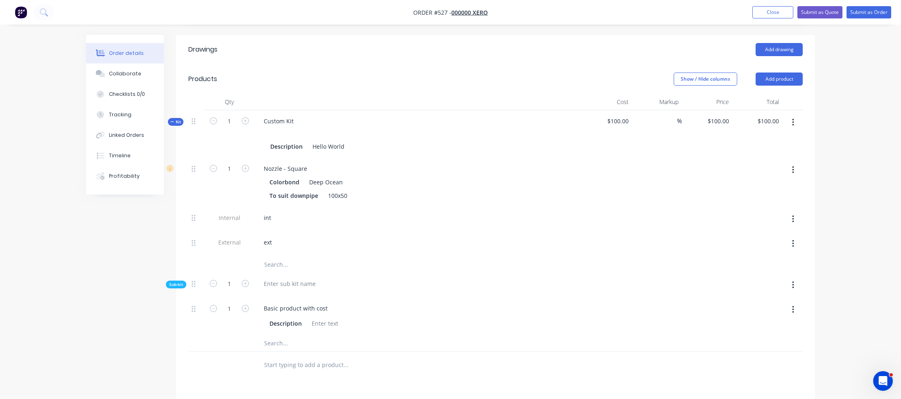
click at [792, 163] on button "button" at bounding box center [793, 170] width 19 height 15
click at [749, 218] on div "Delete" at bounding box center [764, 224] width 63 height 12
type input "$50.00"
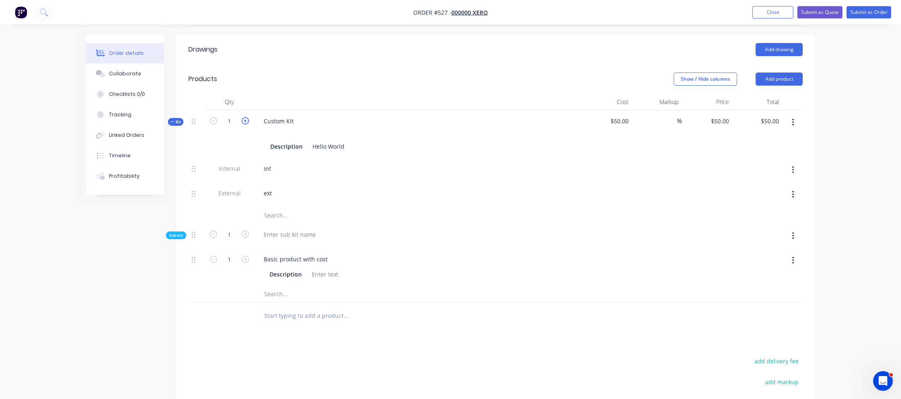
click at [244, 117] on icon "button" at bounding box center [245, 120] width 7 height 7
type input "2"
type input "$100.00"
type input "2"
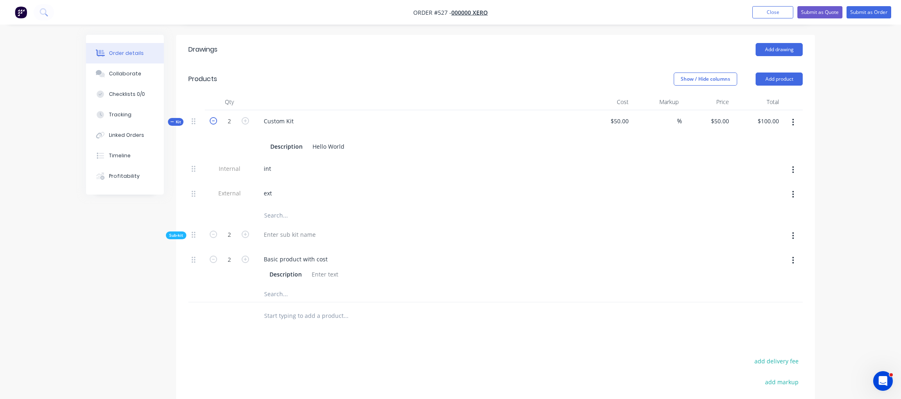
click at [213, 117] on icon "button" at bounding box center [213, 120] width 7 height 7
type input "1"
type input "$50.00"
type input "1"
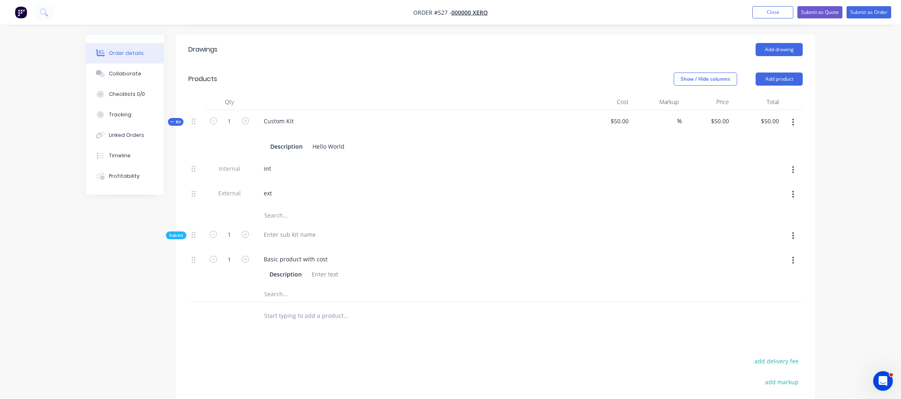
click at [792, 253] on button "button" at bounding box center [793, 260] width 19 height 15
click at [778, 309] on div "Delete" at bounding box center [764, 315] width 63 height 12
type input "$0.00"
click at [799, 115] on button "button" at bounding box center [793, 122] width 19 height 15
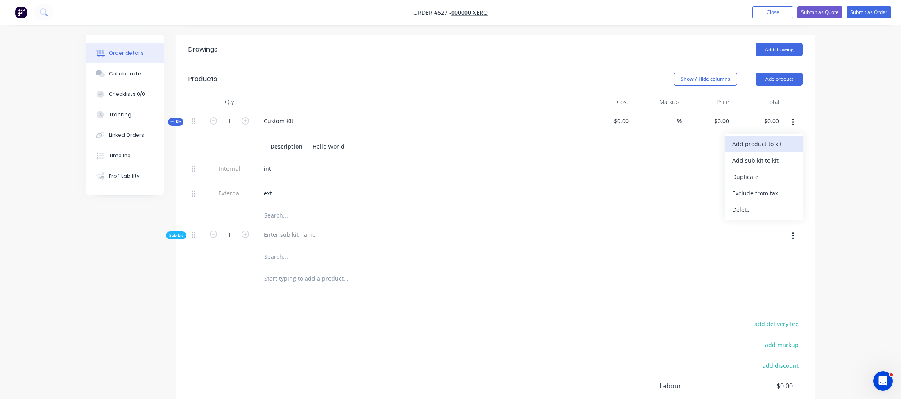
click at [786, 138] on div "Add product to kit" at bounding box center [764, 144] width 63 height 12
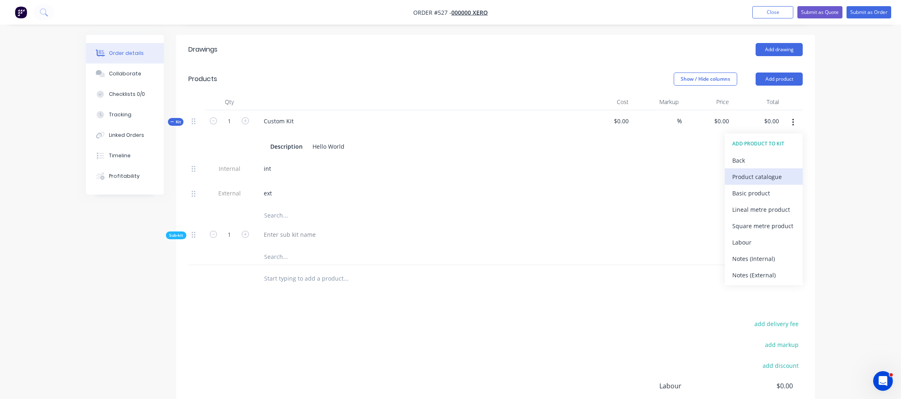
click at [760, 171] on div "Product catalogue" at bounding box center [764, 177] width 63 height 12
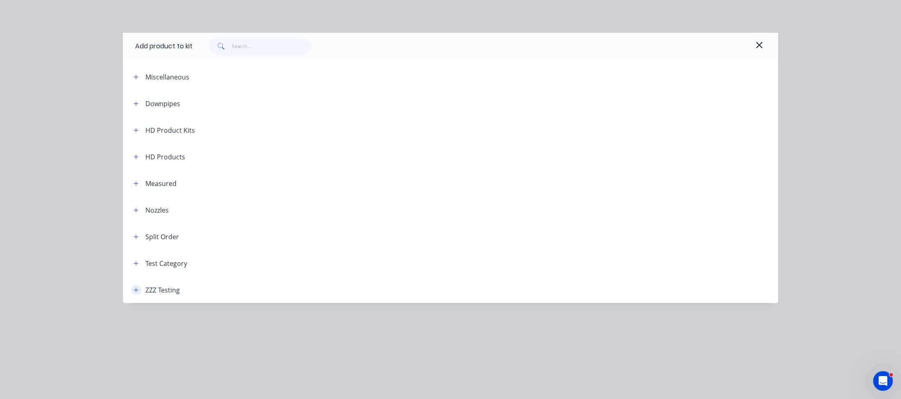
click at [135, 291] on icon "button" at bounding box center [136, 290] width 5 height 6
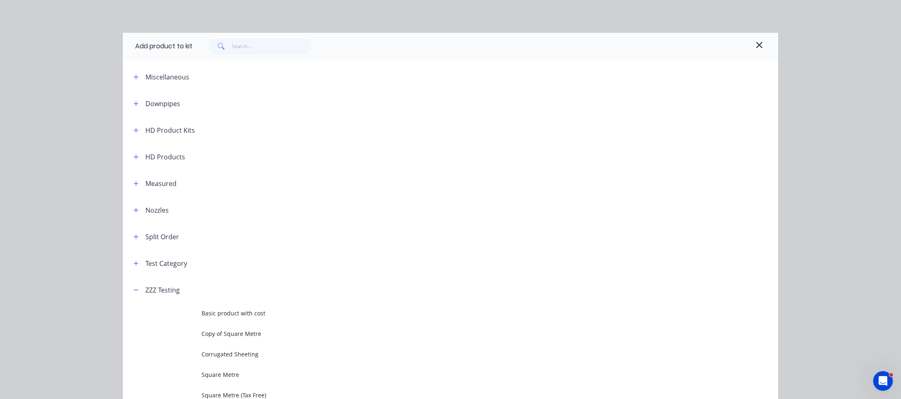
scroll to position [42, 0]
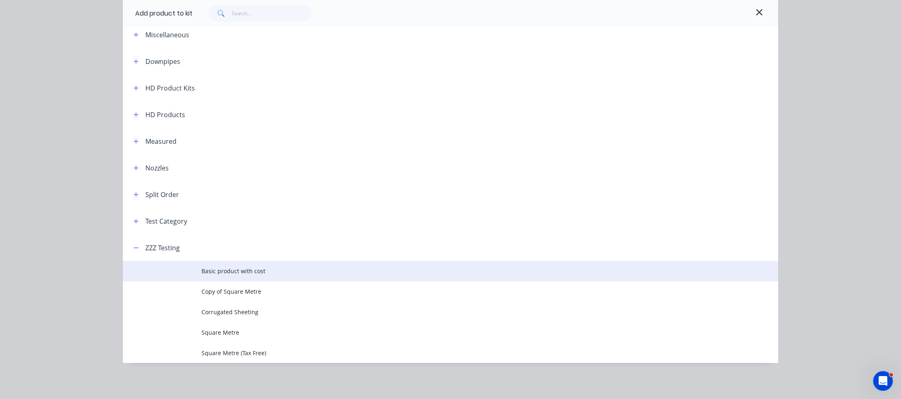
click at [230, 270] on span "Basic product with cost" at bounding box center [432, 271] width 461 height 9
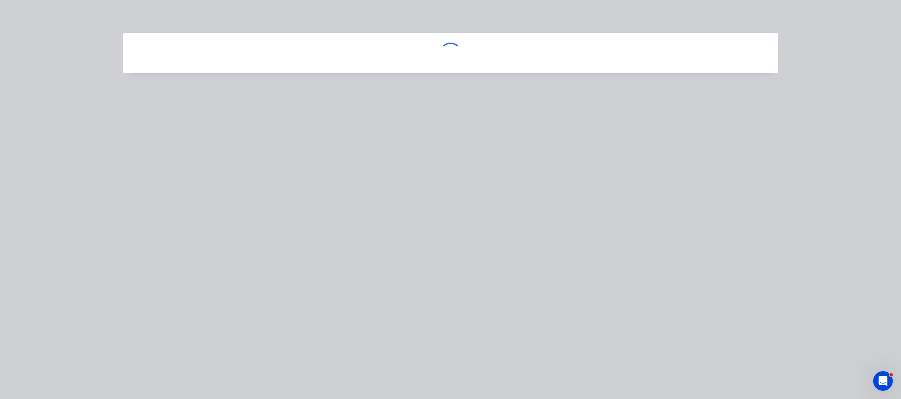
scroll to position [0, 0]
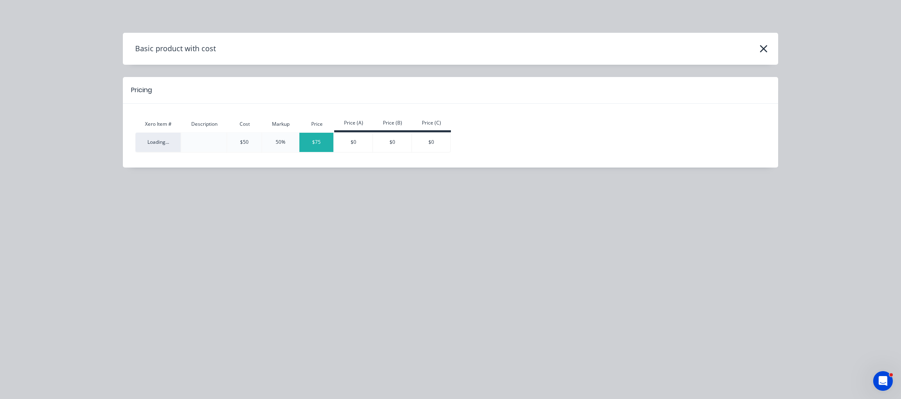
type input "$50.00"
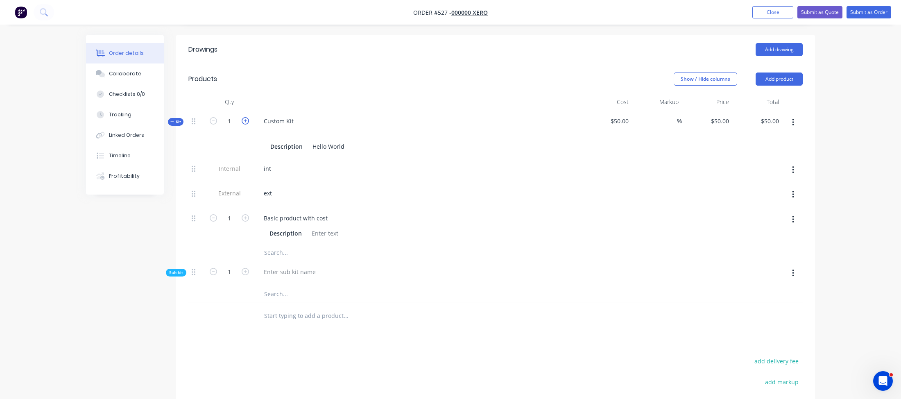
click at [246, 117] on icon "button" at bounding box center [245, 120] width 7 height 7
type input "2"
type input "$100.00"
type input "2"
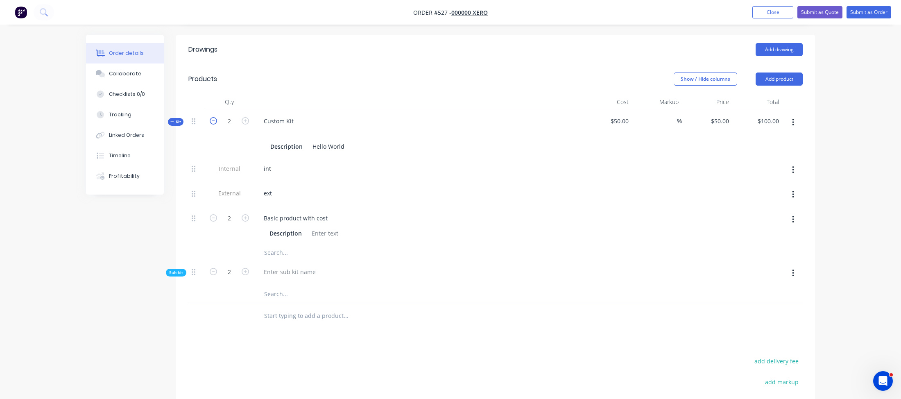
click at [214, 117] on icon "button" at bounding box center [213, 120] width 7 height 7
type input "1"
type input "$50.00"
type input "1"
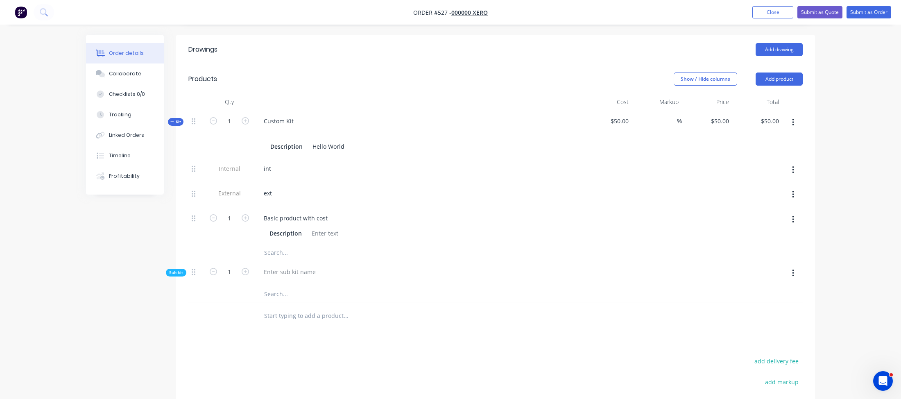
click at [171, 270] on span "Sub-kit" at bounding box center [176, 273] width 14 height 6
click at [791, 212] on button "button" at bounding box center [793, 219] width 19 height 15
click at [772, 268] on div "Delete" at bounding box center [764, 274] width 63 height 12
type input "$0.00"
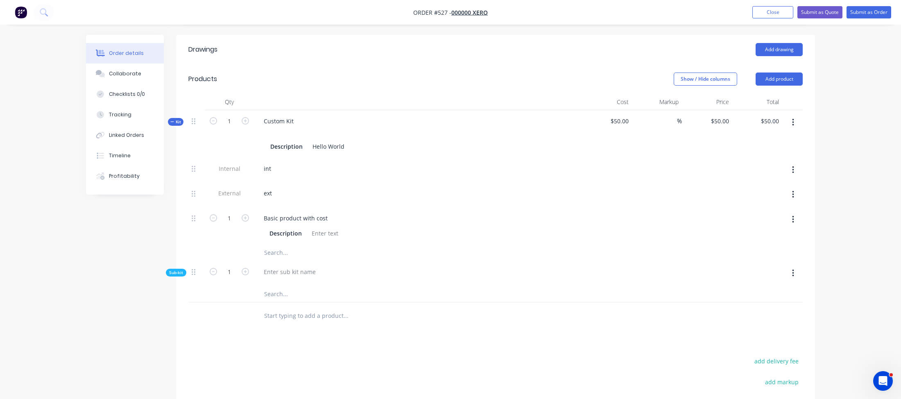
type input "$0.00"
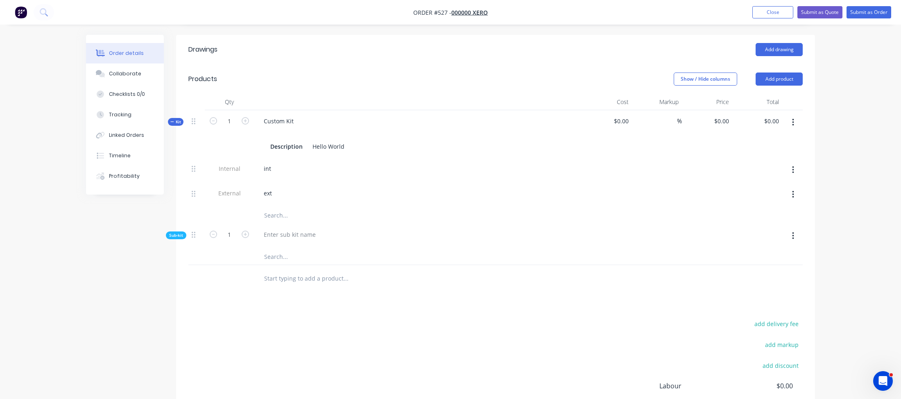
click at [795, 115] on button "button" at bounding box center [793, 122] width 19 height 15
click at [778, 138] on div "Add product to kit" at bounding box center [764, 144] width 63 height 12
click at [750, 171] on div "Product catalogue" at bounding box center [764, 177] width 63 height 12
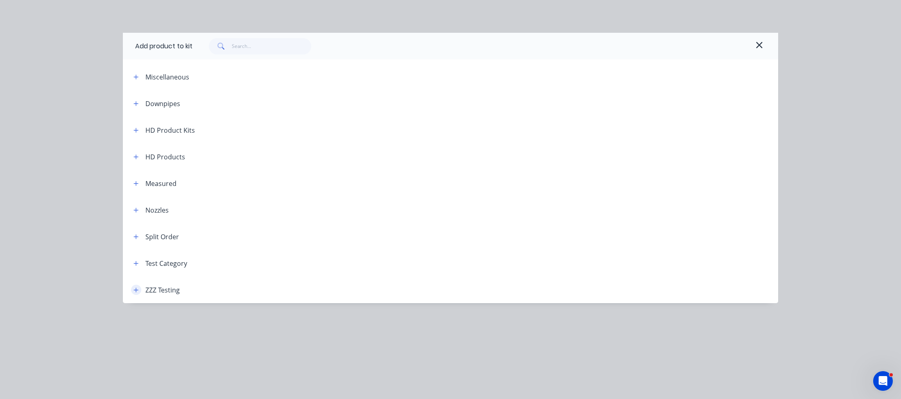
click at [135, 292] on icon "button" at bounding box center [136, 290] width 5 height 6
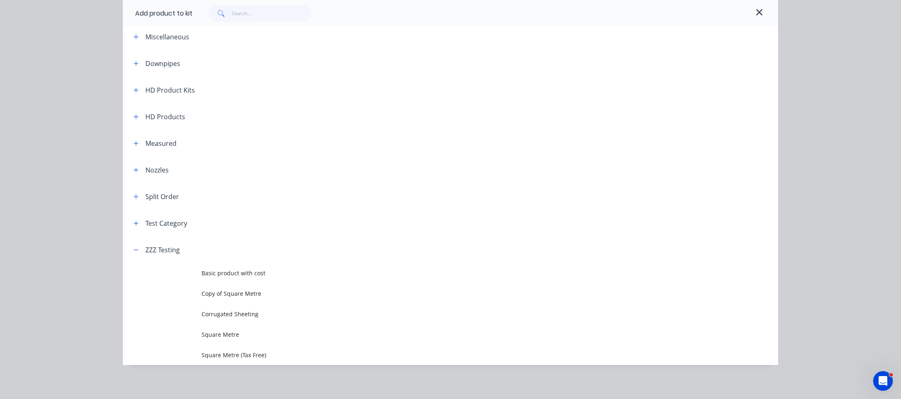
scroll to position [42, 0]
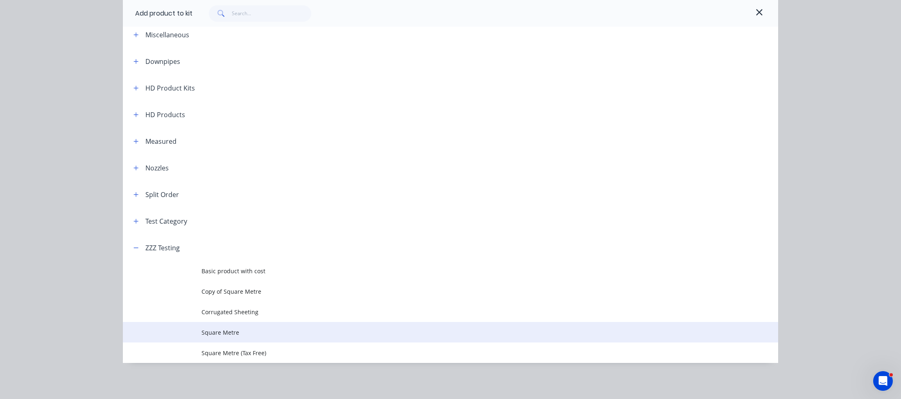
click at [226, 325] on td "Square Metre" at bounding box center [490, 332] width 577 height 20
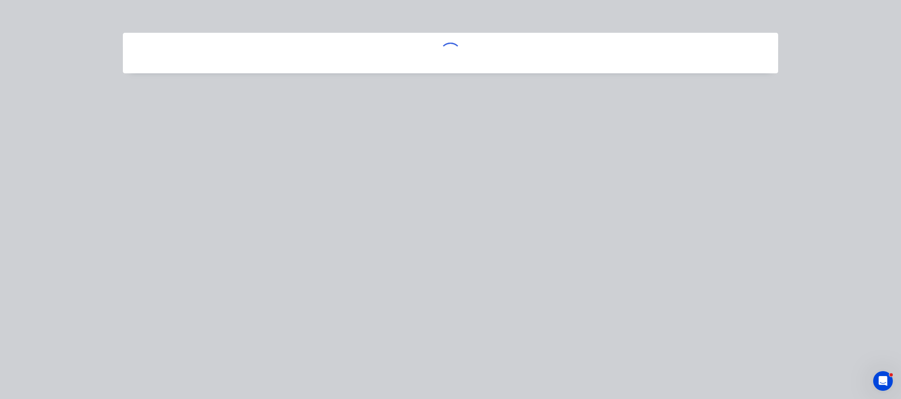
scroll to position [0, 0]
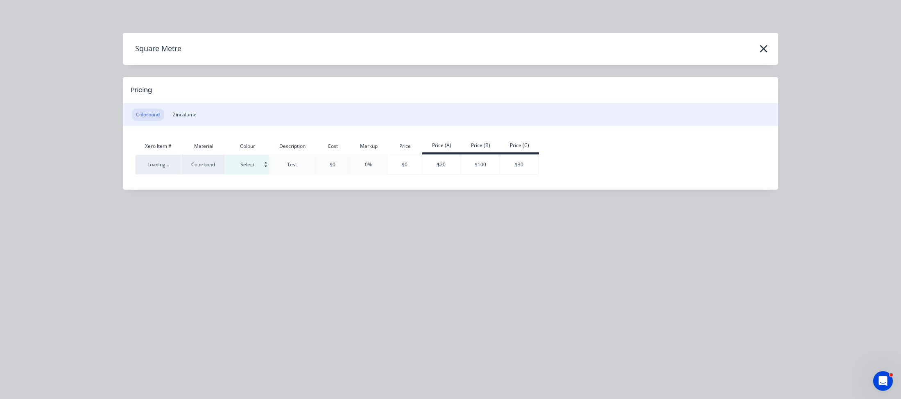
click at [264, 167] on input at bounding box center [247, 164] width 43 height 19
click at [734, 61] on header "Square Metre" at bounding box center [451, 49] width 656 height 32
click at [766, 48] on icon "button" at bounding box center [764, 48] width 9 height 11
click at [763, 49] on icon "button" at bounding box center [763, 48] width 7 height 7
click at [764, 49] on icon "button" at bounding box center [764, 48] width 9 height 11
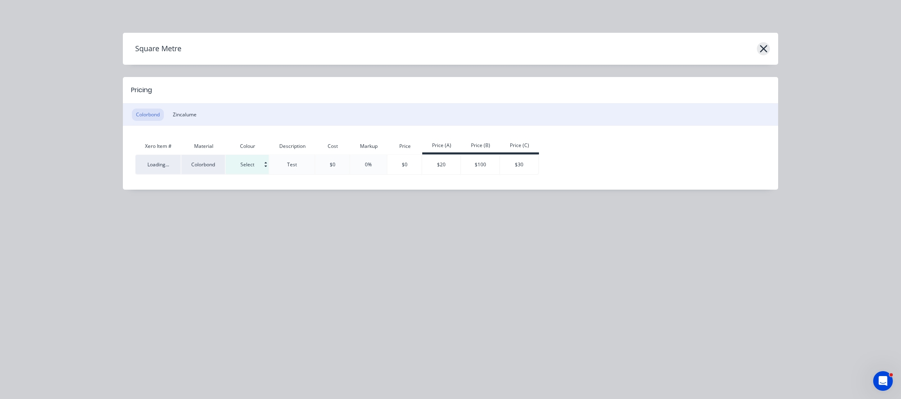
click at [764, 49] on icon "button" at bounding box center [763, 48] width 7 height 7
click at [765, 49] on icon "button" at bounding box center [763, 48] width 7 height 7
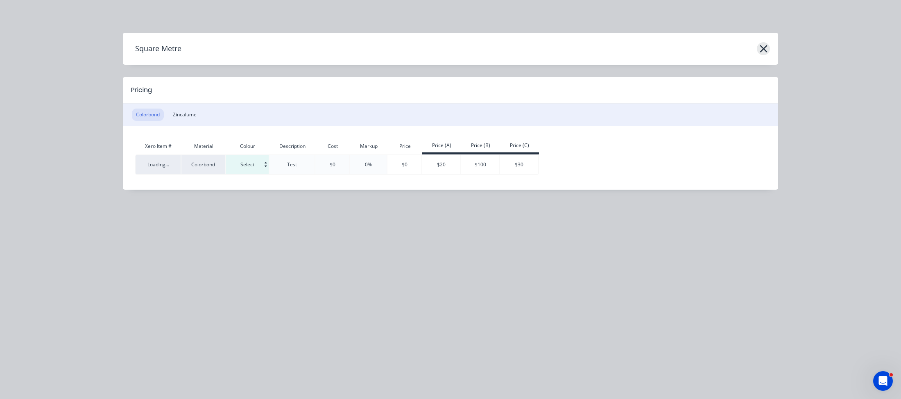
click at [765, 49] on icon "button" at bounding box center [763, 48] width 7 height 7
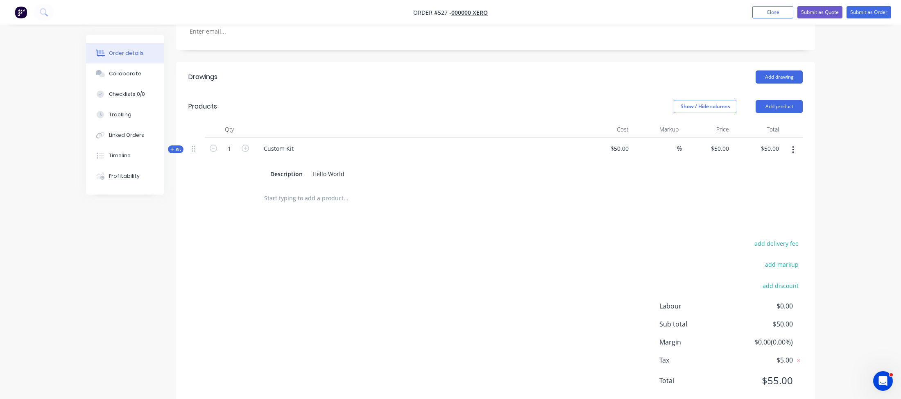
scroll to position [245, 0]
click at [175, 145] on span "Kit" at bounding box center [175, 148] width 11 height 6
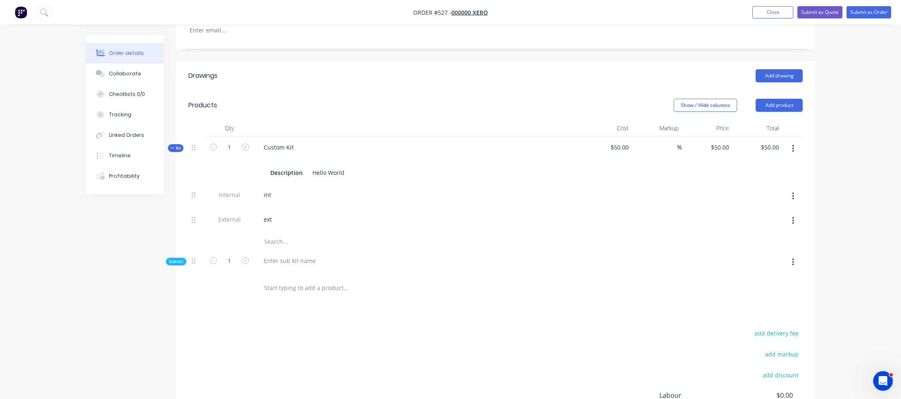
click at [787, 141] on button "button" at bounding box center [793, 148] width 19 height 15
click at [789, 164] on div "Add product to kit" at bounding box center [764, 170] width 63 height 12
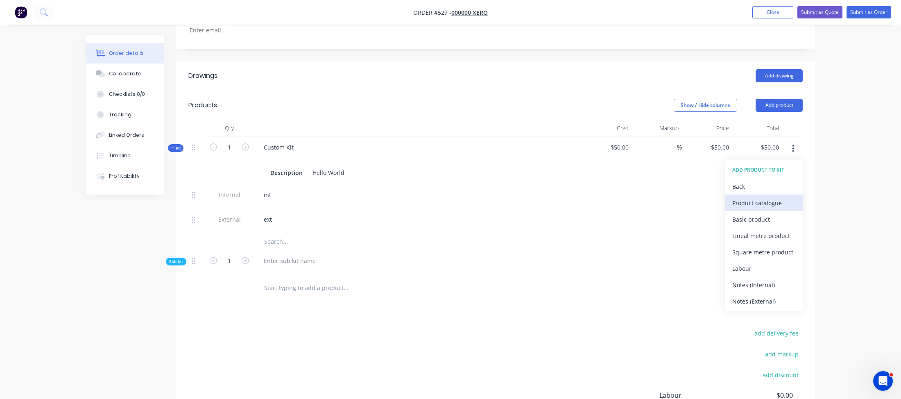
click at [782, 197] on div "Product catalogue" at bounding box center [764, 203] width 63 height 12
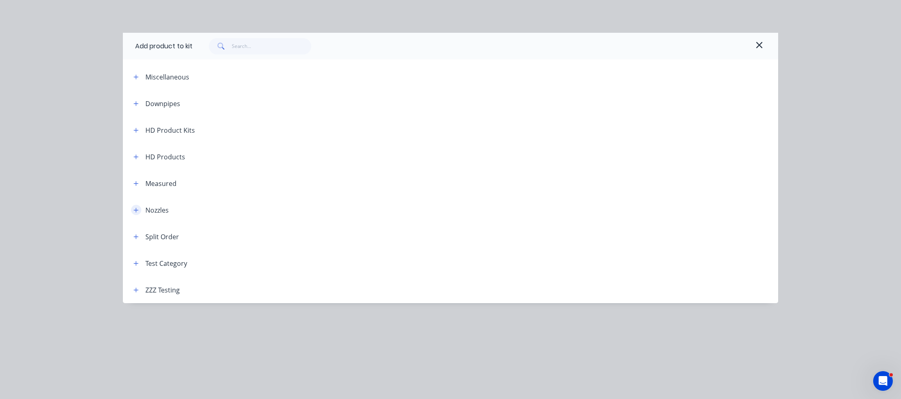
click at [135, 209] on icon "button" at bounding box center [136, 210] width 5 height 6
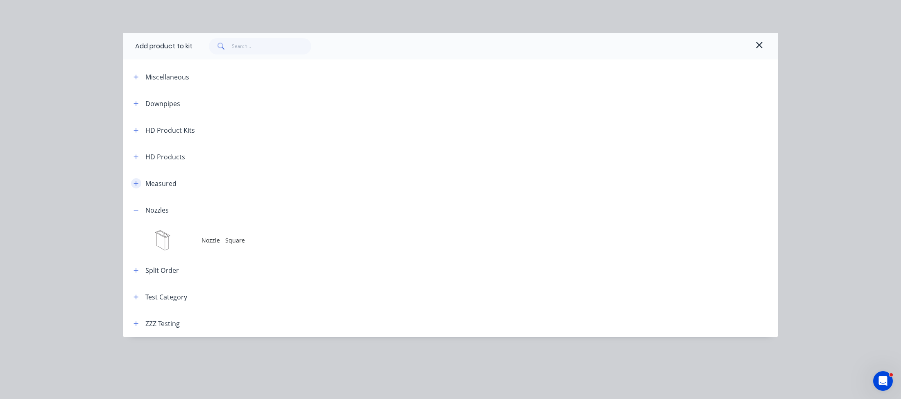
click at [136, 184] on icon "button" at bounding box center [136, 183] width 5 height 5
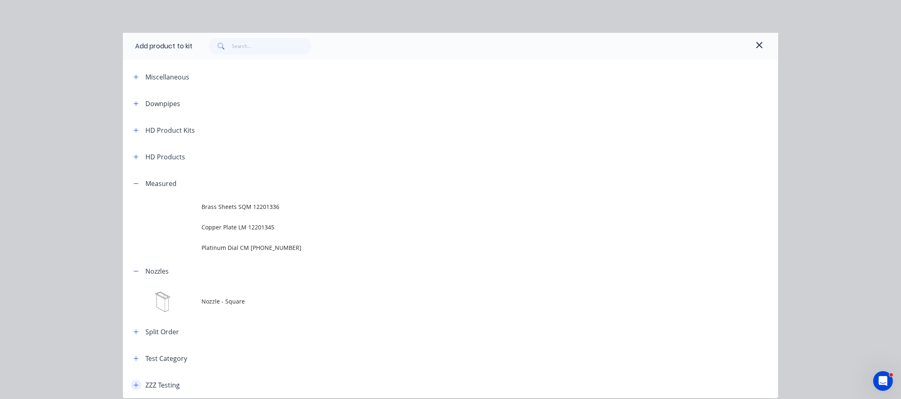
click at [134, 384] on icon "button" at bounding box center [136, 385] width 5 height 6
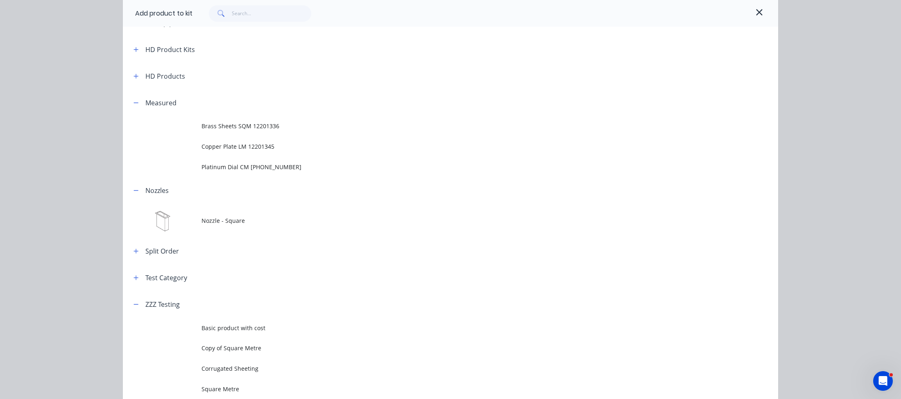
scroll to position [66, 0]
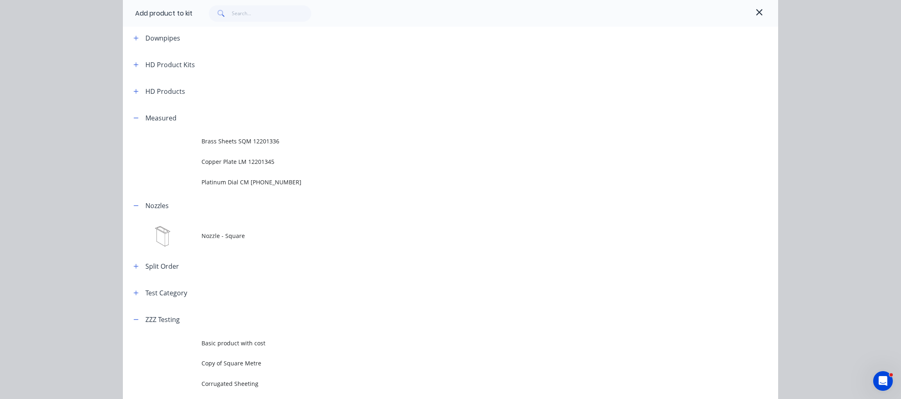
drag, startPoint x: 136, startPoint y: 85, endPoint x: 136, endPoint y: 81, distance: 4.5
click at [136, 86] on header "HD Products" at bounding box center [451, 91] width 656 height 27
click at [138, 35] on button "button" at bounding box center [136, 38] width 10 height 10
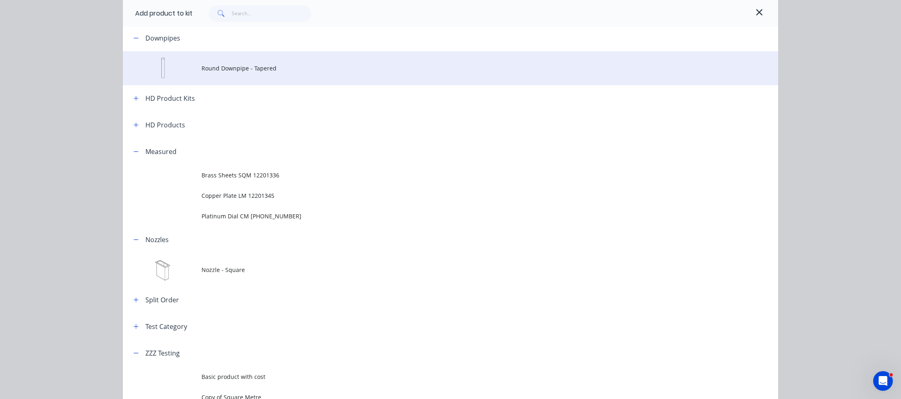
click at [234, 57] on td "Round Downpipe - Tapered" at bounding box center [490, 68] width 577 height 34
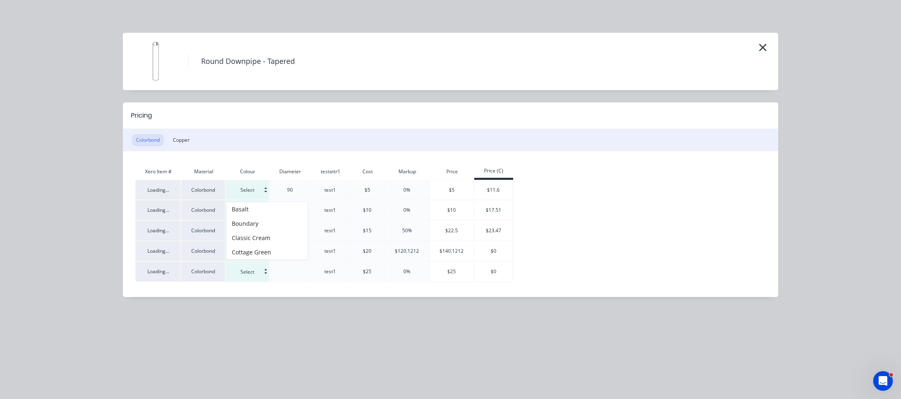
click at [250, 190] on input at bounding box center [247, 189] width 43 height 19
click at [254, 216] on div "Boundary" at bounding box center [267, 223] width 81 height 14
type input "Boundary"
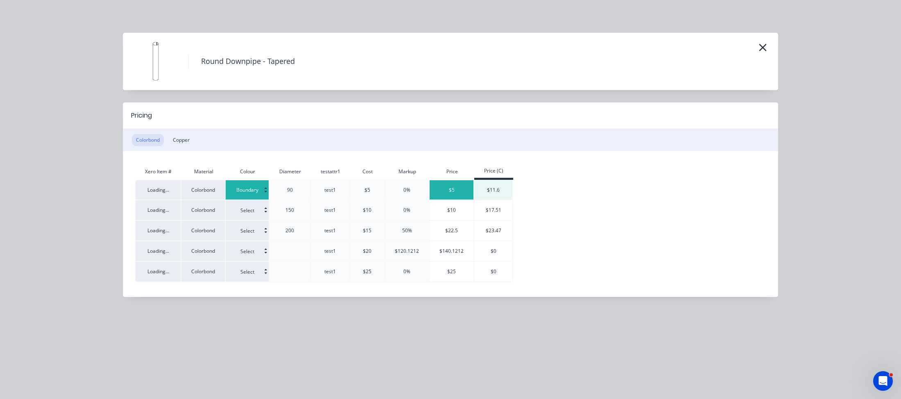
type input "$0.00"
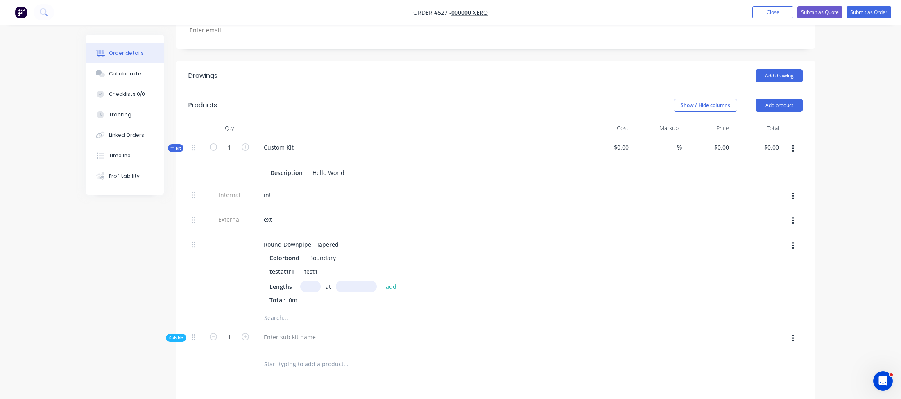
click at [302, 281] on input "text" at bounding box center [310, 287] width 20 height 12
type input "1"
type input "1500"
click at [382, 281] on button "add" at bounding box center [391, 286] width 19 height 11
type input "$7.50"
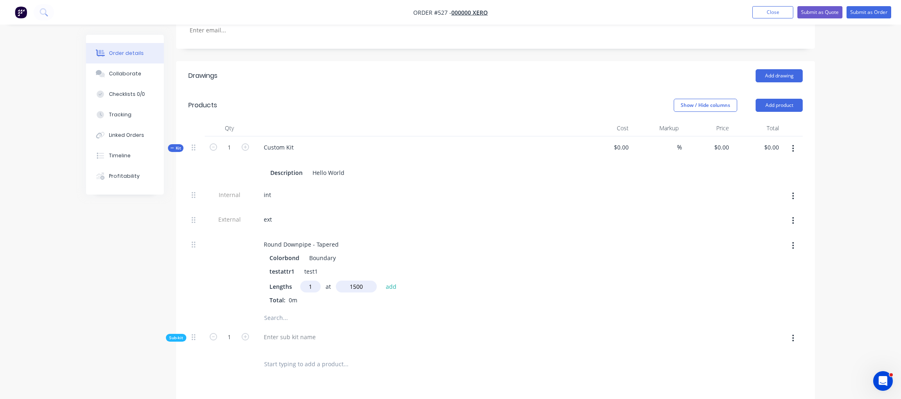
type input "$7.50"
click at [153, 295] on div "Created by [PERSON_NAME] (From Factory) Created [DATE] Required [DATE] Assigned…" at bounding box center [450, 195] width 729 height 810
click at [242, 143] on icon "button" at bounding box center [245, 146] width 7 height 7
type input "2"
type input "$3.75"
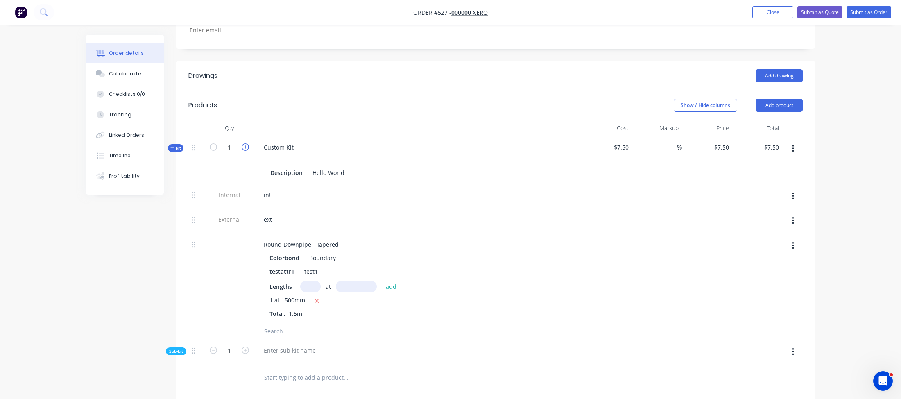
type input "2"
click at [310, 281] on input "text" at bounding box center [310, 287] width 20 height 12
type input "1"
type input "1500"
click at [382, 281] on button "add" at bounding box center [391, 286] width 19 height 11
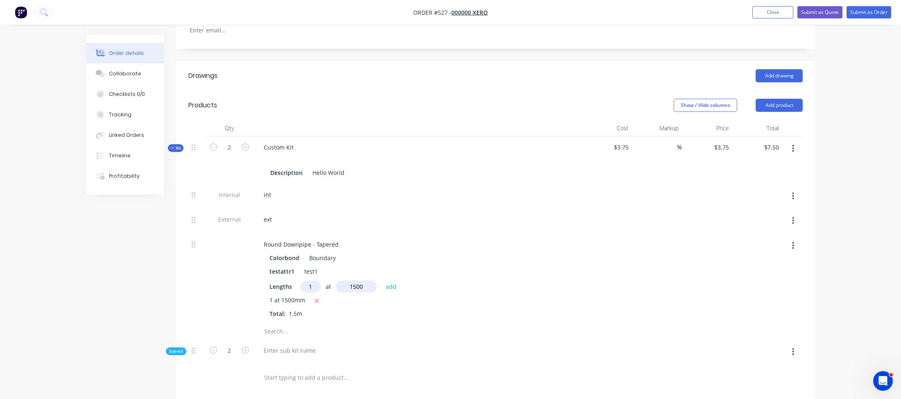
type input "$7.50"
type input "$15.00"
click at [235, 141] on input "2" at bounding box center [229, 147] width 21 height 12
type input "1"
type input "$15.00"
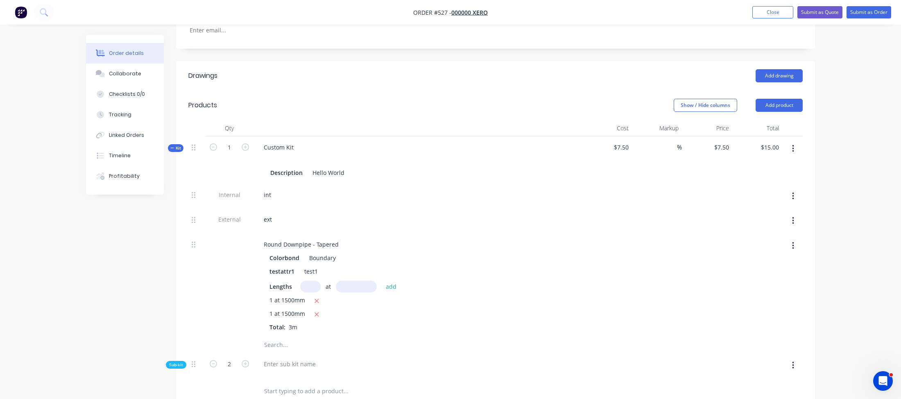
type input "1"
click at [376, 189] on div "int" at bounding box center [417, 195] width 321 height 12
click at [316, 299] on icon "button" at bounding box center [317, 301] width 5 height 5
type input "$7.50"
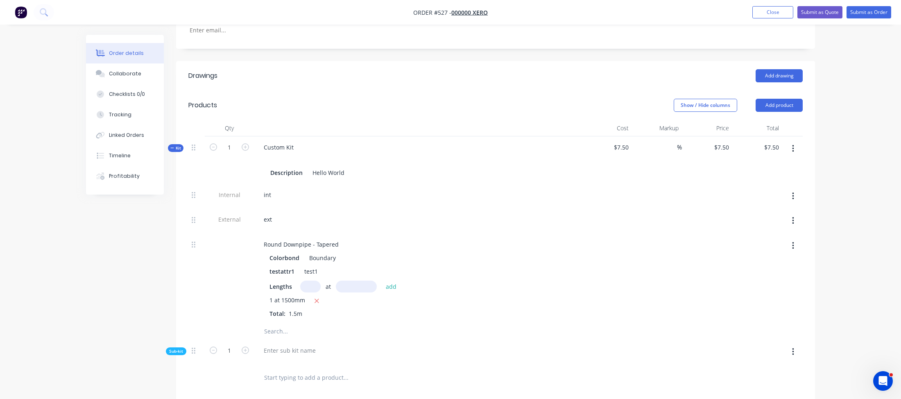
drag, startPoint x: 800, startPoint y: 334, endPoint x: 796, endPoint y: 341, distance: 8.1
click at [800, 345] on button "button" at bounding box center [793, 352] width 19 height 15
click at [776, 384] on div "Delete" at bounding box center [764, 390] width 63 height 12
click at [246, 143] on icon "button" at bounding box center [245, 146] width 7 height 7
type input "2"
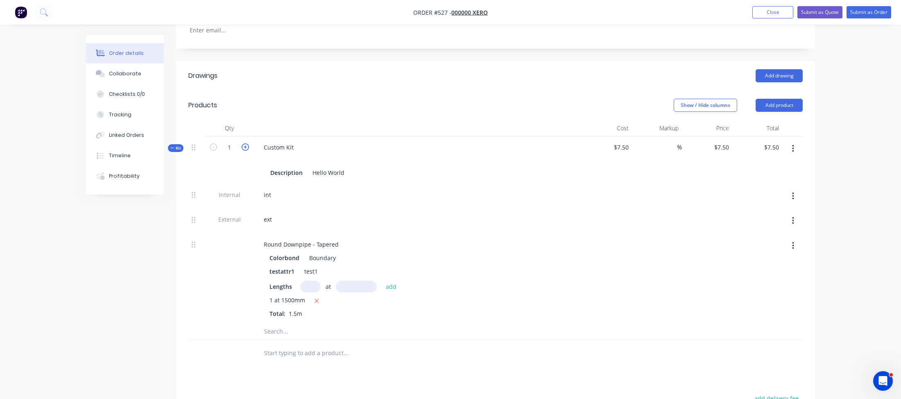
type input "$15.00"
click at [245, 143] on icon "button" at bounding box center [245, 146] width 7 height 7
type input "3"
type input "$22.50"
click at [215, 143] on icon "button" at bounding box center [213, 146] width 7 height 7
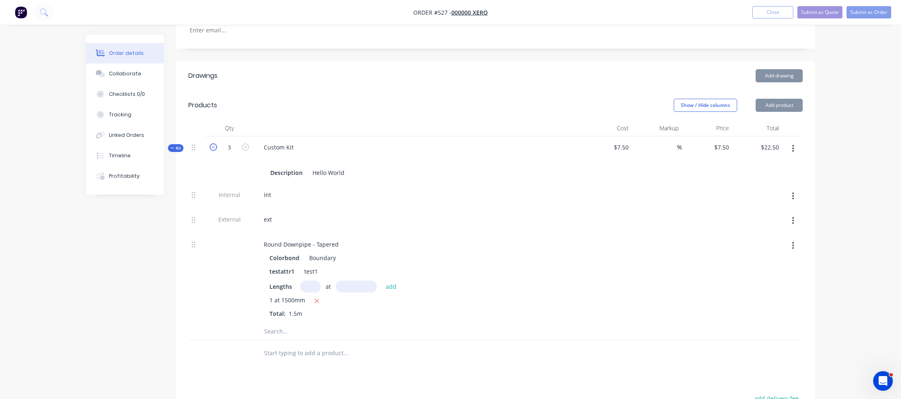
type input "2"
type input "$15.00"
click at [215, 143] on icon "button" at bounding box center [213, 146] width 7 height 7
type input "1"
type input "$7.50"
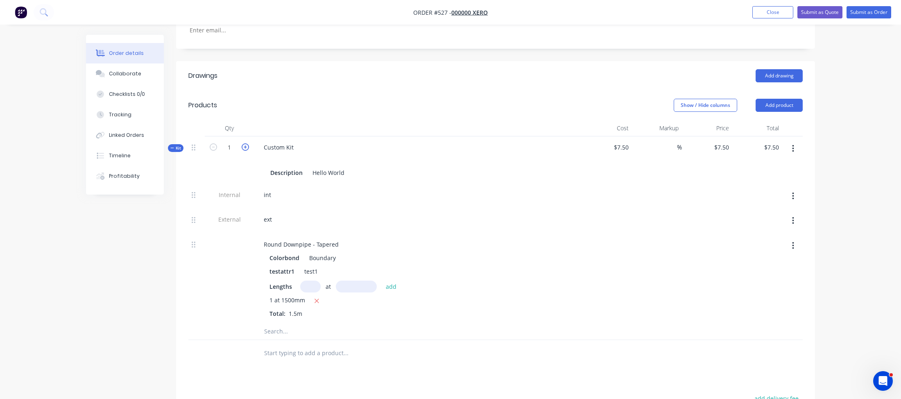
click at [244, 143] on icon "button" at bounding box center [245, 146] width 7 height 7
type input "2"
type input "$15.00"
click at [213, 143] on icon "button" at bounding box center [213, 146] width 7 height 7
type input "1"
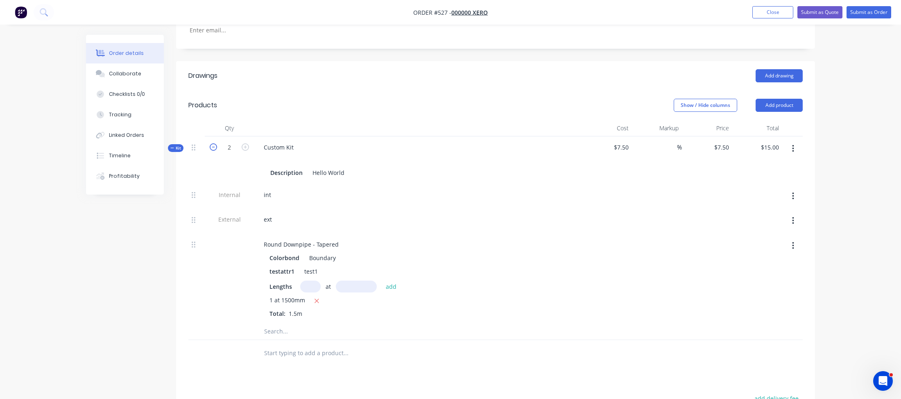
type input "$7.50"
click at [248, 143] on icon "button" at bounding box center [245, 146] width 7 height 7
type input "2"
type input "$15.00"
click at [247, 143] on icon "button" at bounding box center [245, 146] width 7 height 7
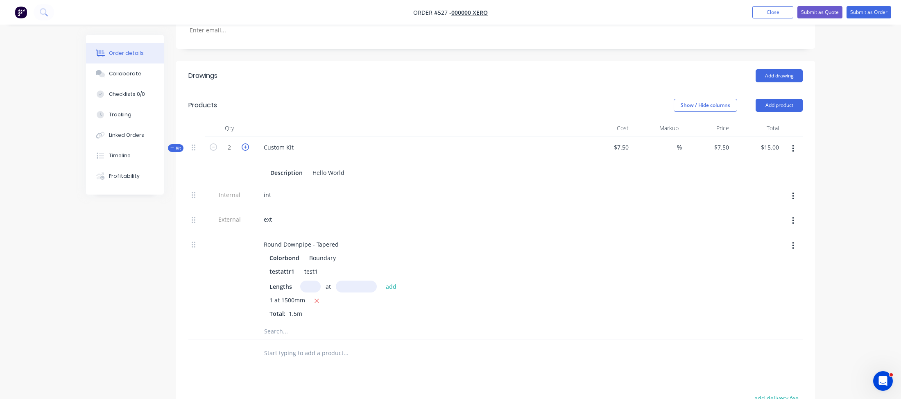
type input "3"
type input "$22.50"
click at [216, 143] on icon "button" at bounding box center [213, 146] width 7 height 7
type input "2"
type input "$15.00"
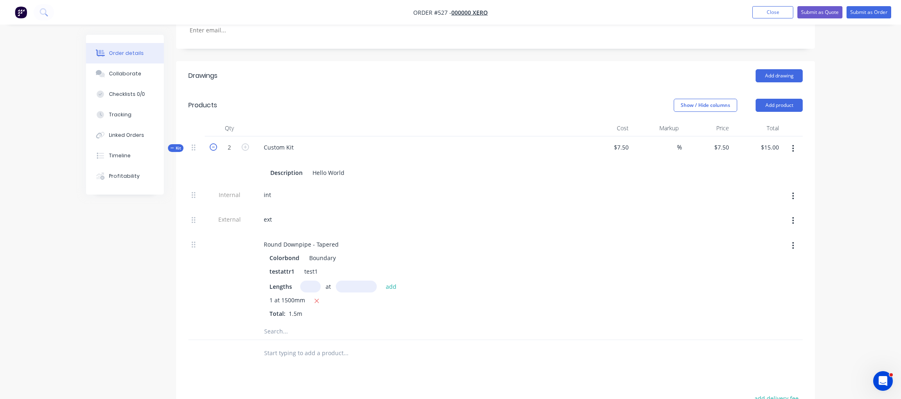
click at [216, 143] on icon "button" at bounding box center [213, 146] width 7 height 7
type input "1"
type input "$7.50"
